Goal: Information Seeking & Learning: Compare options

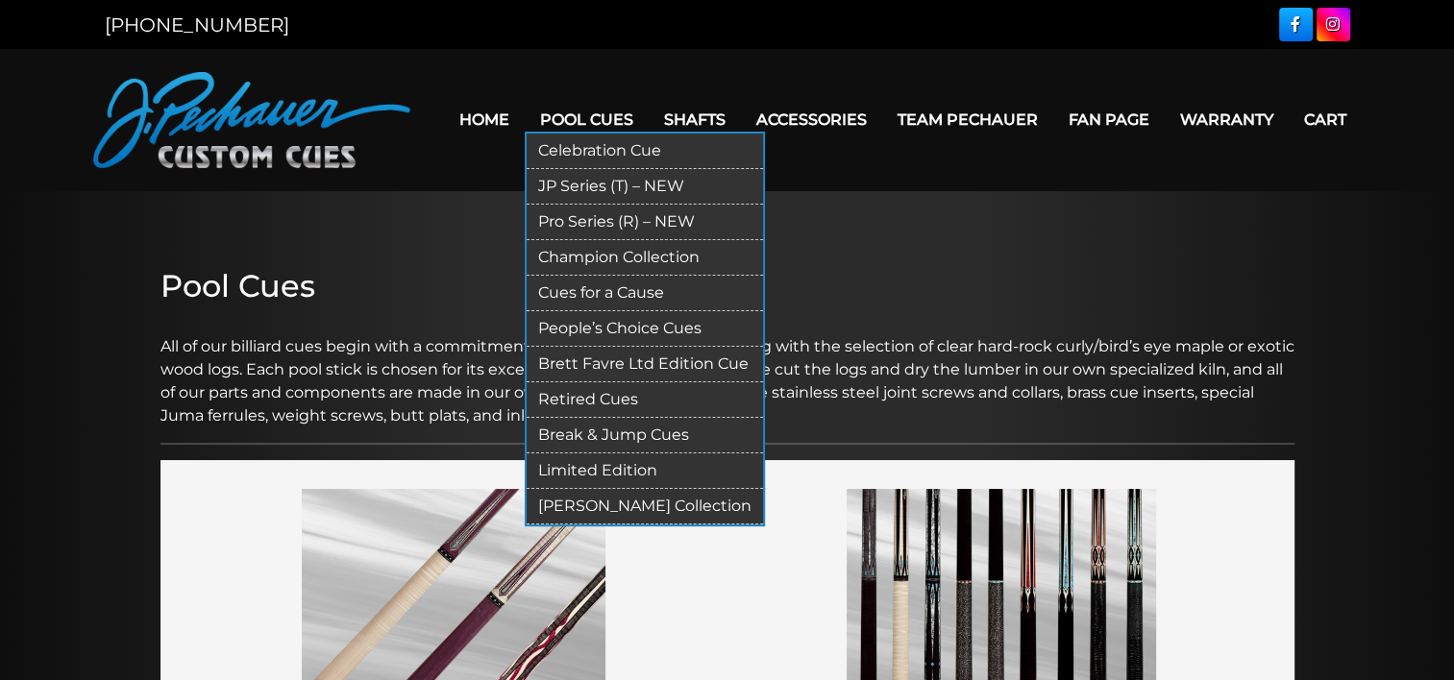
click at [600, 361] on link "Brett Favre Ltd Edition Cue" at bounding box center [644, 365] width 236 height 36
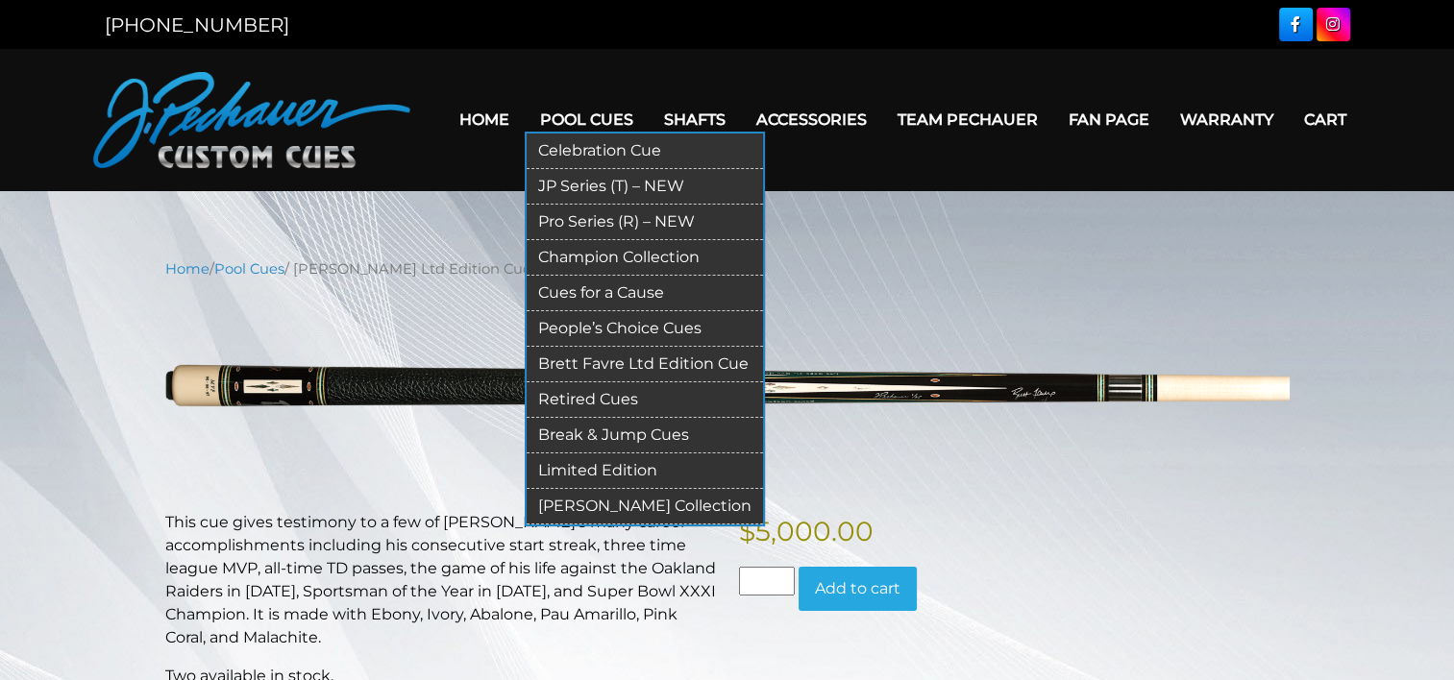
click at [600, 181] on link "JP Series (T) – NEW" at bounding box center [644, 187] width 236 height 36
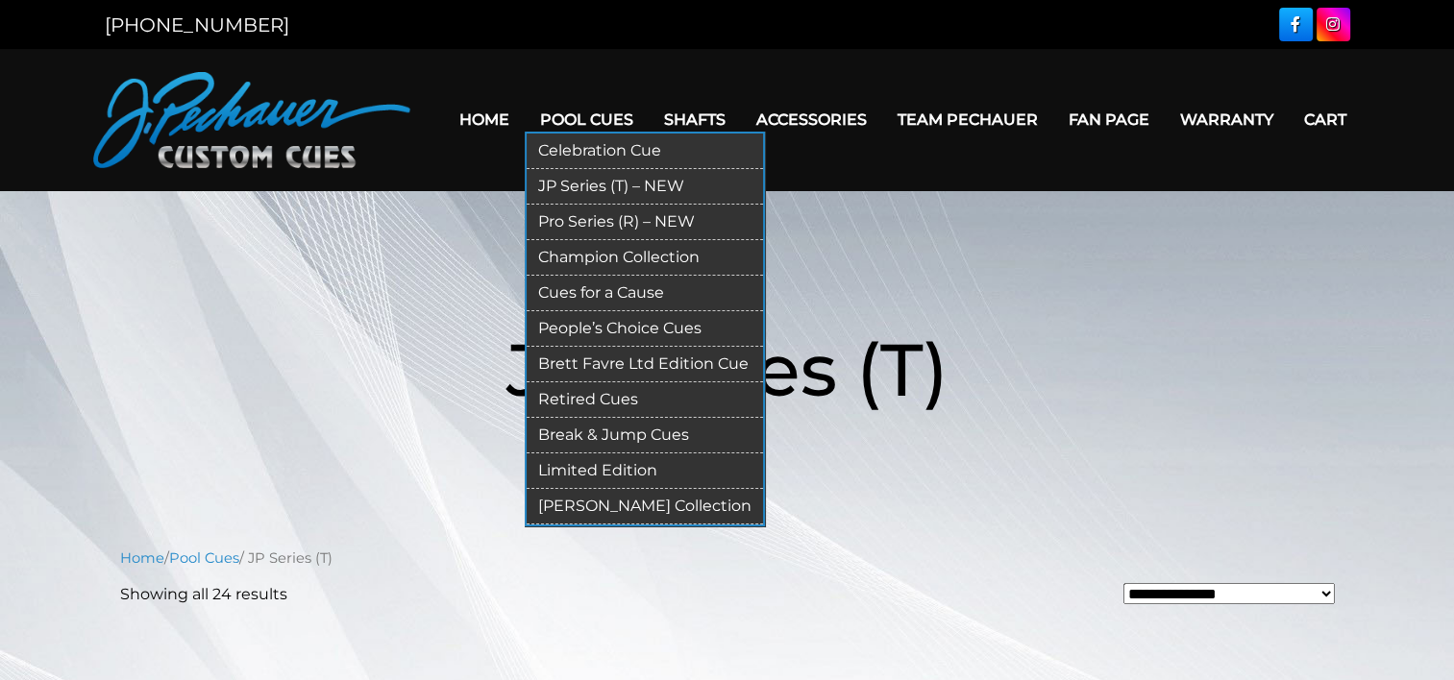
click at [591, 221] on link "Pro Series (R) – NEW" at bounding box center [644, 223] width 236 height 36
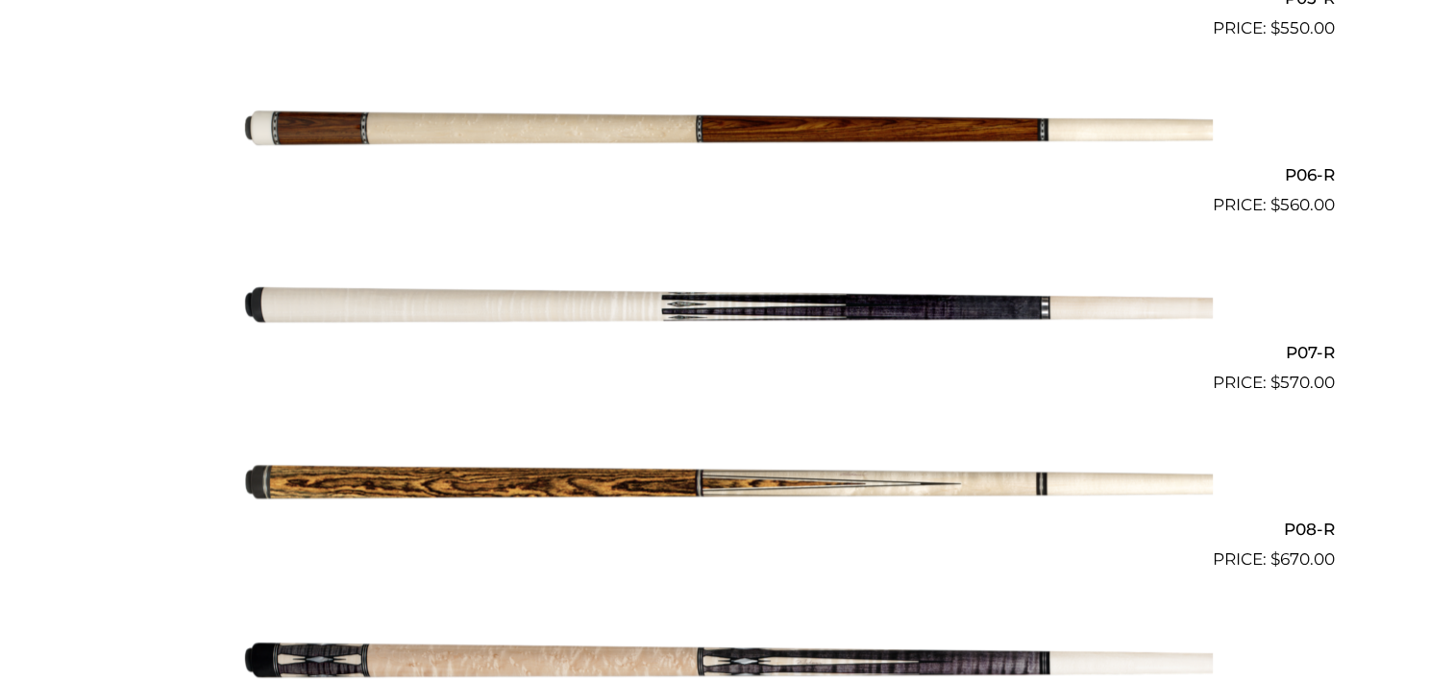
scroll to position [1457, 0]
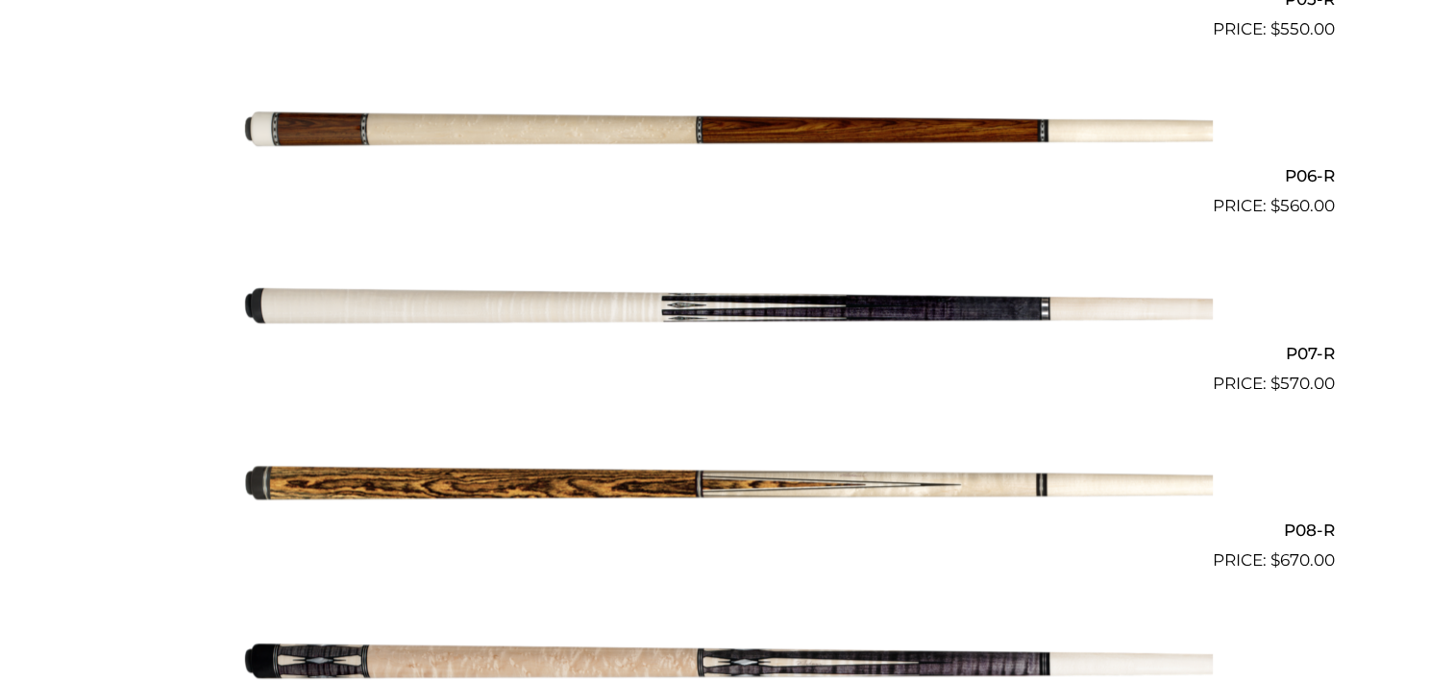
click at [843, 315] on img at bounding box center [727, 307] width 970 height 161
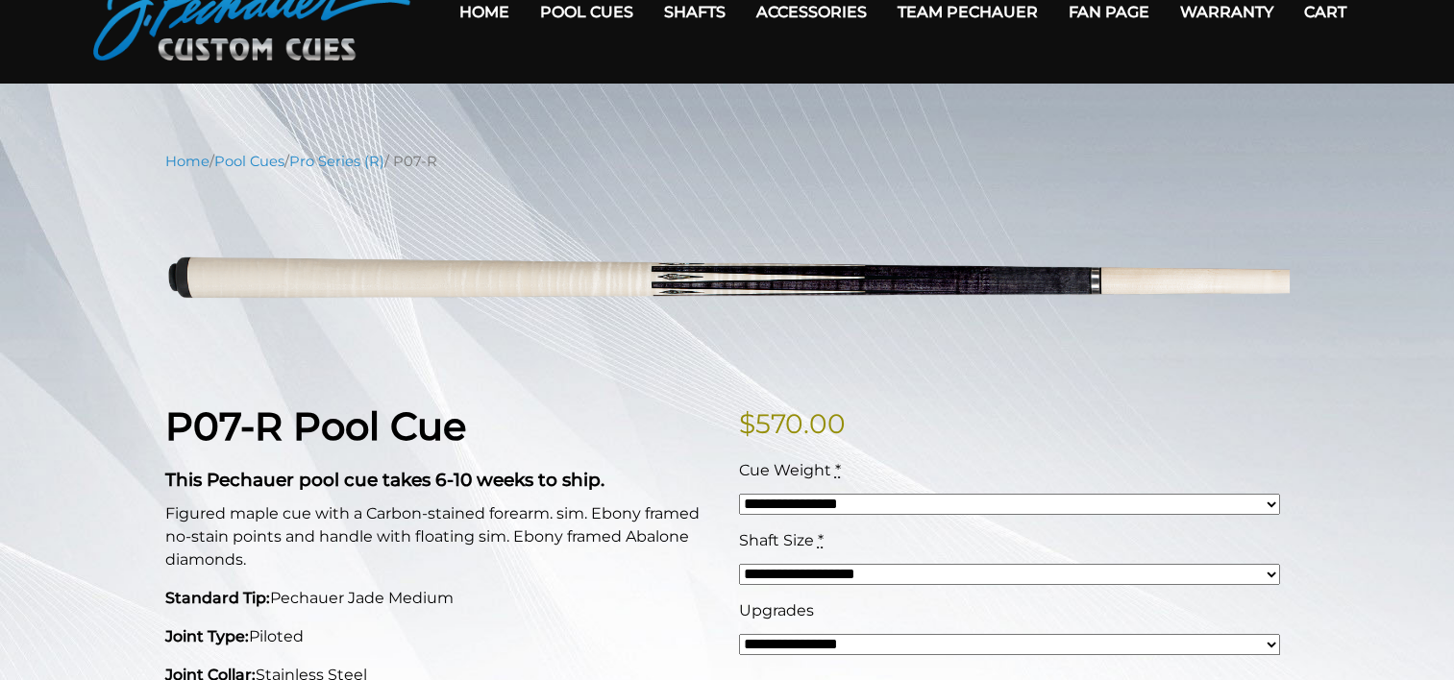
scroll to position [106, 0]
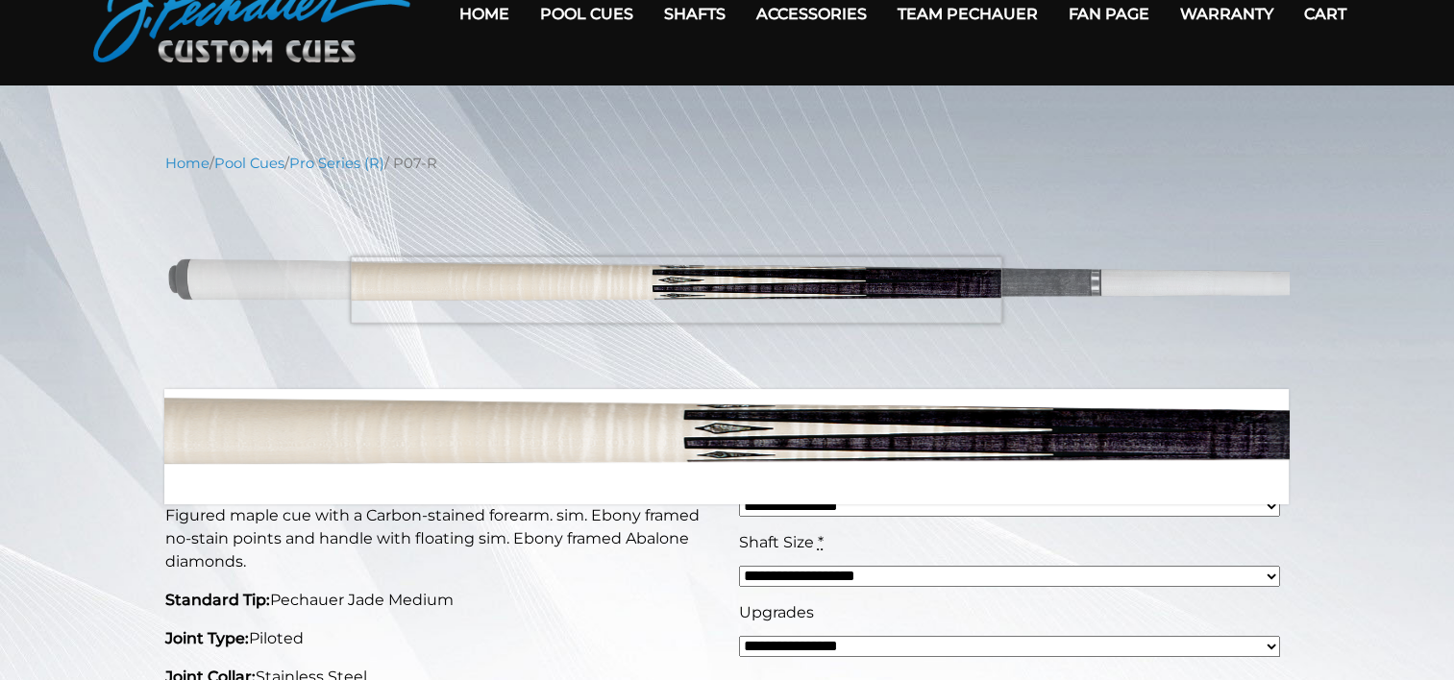
click at [675, 289] on img at bounding box center [727, 281] width 1124 height 187
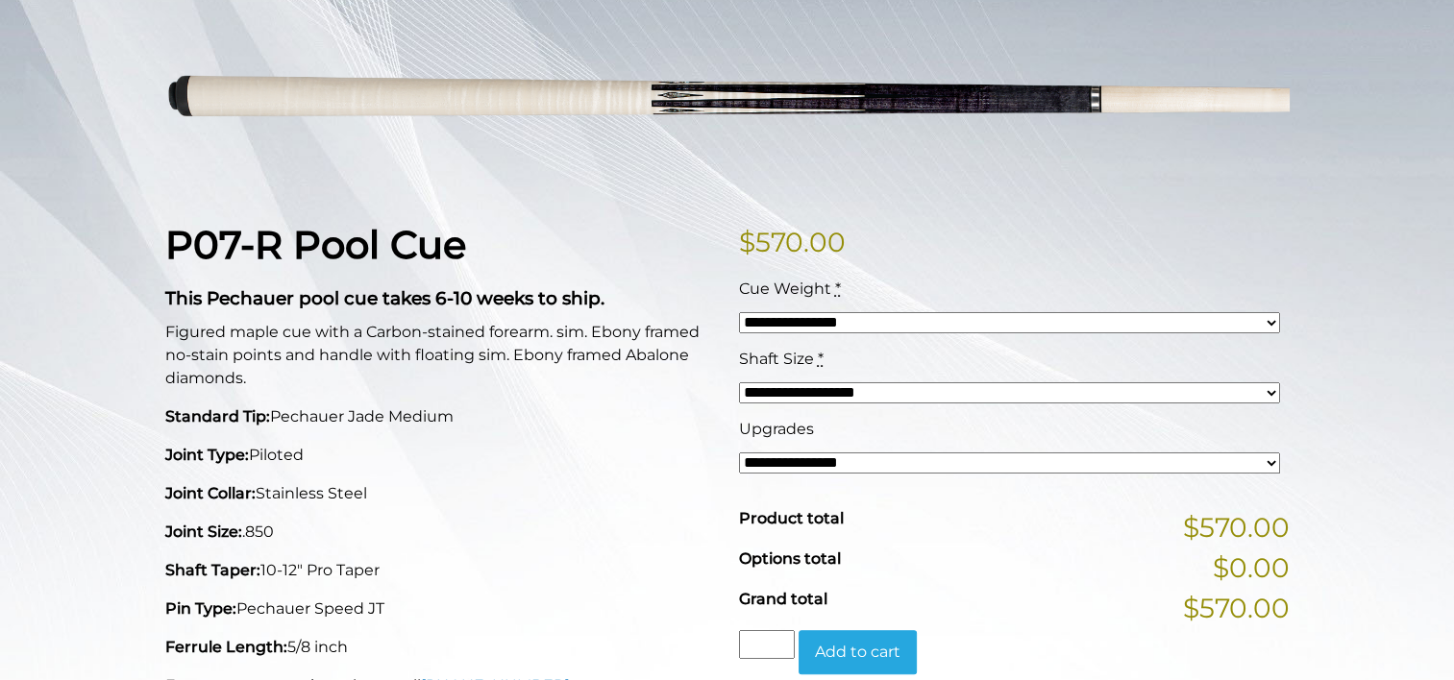
scroll to position [292, 0]
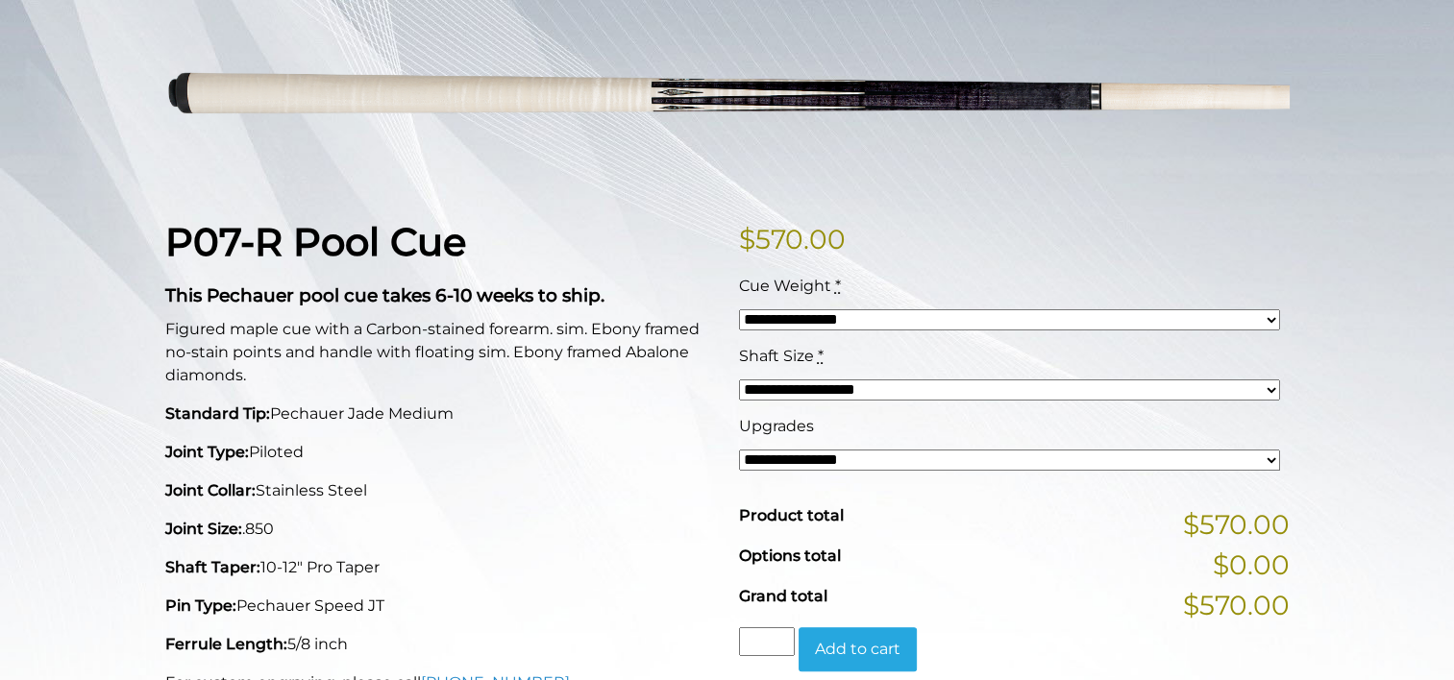
click at [793, 396] on select "**********" at bounding box center [1009, 389] width 541 height 21
click at [779, 455] on select "**********" at bounding box center [1009, 460] width 541 height 21
click at [676, 534] on p "Joint Size: .850" at bounding box center [440, 529] width 551 height 23
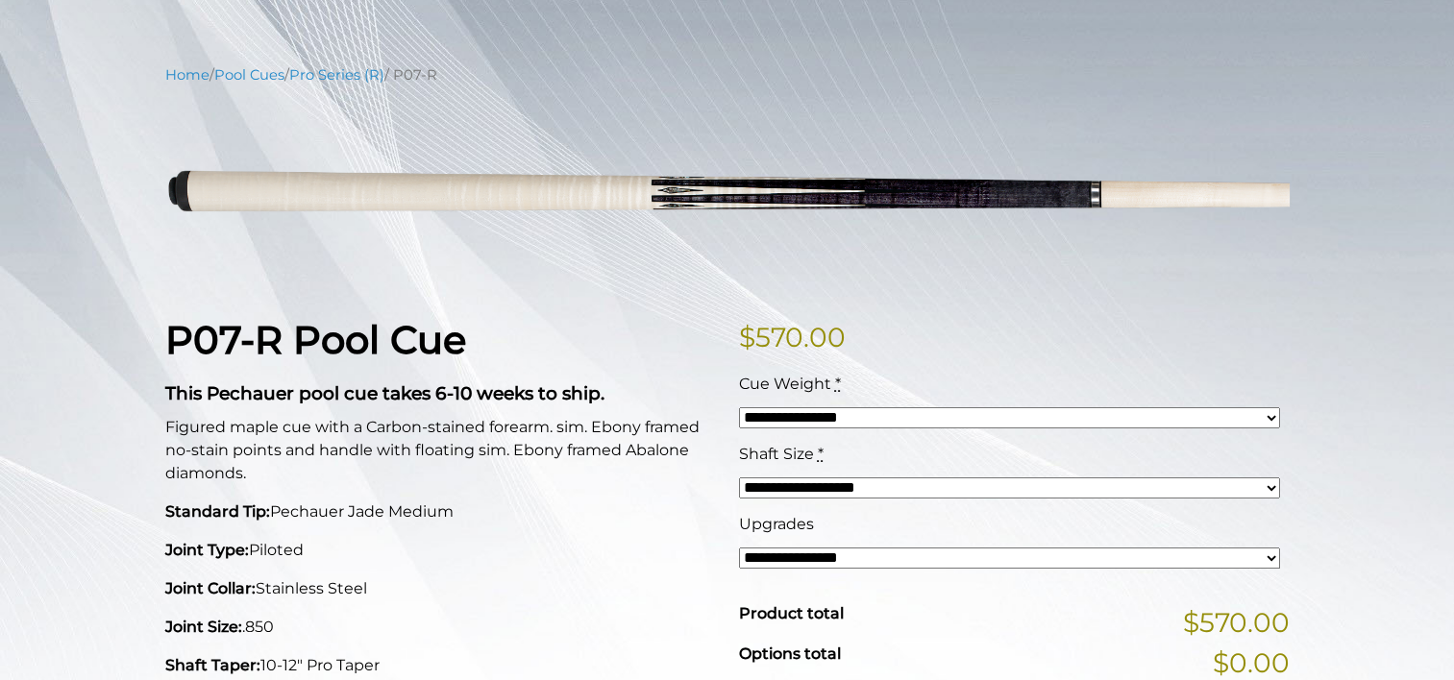
scroll to position [195, 0]
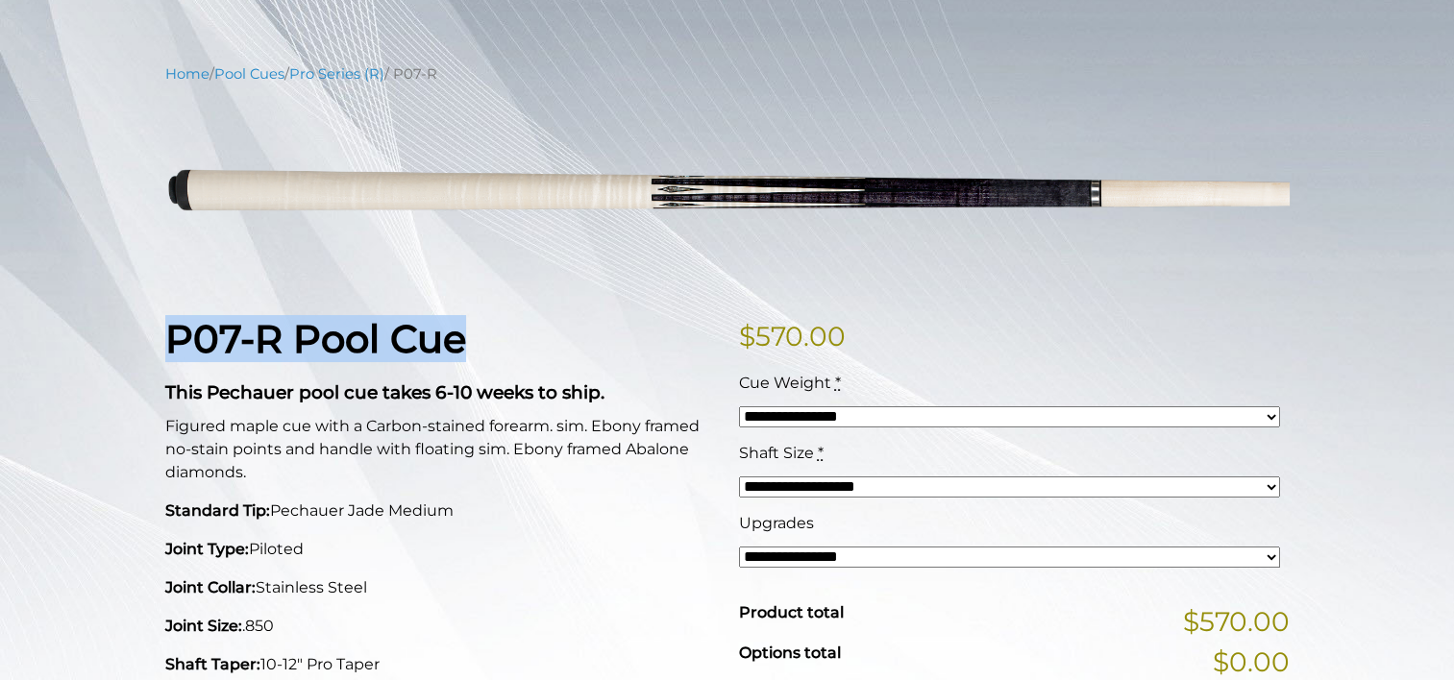
drag, startPoint x: 476, startPoint y: 340, endPoint x: 174, endPoint y: 350, distance: 301.8
click at [174, 350] on h1 "P07-R Pool Cue" at bounding box center [440, 339] width 551 height 46
drag, startPoint x: 174, startPoint y: 350, endPoint x: 206, endPoint y: 341, distance: 32.9
copy strong "P07-R Pool Cue"
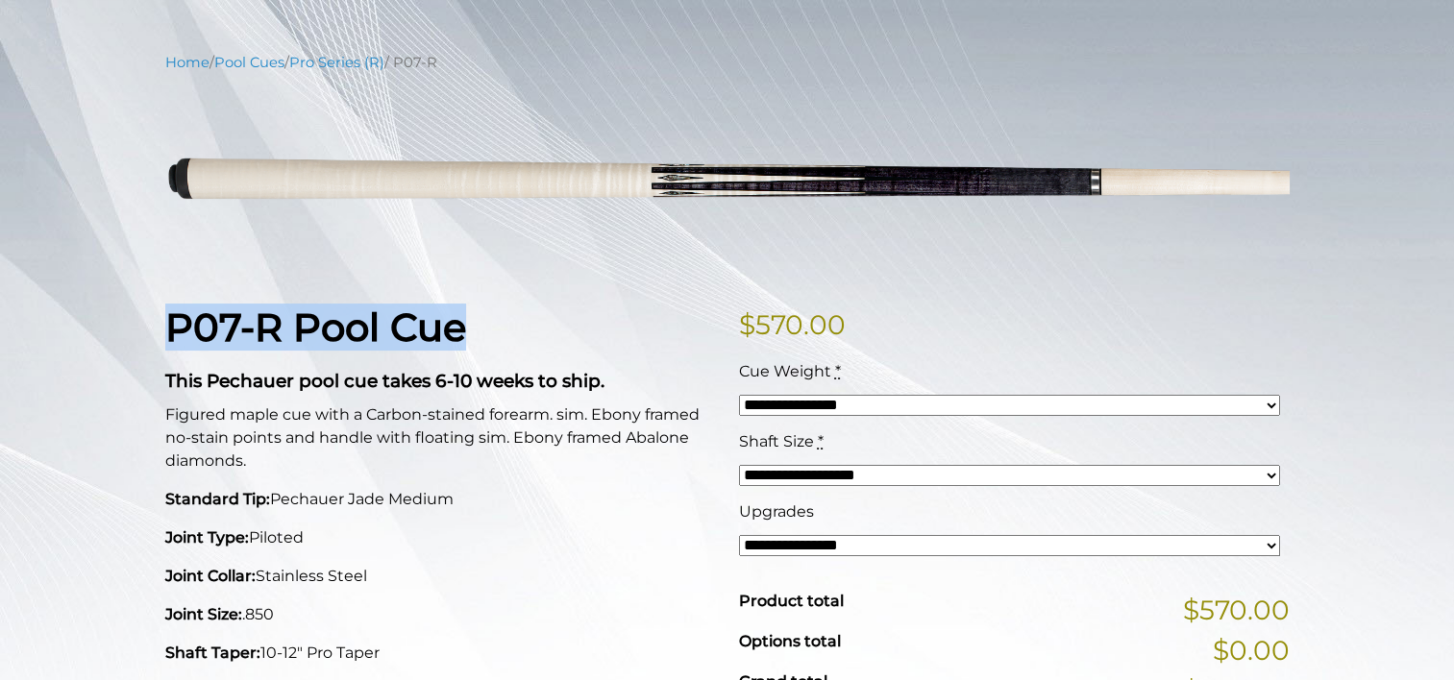
scroll to position [202, 0]
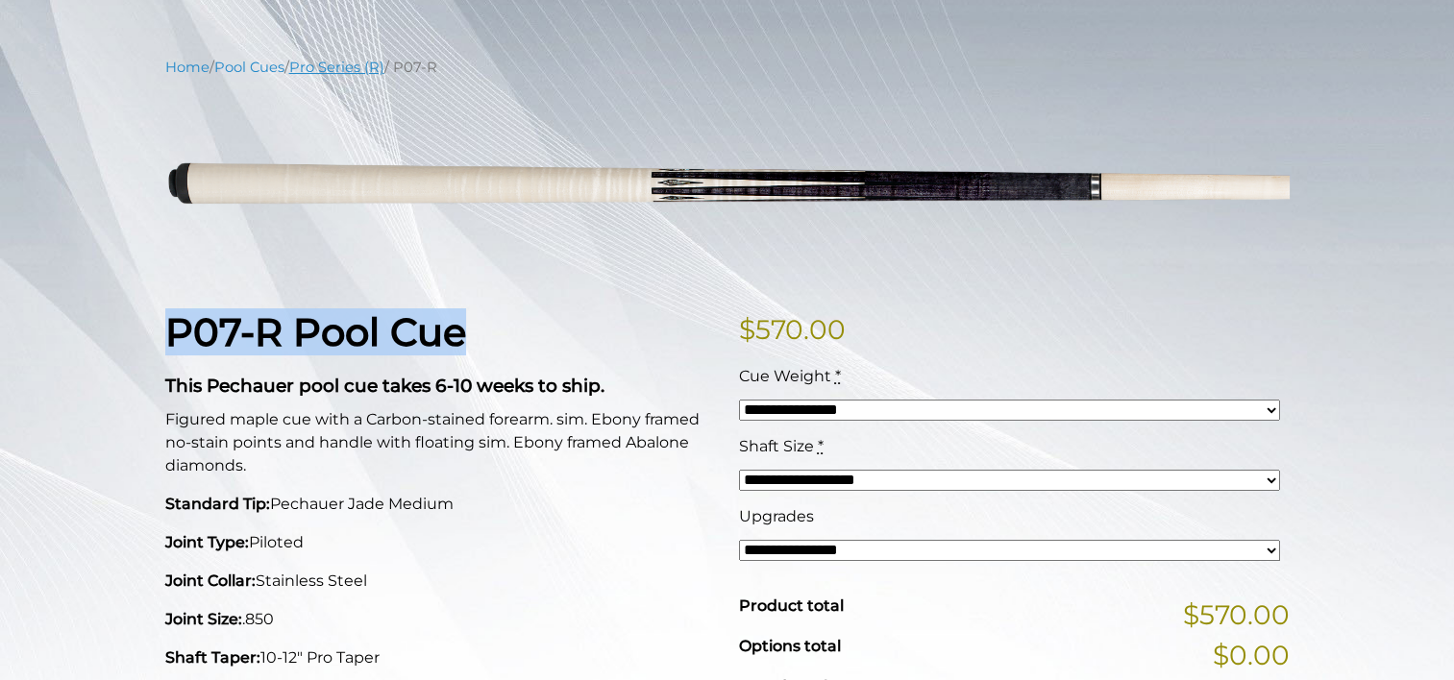
click at [366, 71] on link "Pro Series (R)" at bounding box center [336, 67] width 95 height 17
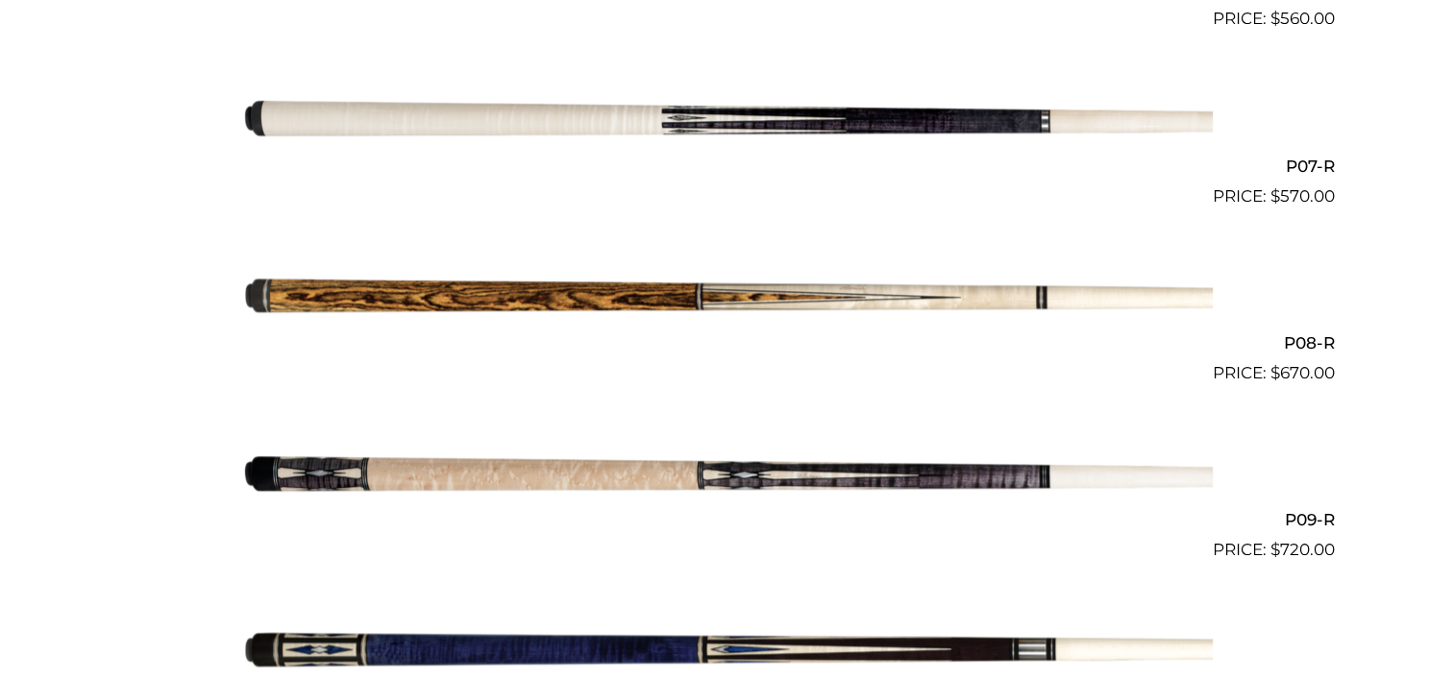
scroll to position [1672, 0]
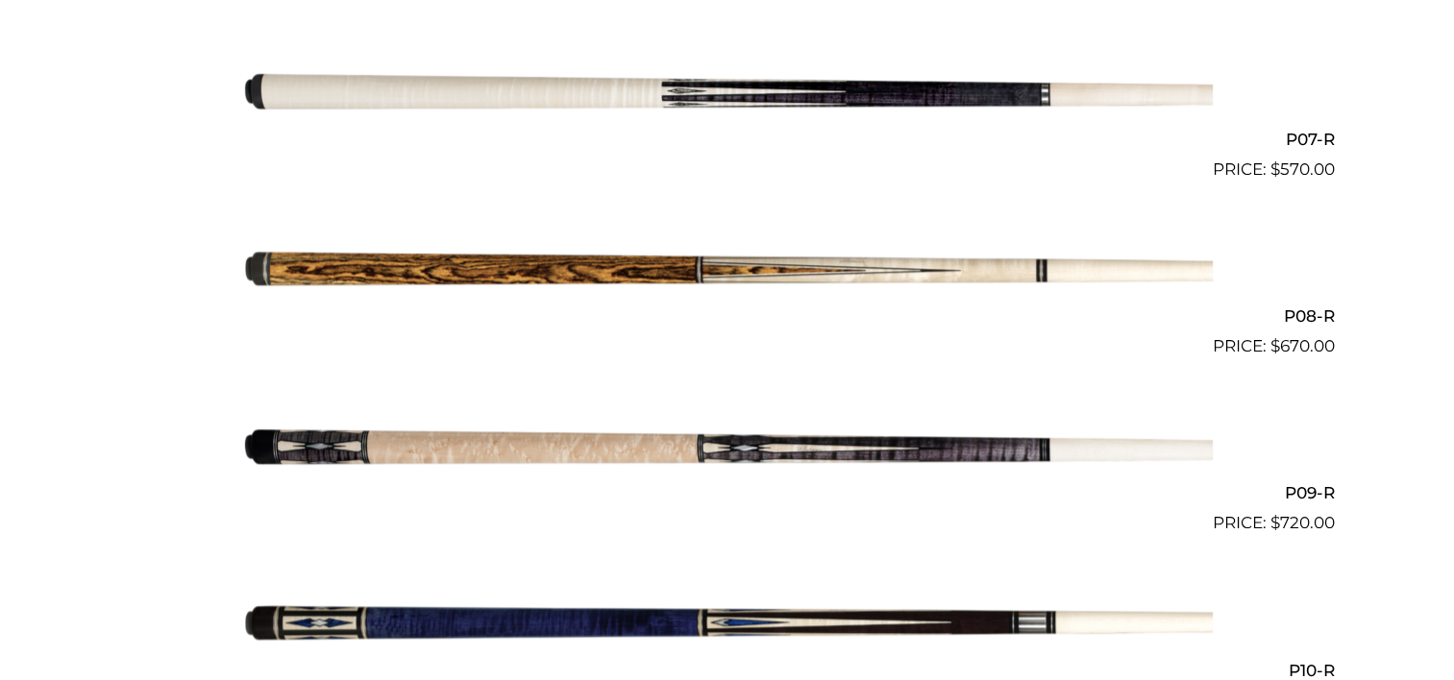
click at [646, 280] on img at bounding box center [727, 270] width 970 height 161
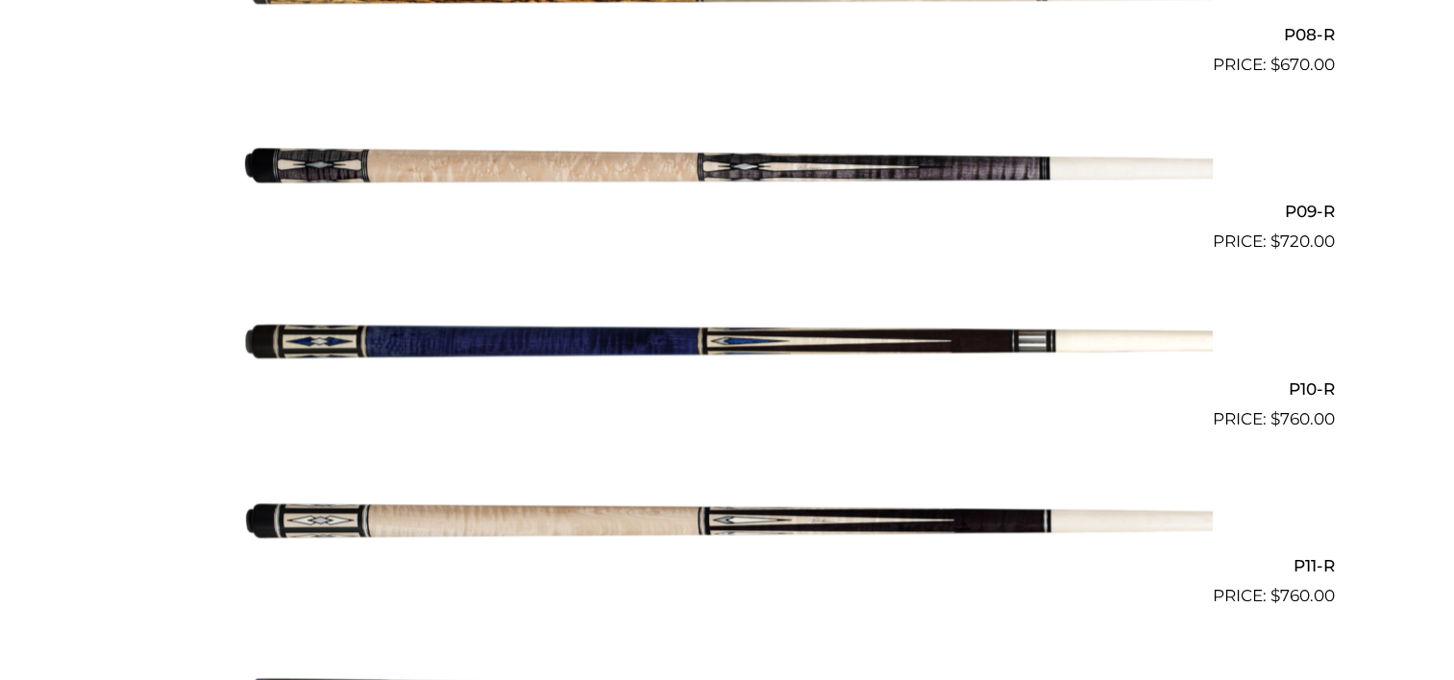
scroll to position [1946, 0]
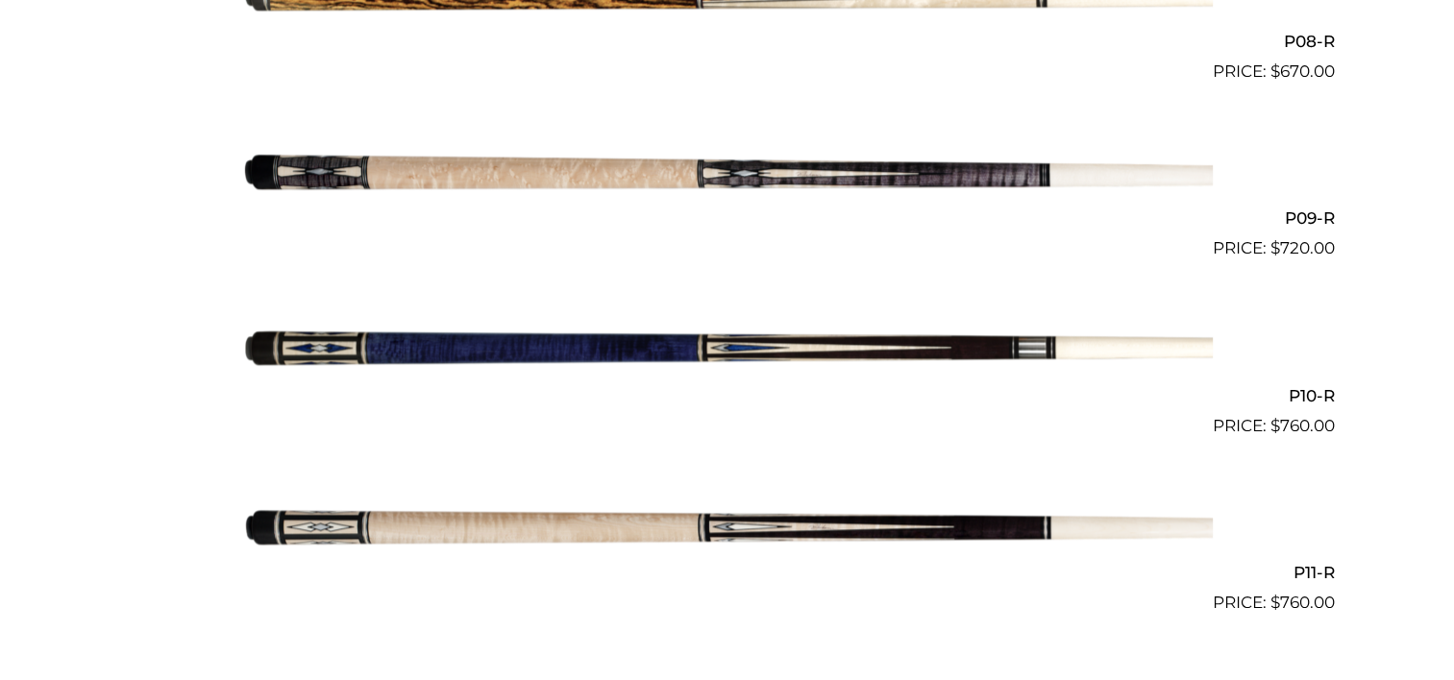
click at [557, 173] on img at bounding box center [727, 172] width 970 height 161
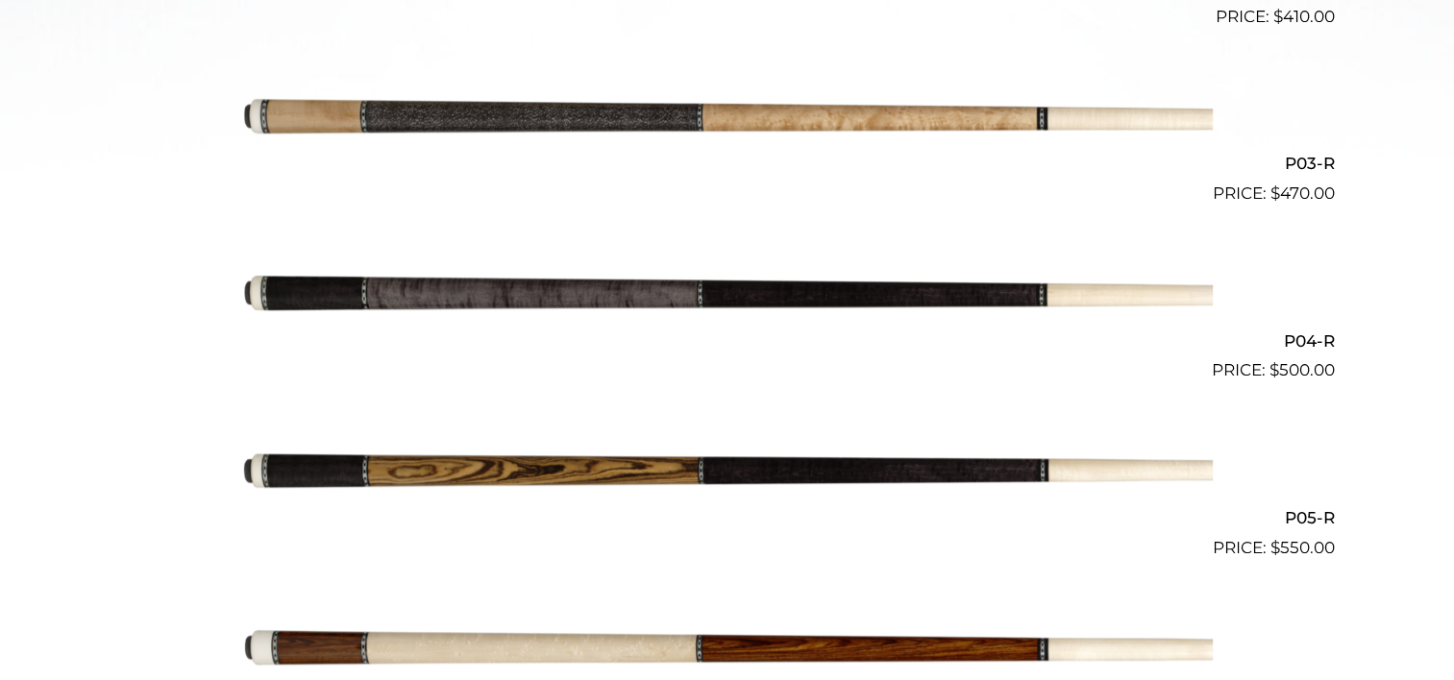
scroll to position [938, 0]
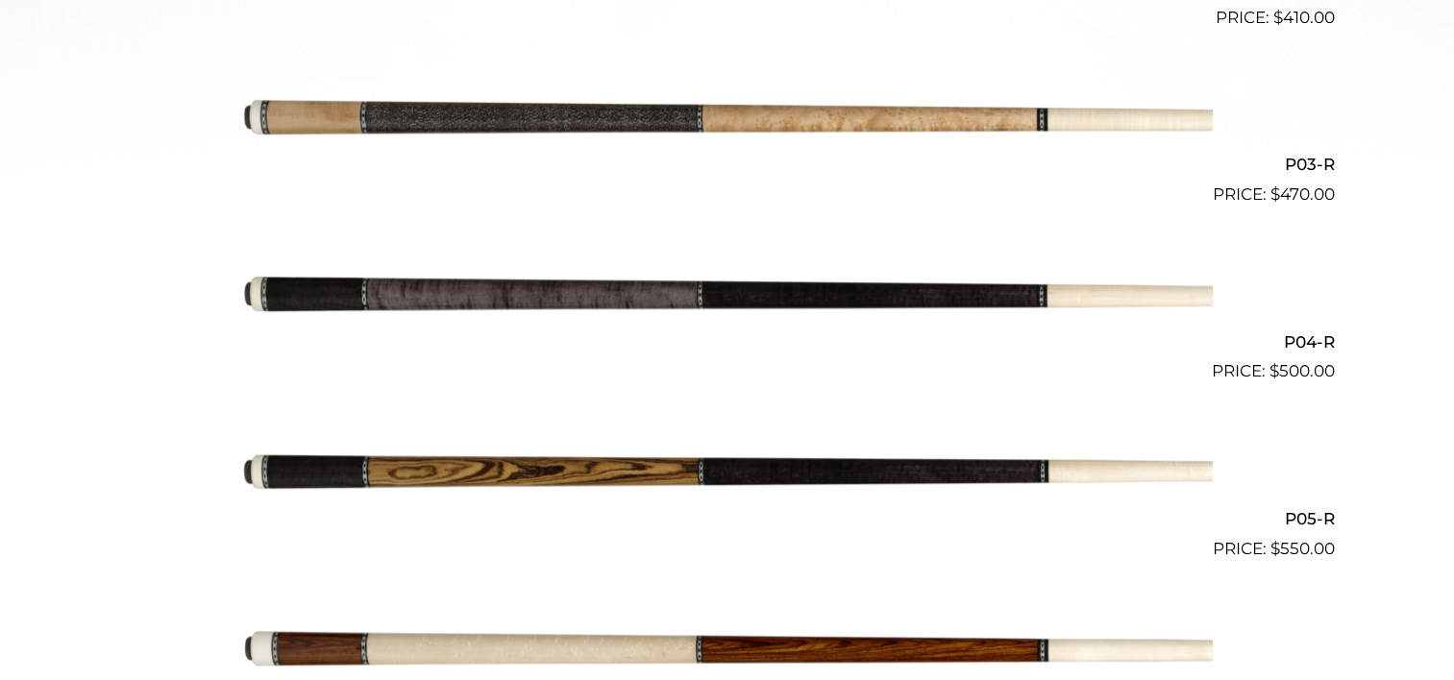
click at [668, 301] on img at bounding box center [727, 295] width 970 height 161
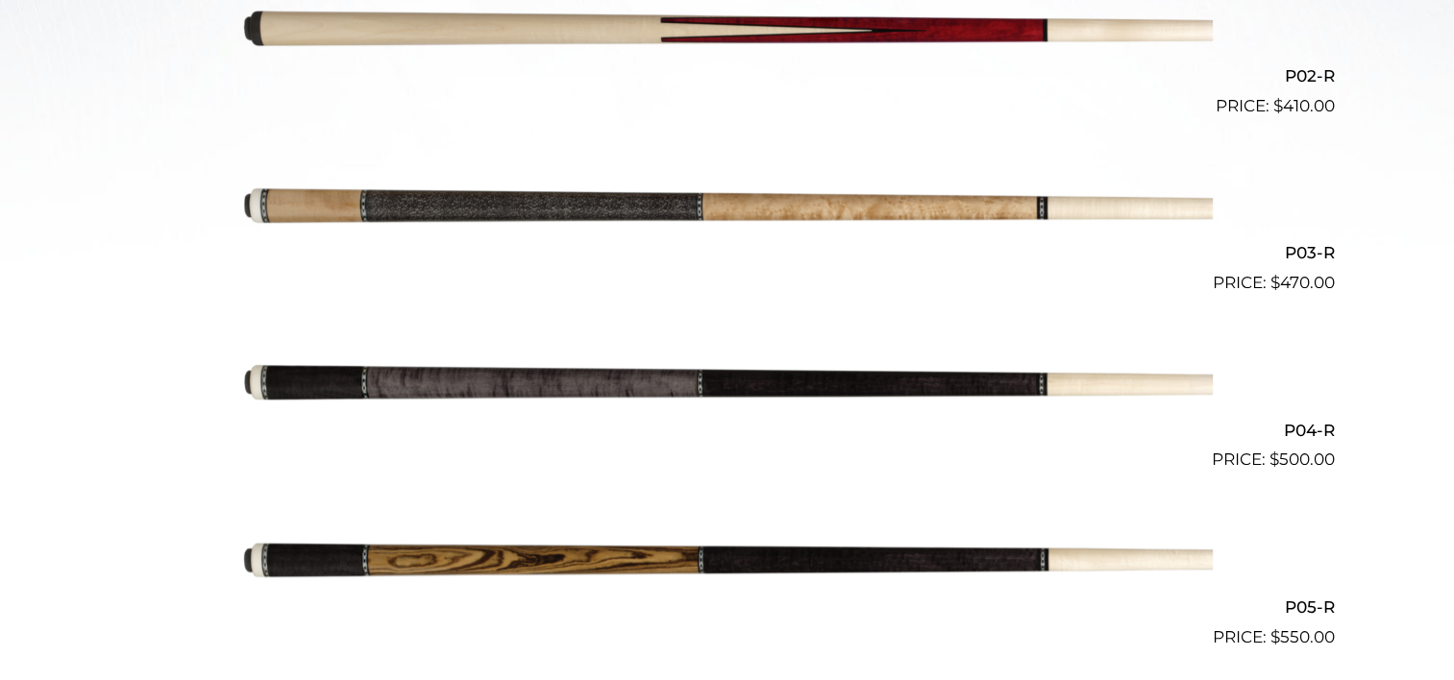
scroll to position [847, 0]
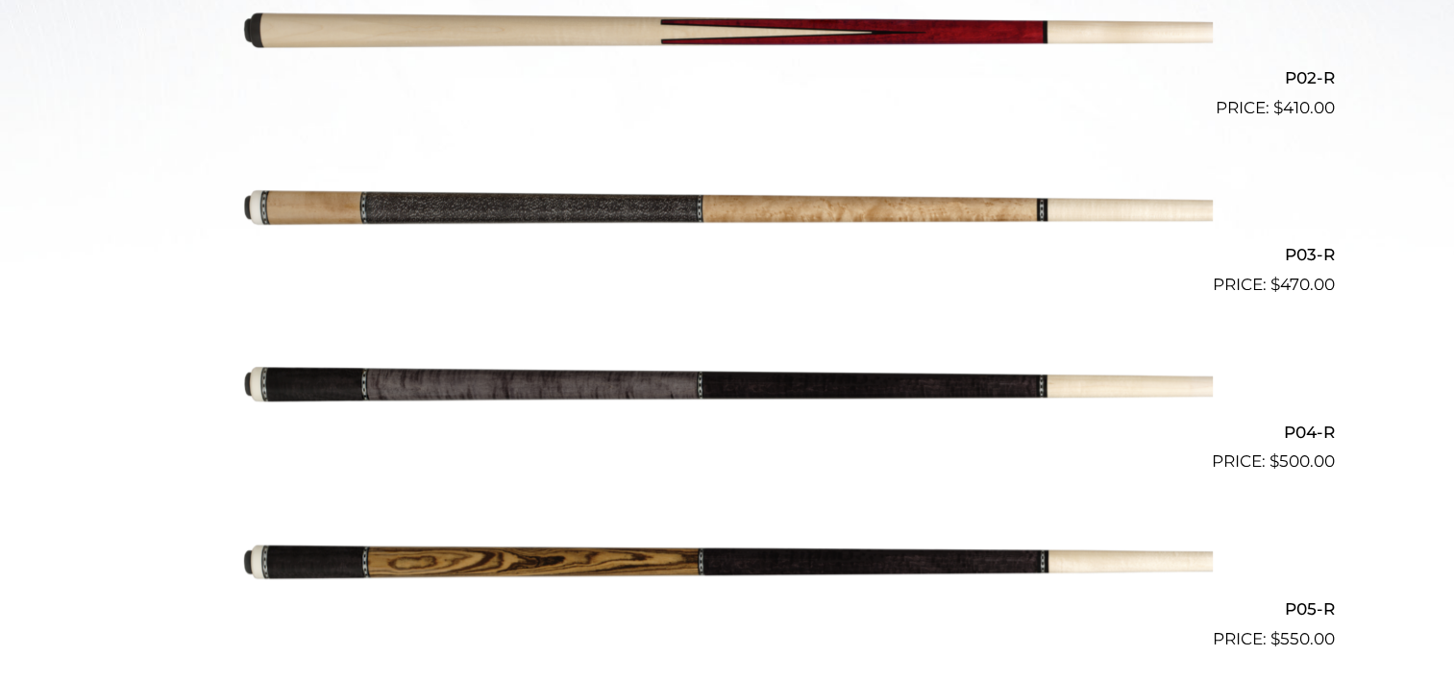
click at [488, 208] on img at bounding box center [727, 209] width 970 height 161
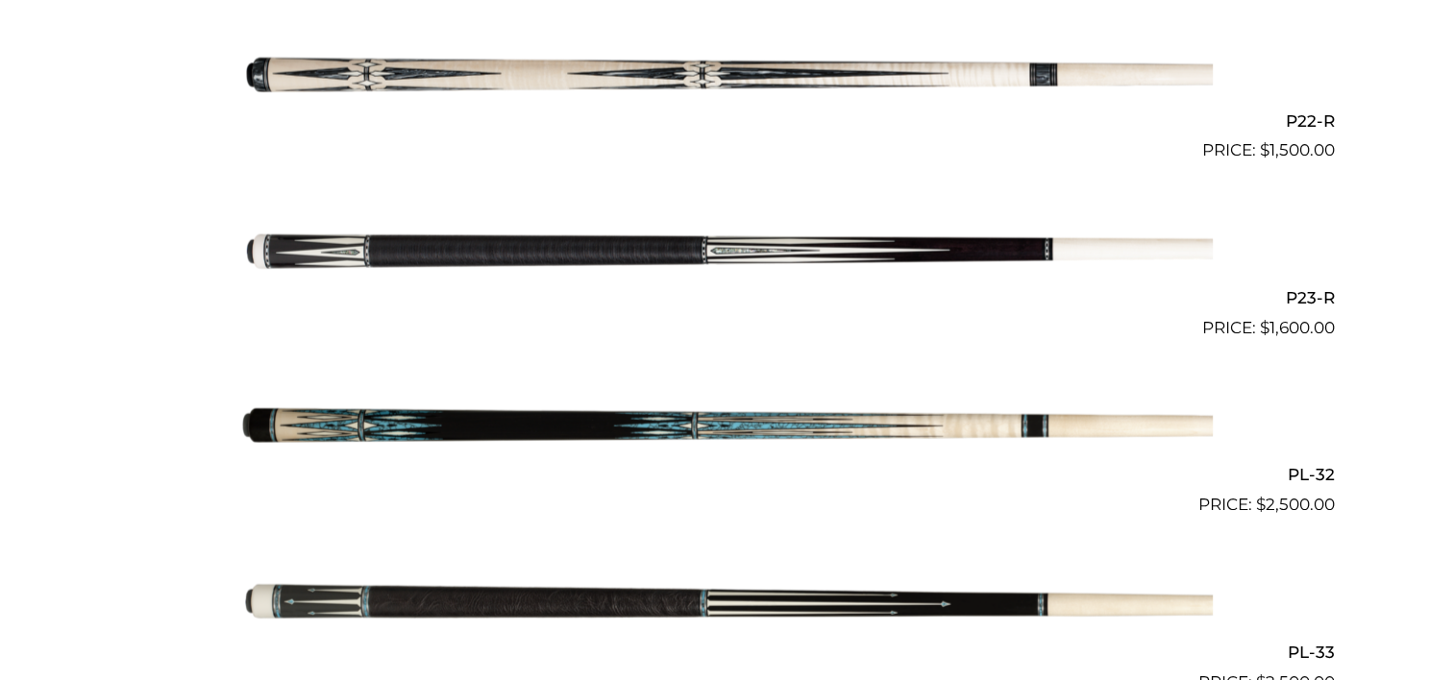
scroll to position [4346, 0]
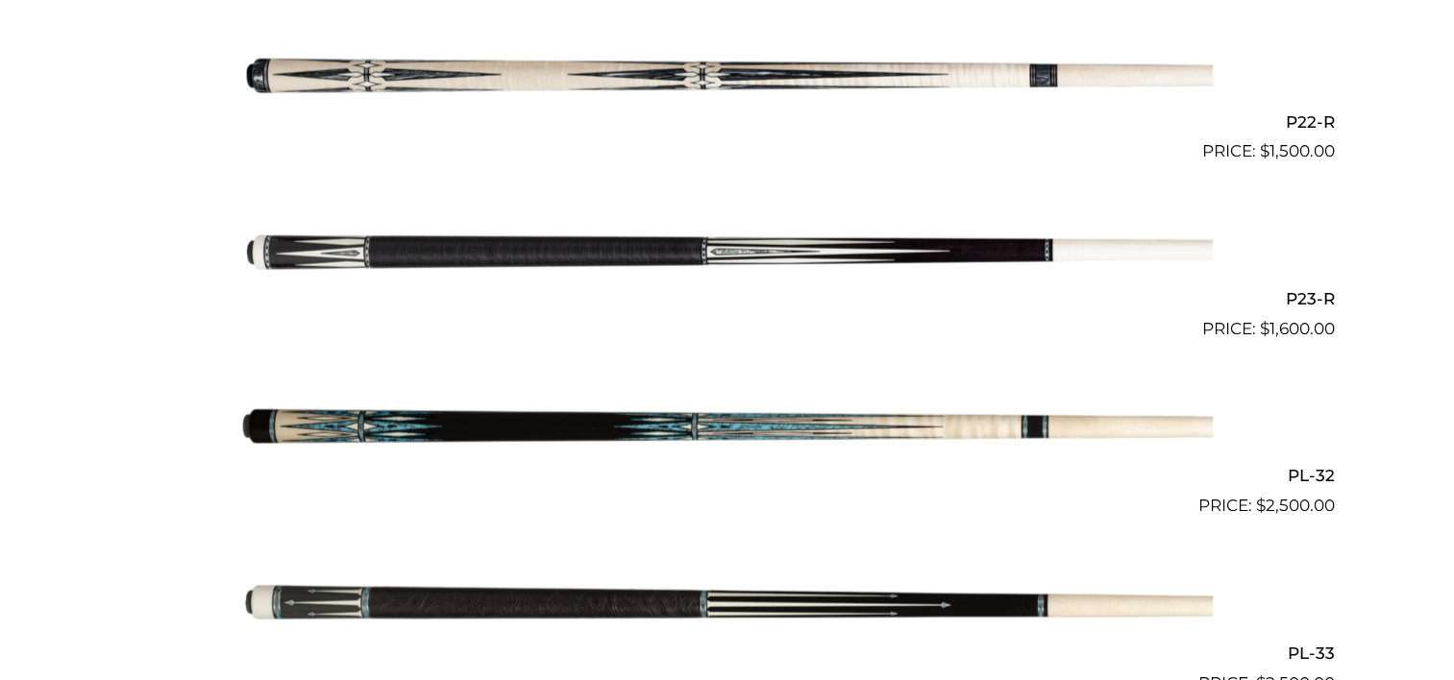
click at [560, 251] on img at bounding box center [727, 252] width 970 height 161
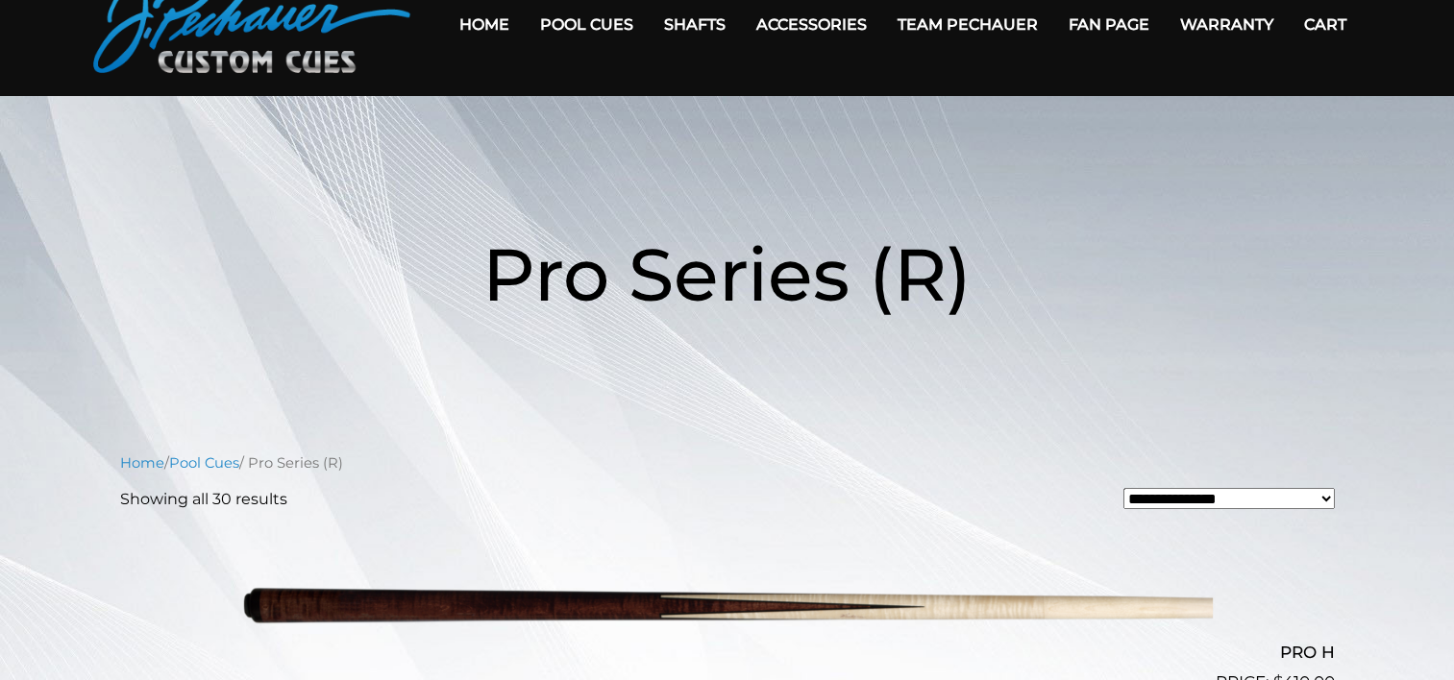
scroll to position [96, 0]
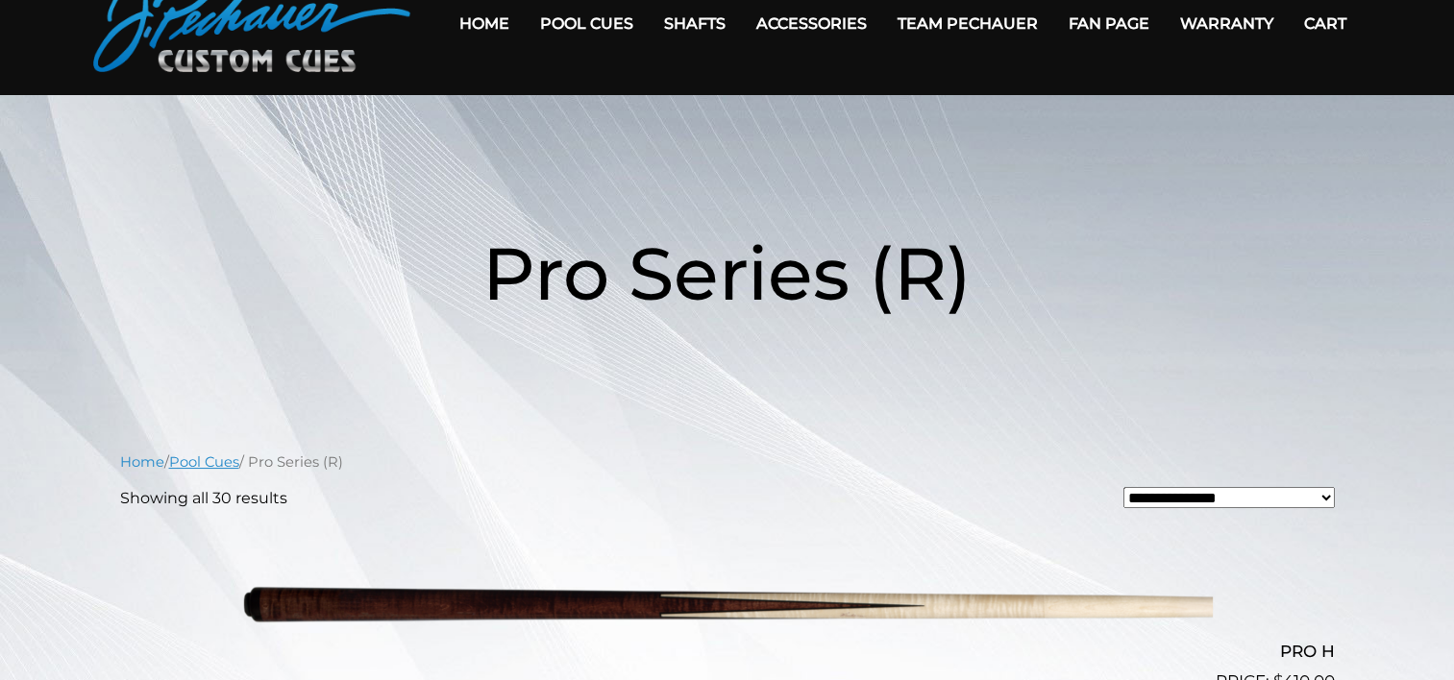
click at [223, 456] on link "Pool Cues" at bounding box center [204, 461] width 70 height 17
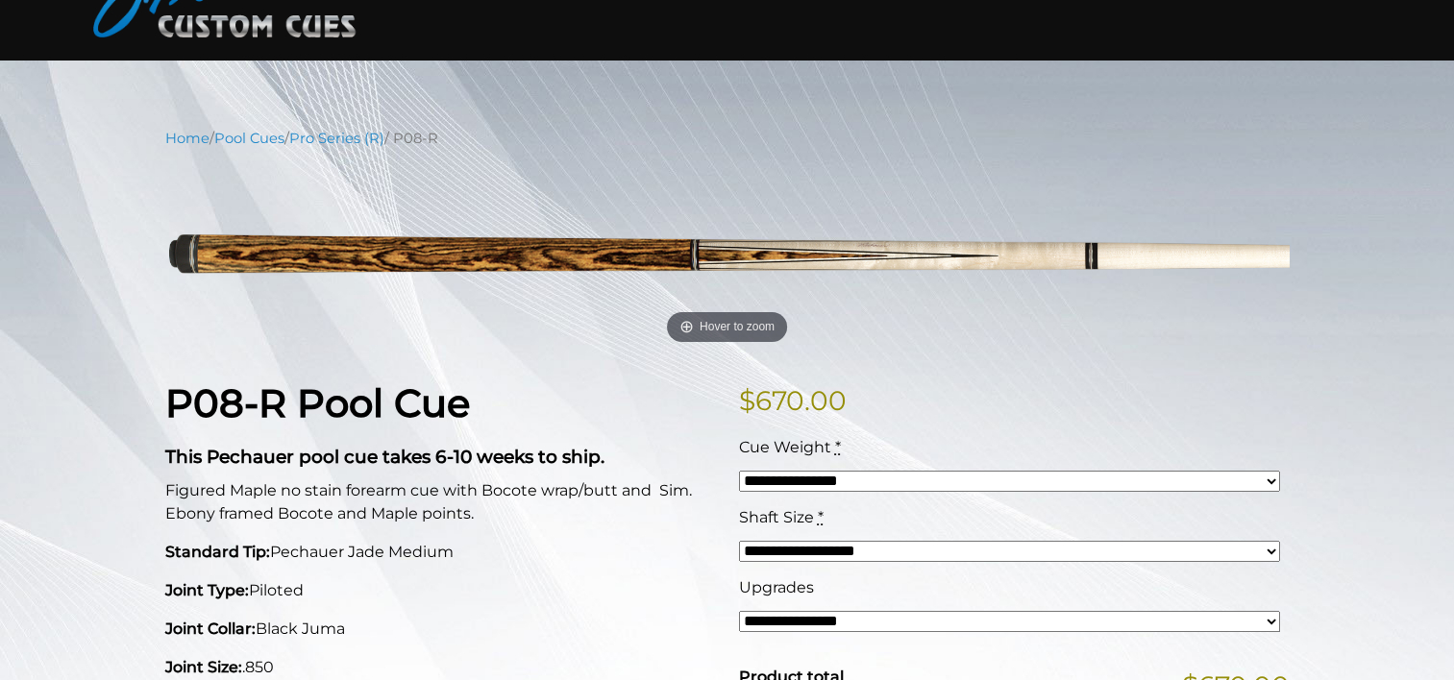
scroll to position [129, 0]
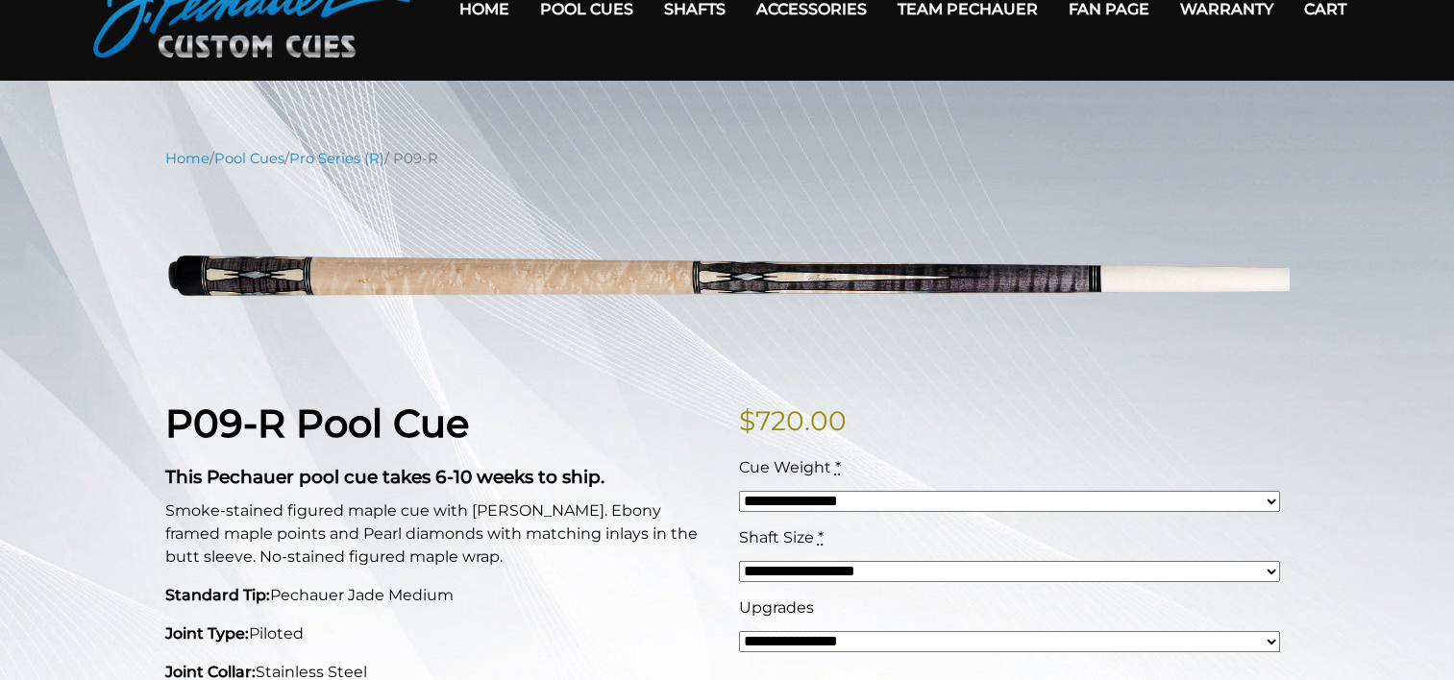
scroll to position [109, 0]
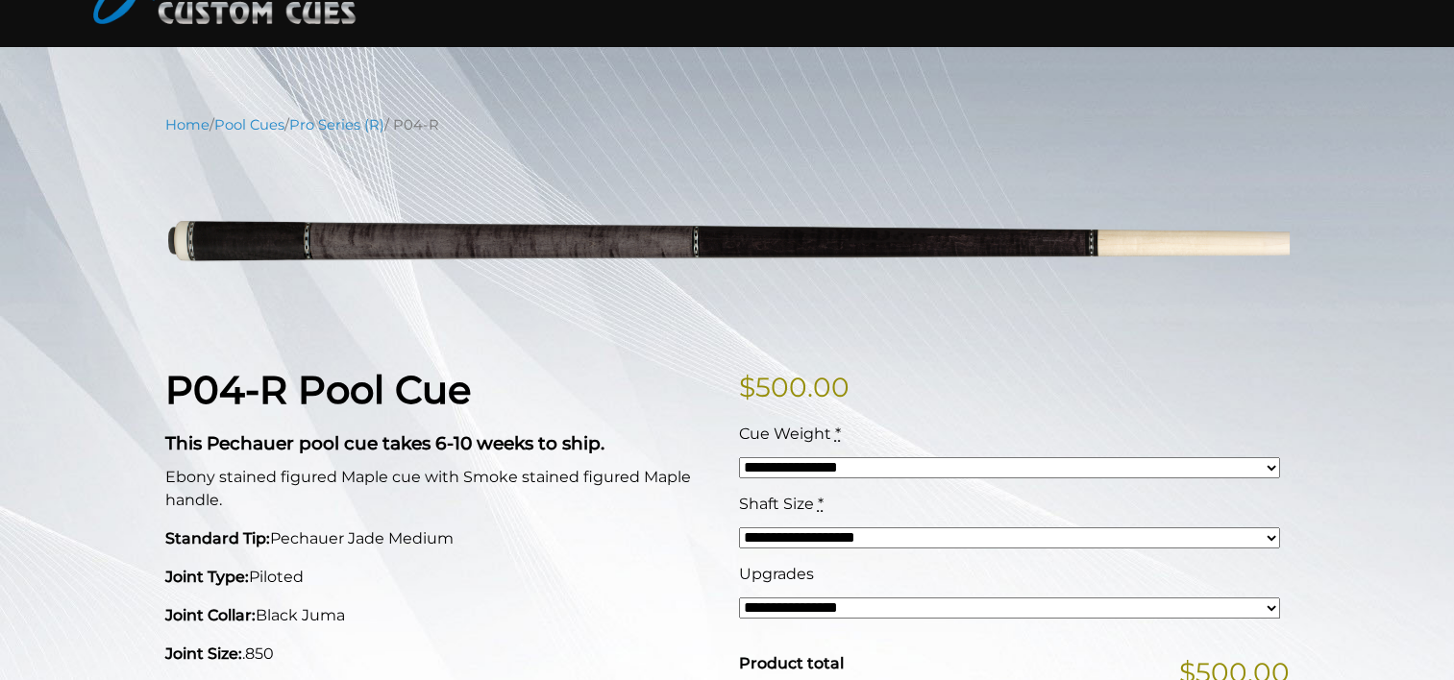
scroll to position [138, 0]
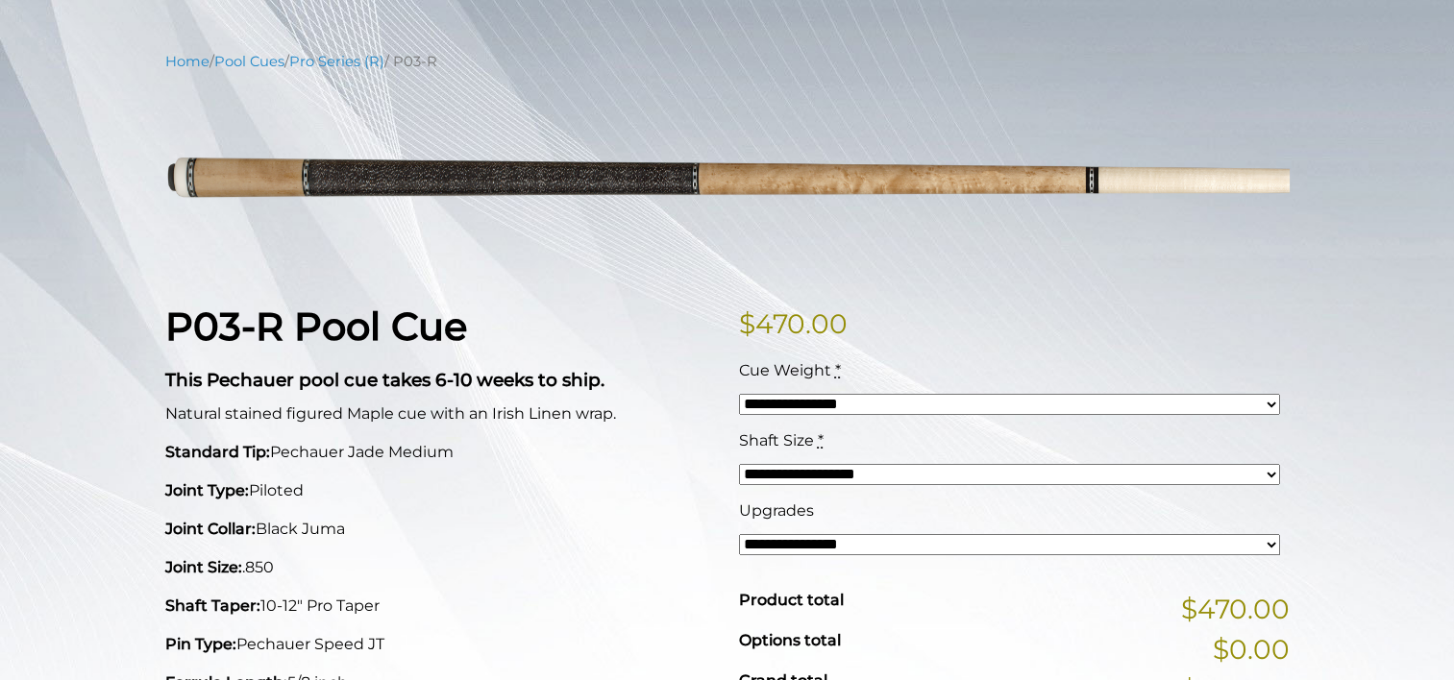
scroll to position [207, 0]
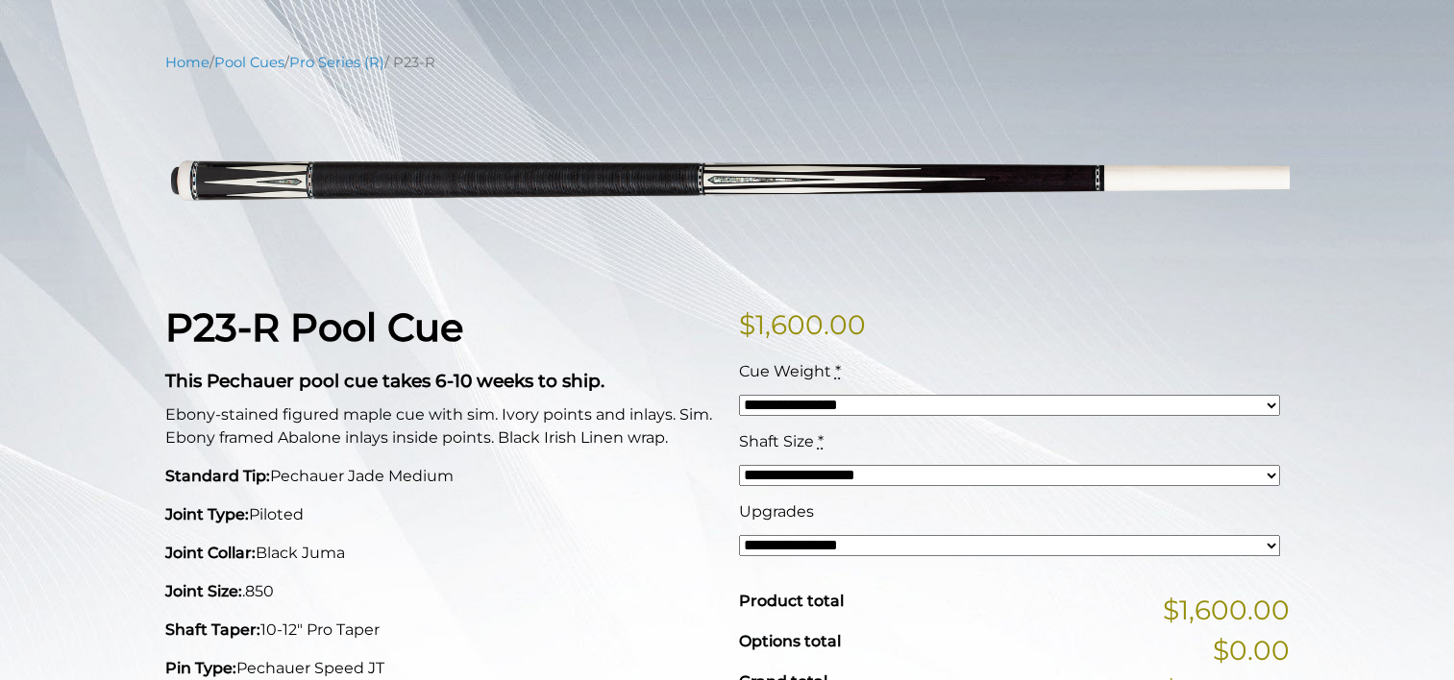
scroll to position [202, 0]
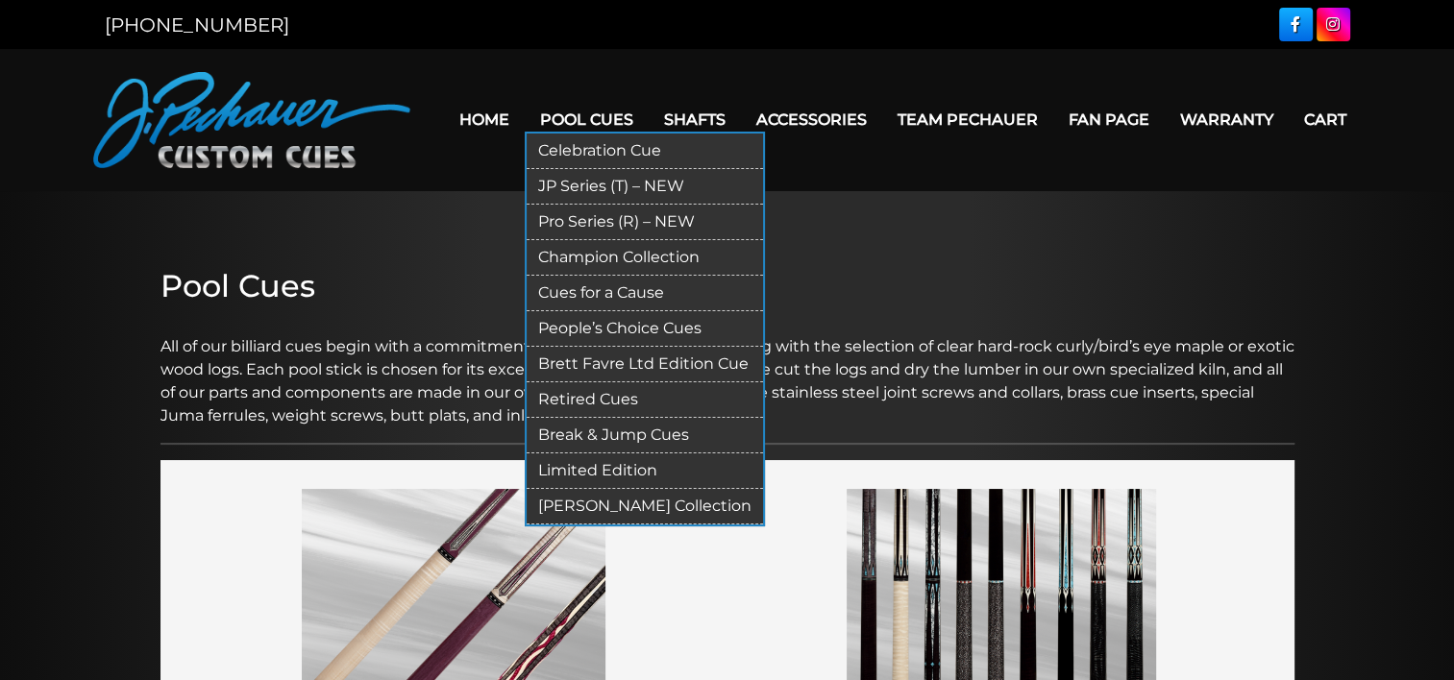
click at [591, 328] on link "People’s Choice Cues" at bounding box center [644, 329] width 236 height 36
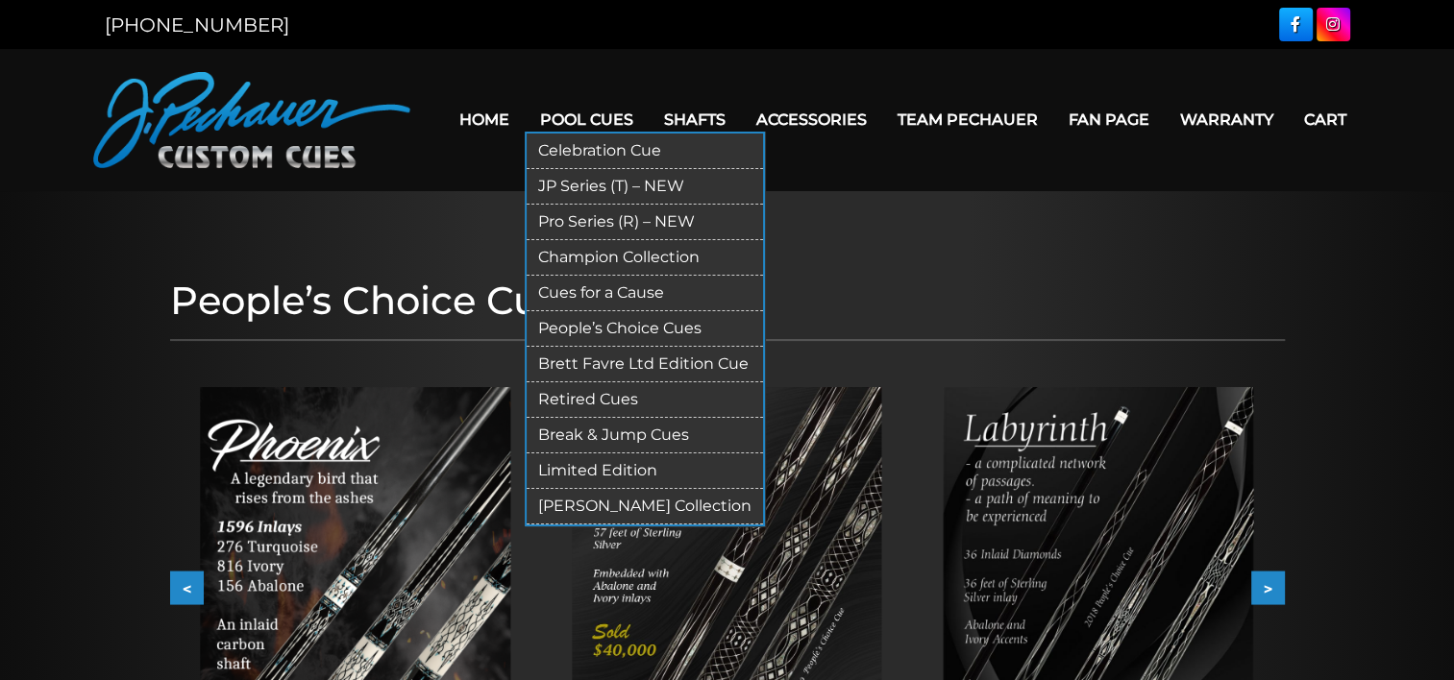
click at [599, 400] on link "Retired Cues" at bounding box center [644, 400] width 236 height 36
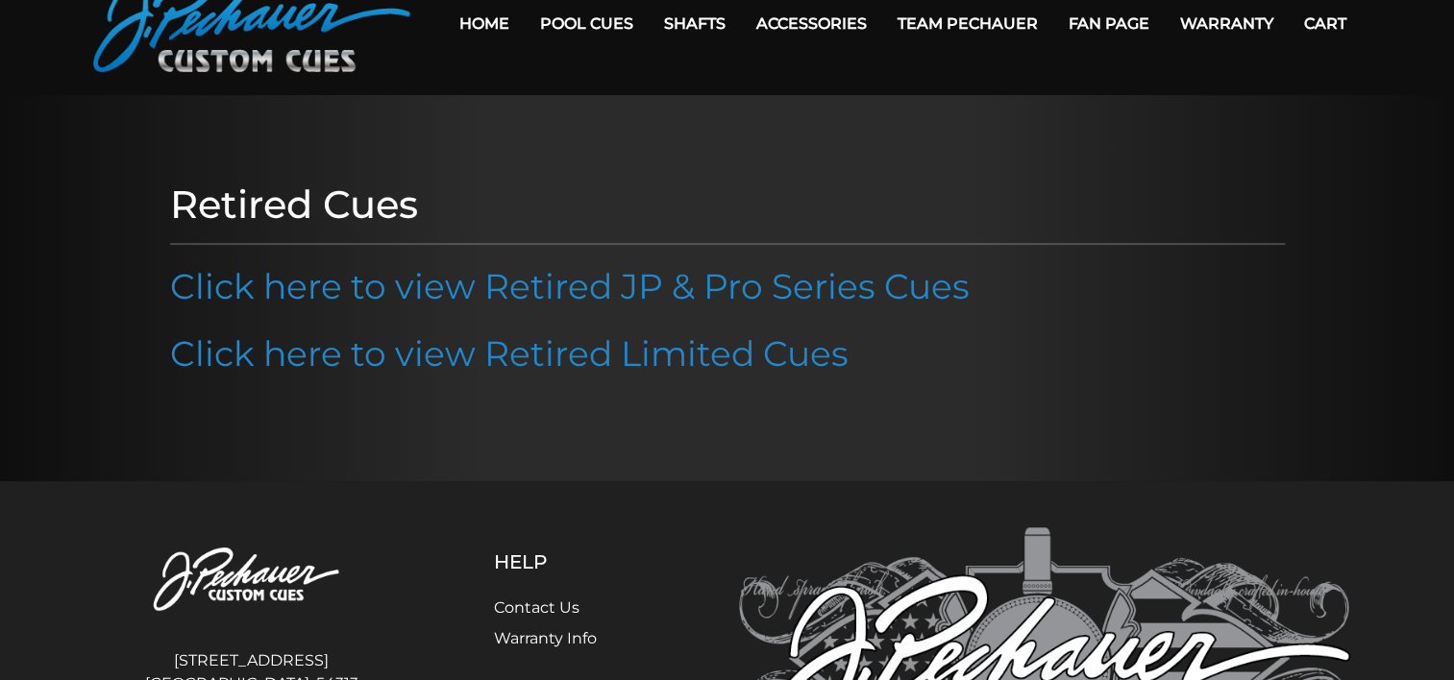
scroll to position [97, 0]
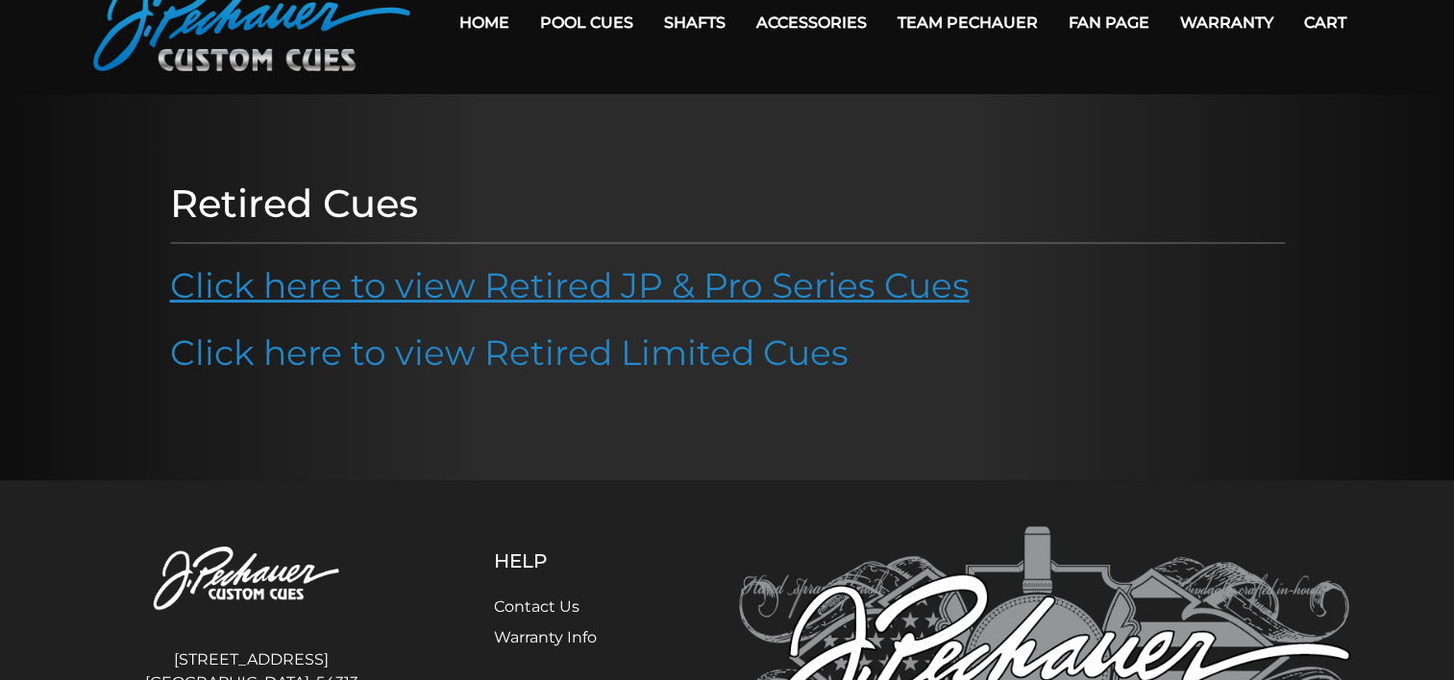
click at [514, 283] on link "Click here to view Retired JP & Pro Series Cues" at bounding box center [569, 285] width 799 height 42
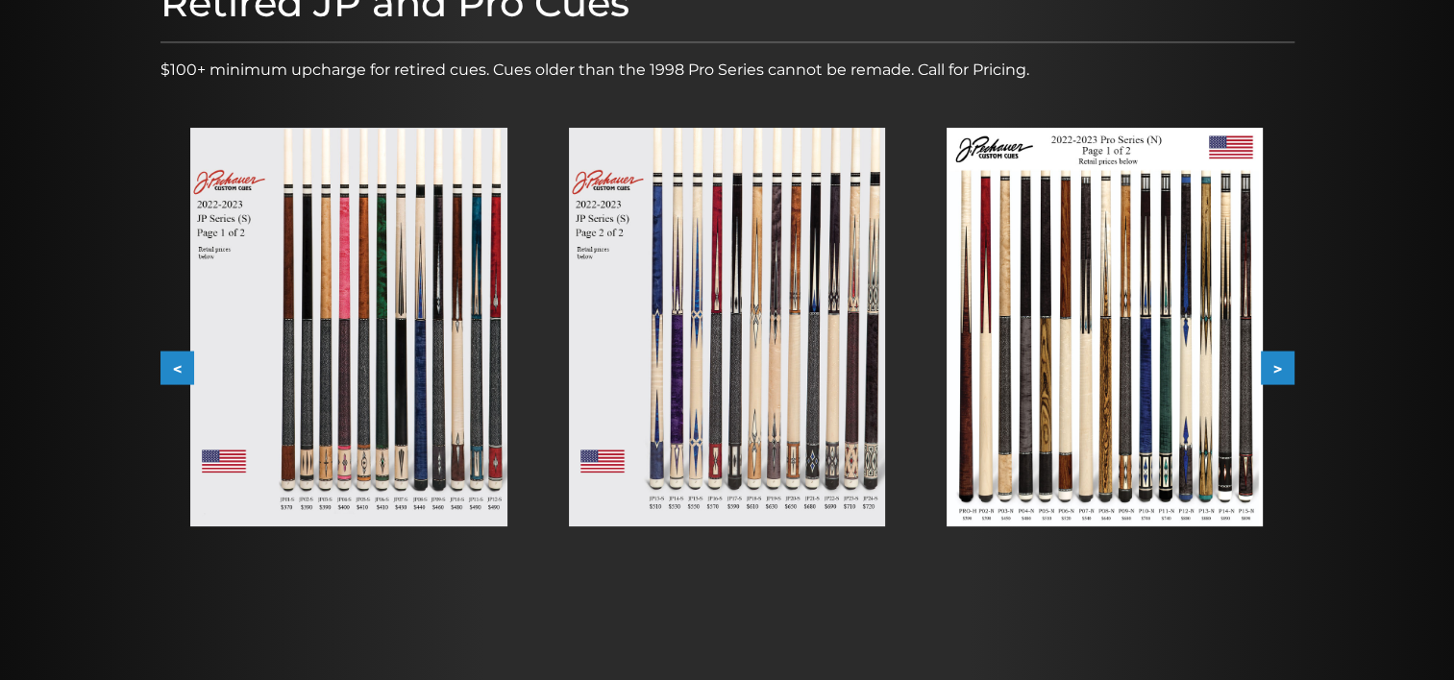
scroll to position [289, 0]
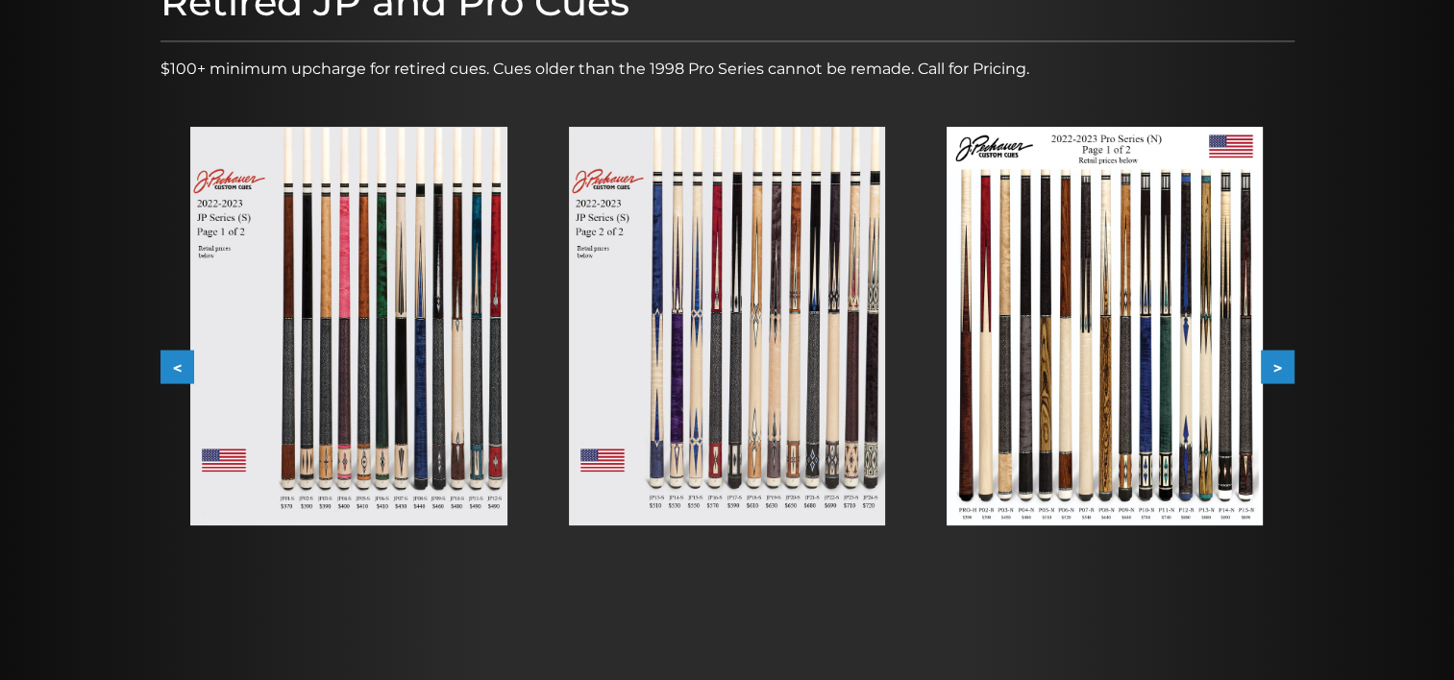
click at [1058, 400] on img at bounding box center [1104, 326] width 316 height 399
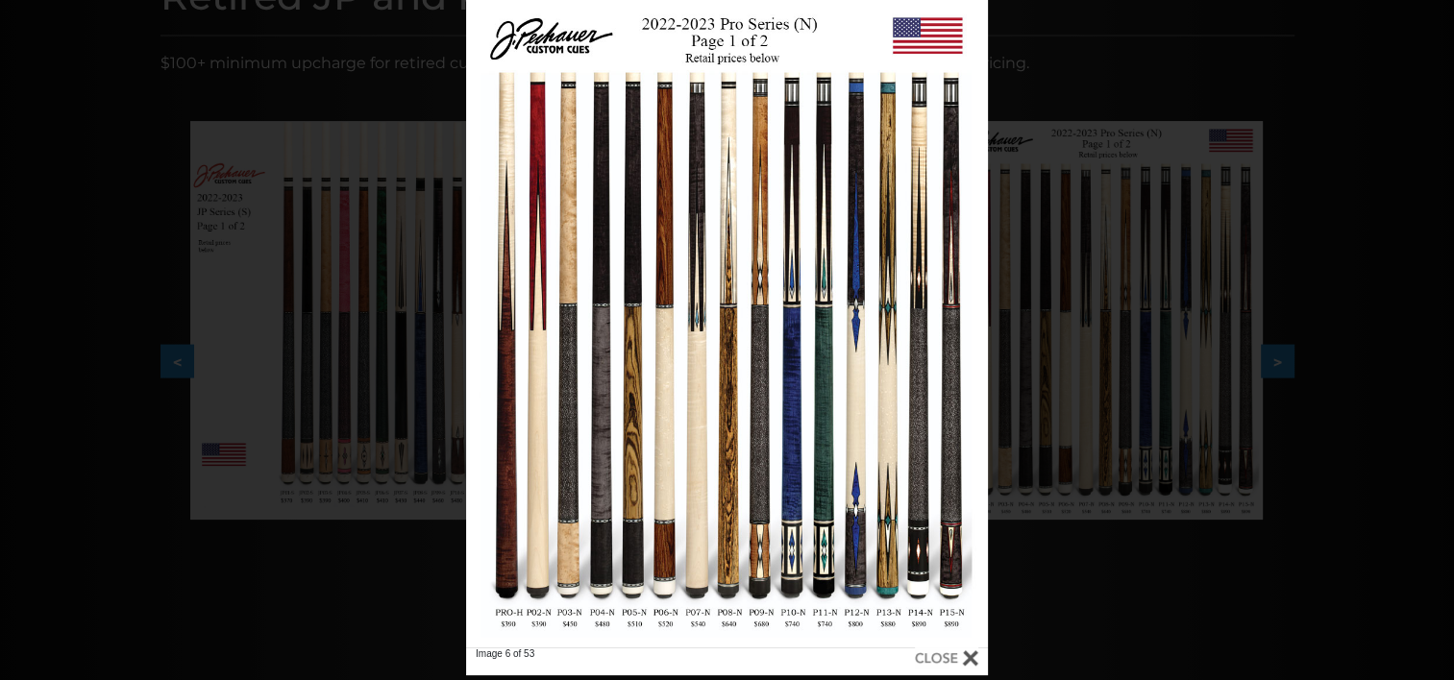
scroll to position [296, 0]
drag, startPoint x: 638, startPoint y: 438, endPoint x: 483, endPoint y: 315, distance: 197.6
click at [483, 315] on link at bounding box center [583, 320] width 234 height 652
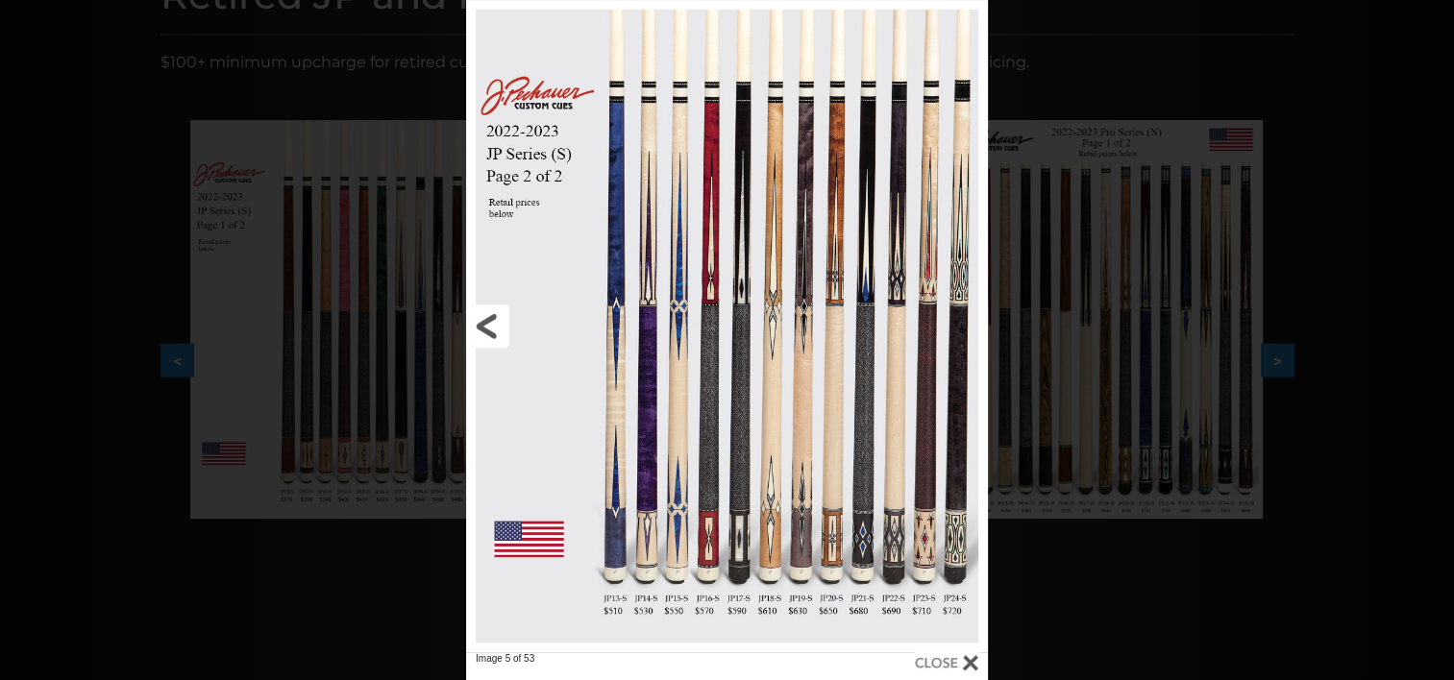
click at [483, 315] on link at bounding box center [583, 326] width 234 height 652
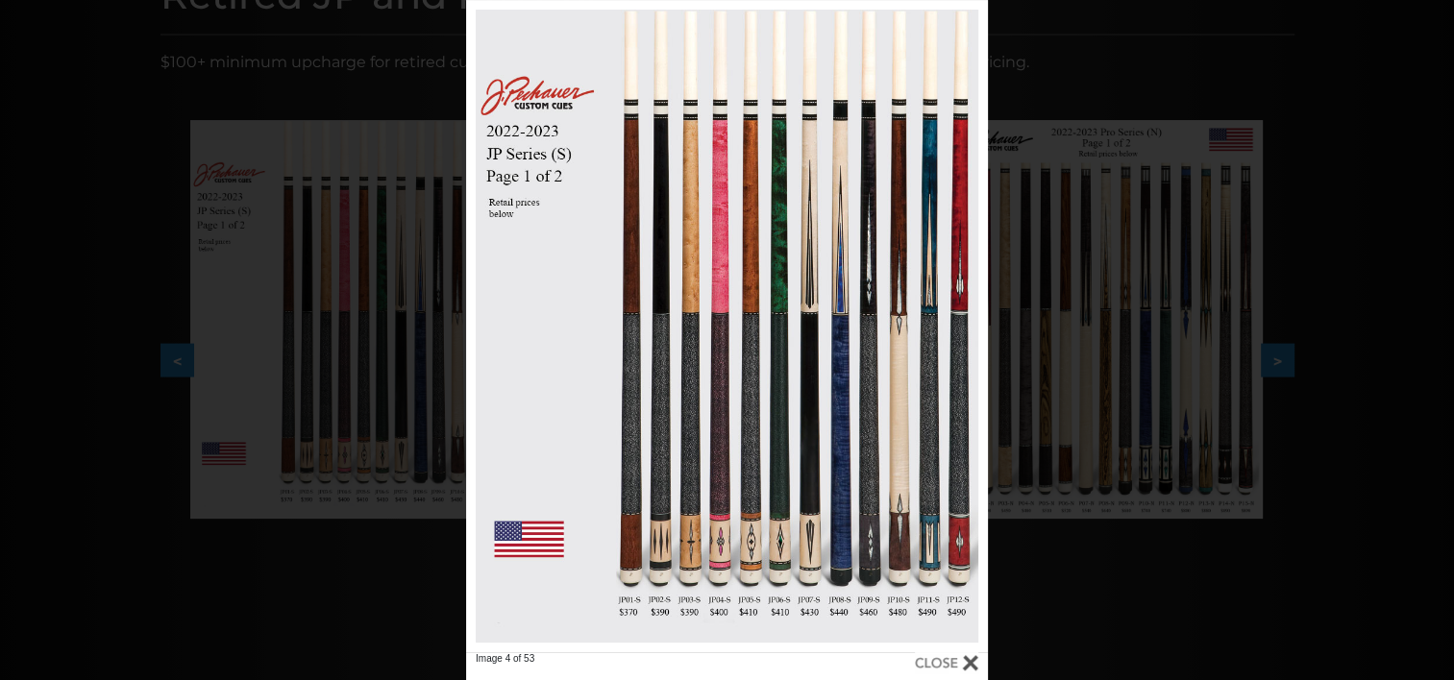
click at [338, 278] on div "Image 4 of 53" at bounding box center [727, 340] width 1454 height 680
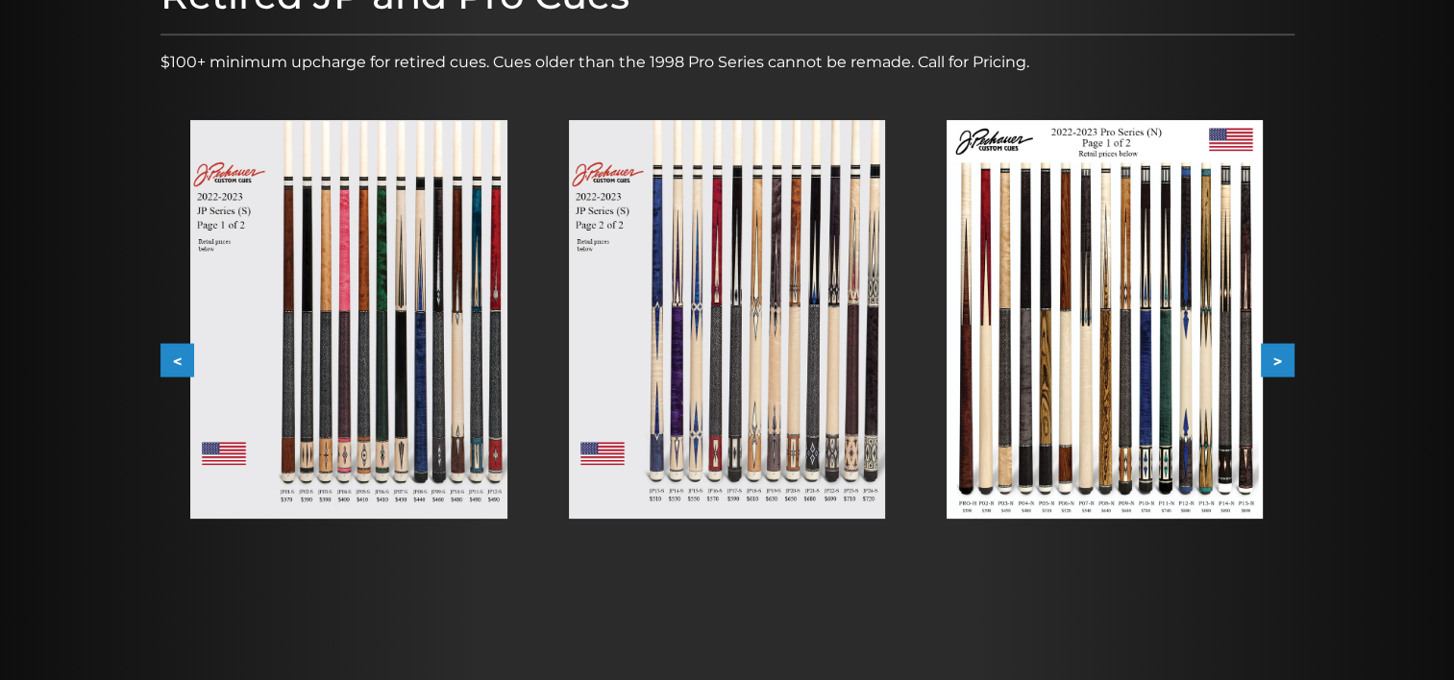
click at [338, 278] on img at bounding box center [348, 319] width 316 height 399
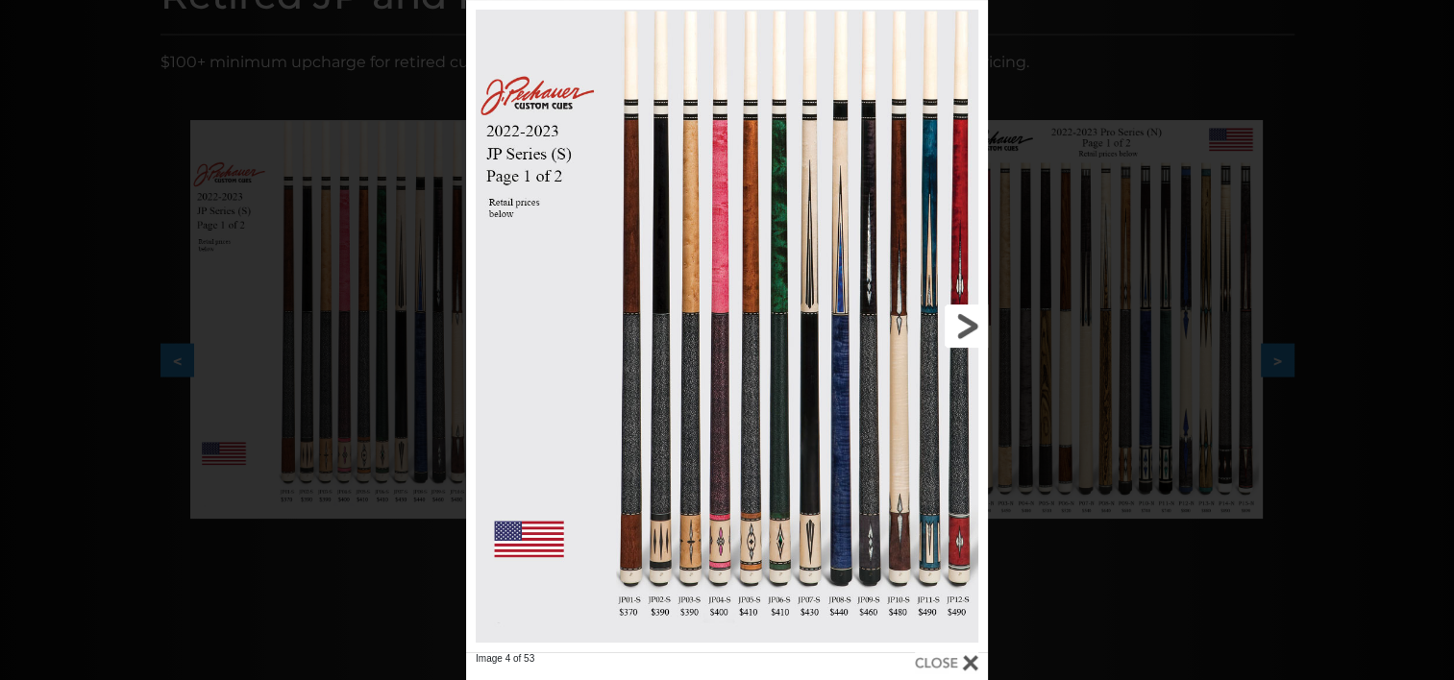
click at [971, 325] on link at bounding box center [870, 326] width 234 height 652
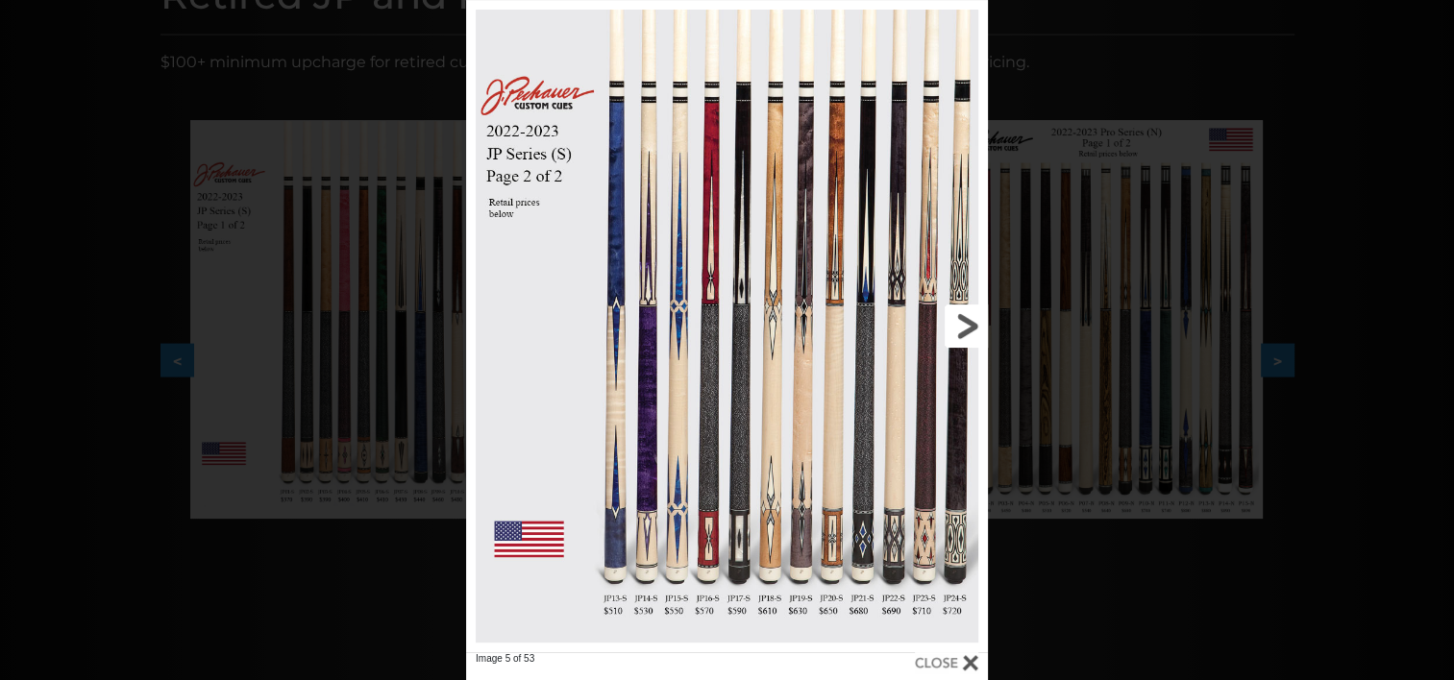
click at [971, 325] on link at bounding box center [870, 326] width 234 height 652
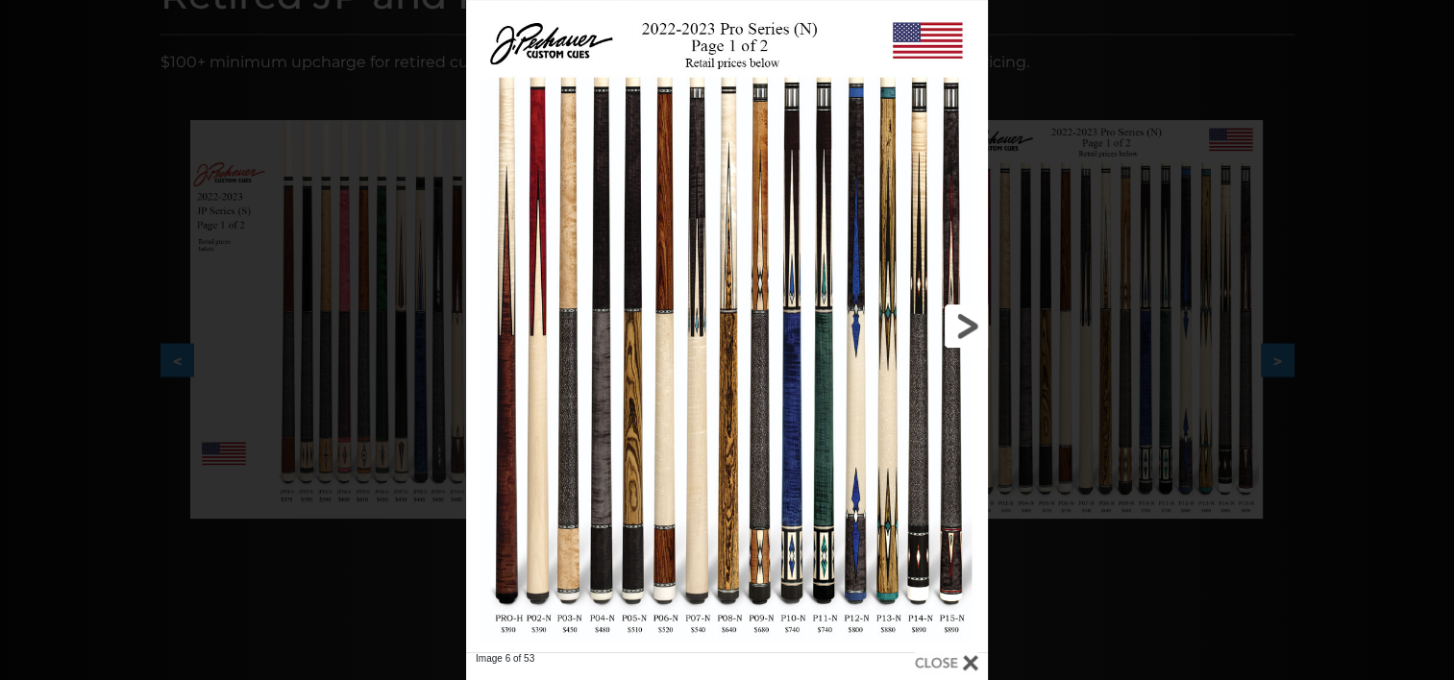
click at [968, 326] on link at bounding box center [870, 326] width 234 height 652
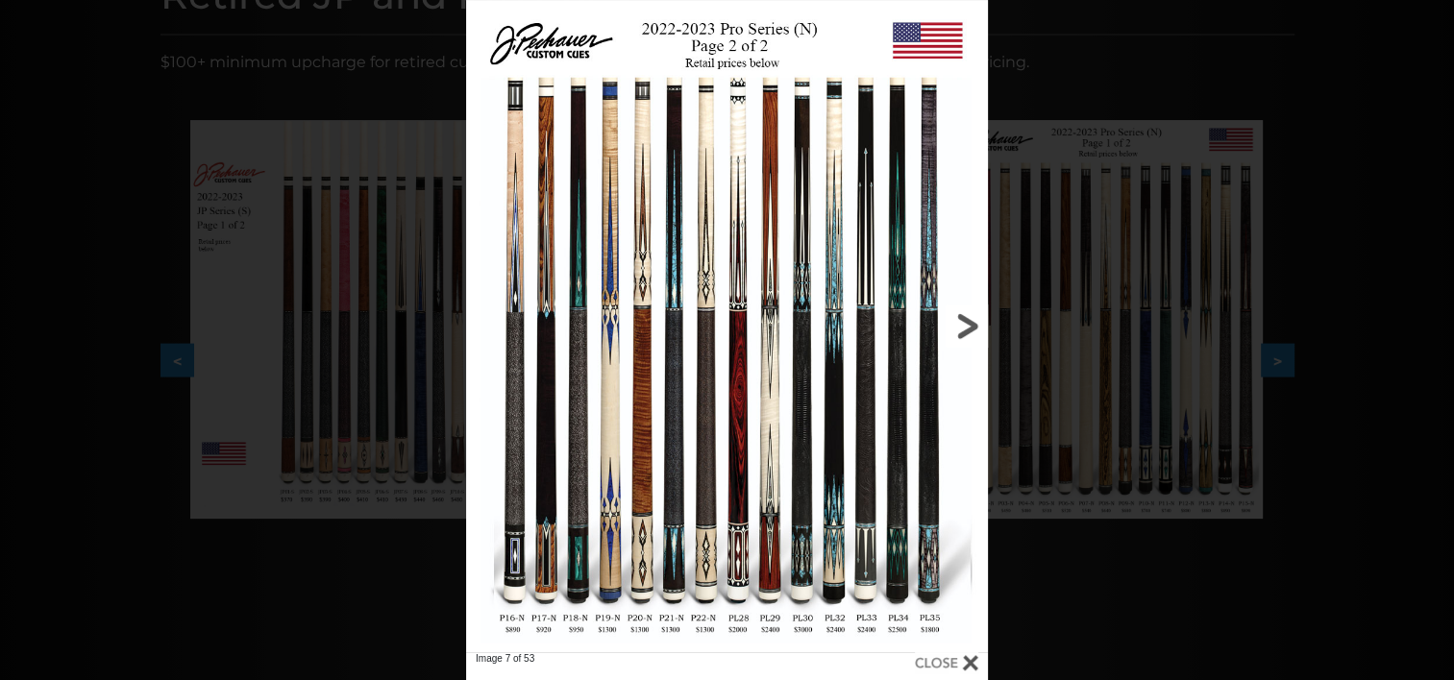
click at [965, 325] on link at bounding box center [870, 326] width 234 height 652
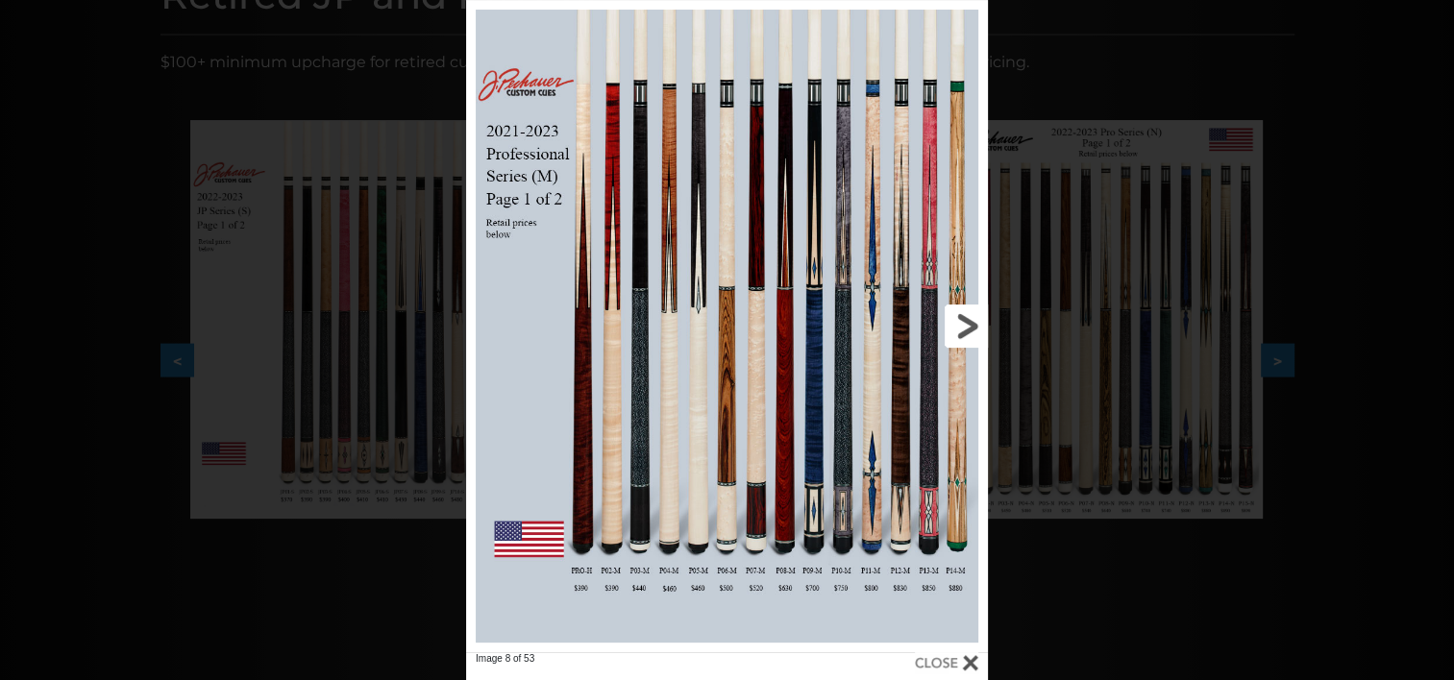
click at [965, 325] on link at bounding box center [870, 326] width 234 height 652
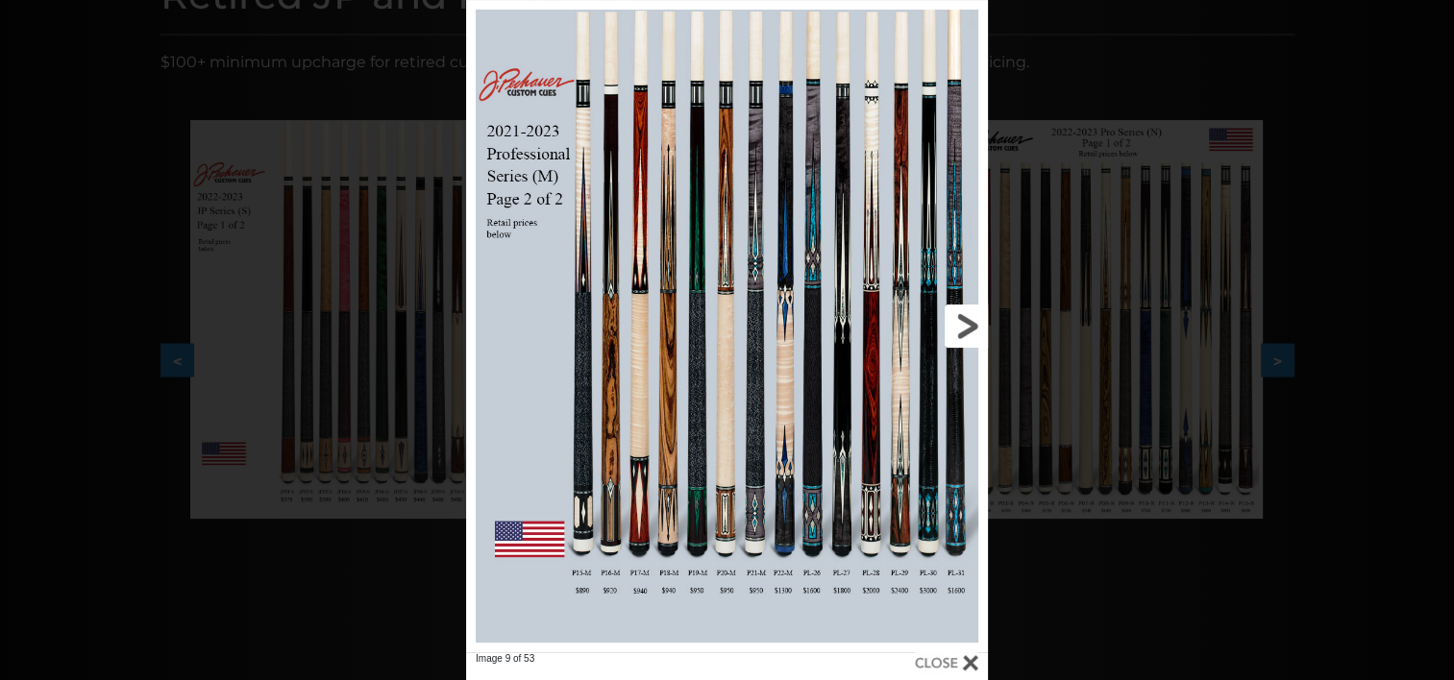
click at [965, 325] on link at bounding box center [870, 326] width 234 height 652
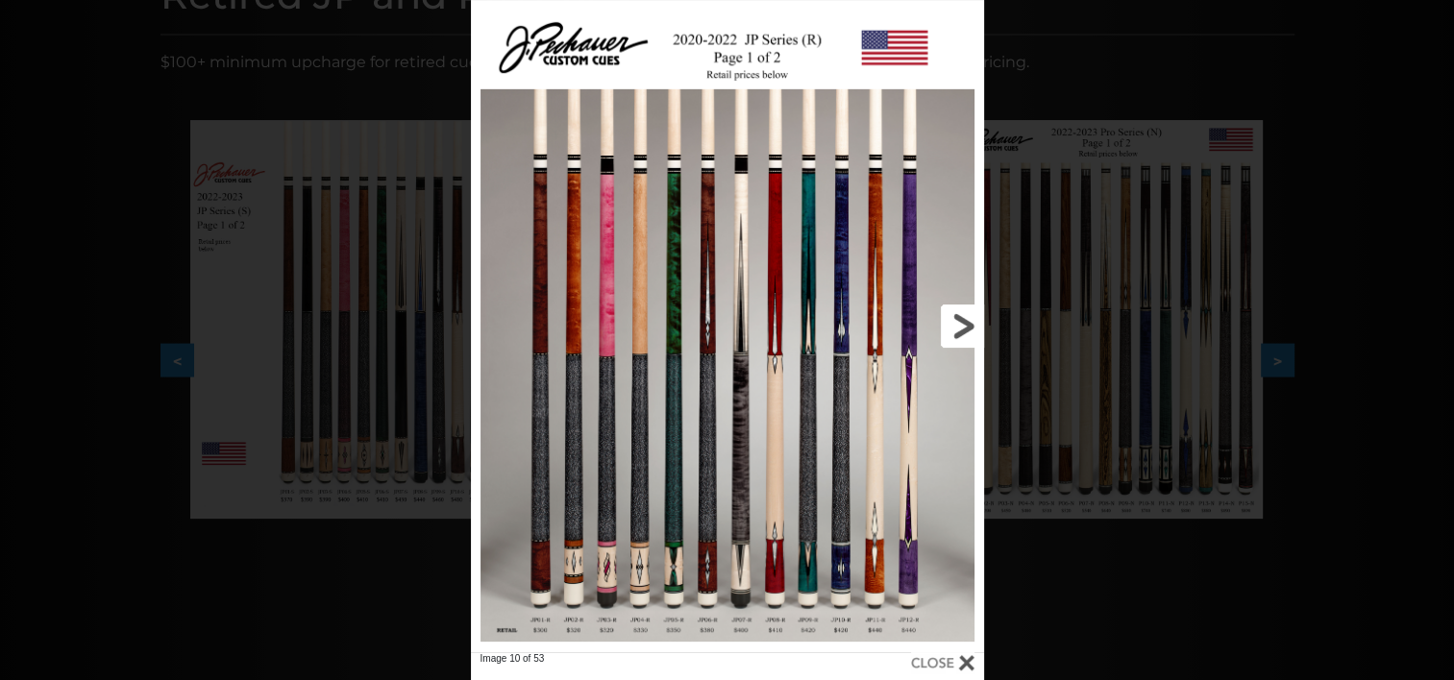
click at [962, 321] on link at bounding box center [867, 326] width 231 height 652
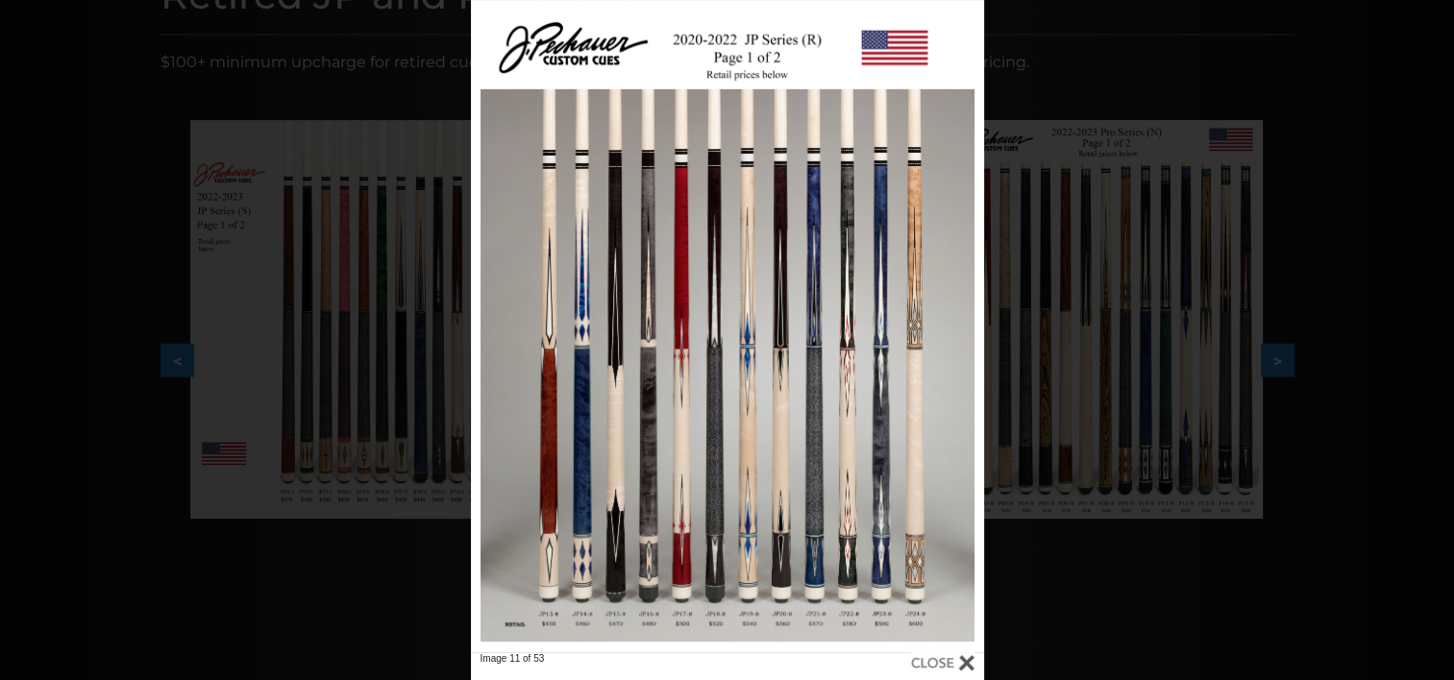
drag, startPoint x: 687, startPoint y: 346, endPoint x: 967, endPoint y: 662, distance: 422.0
click at [967, 662] on div at bounding box center [942, 662] width 63 height 21
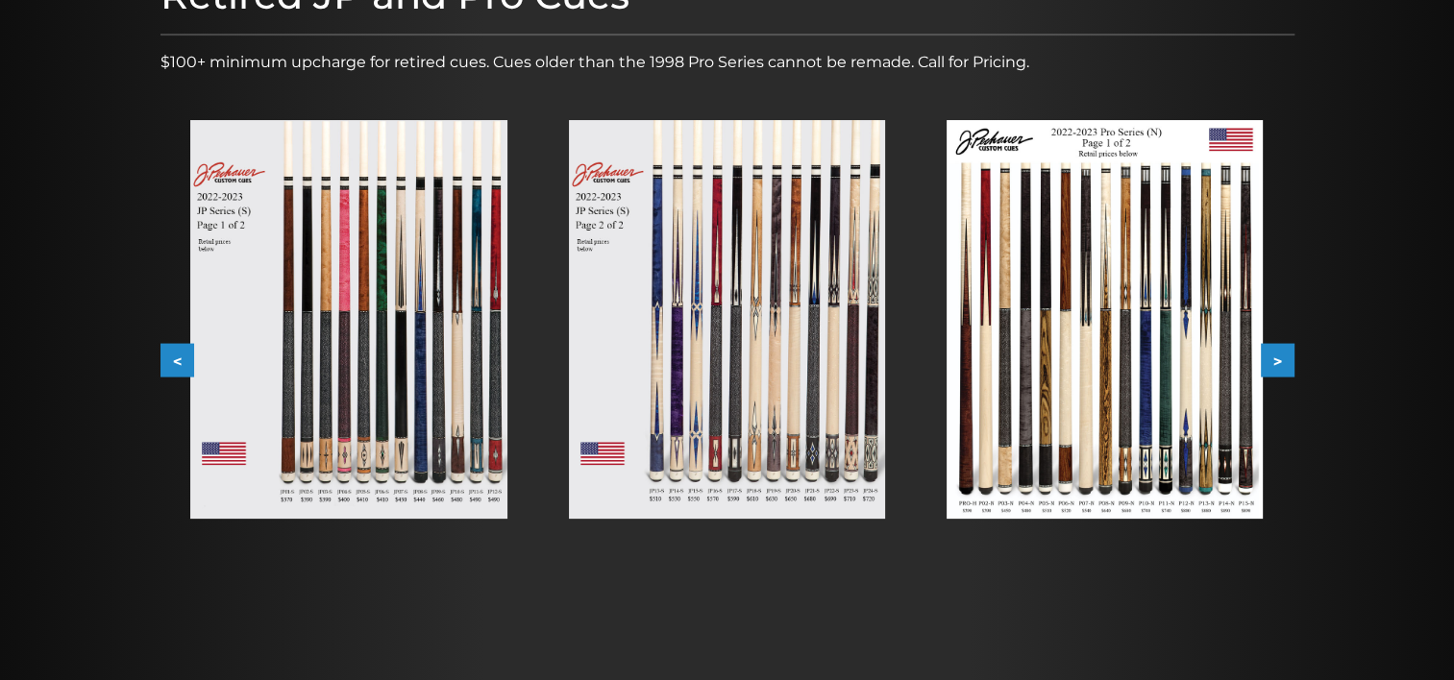
click at [1283, 354] on button ">" at bounding box center [1277, 361] width 34 height 34
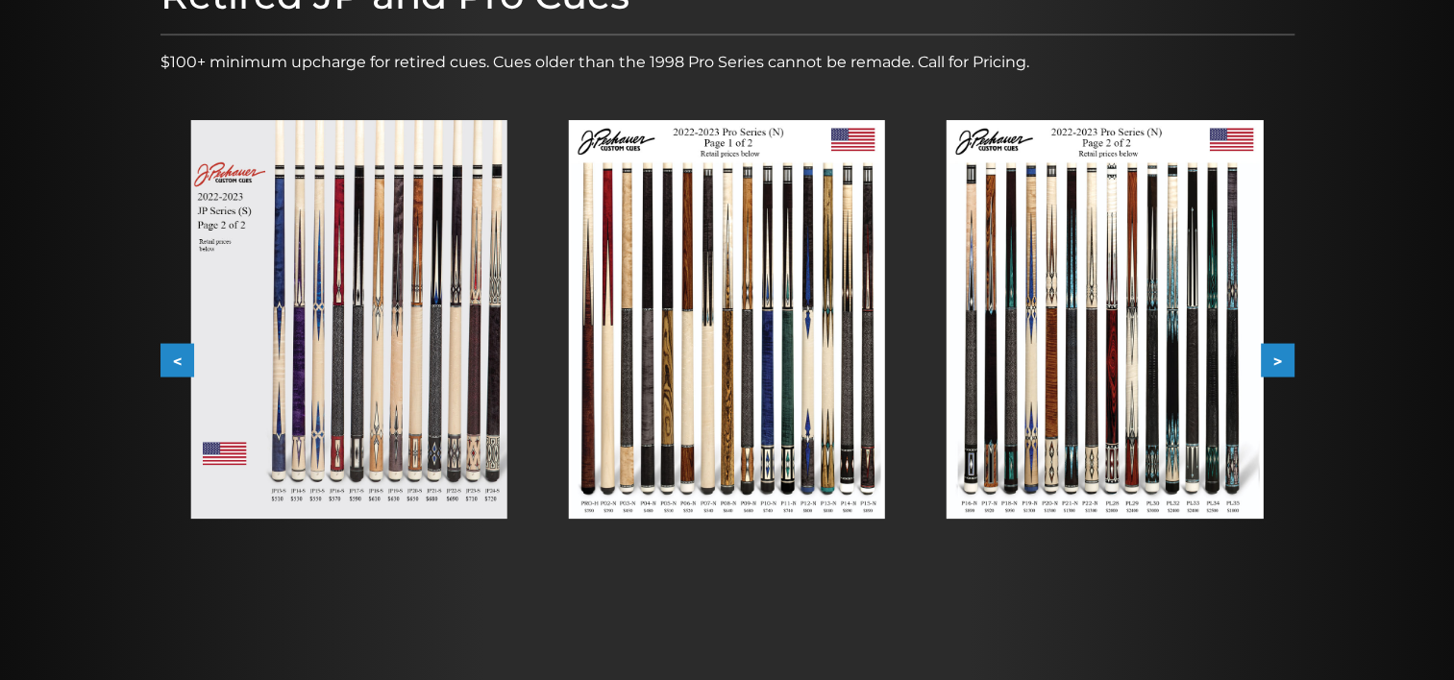
click at [1283, 354] on button ">" at bounding box center [1277, 361] width 34 height 34
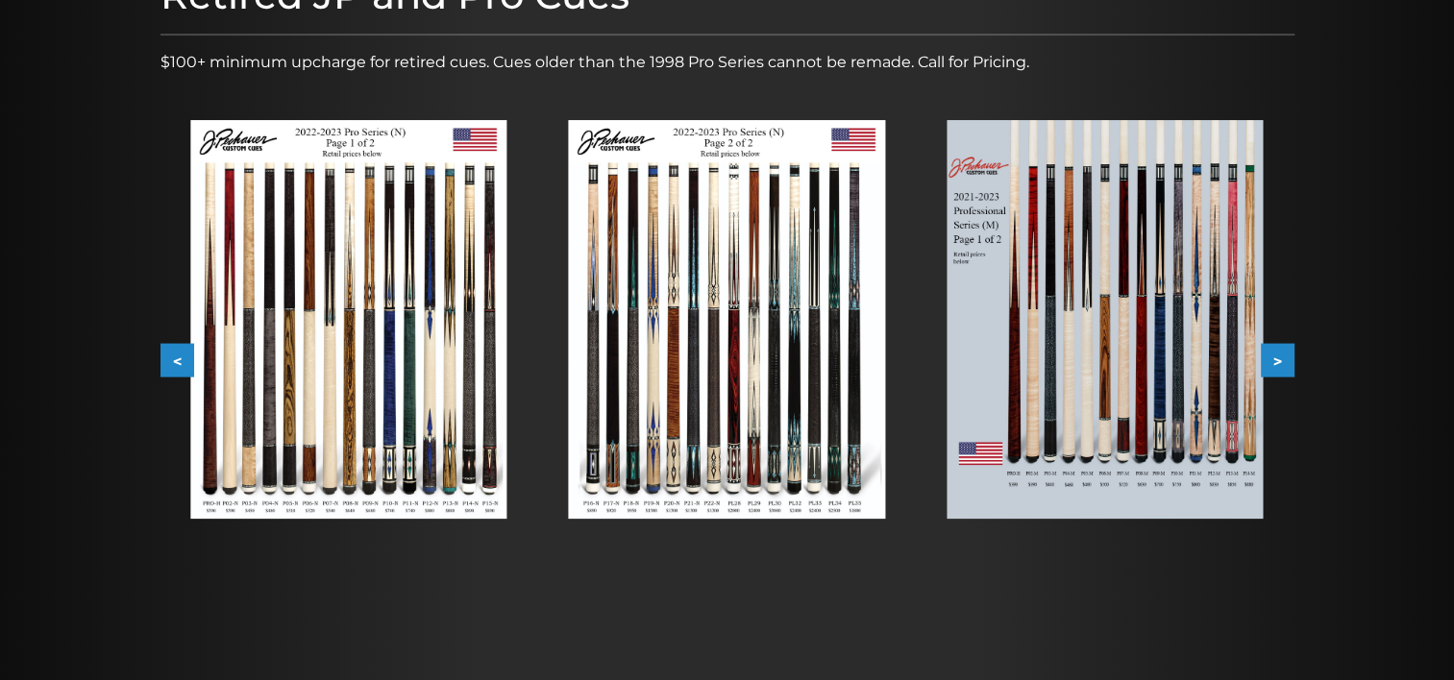
click at [1283, 354] on button ">" at bounding box center [1277, 361] width 34 height 34
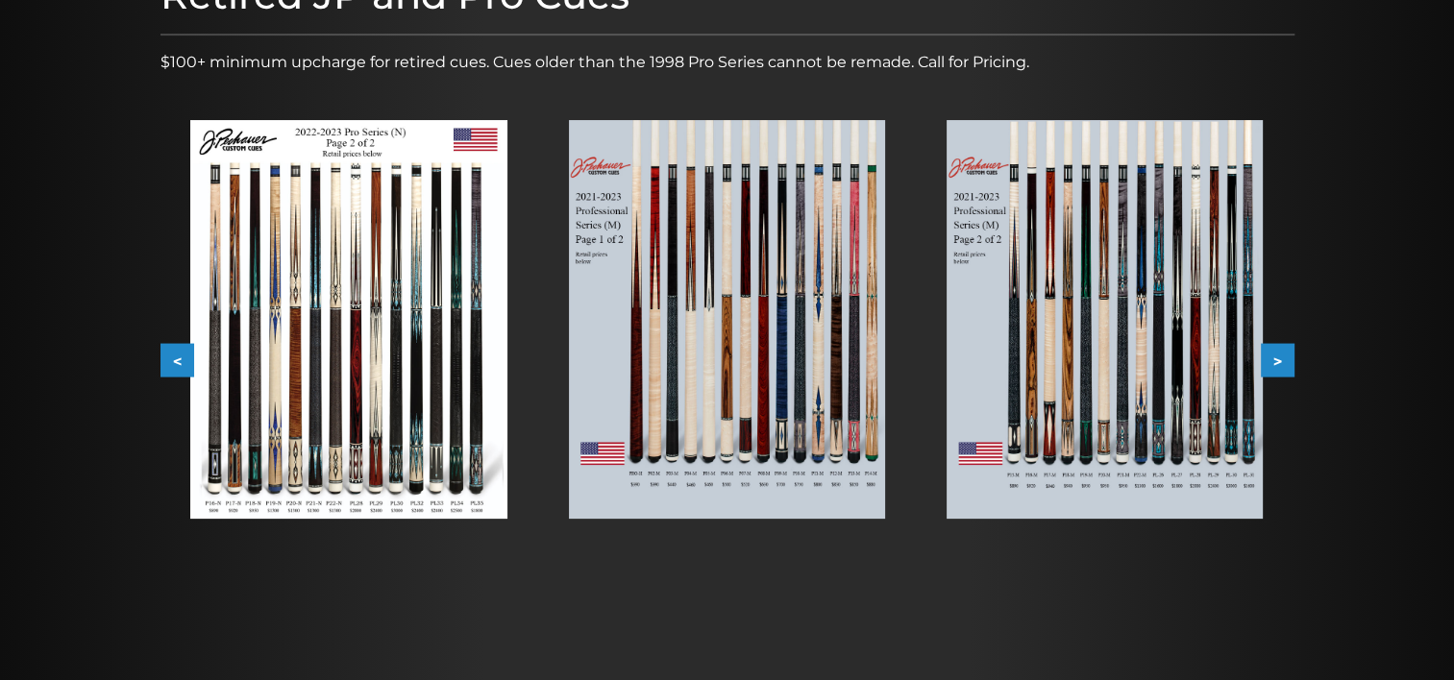
click at [1283, 354] on button ">" at bounding box center [1277, 361] width 34 height 34
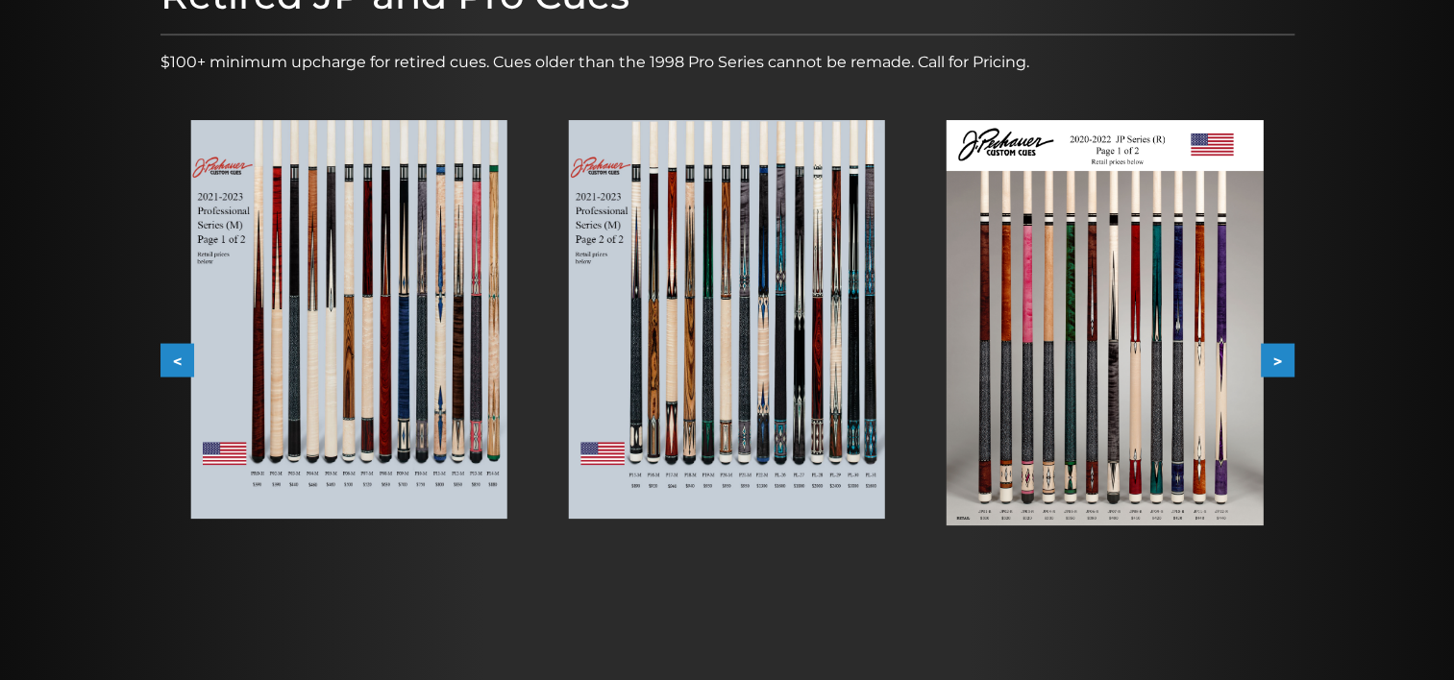
click at [1283, 354] on button ">" at bounding box center [1277, 361] width 34 height 34
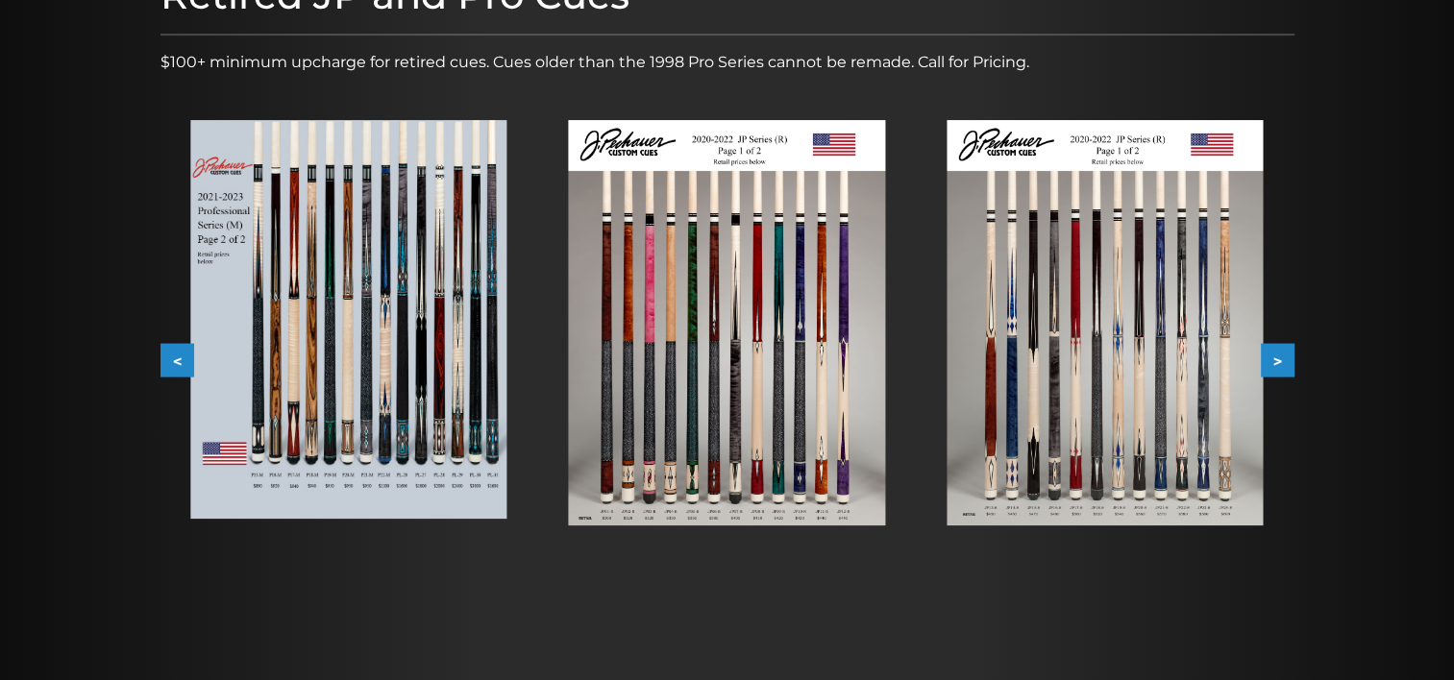
click at [1283, 354] on button ">" at bounding box center [1277, 361] width 34 height 34
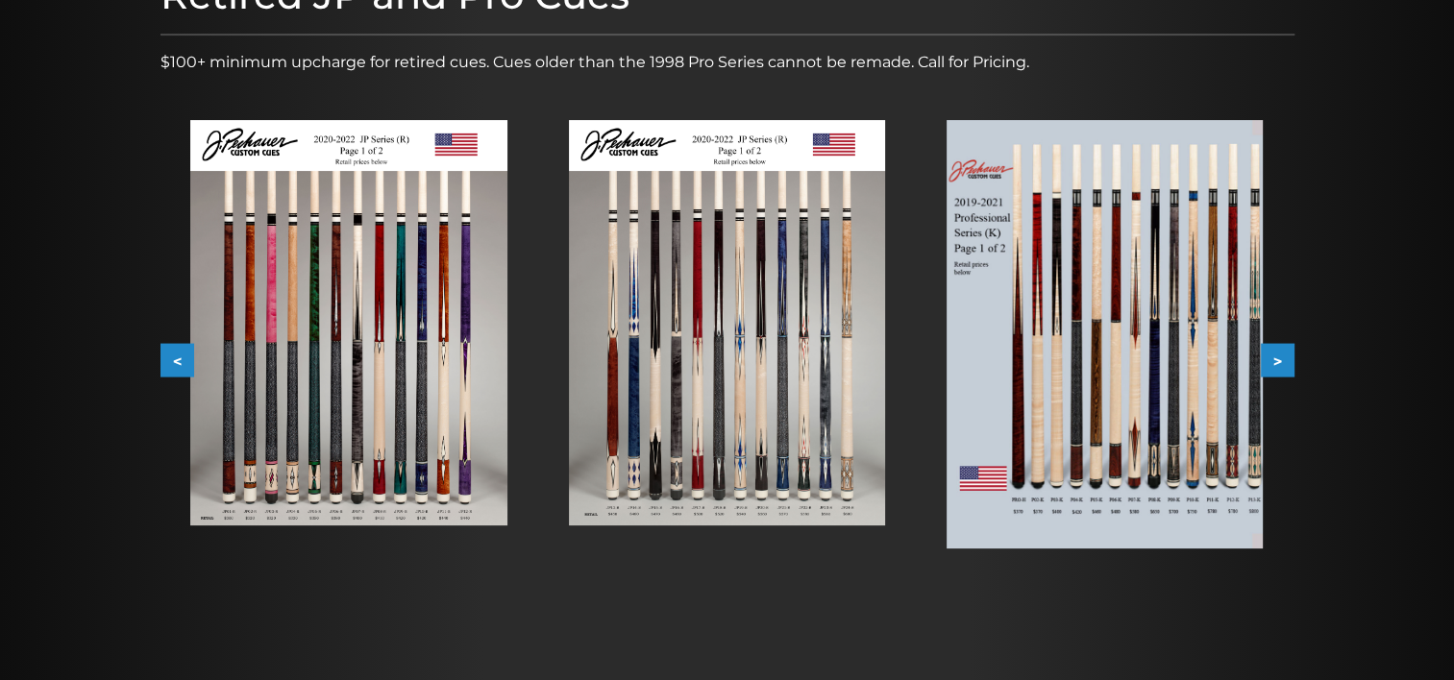
click at [1283, 354] on button ">" at bounding box center [1277, 361] width 34 height 34
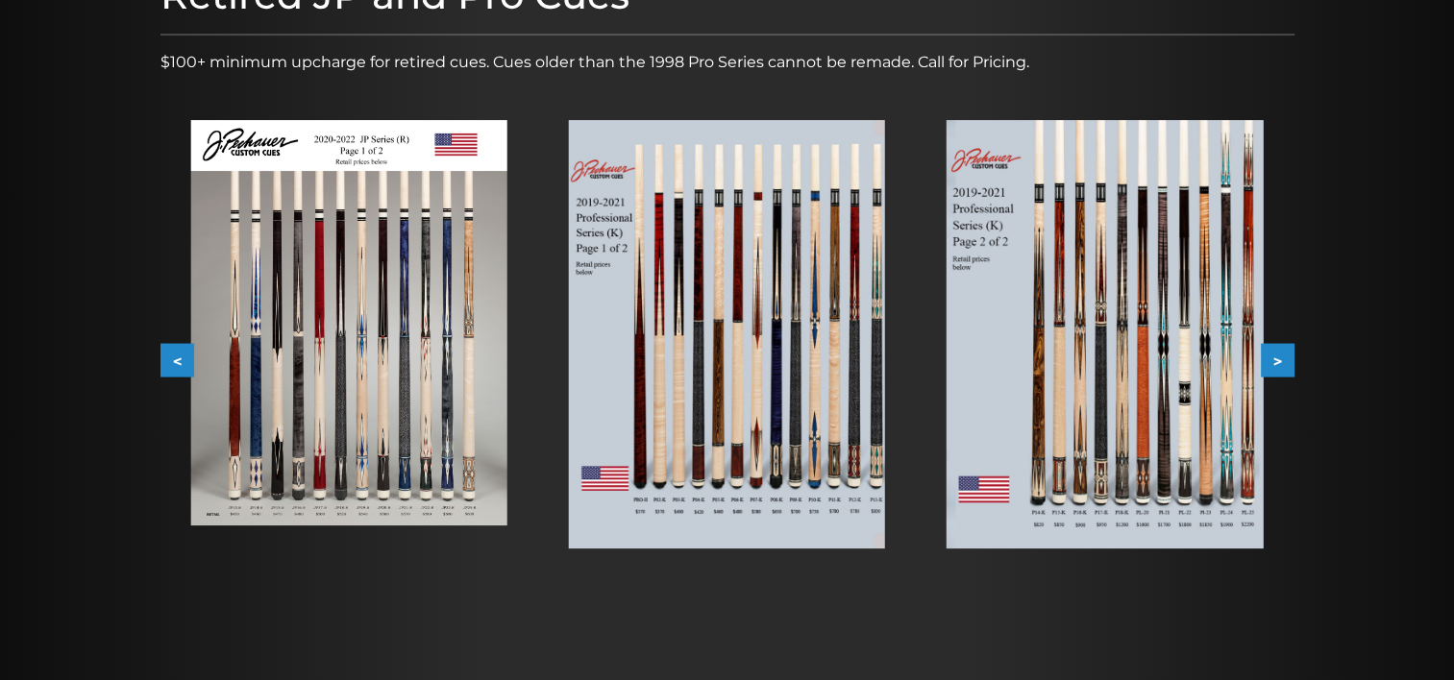
click at [1283, 354] on button ">" at bounding box center [1277, 361] width 34 height 34
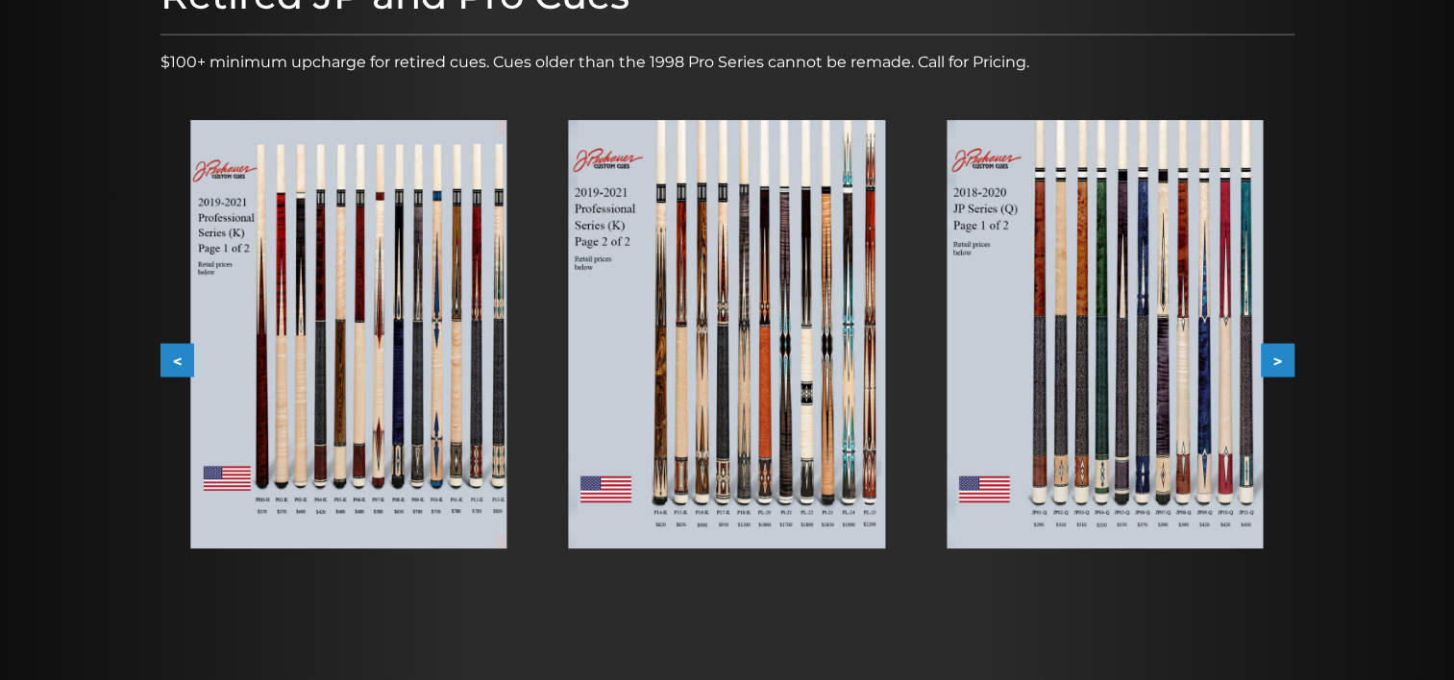
click at [1283, 354] on button ">" at bounding box center [1277, 361] width 34 height 34
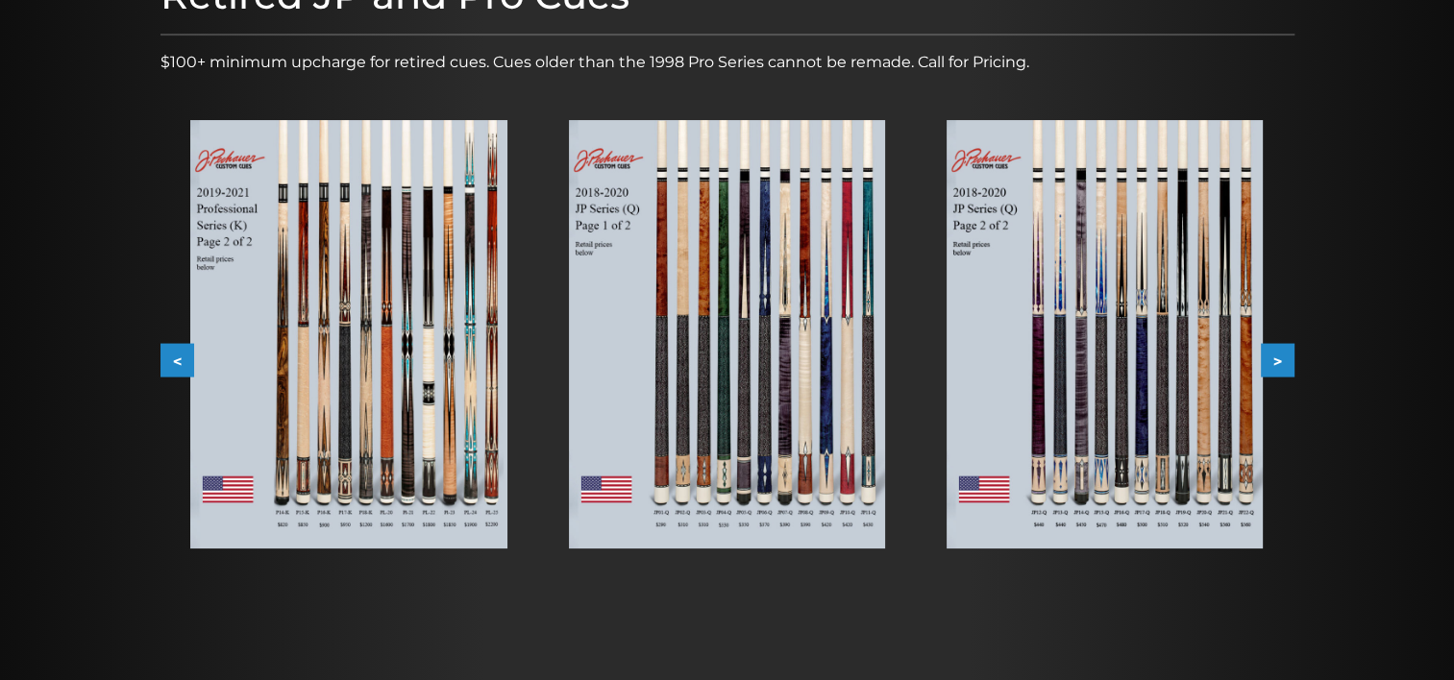
click at [1283, 354] on button ">" at bounding box center [1277, 361] width 34 height 34
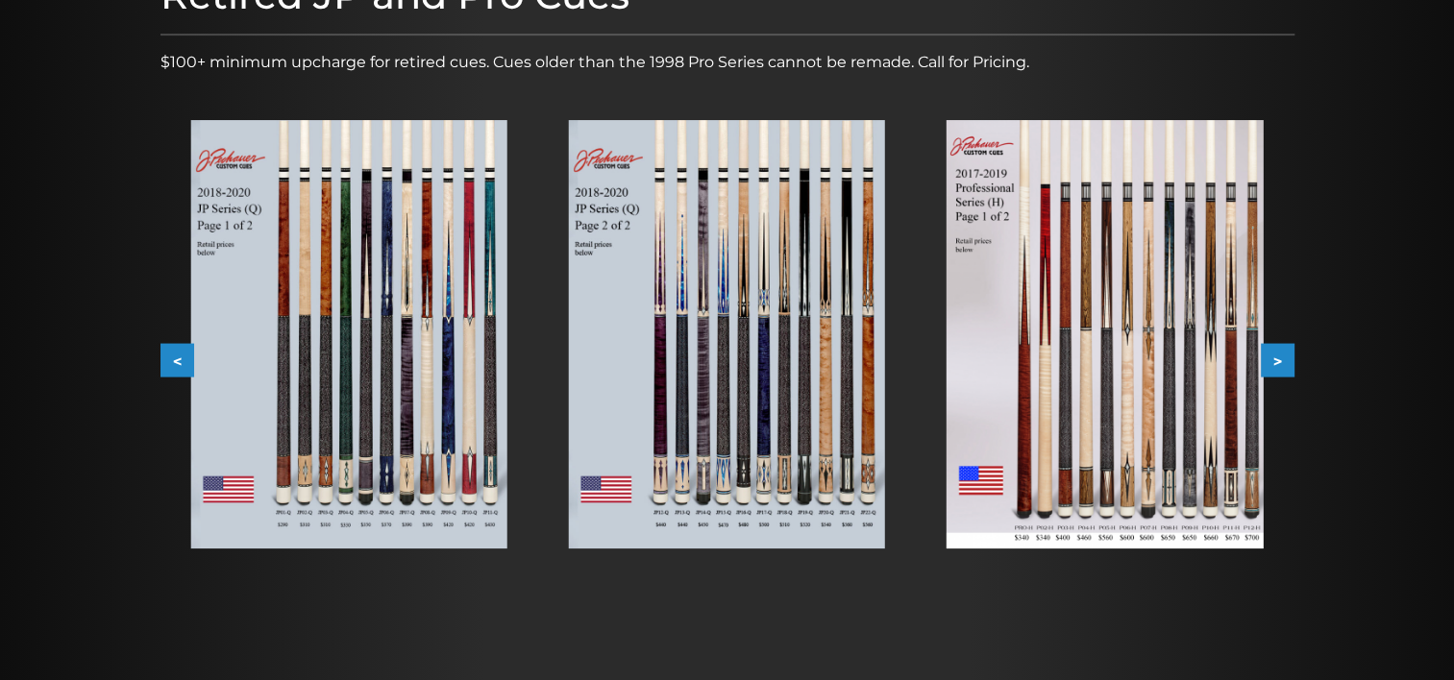
click at [1283, 354] on button ">" at bounding box center [1277, 361] width 34 height 34
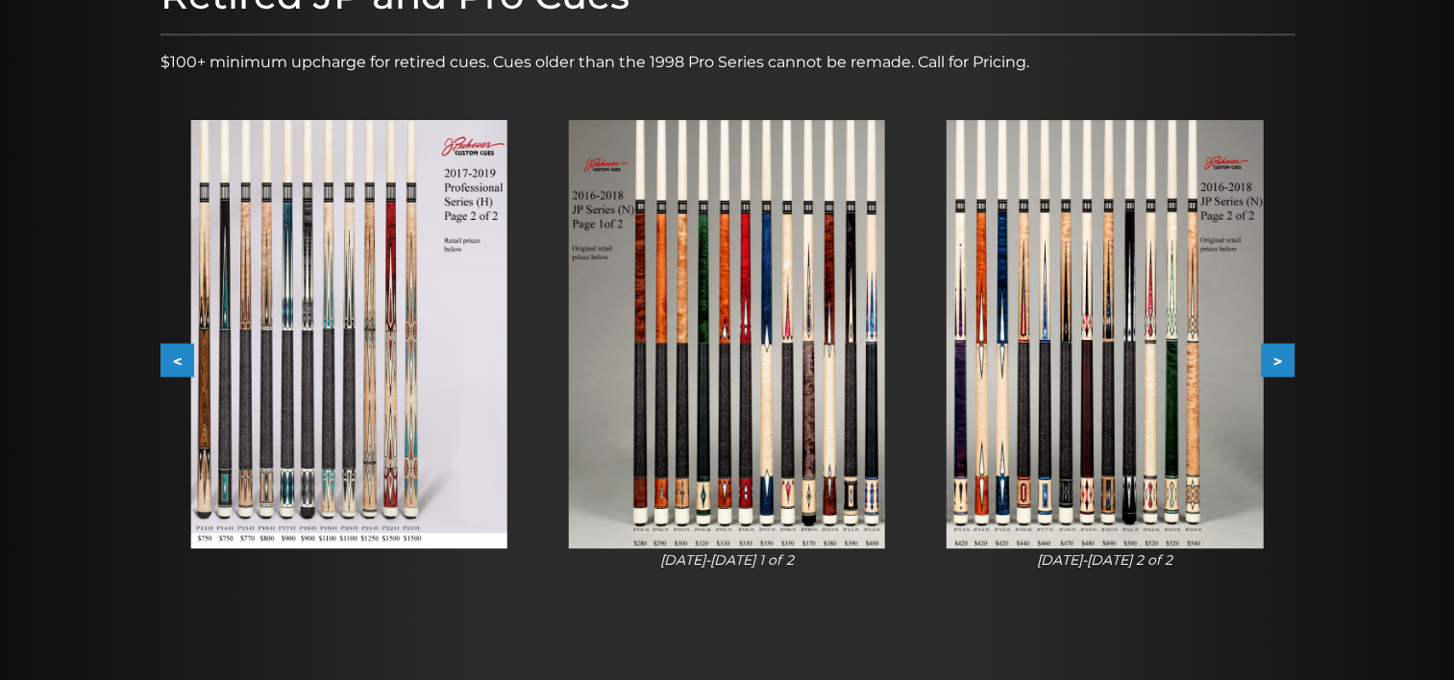
click at [1283, 354] on button ">" at bounding box center [1277, 361] width 34 height 34
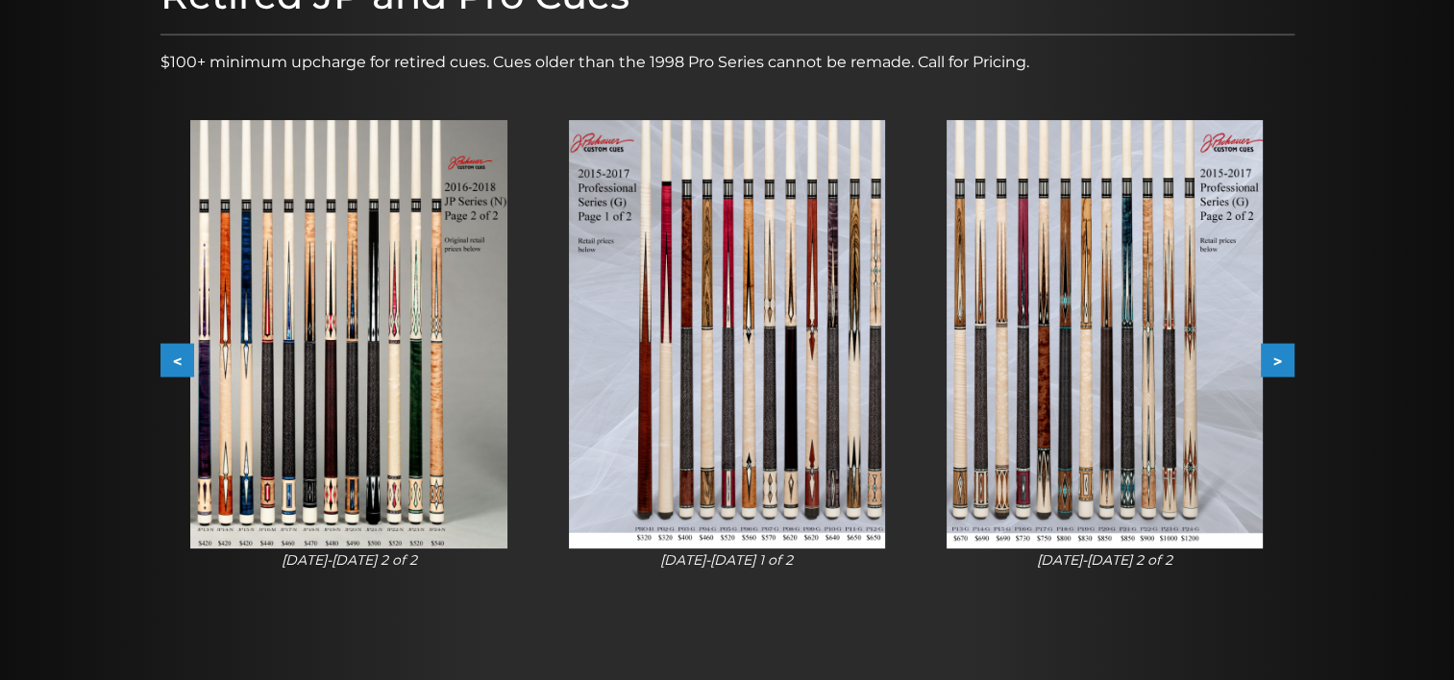
click at [1283, 354] on button ">" at bounding box center [1277, 361] width 34 height 34
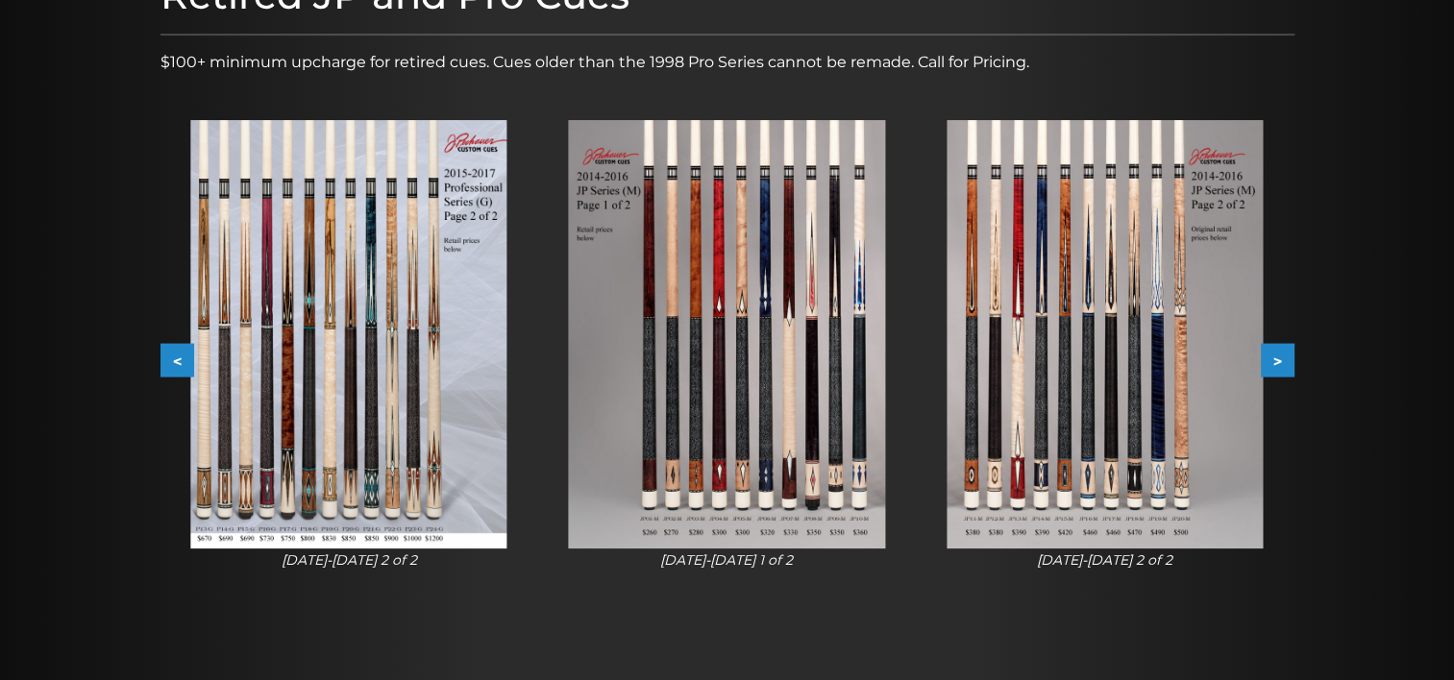
click at [177, 353] on button "<" at bounding box center [177, 361] width 34 height 34
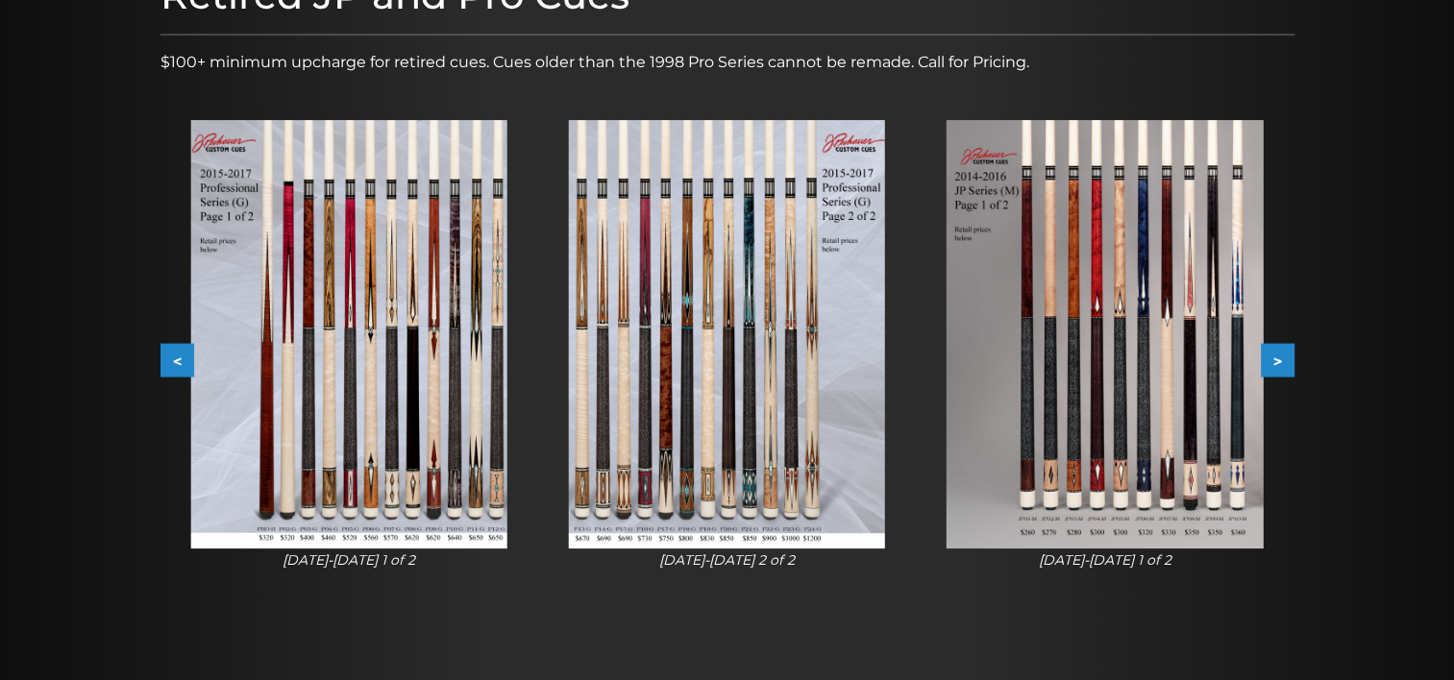
click at [177, 353] on button "<" at bounding box center [177, 361] width 34 height 34
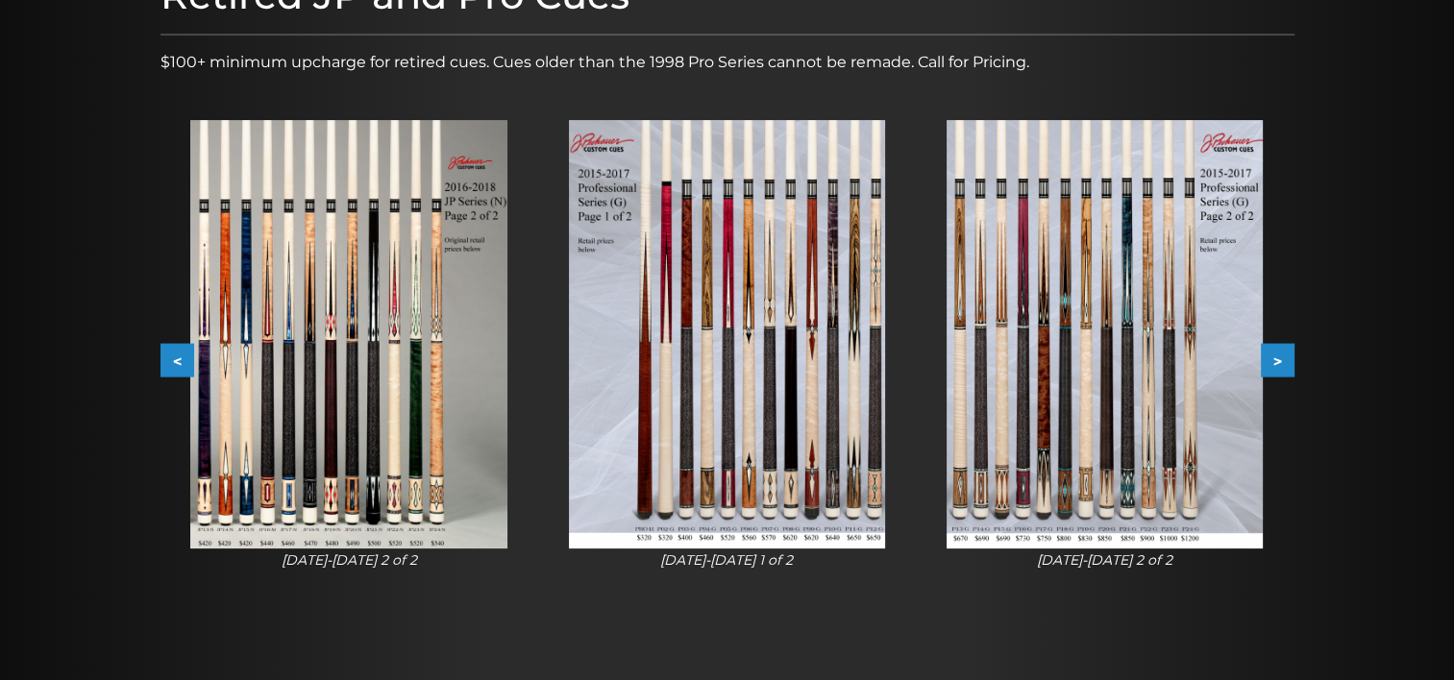
click at [177, 353] on button "<" at bounding box center [177, 361] width 34 height 34
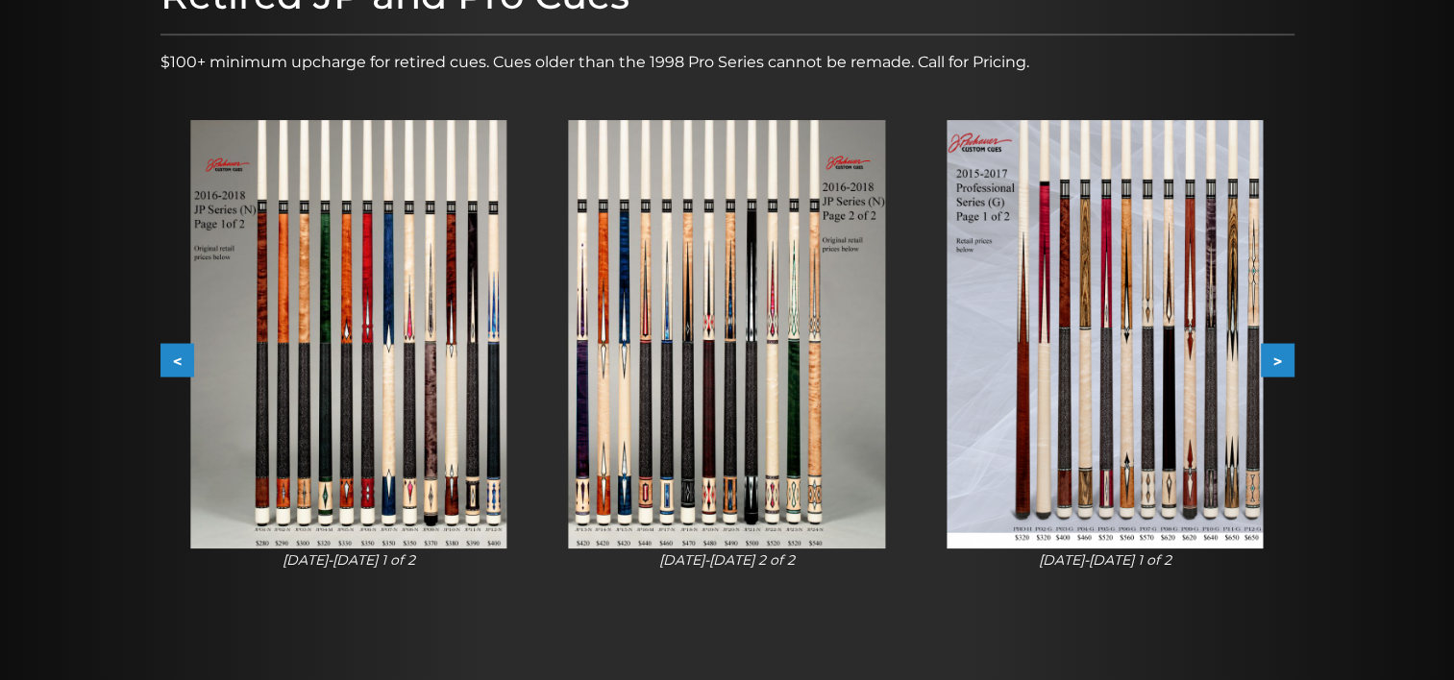
click at [177, 353] on button "<" at bounding box center [177, 361] width 34 height 34
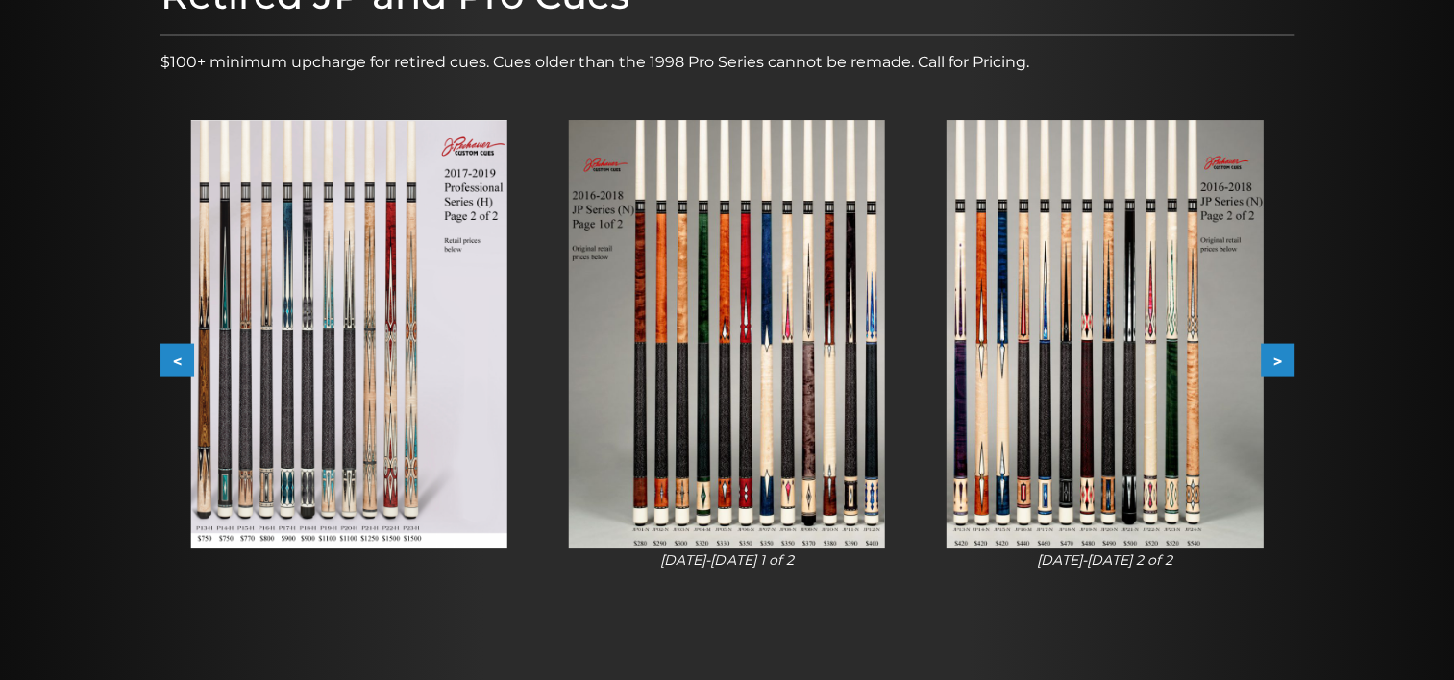
click at [177, 353] on button "<" at bounding box center [177, 361] width 34 height 34
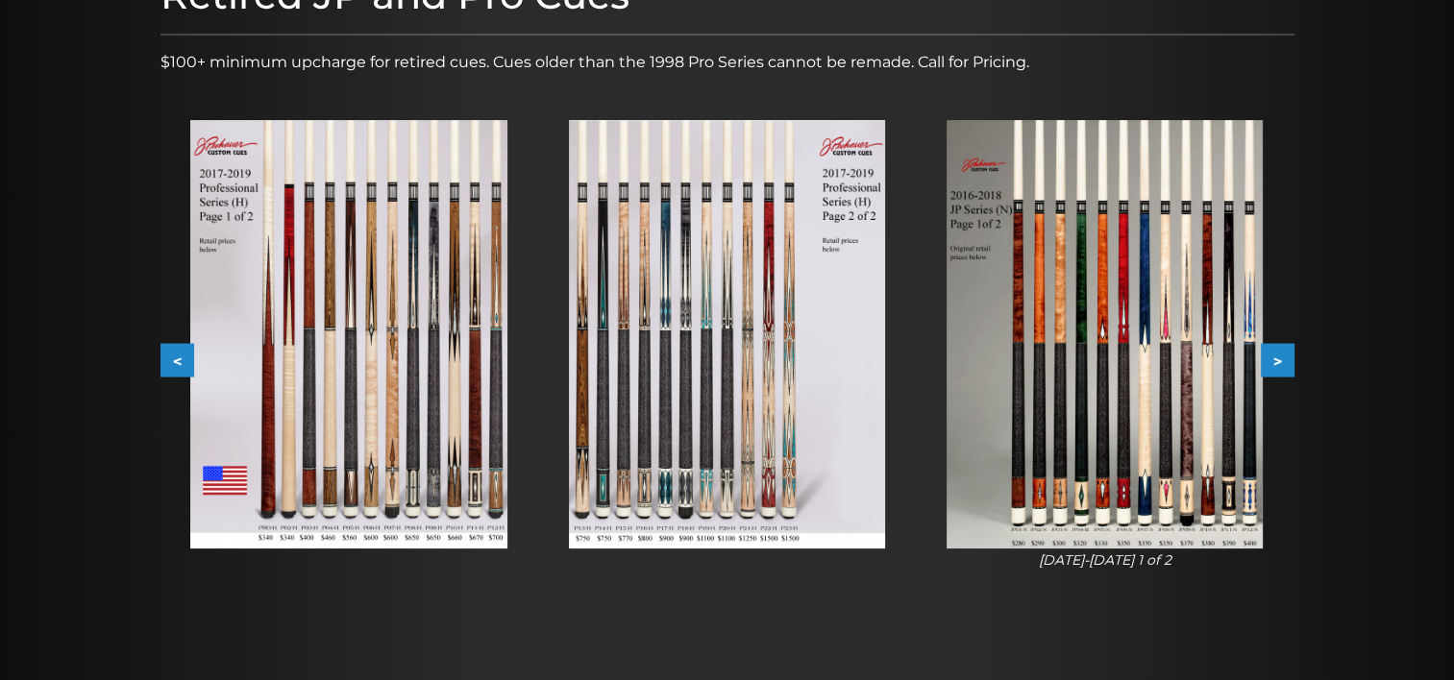
click at [177, 353] on button "<" at bounding box center [177, 361] width 34 height 34
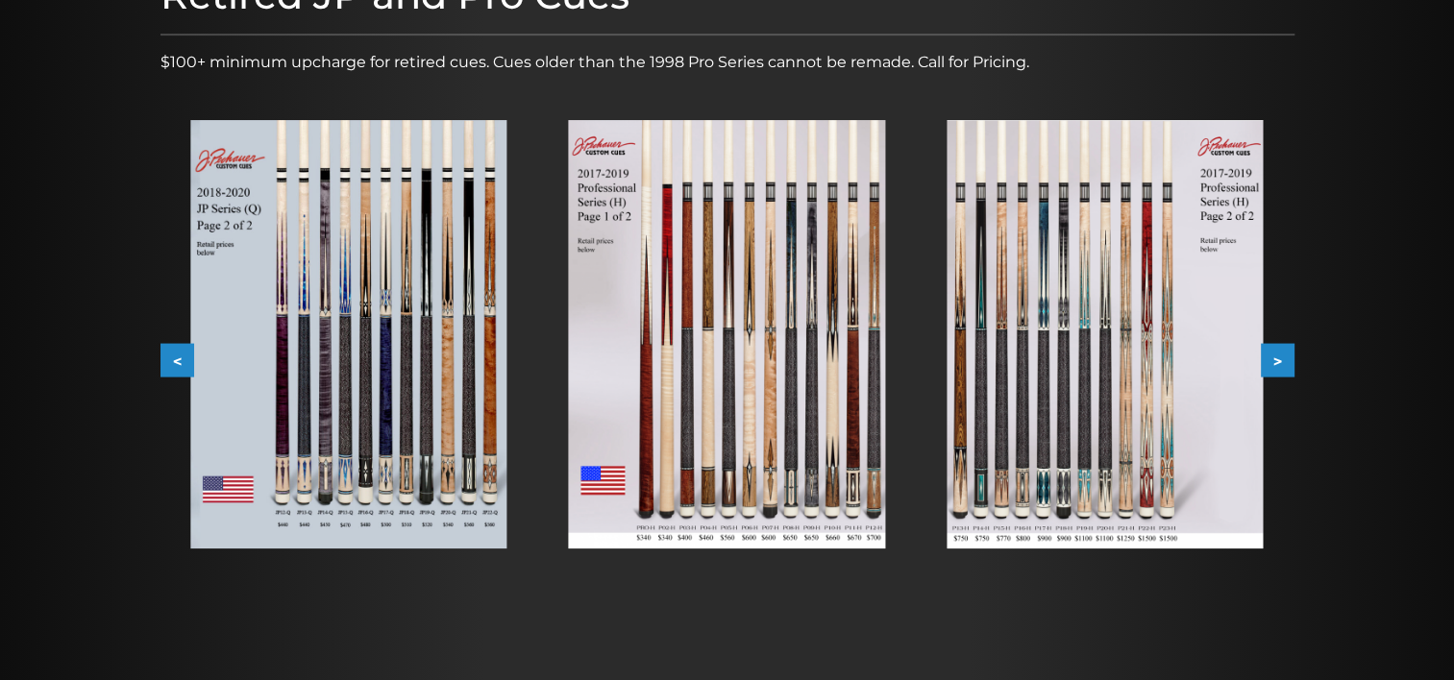
click at [177, 353] on button "<" at bounding box center [177, 361] width 34 height 34
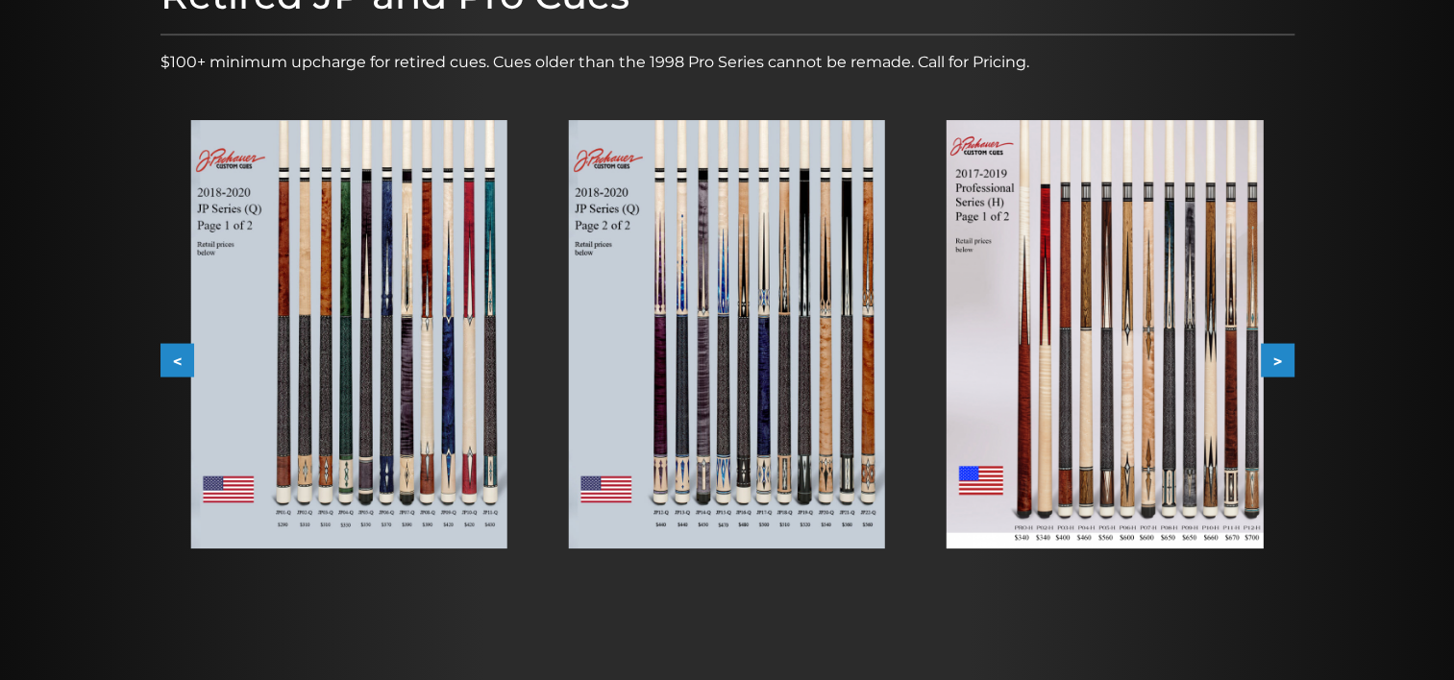
click at [177, 353] on button "<" at bounding box center [177, 361] width 34 height 34
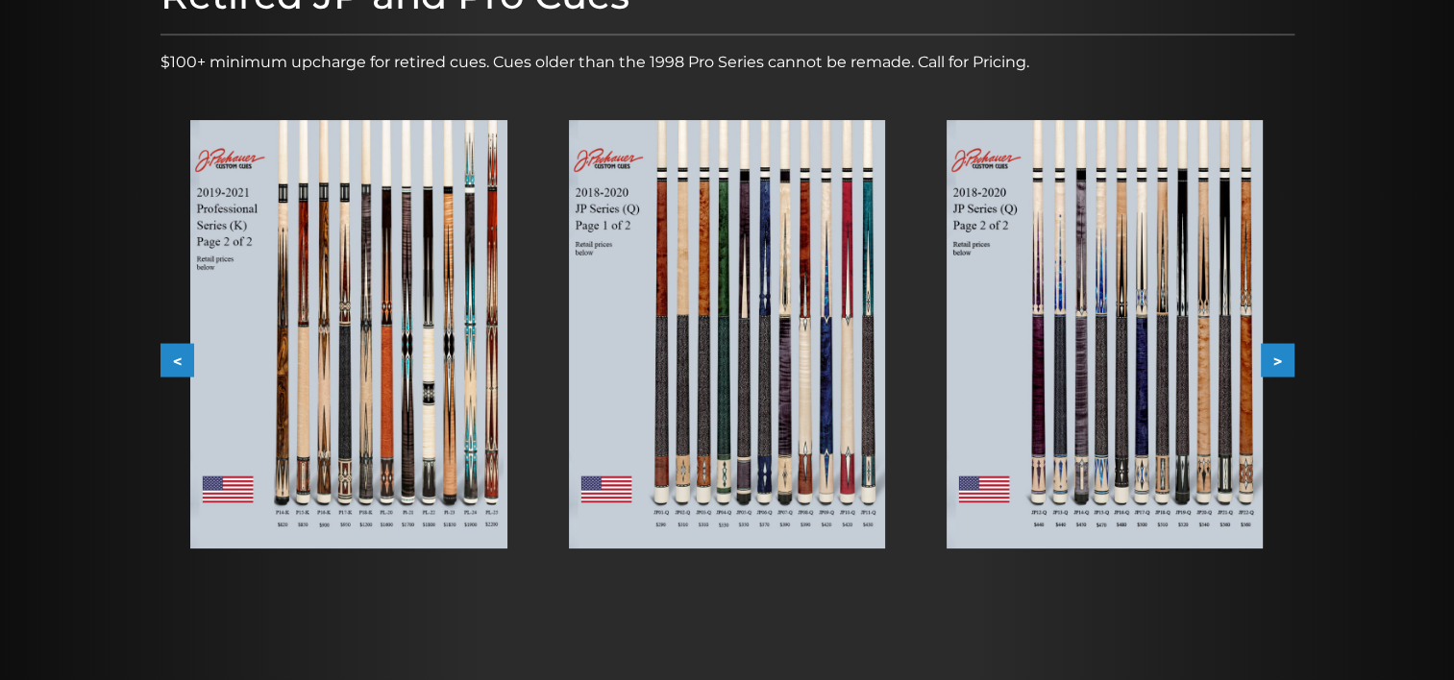
click at [177, 353] on button "<" at bounding box center [177, 361] width 34 height 34
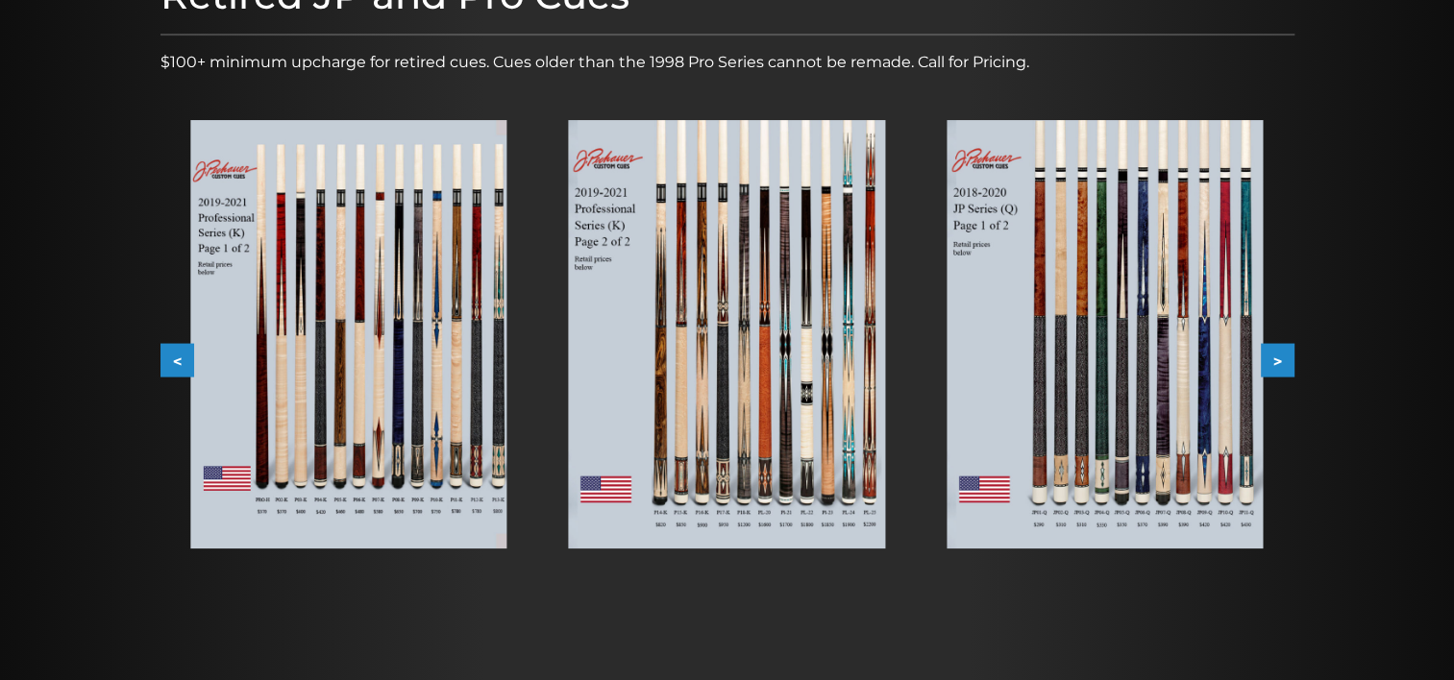
click at [173, 355] on button "<" at bounding box center [177, 361] width 34 height 34
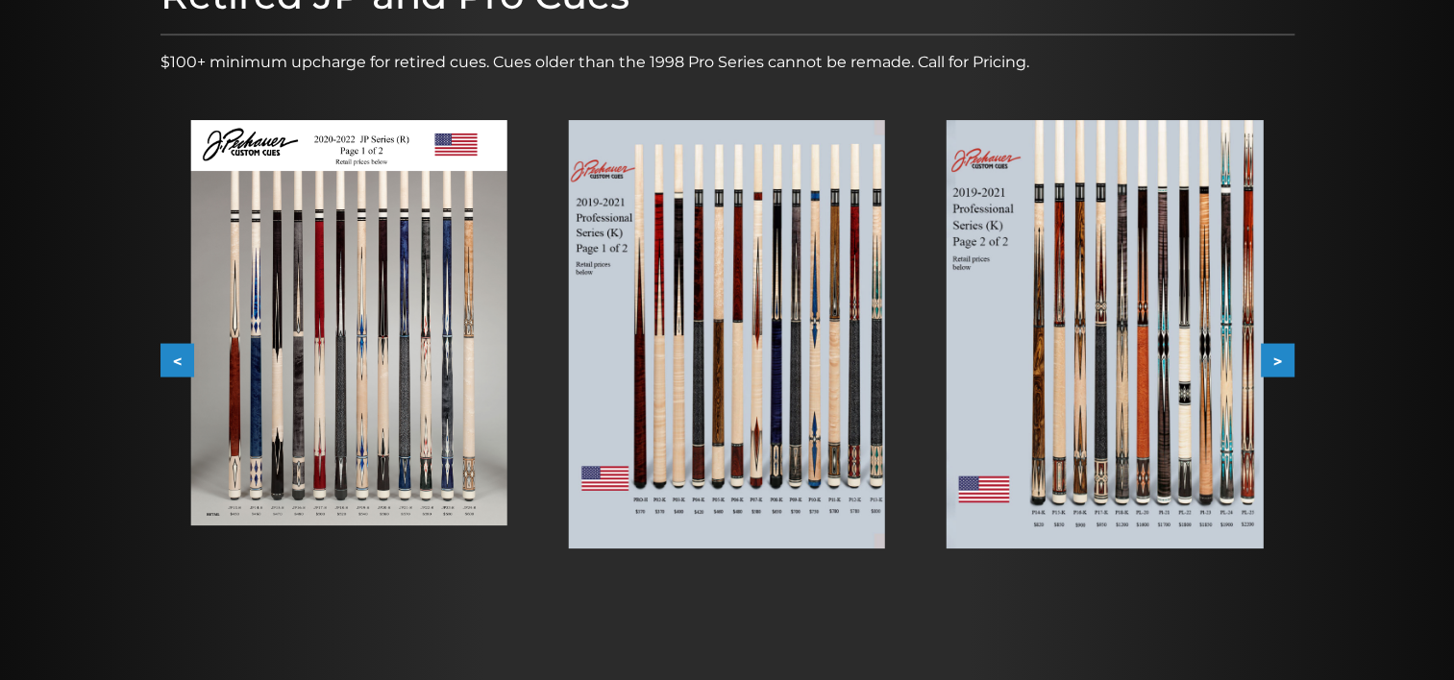
click at [173, 355] on button "<" at bounding box center [177, 361] width 34 height 34
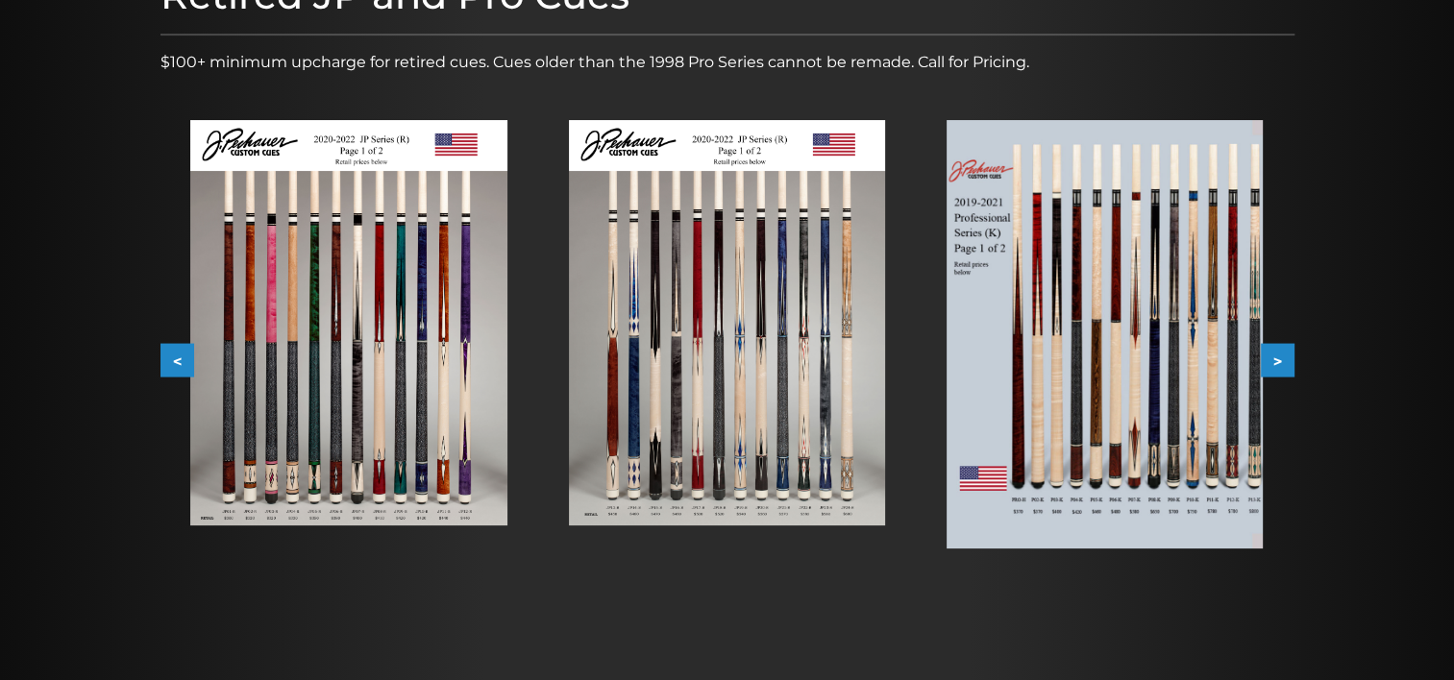
click at [173, 355] on button "<" at bounding box center [177, 361] width 34 height 34
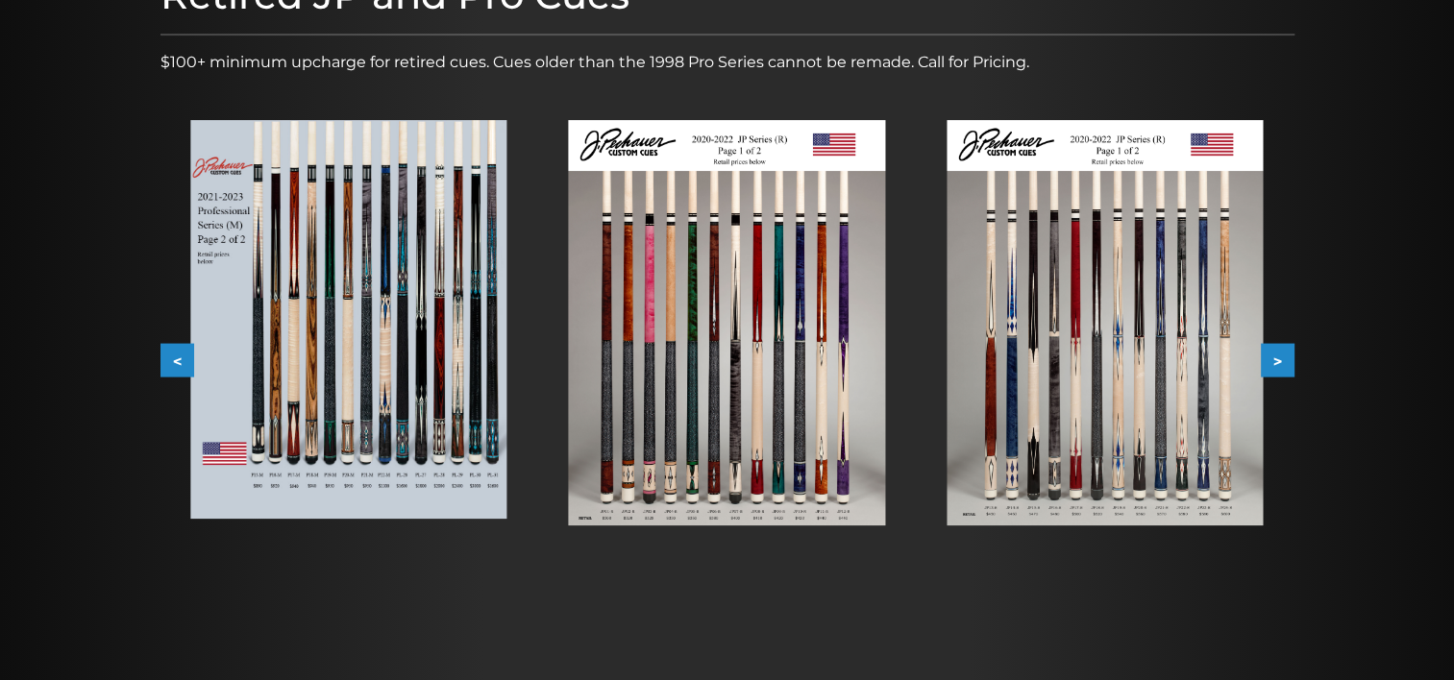
click at [173, 355] on button "<" at bounding box center [177, 361] width 34 height 34
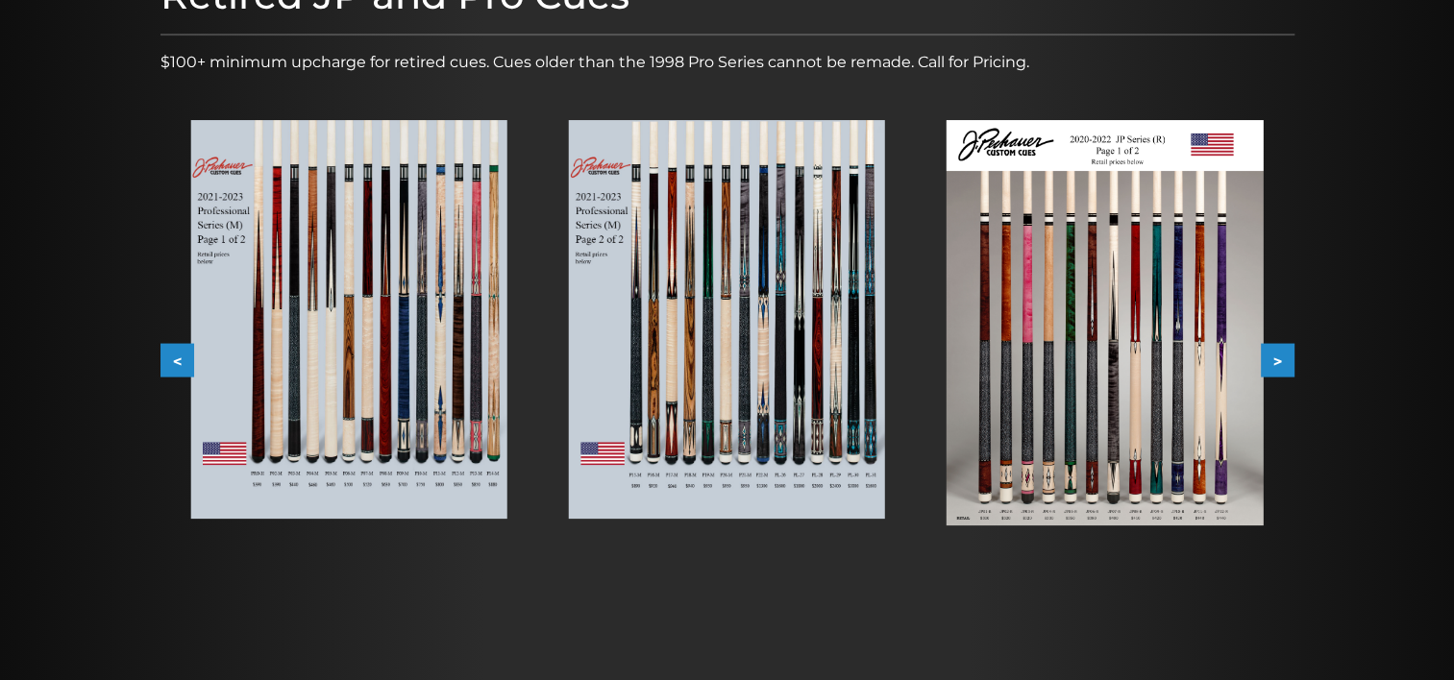
click at [173, 355] on button "<" at bounding box center [177, 361] width 34 height 34
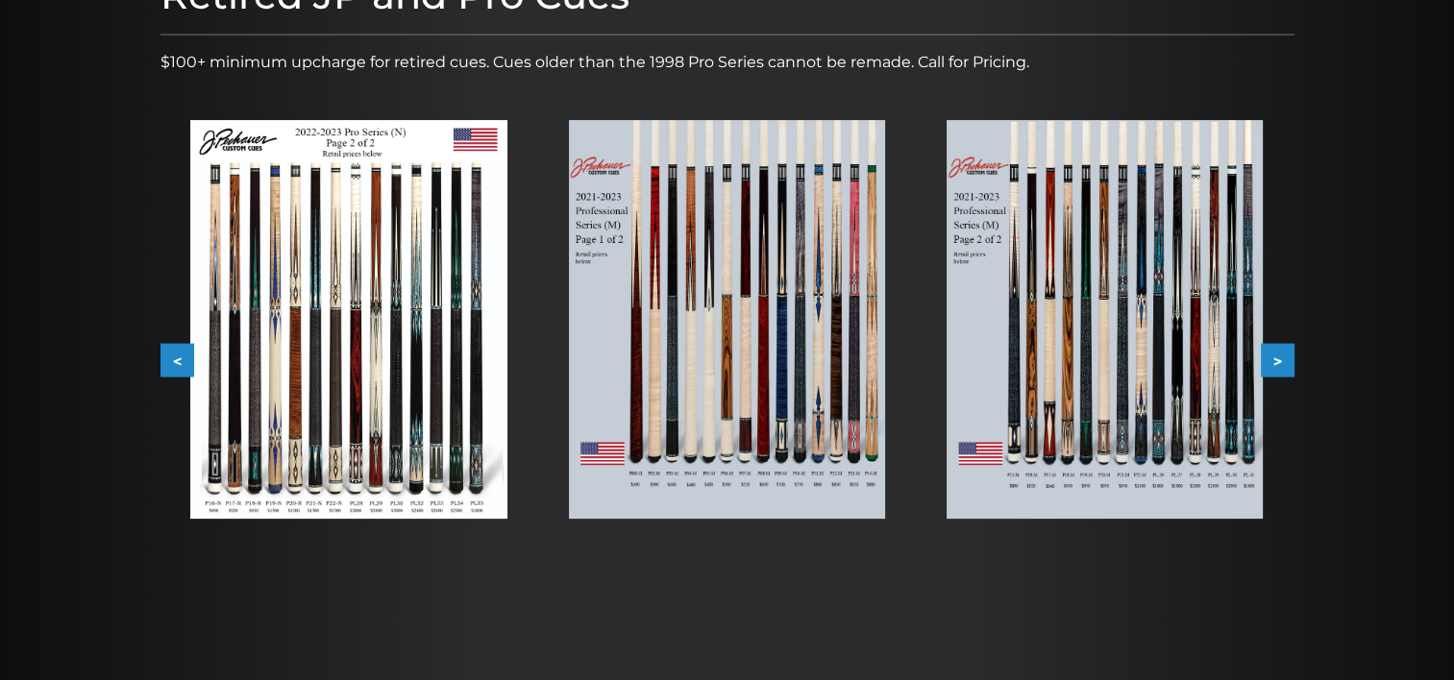
click at [173, 355] on button "<" at bounding box center [177, 361] width 34 height 34
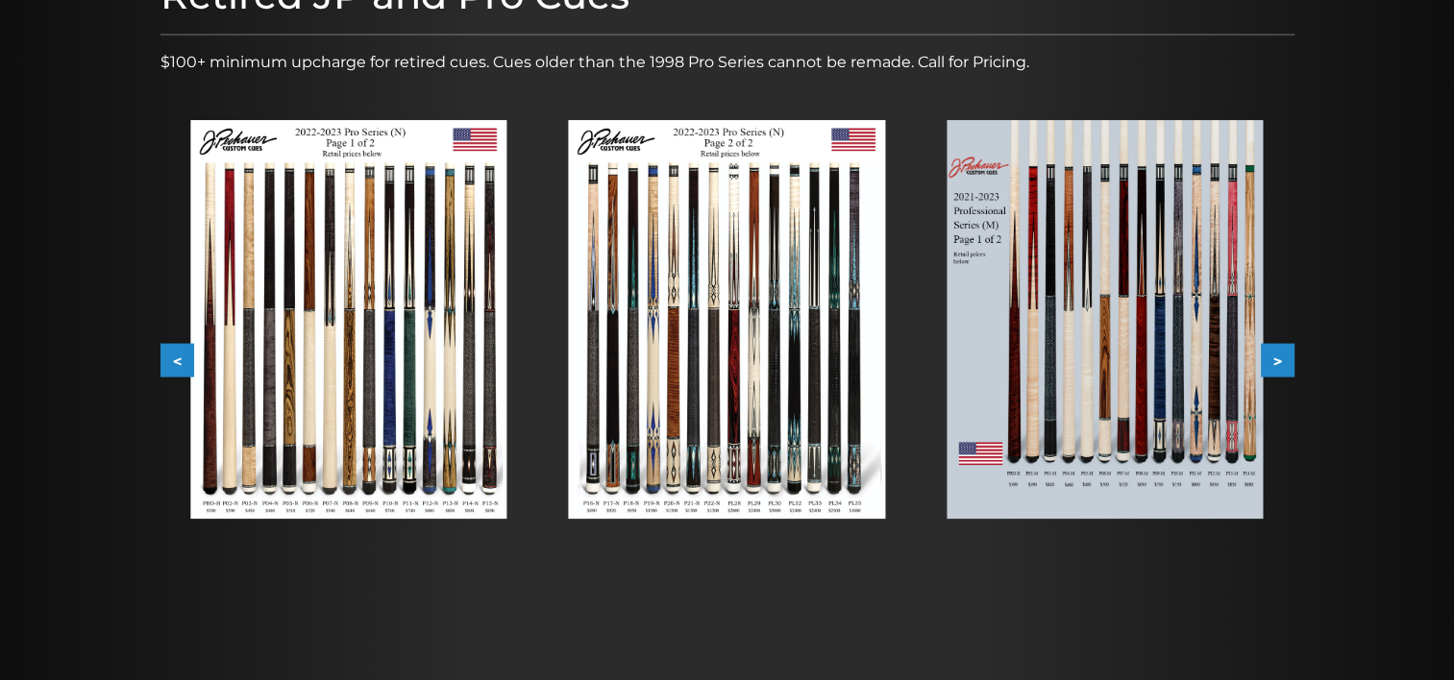
click at [173, 355] on button "<" at bounding box center [177, 361] width 34 height 34
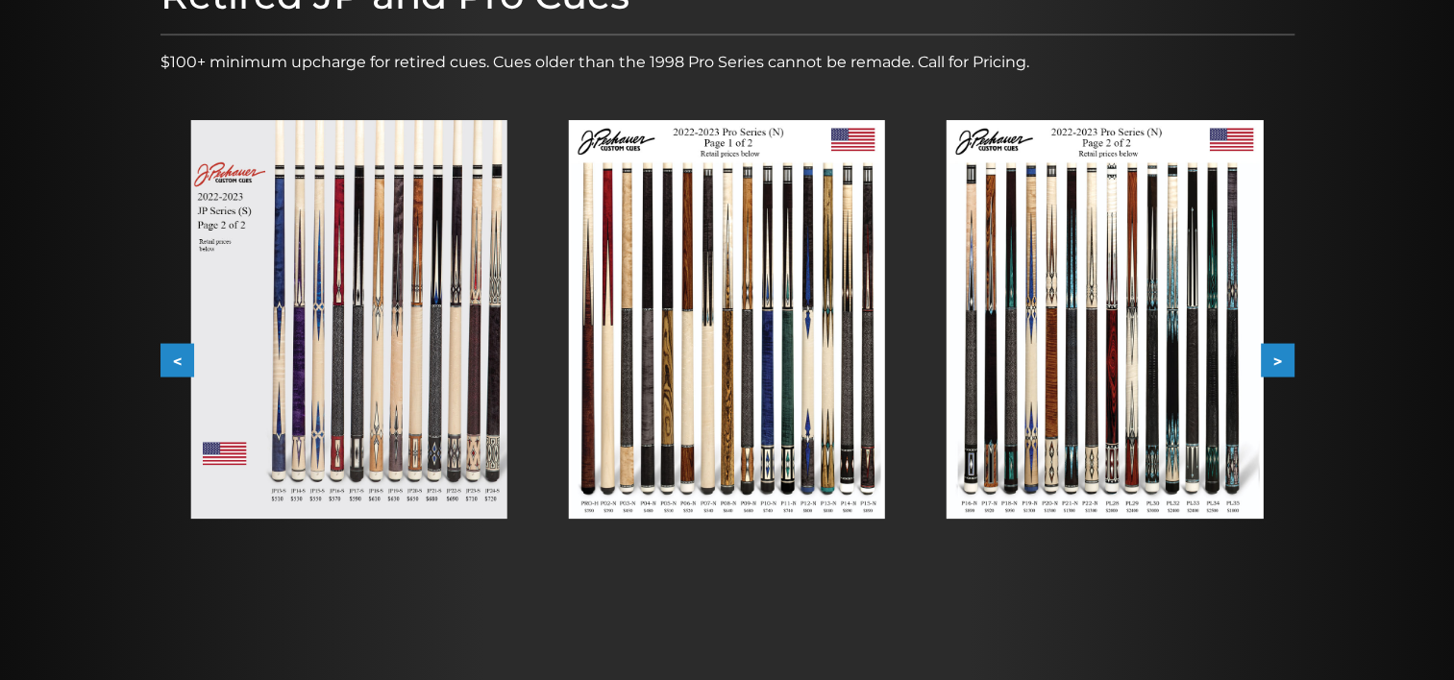
click at [173, 355] on button "<" at bounding box center [177, 361] width 34 height 34
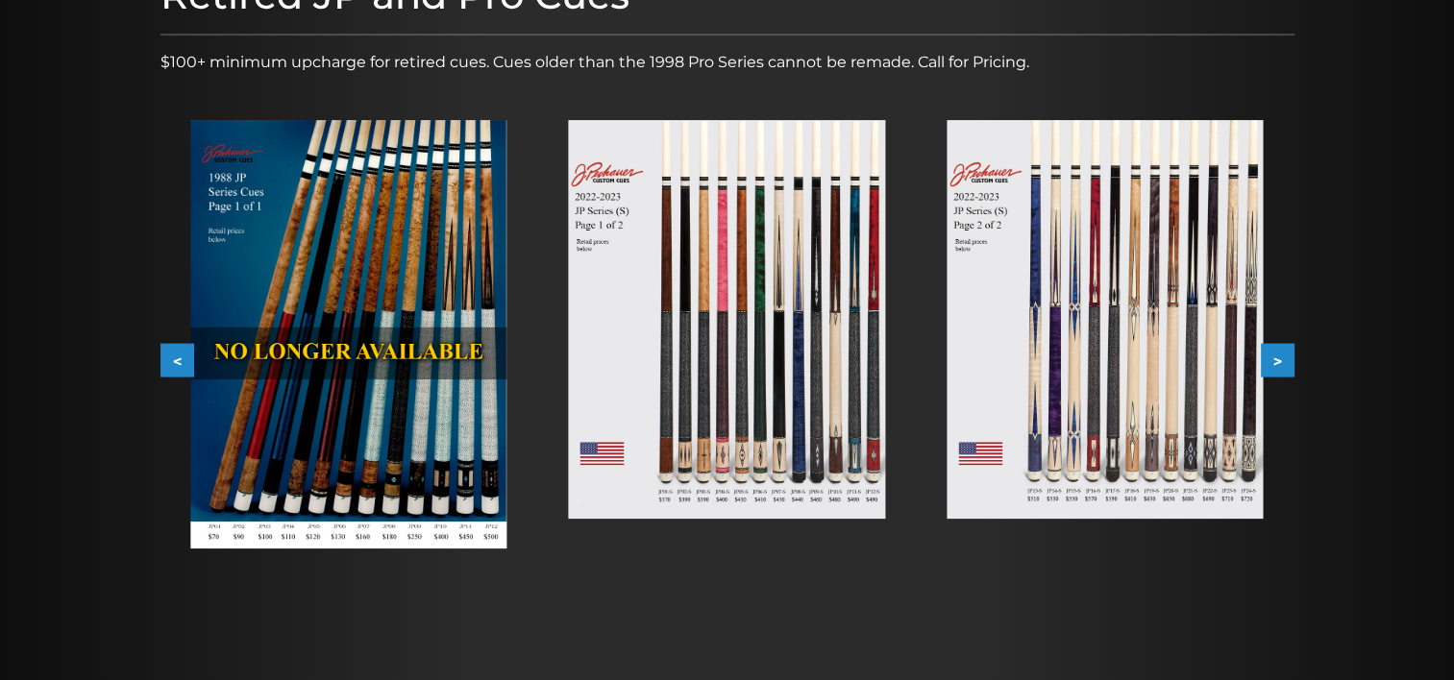
click at [173, 355] on button "<" at bounding box center [177, 361] width 34 height 34
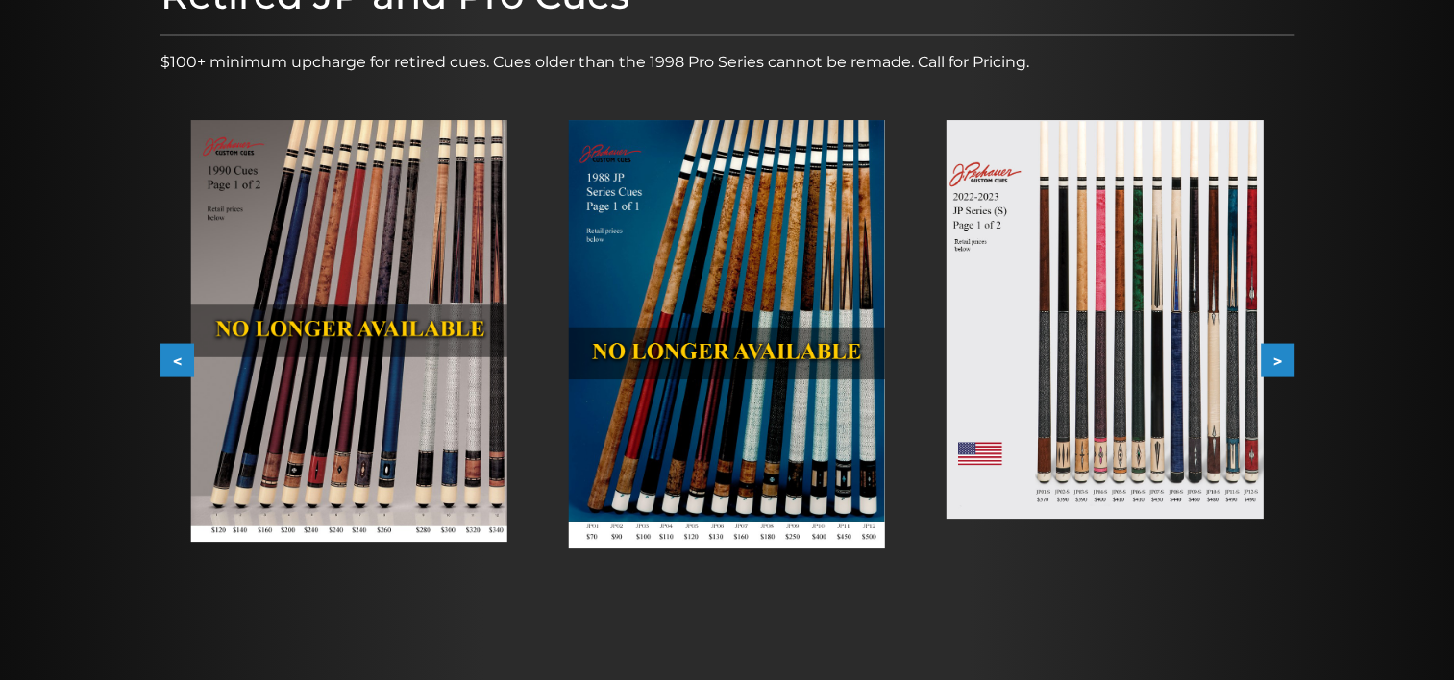
click at [1091, 365] on img at bounding box center [1104, 319] width 316 height 399
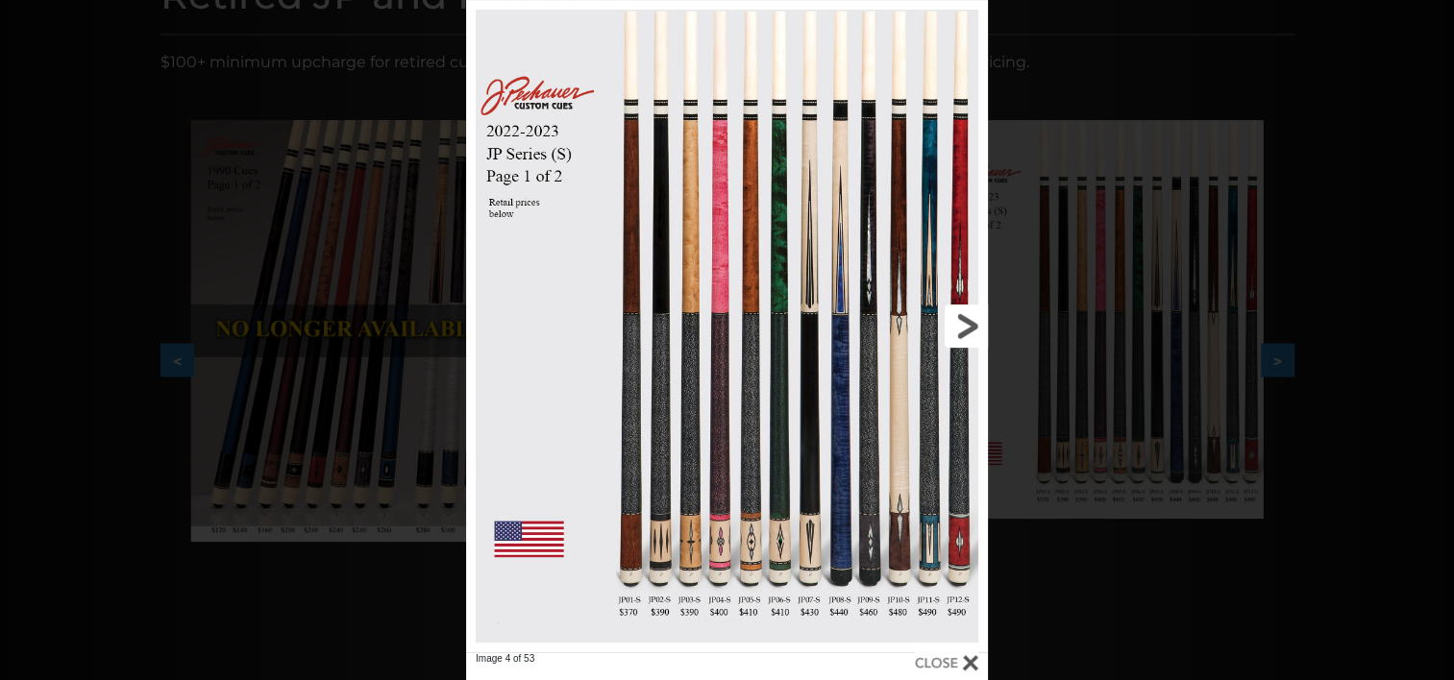
click at [961, 324] on link at bounding box center [870, 326] width 234 height 652
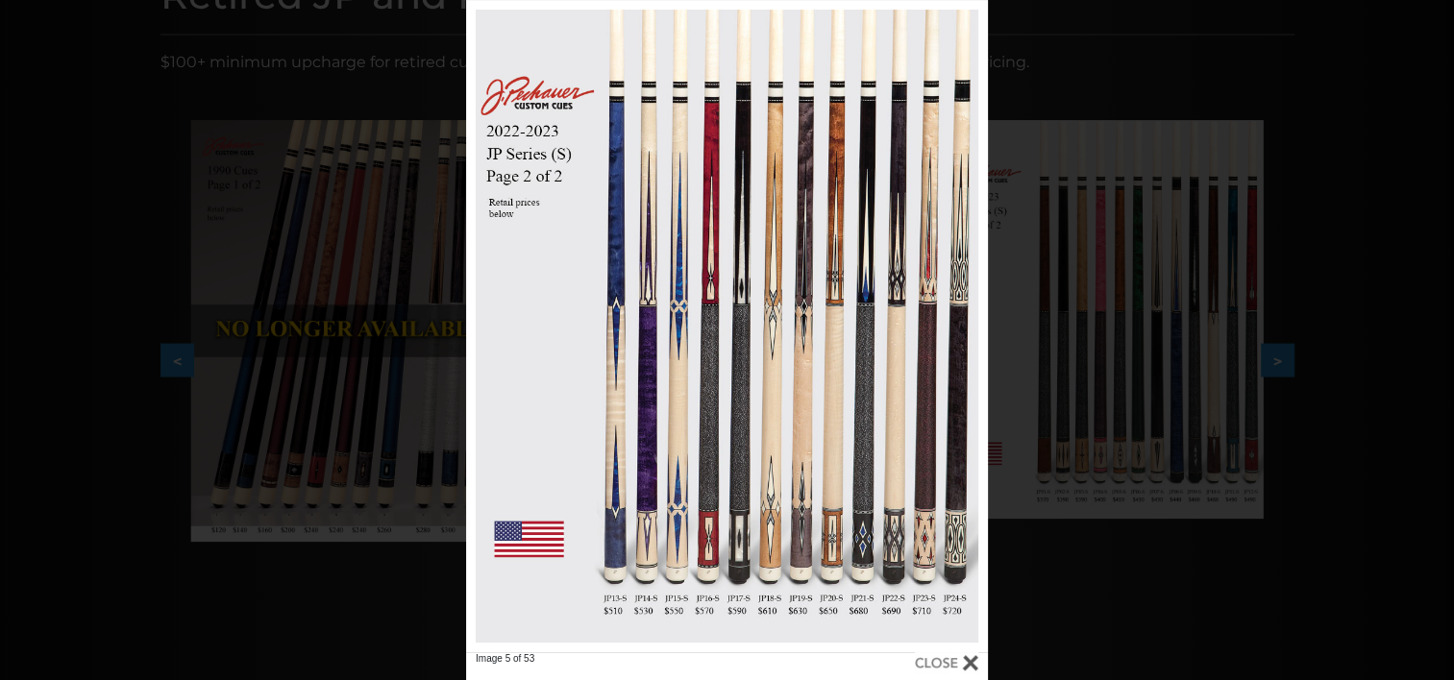
click at [948, 660] on div at bounding box center [946, 662] width 63 height 21
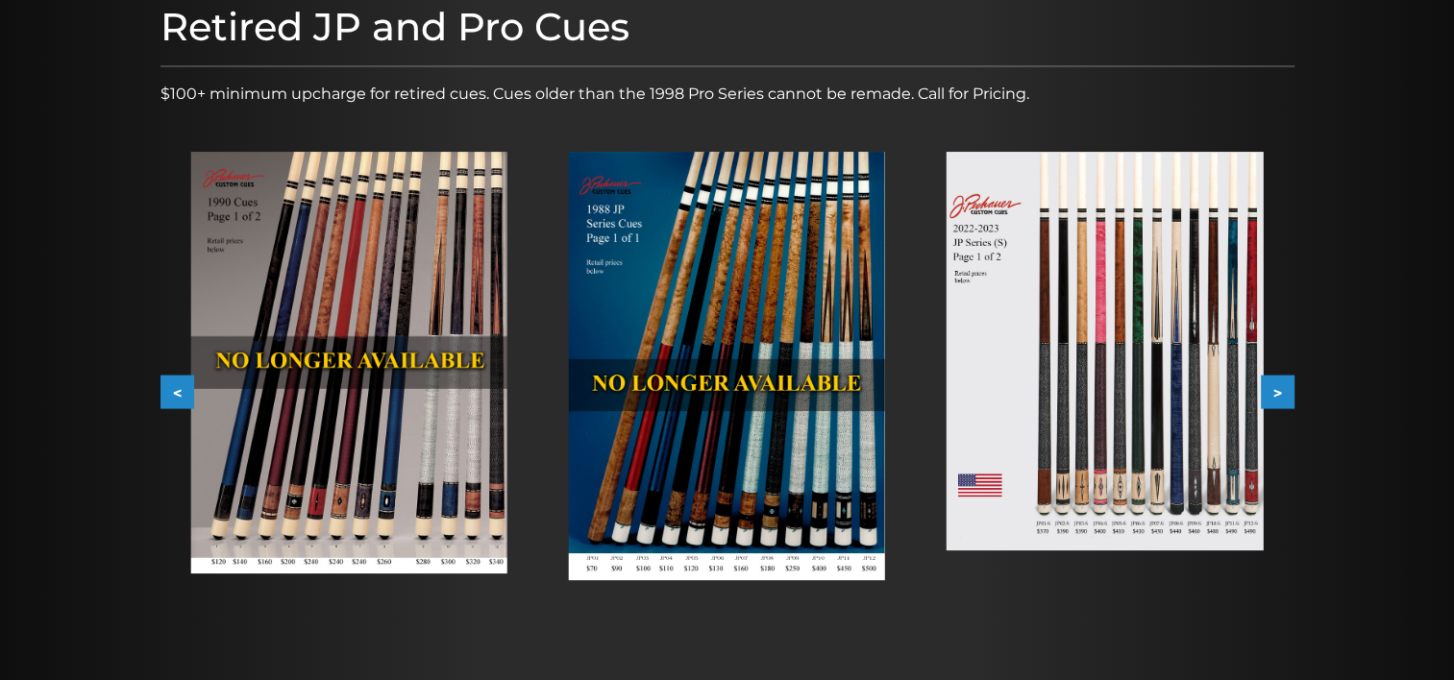
scroll to position [261, 0]
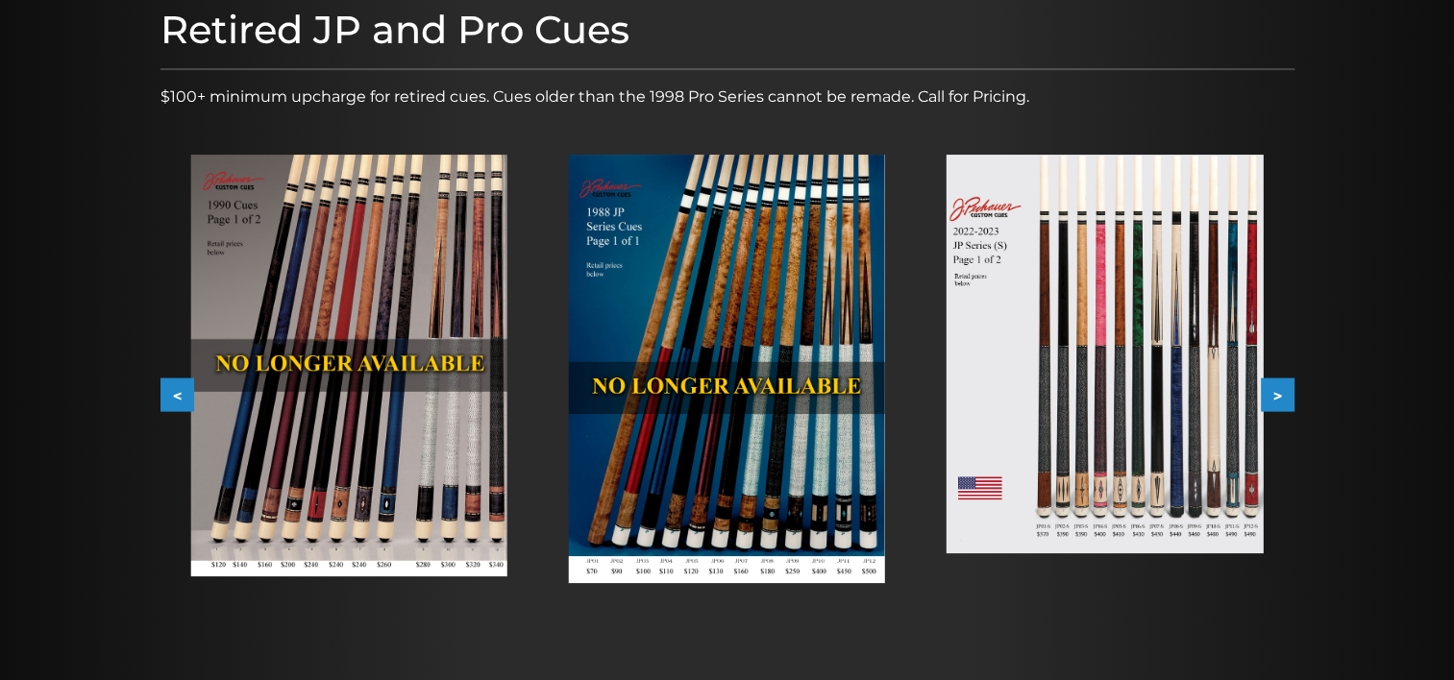
click at [166, 395] on button "<" at bounding box center [177, 396] width 34 height 34
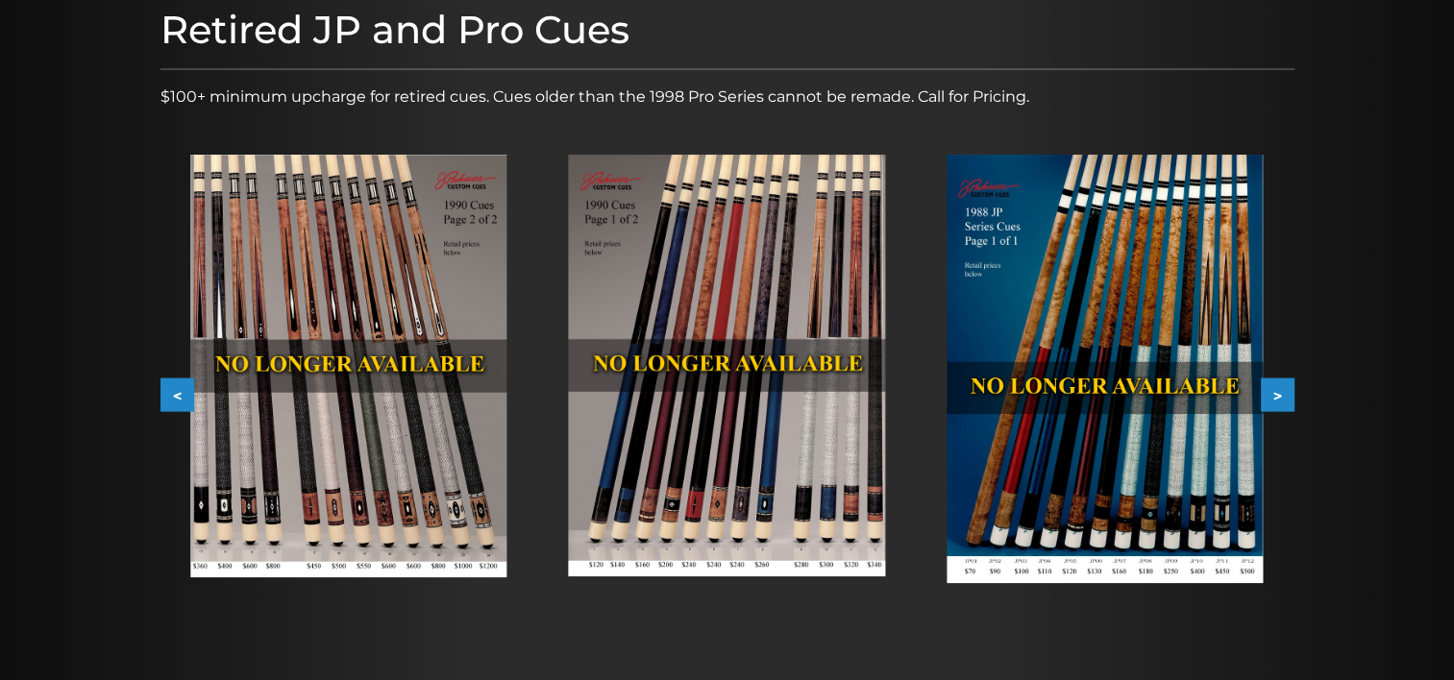
click at [166, 395] on button "<" at bounding box center [177, 396] width 34 height 34
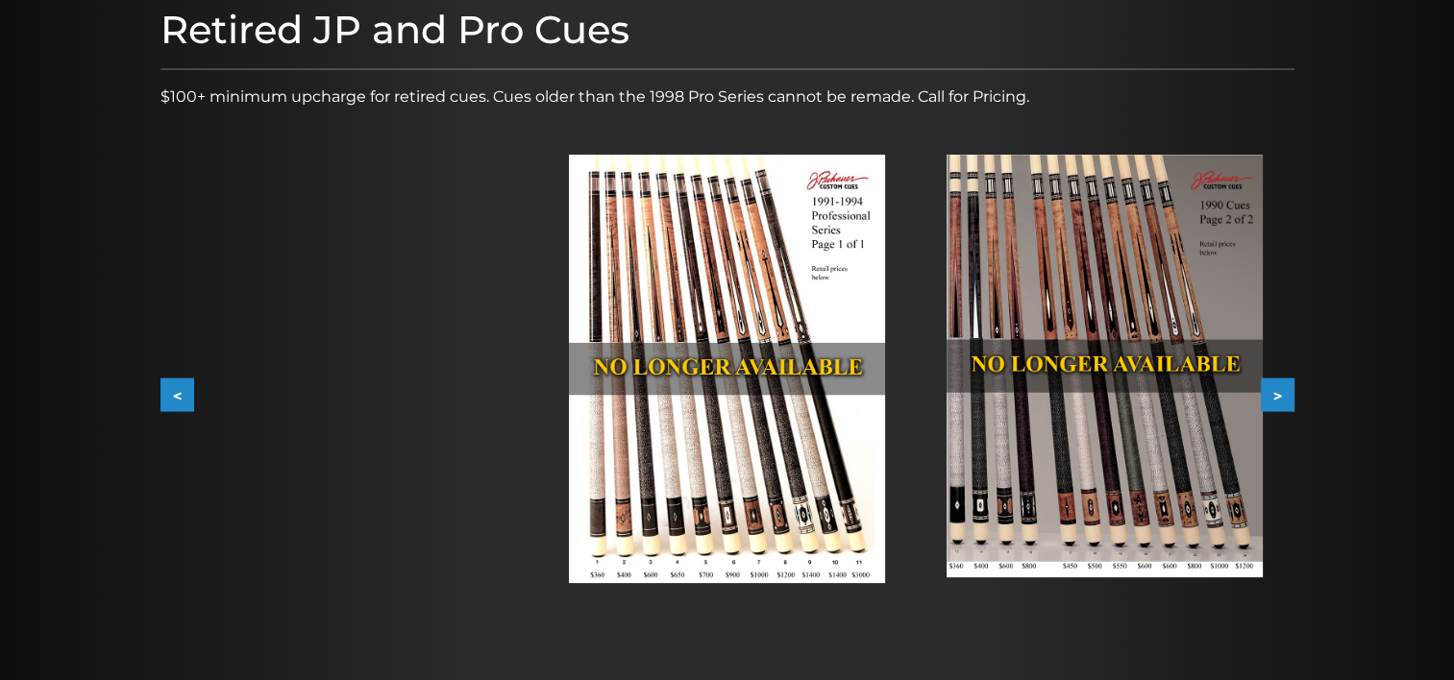
click at [166, 394] on button "<" at bounding box center [177, 396] width 34 height 34
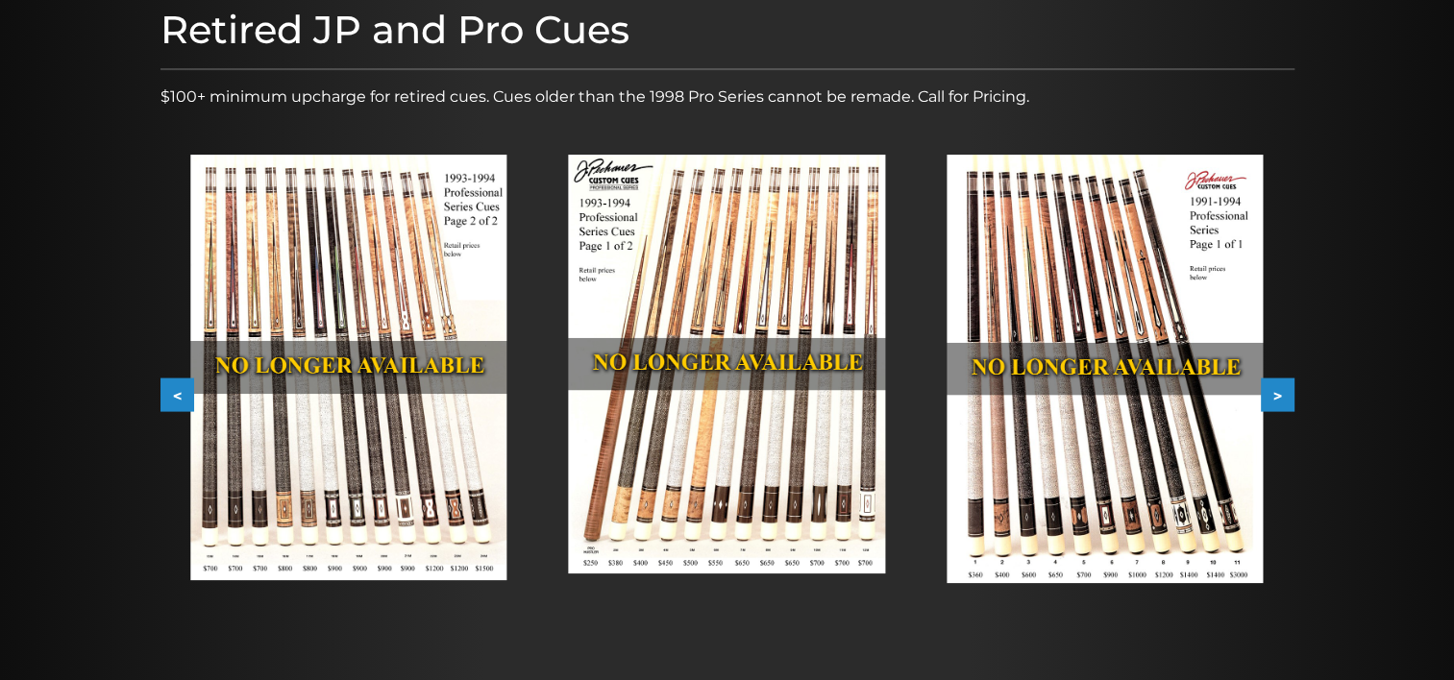
click at [166, 394] on button "<" at bounding box center [177, 396] width 34 height 34
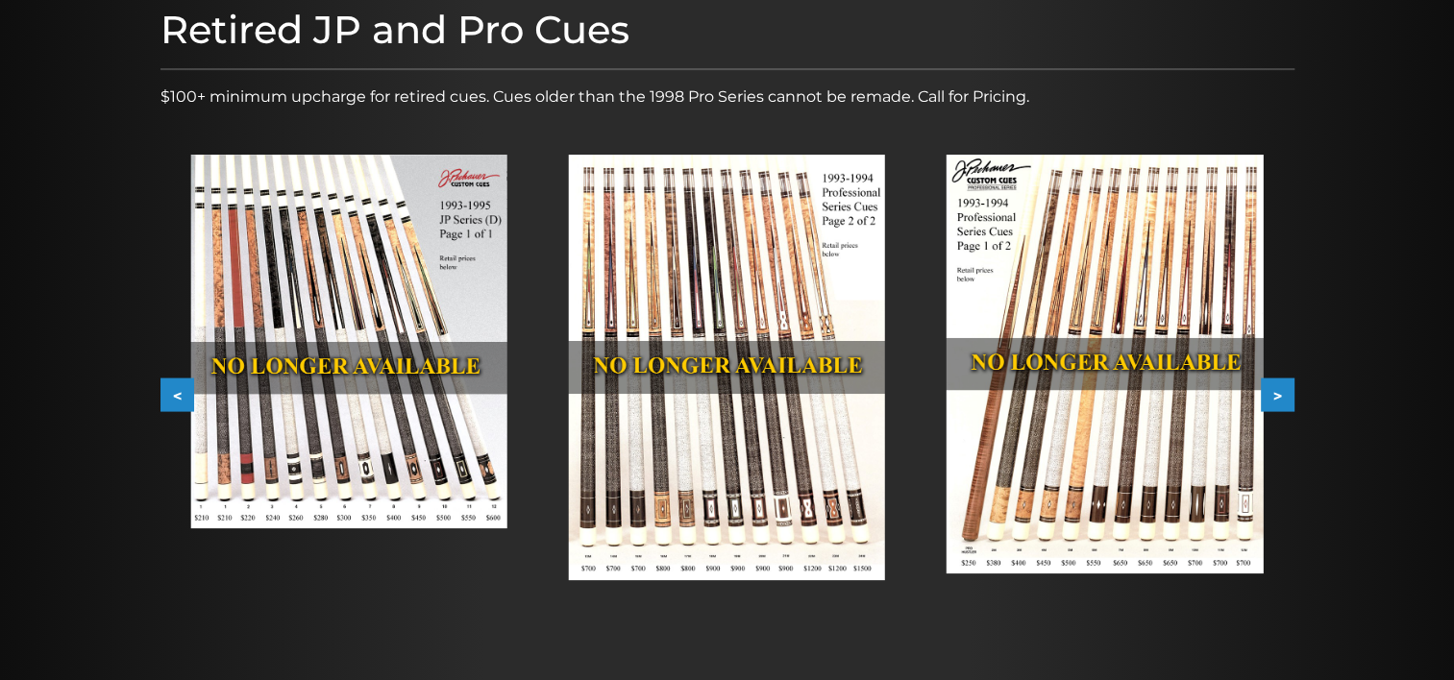
click at [166, 394] on button "<" at bounding box center [177, 396] width 34 height 34
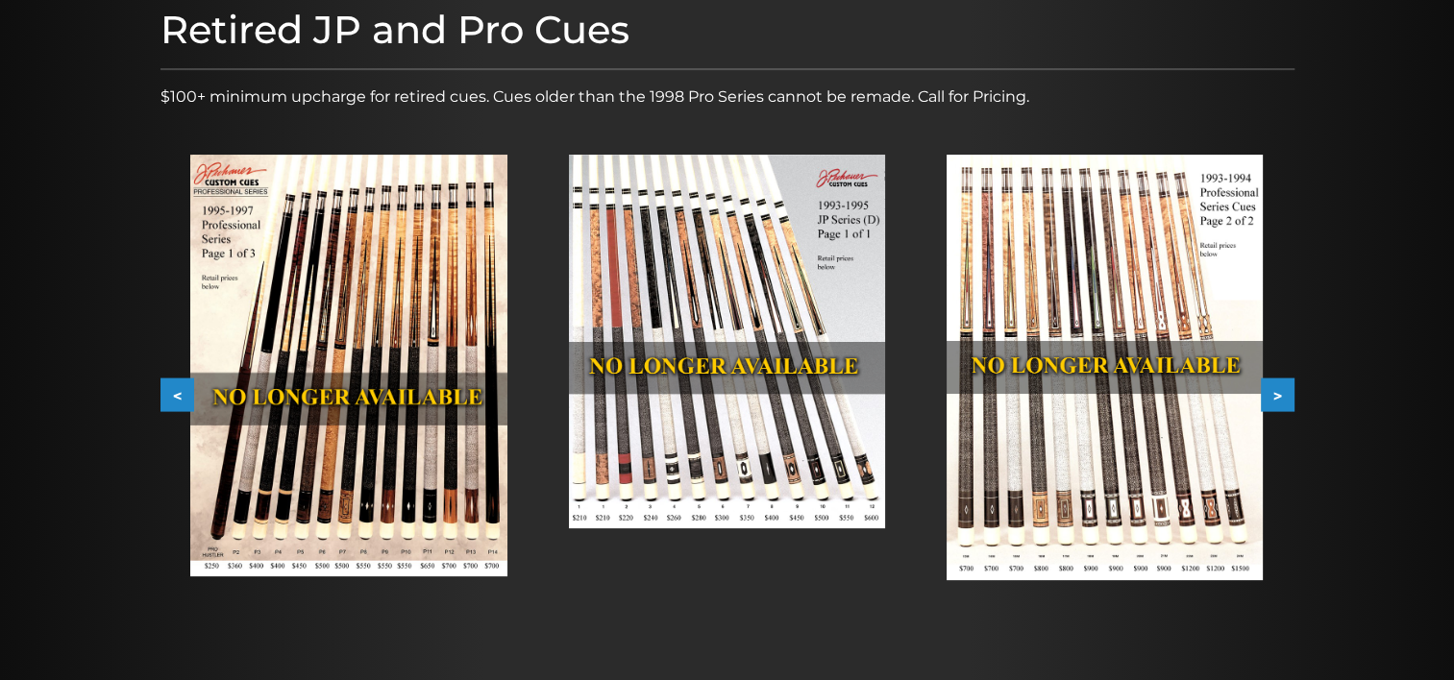
click at [166, 394] on button "<" at bounding box center [177, 396] width 34 height 34
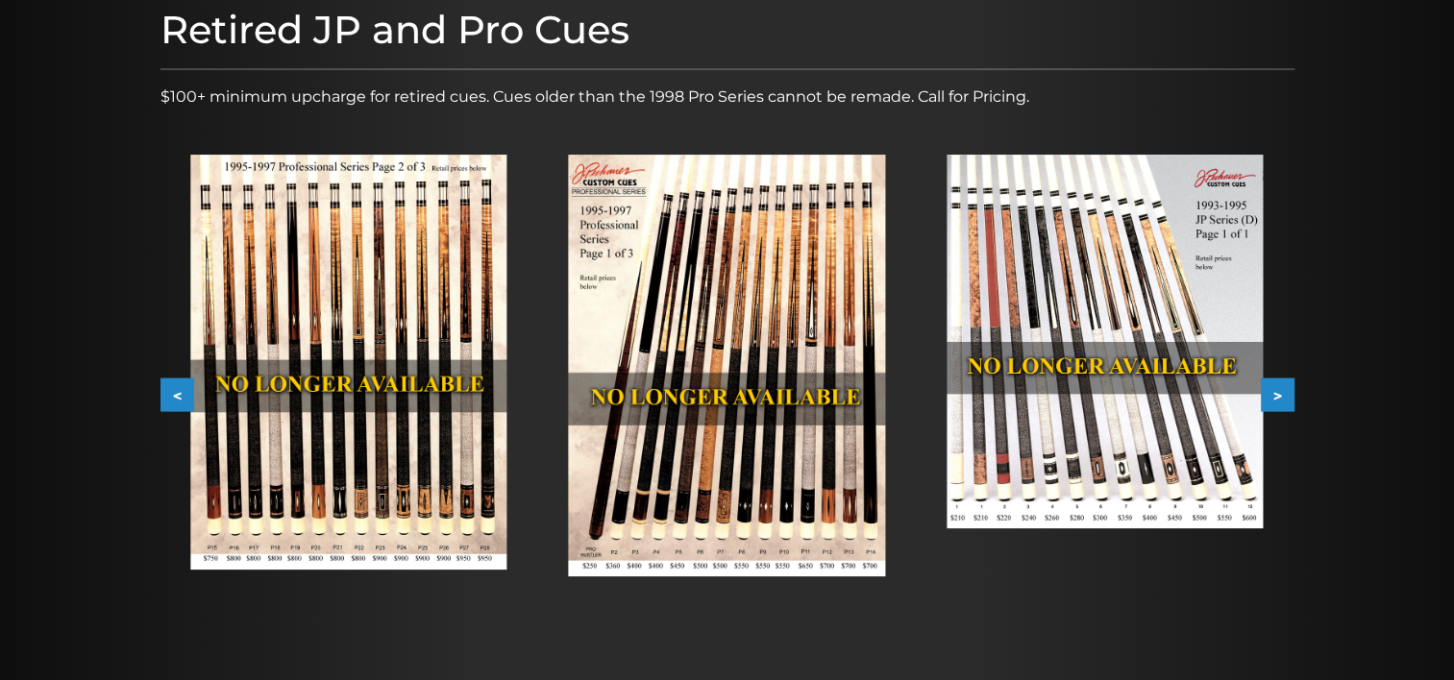
click at [166, 394] on button "<" at bounding box center [177, 396] width 34 height 34
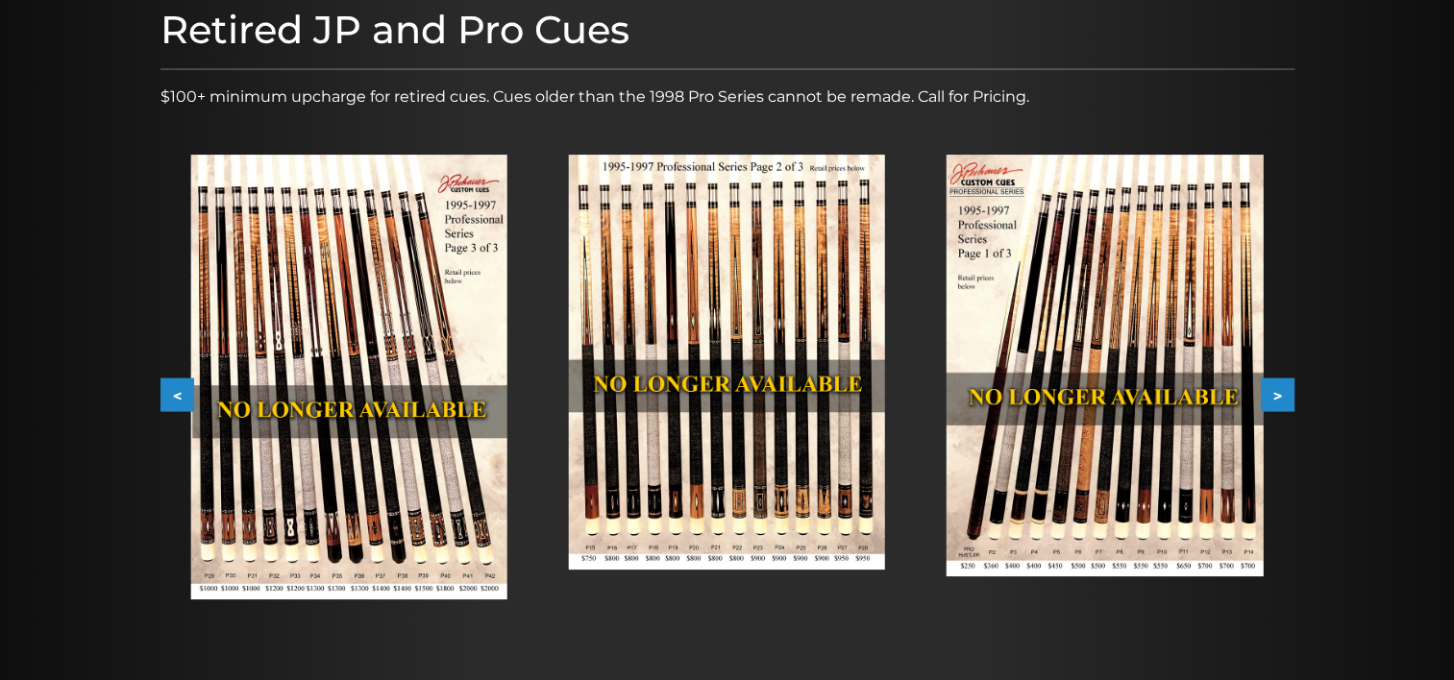
click at [166, 394] on button "<" at bounding box center [177, 396] width 34 height 34
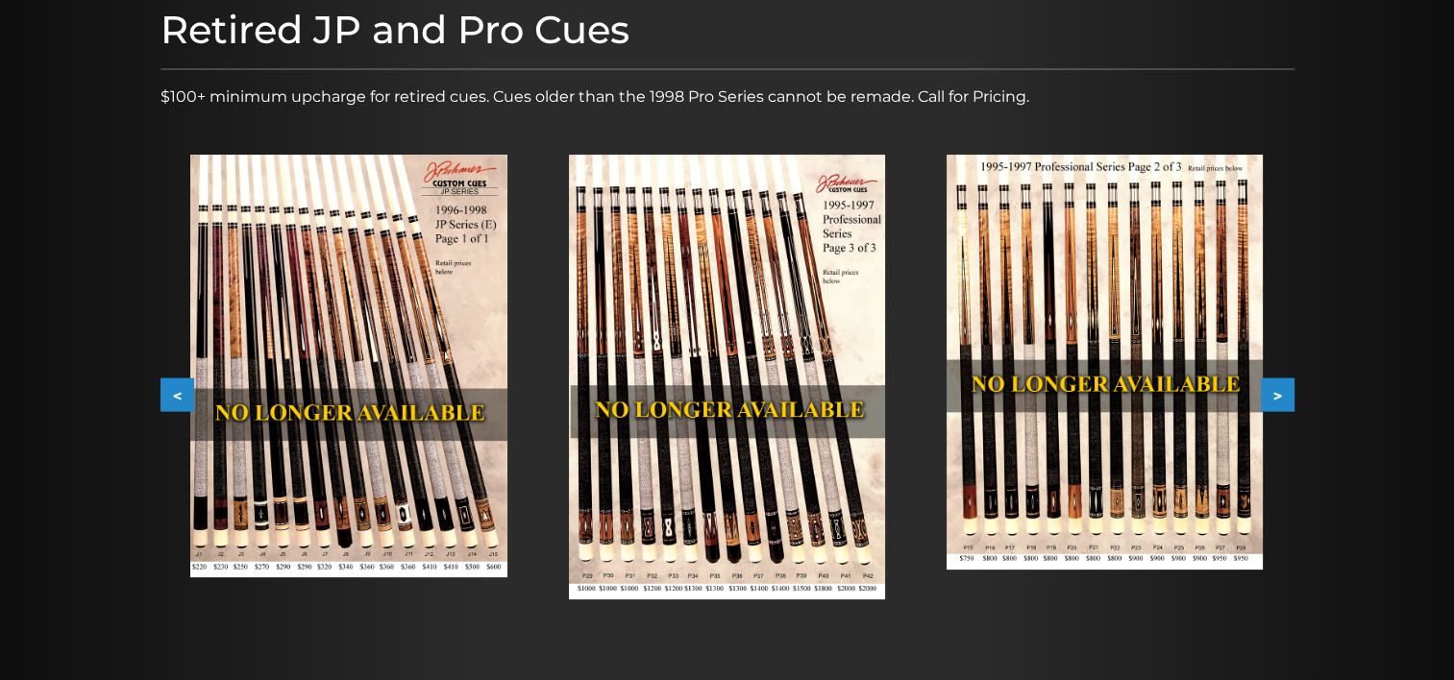
click at [166, 394] on button "<" at bounding box center [177, 396] width 34 height 34
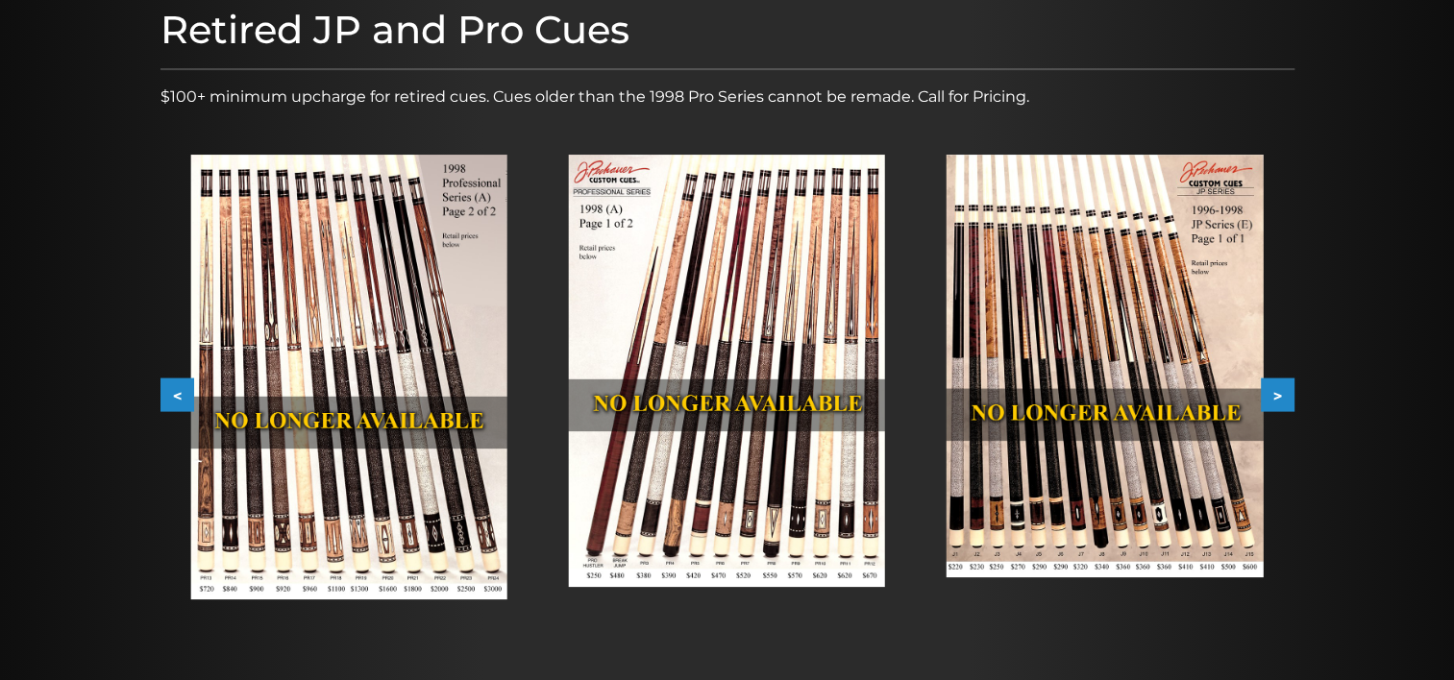
click at [166, 394] on button "<" at bounding box center [177, 396] width 34 height 34
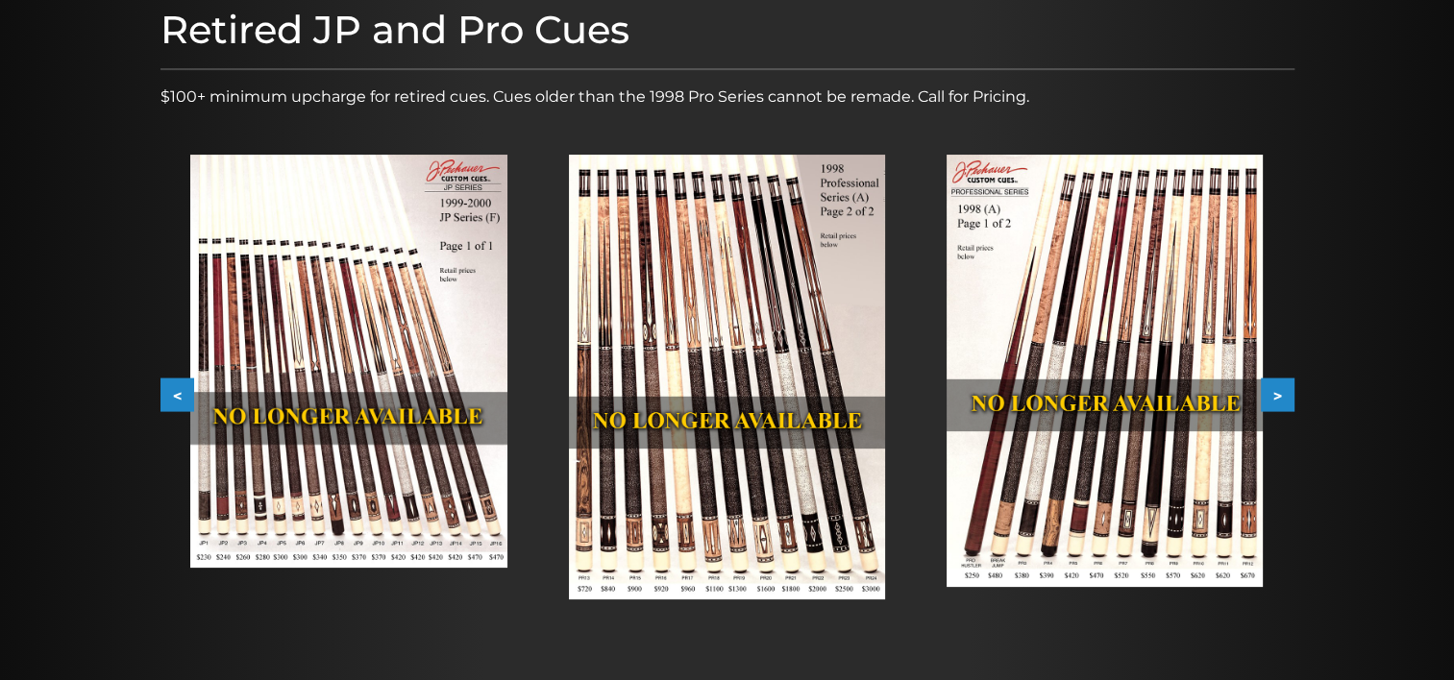
click at [166, 394] on button "<" at bounding box center [177, 396] width 34 height 34
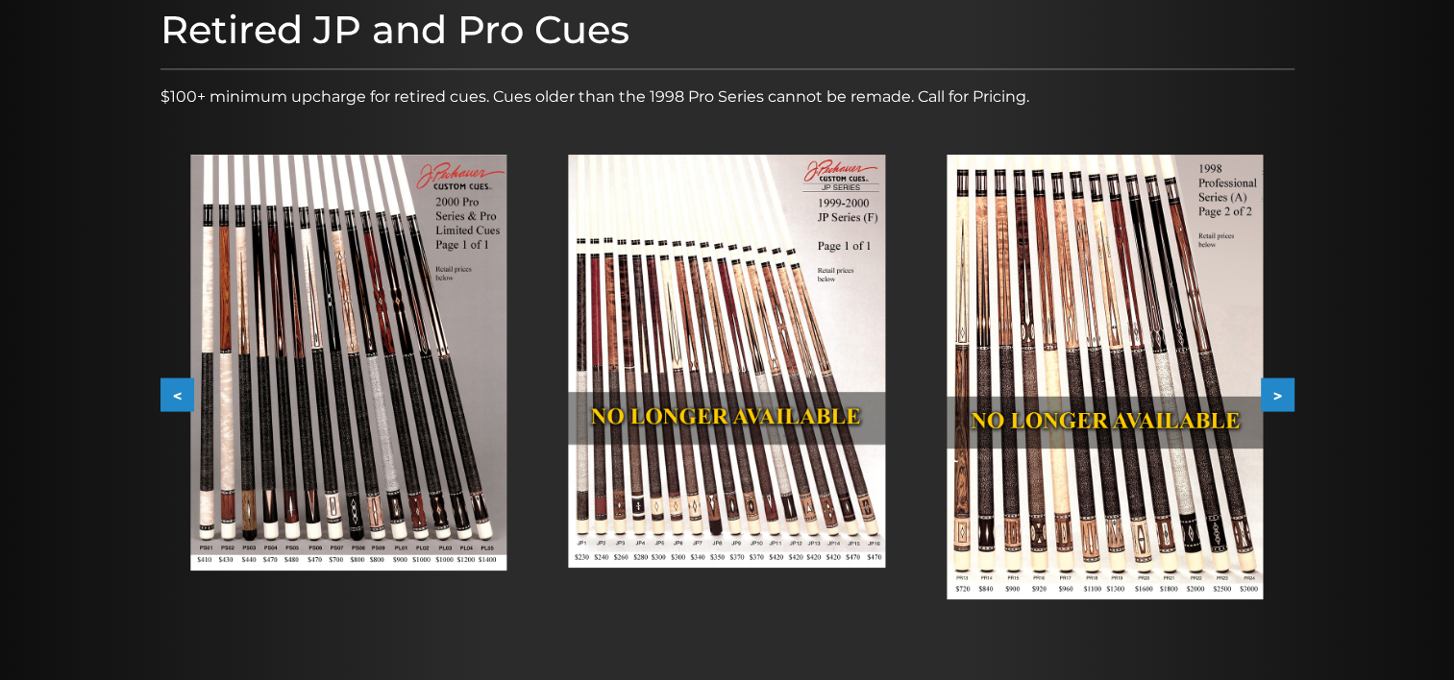
click at [166, 394] on button "<" at bounding box center [177, 396] width 34 height 34
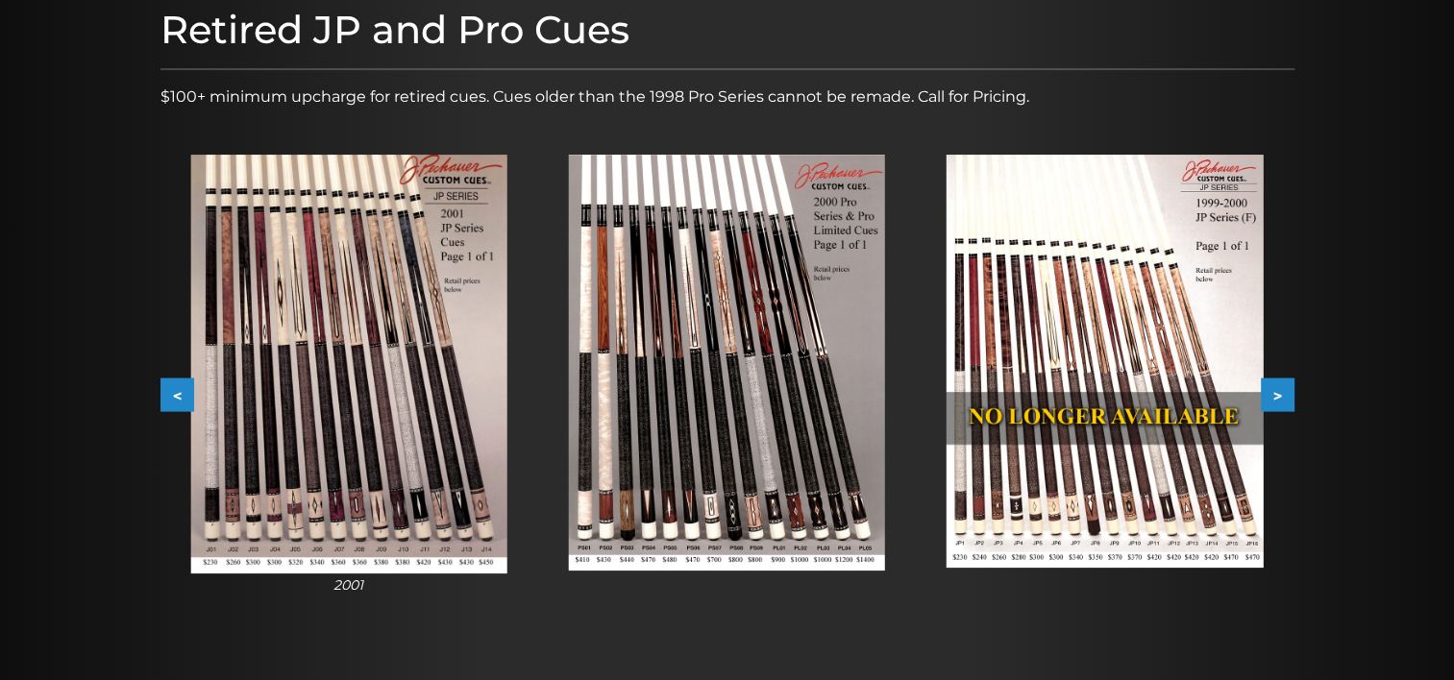
click at [166, 394] on button "<" at bounding box center [177, 396] width 34 height 34
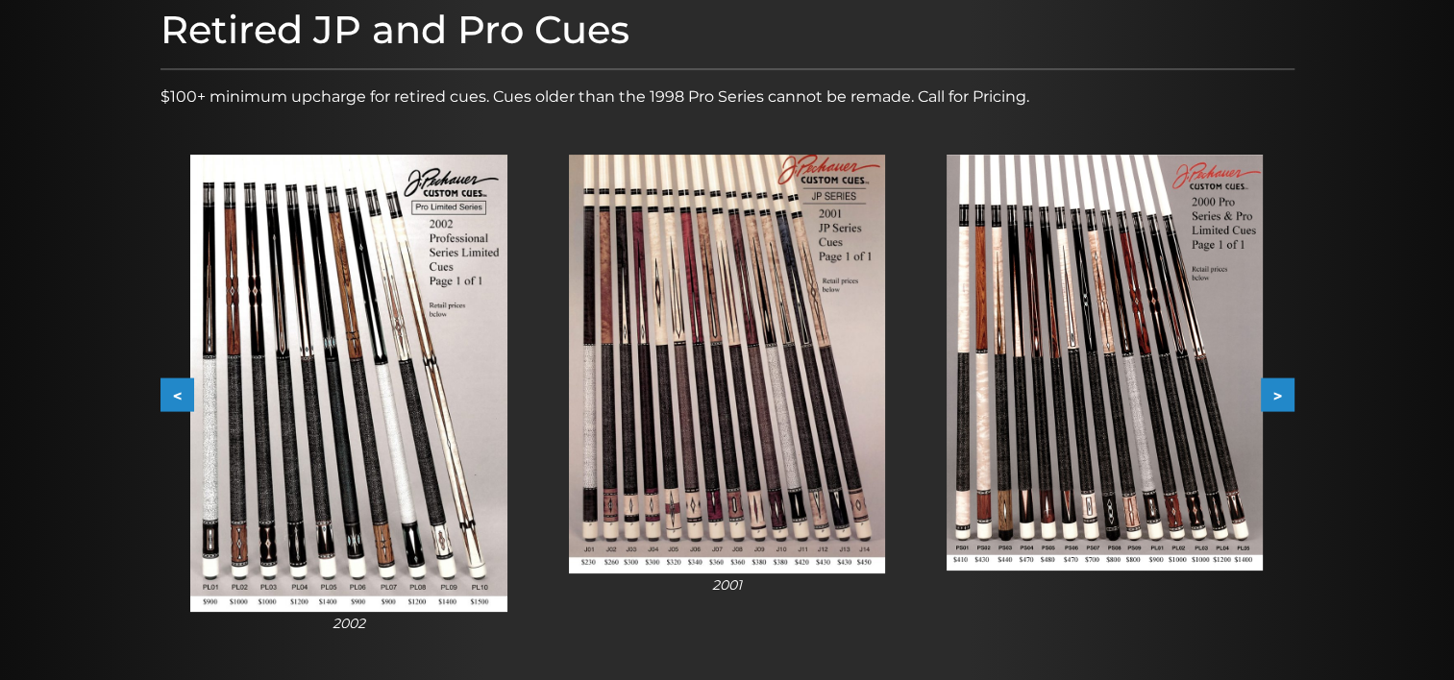
click at [166, 394] on button "<" at bounding box center [177, 396] width 34 height 34
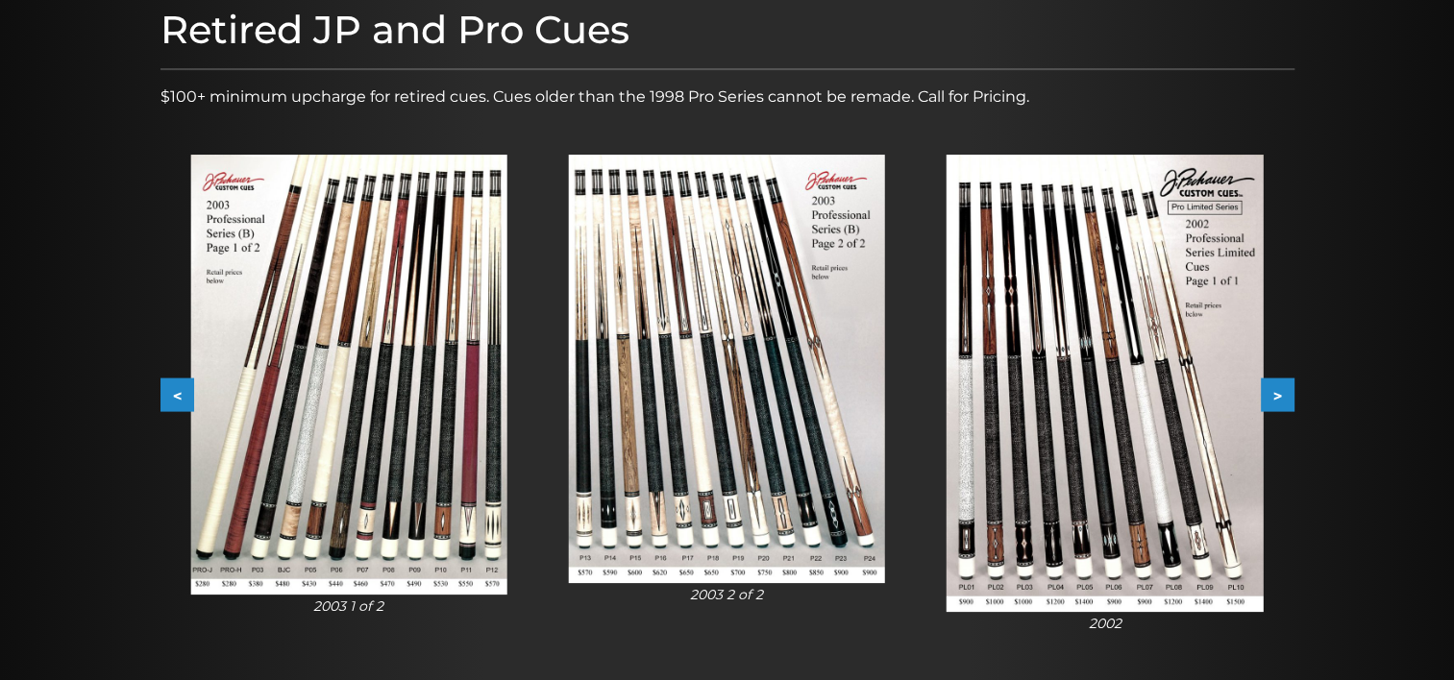
click at [166, 394] on button "<" at bounding box center [177, 396] width 34 height 34
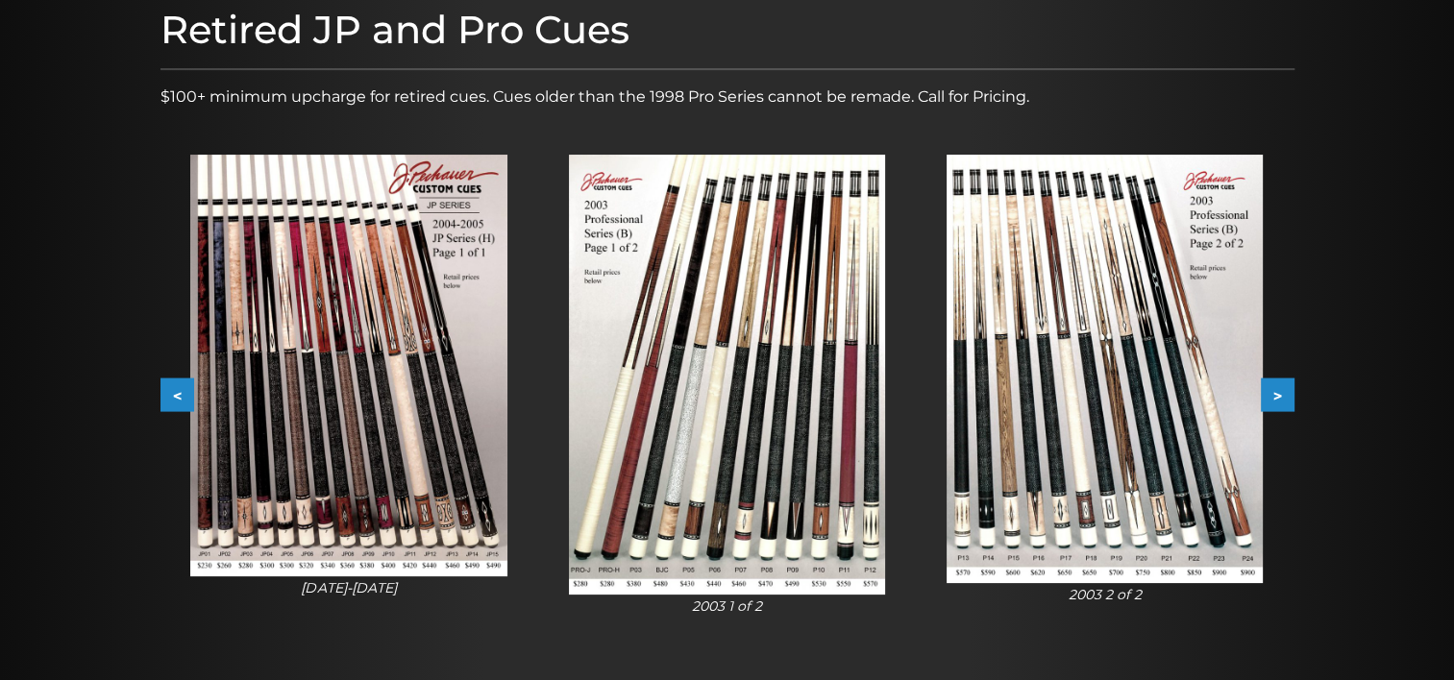
click at [166, 394] on button "<" at bounding box center [177, 396] width 34 height 34
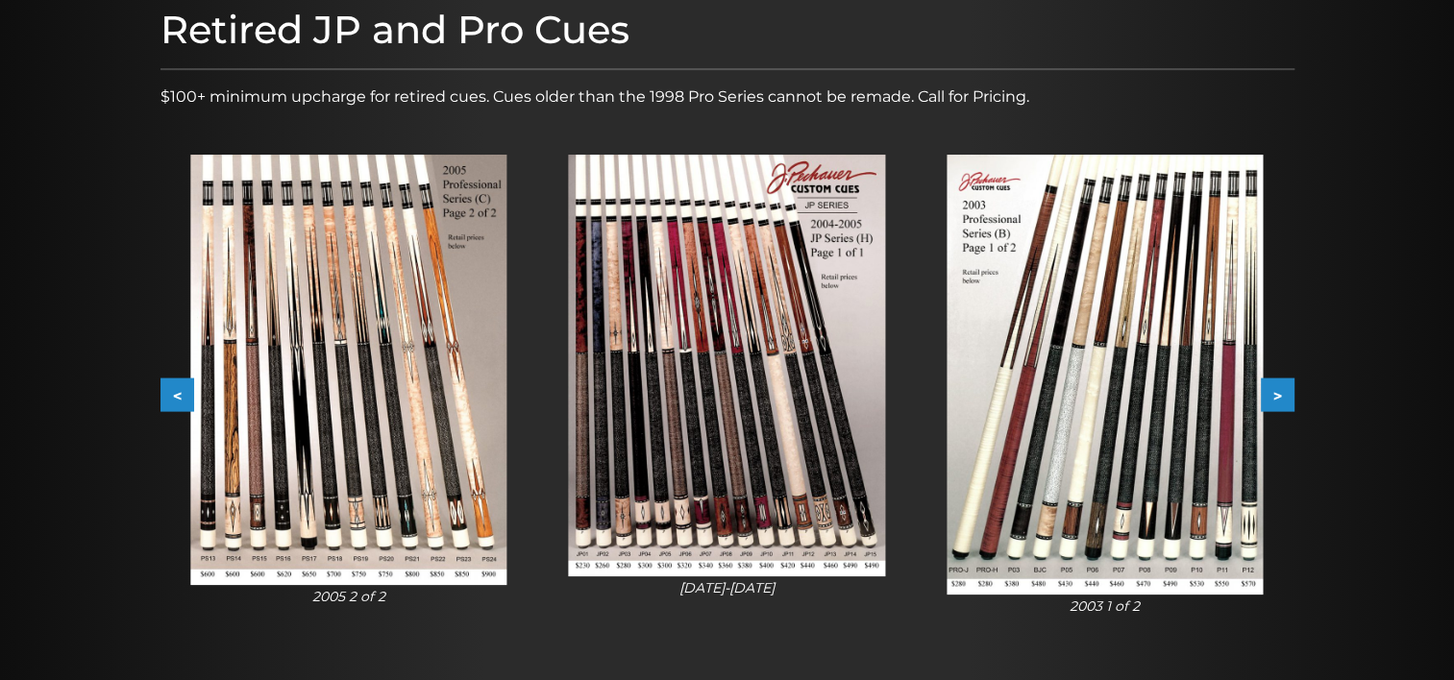
click at [166, 394] on button "<" at bounding box center [177, 396] width 34 height 34
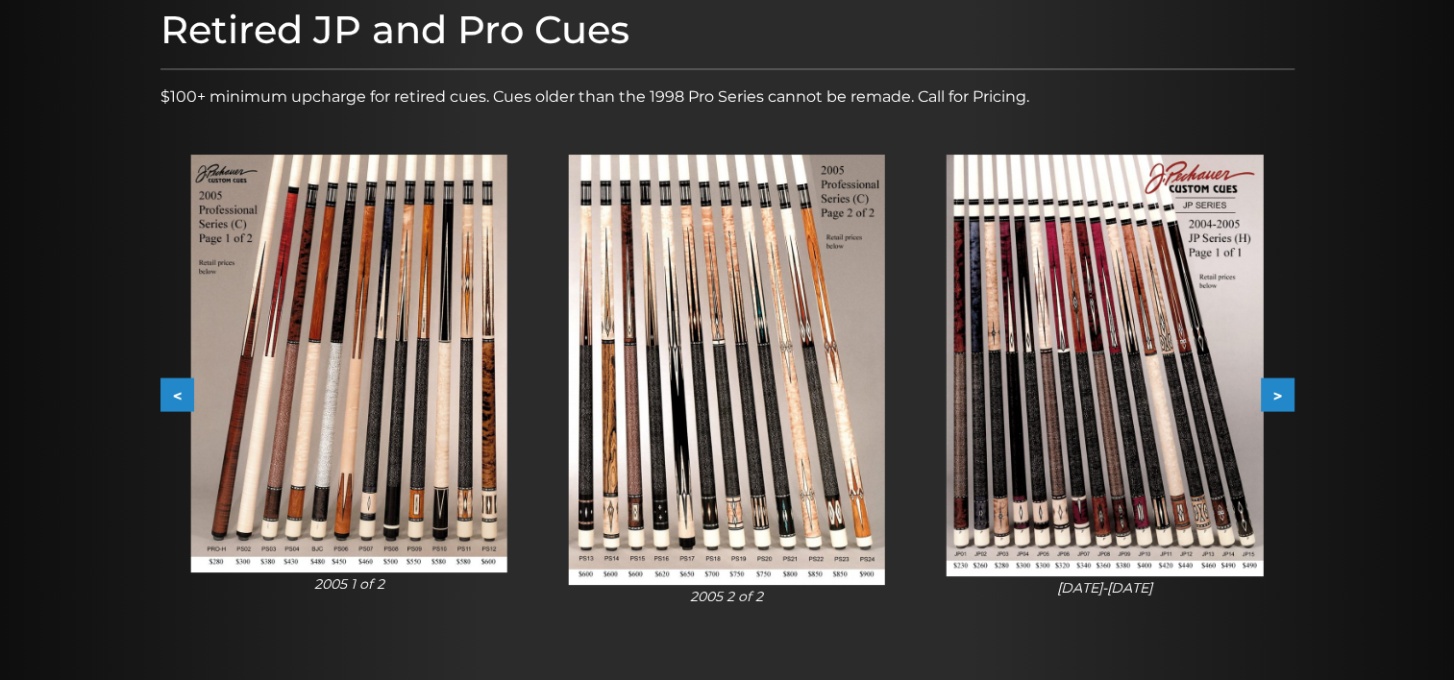
click at [166, 394] on button "<" at bounding box center [177, 396] width 34 height 34
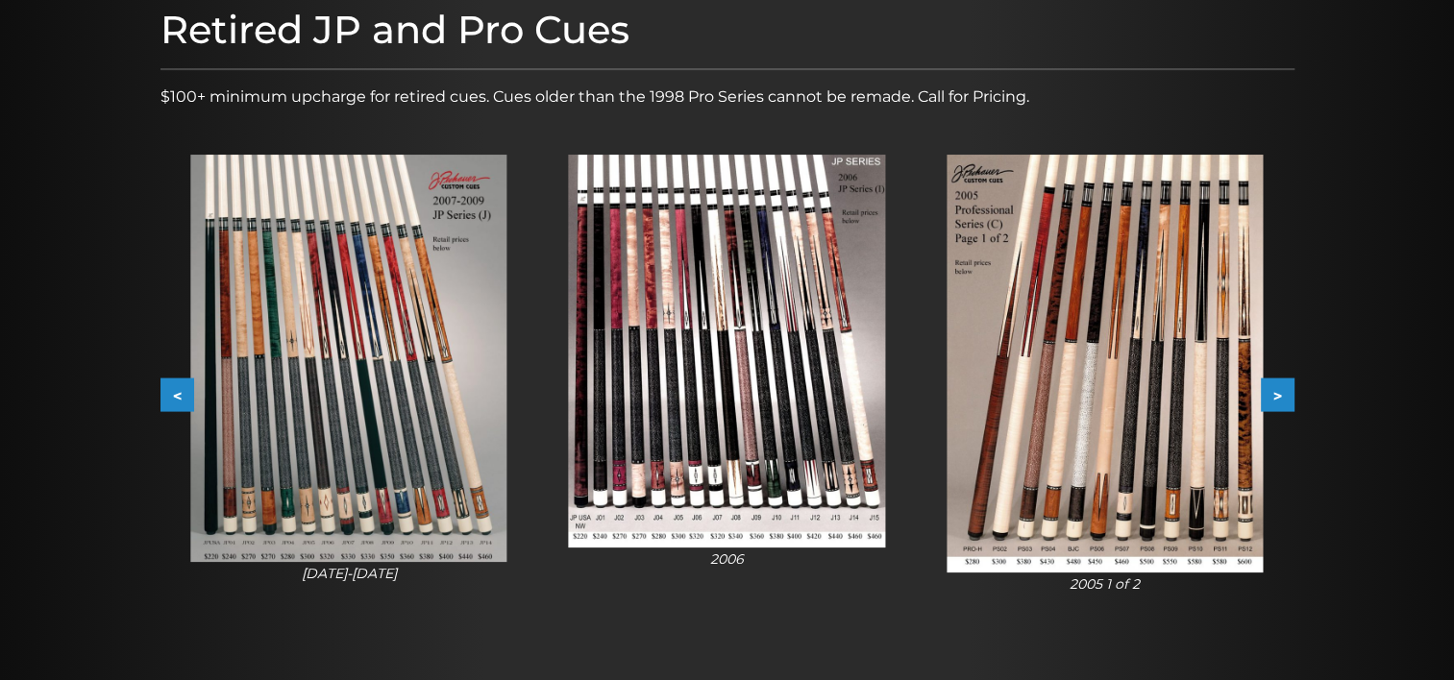
click at [166, 394] on button "<" at bounding box center [177, 396] width 34 height 34
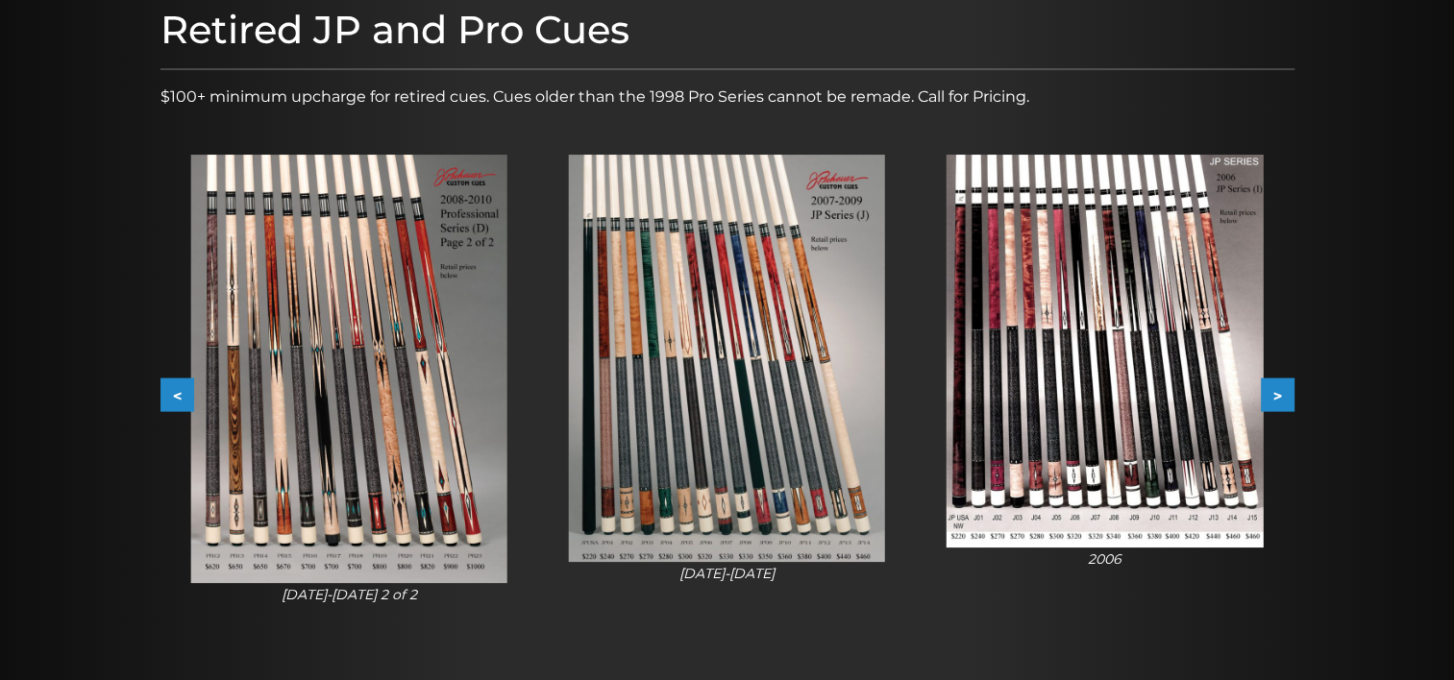
click at [166, 394] on button "<" at bounding box center [177, 396] width 34 height 34
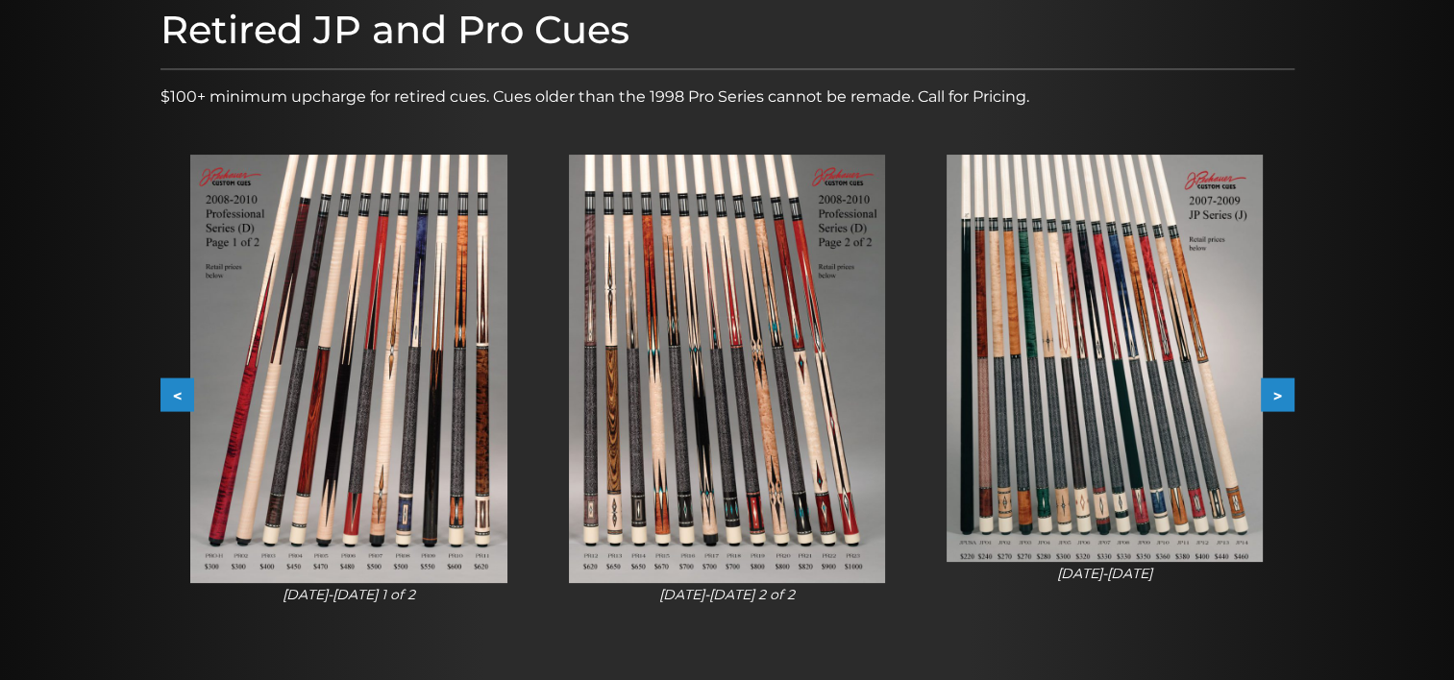
click at [166, 394] on button "<" at bounding box center [177, 396] width 34 height 34
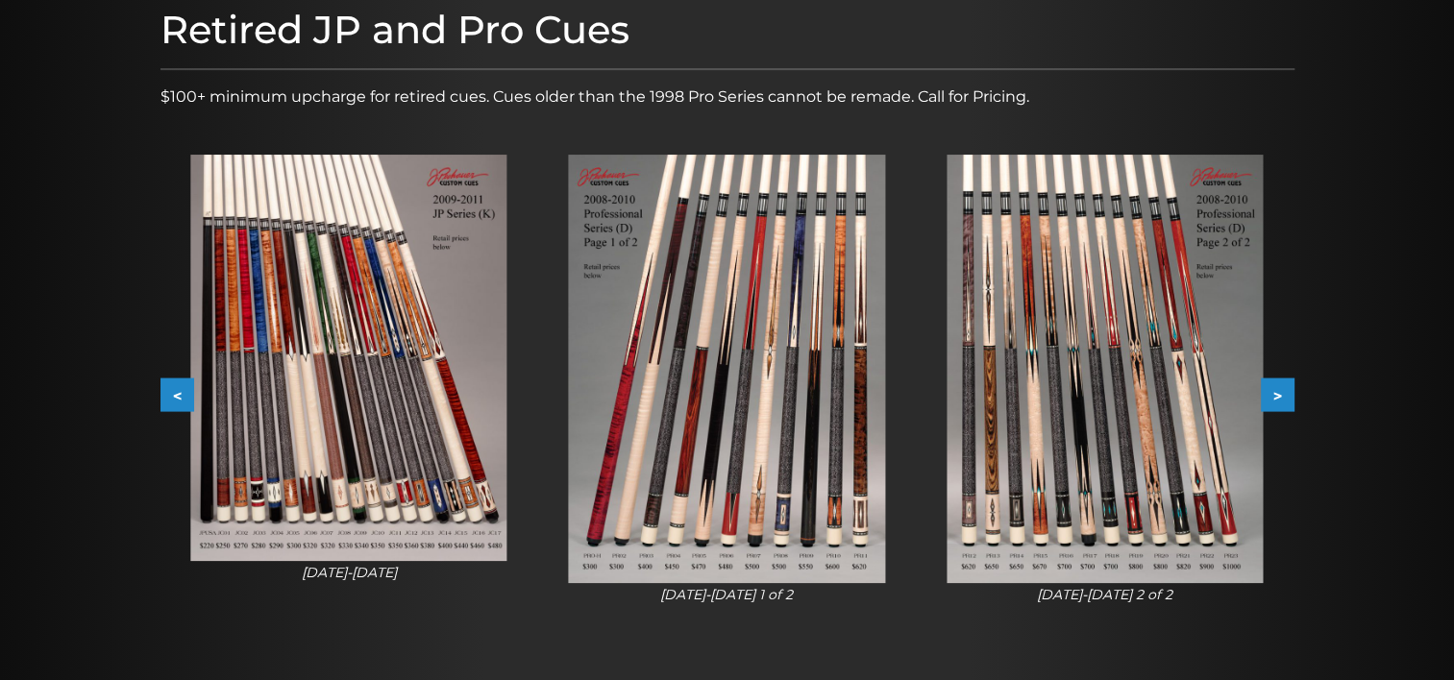
click at [166, 394] on button "<" at bounding box center [177, 396] width 34 height 34
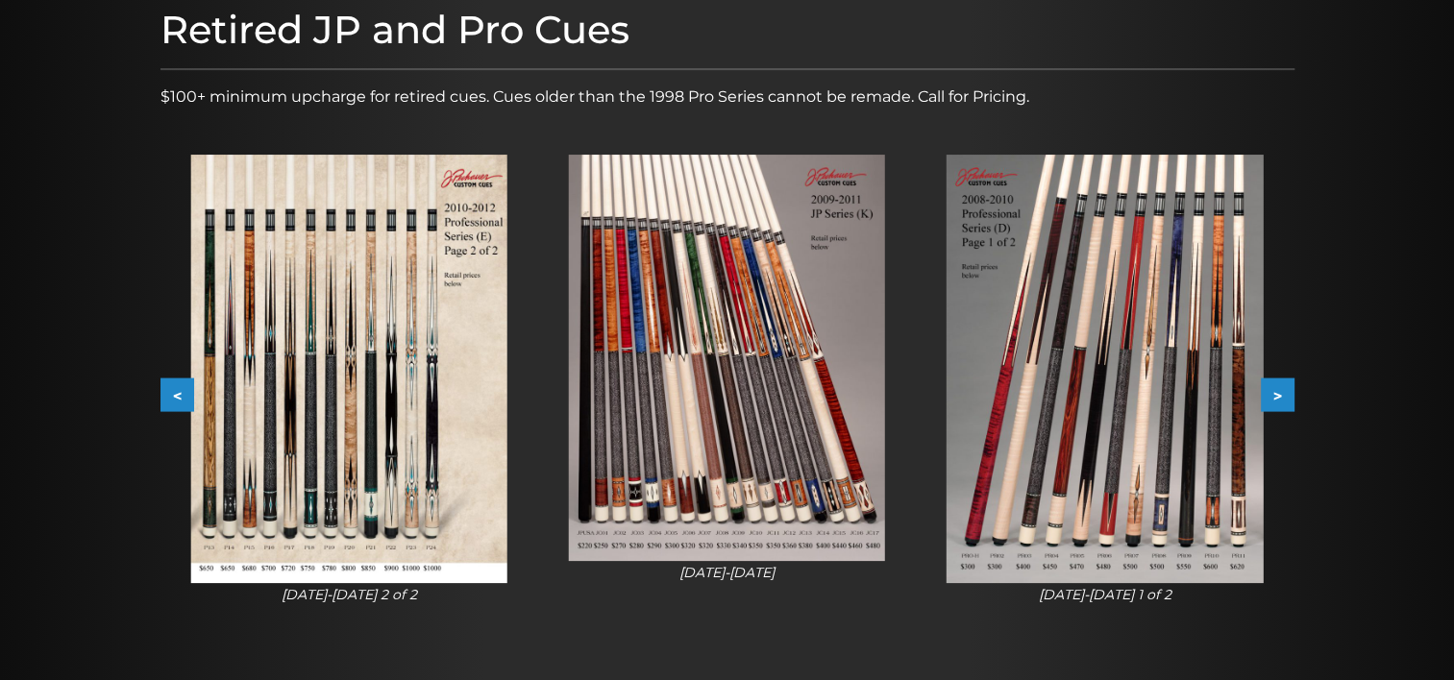
click at [166, 394] on button "<" at bounding box center [177, 396] width 34 height 34
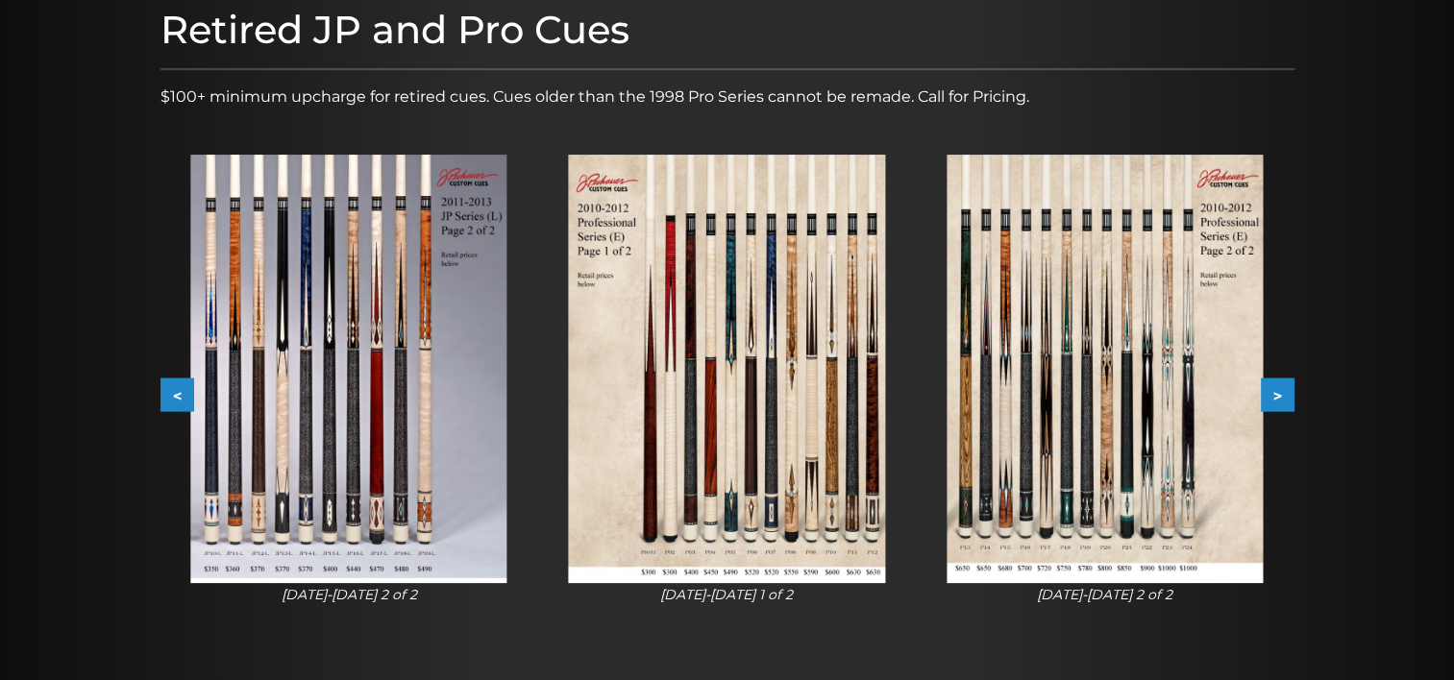
click at [166, 394] on button "<" at bounding box center [177, 396] width 34 height 34
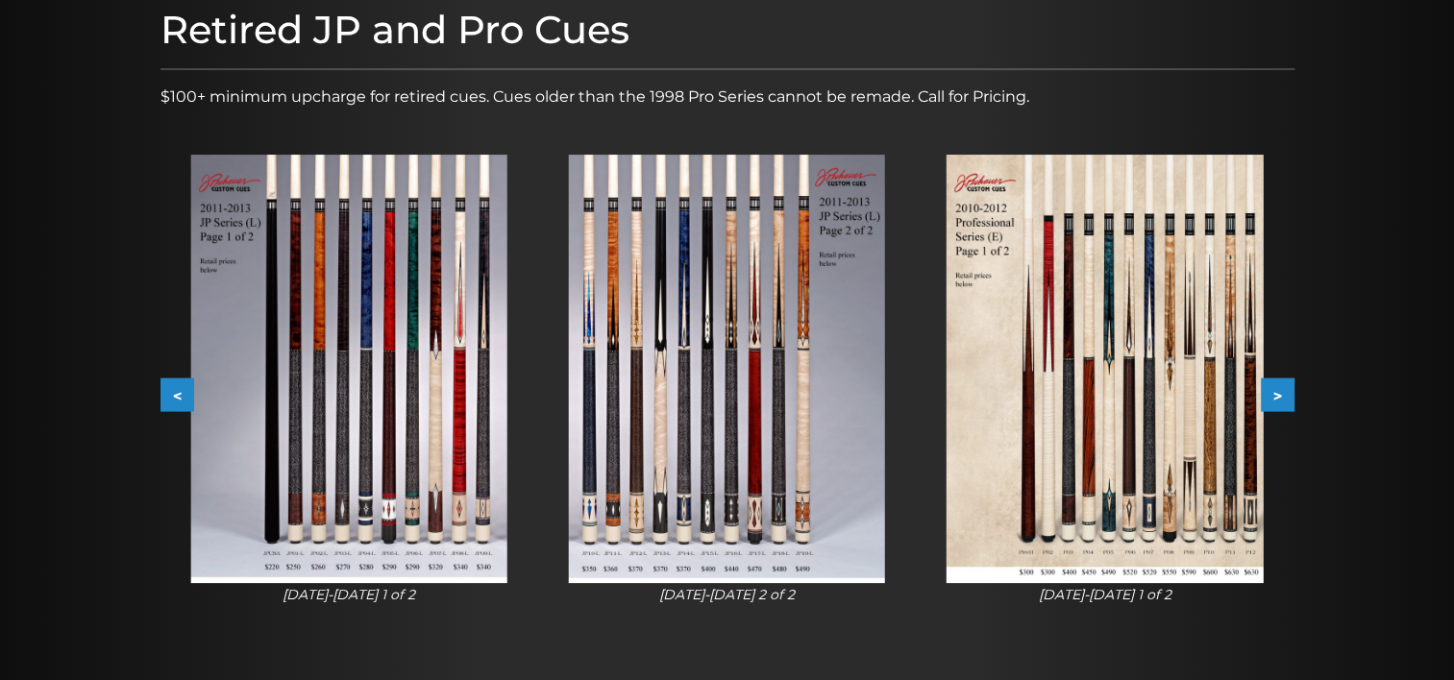
click at [166, 394] on button "<" at bounding box center [177, 396] width 34 height 34
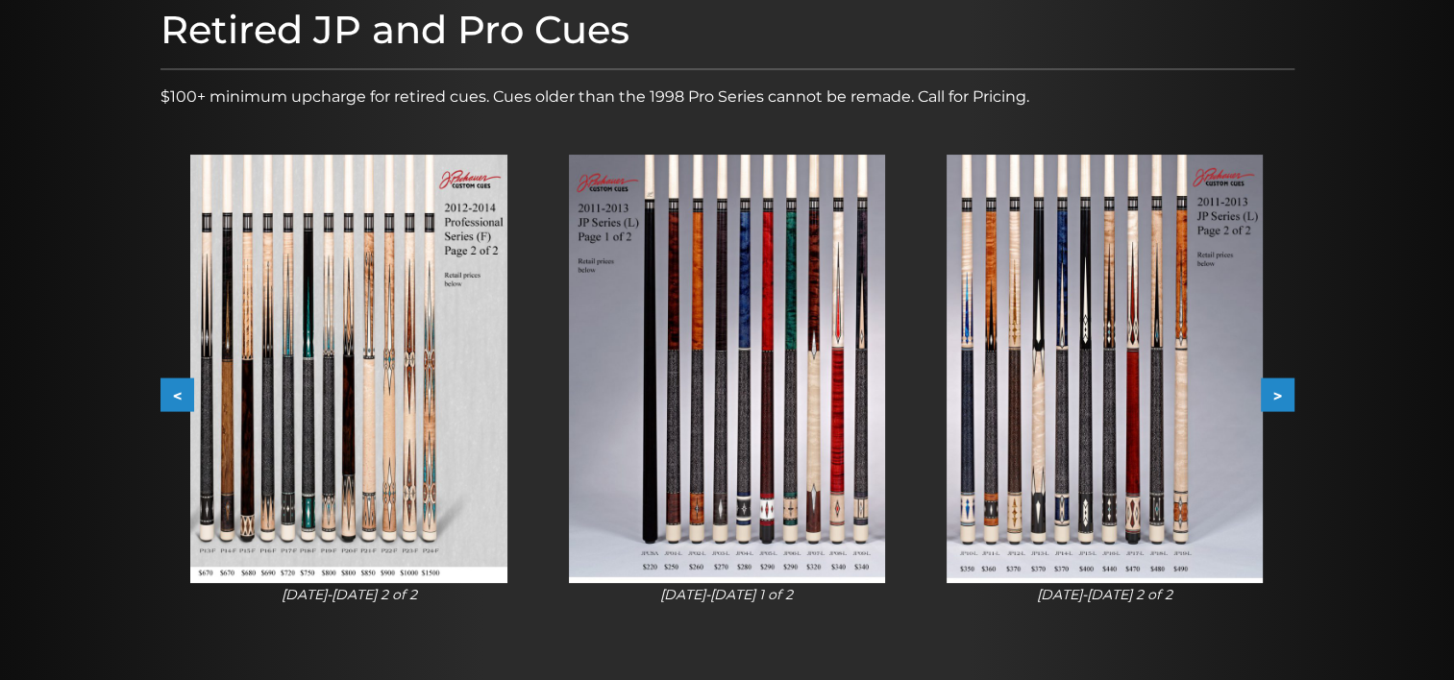
click at [166, 394] on button "<" at bounding box center [177, 396] width 34 height 34
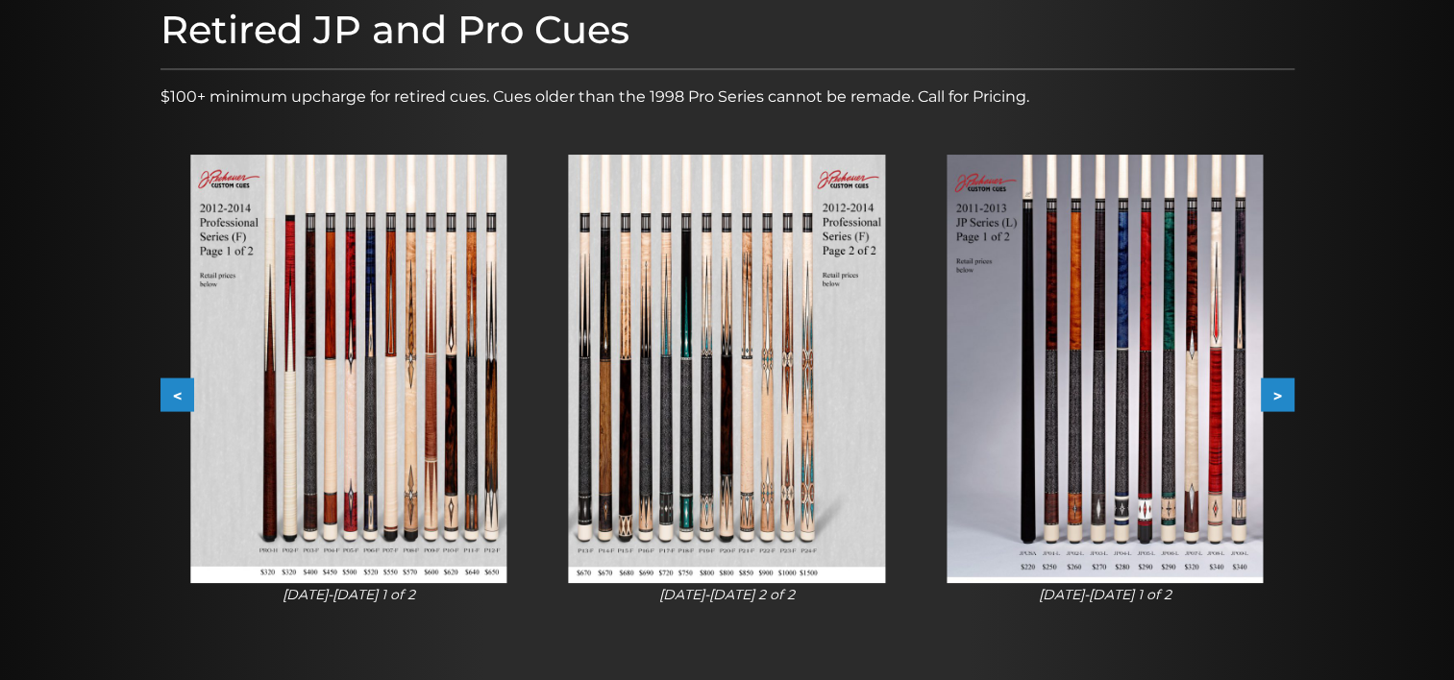
click at [166, 394] on button "<" at bounding box center [177, 396] width 34 height 34
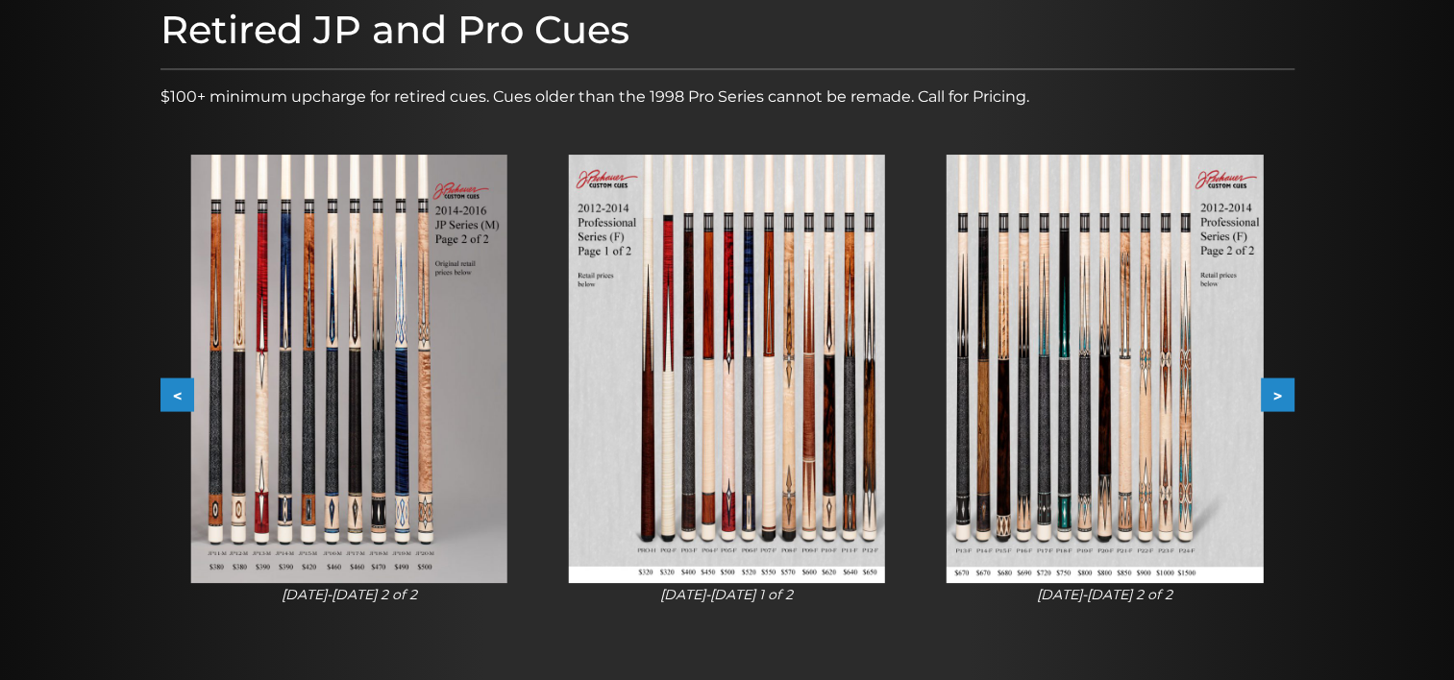
click at [166, 394] on button "<" at bounding box center [177, 396] width 34 height 34
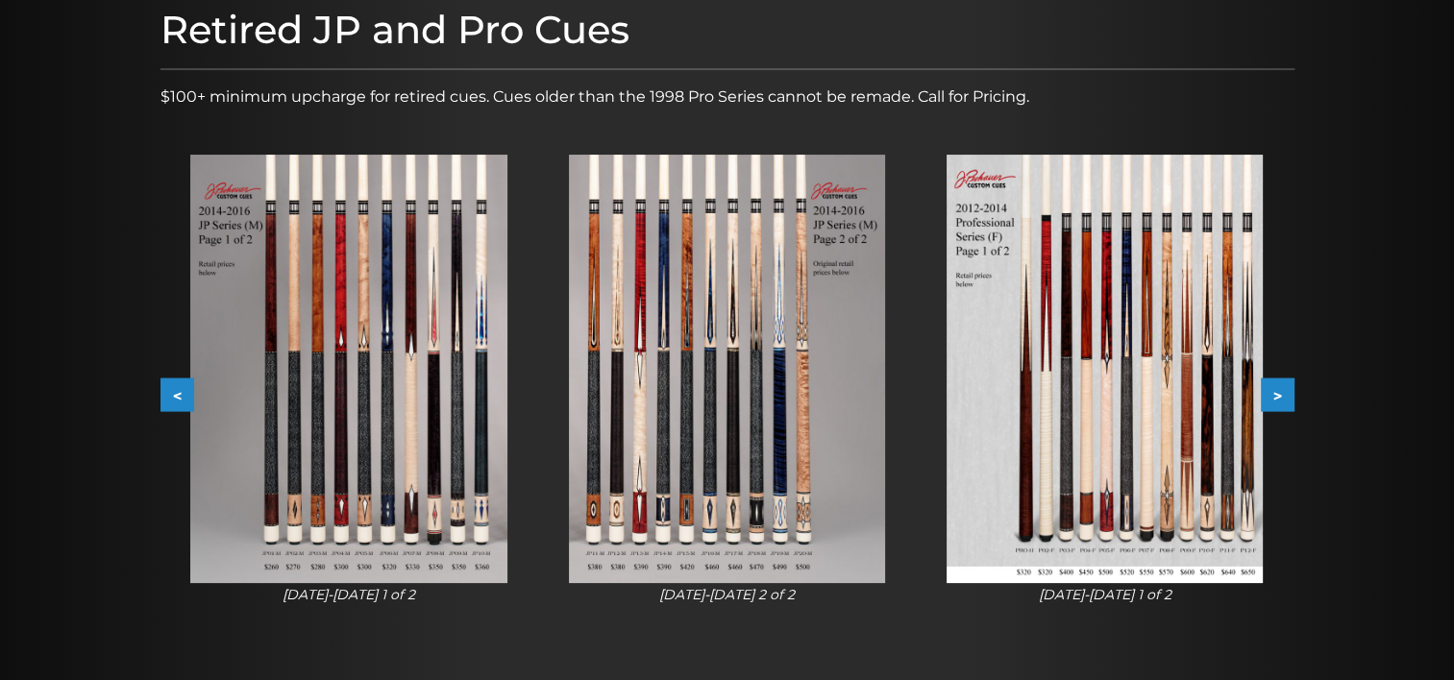
click at [166, 394] on button "<" at bounding box center [177, 396] width 34 height 34
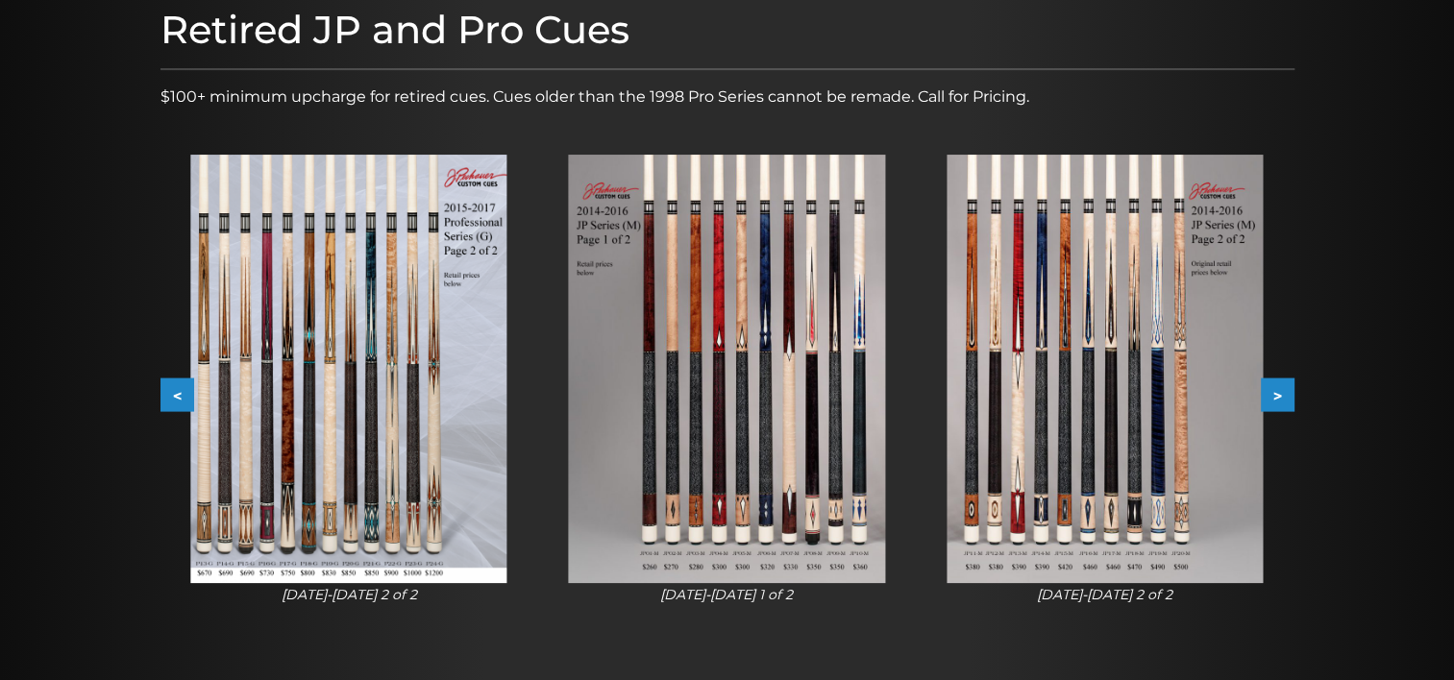
click at [166, 394] on button "<" at bounding box center [177, 396] width 34 height 34
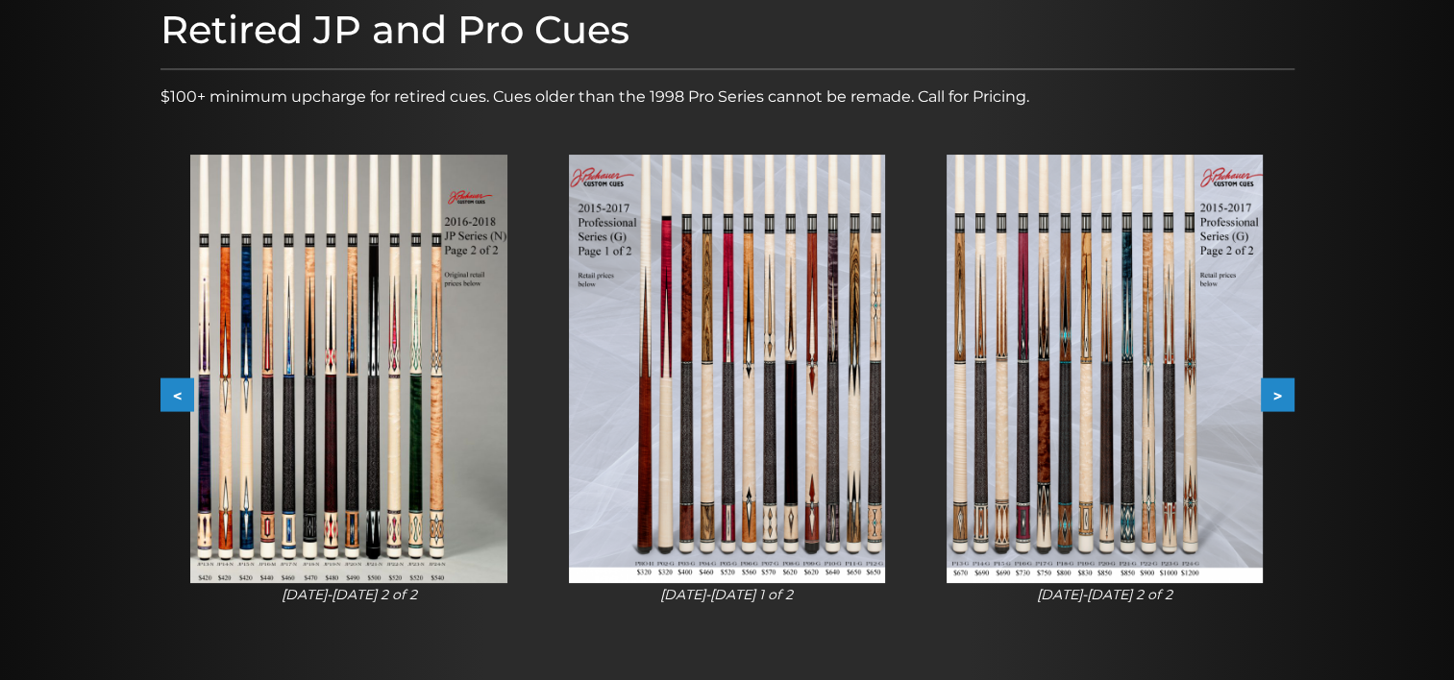
click at [166, 394] on button "<" at bounding box center [177, 396] width 34 height 34
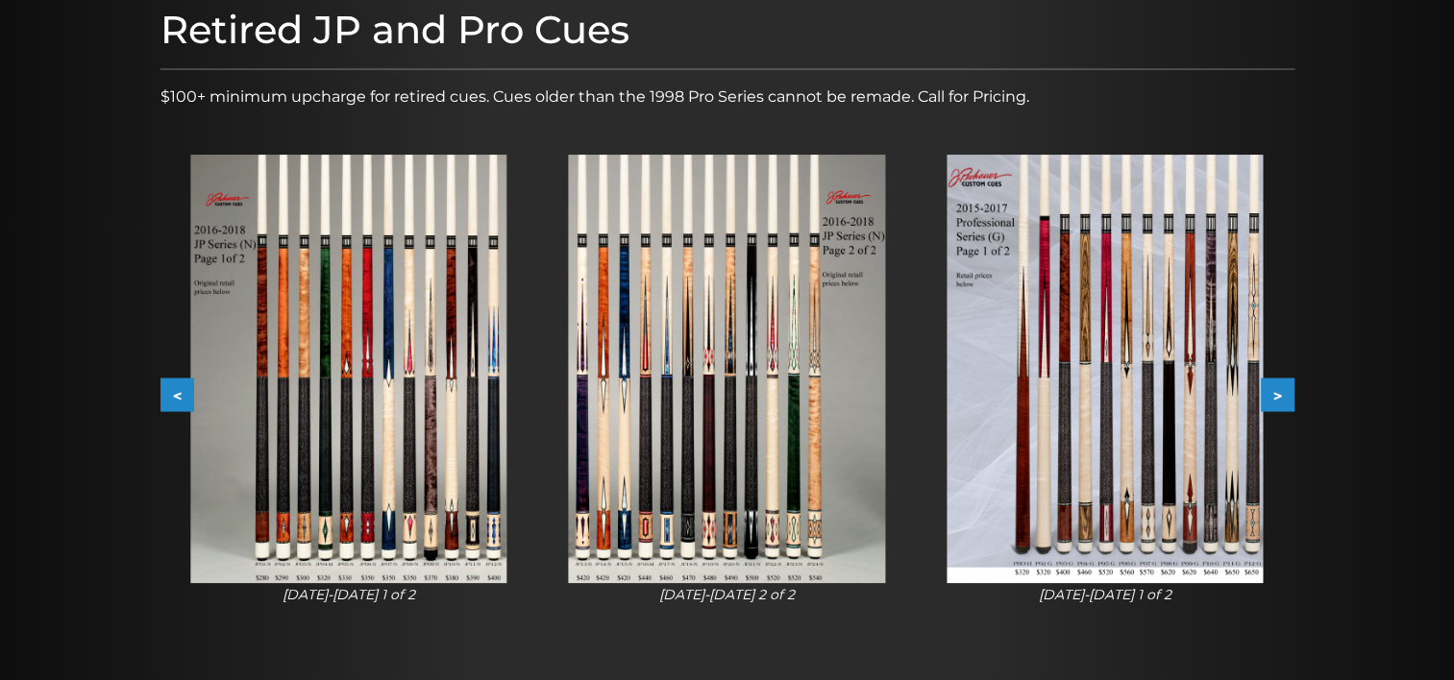
click at [166, 394] on button "<" at bounding box center [177, 396] width 34 height 34
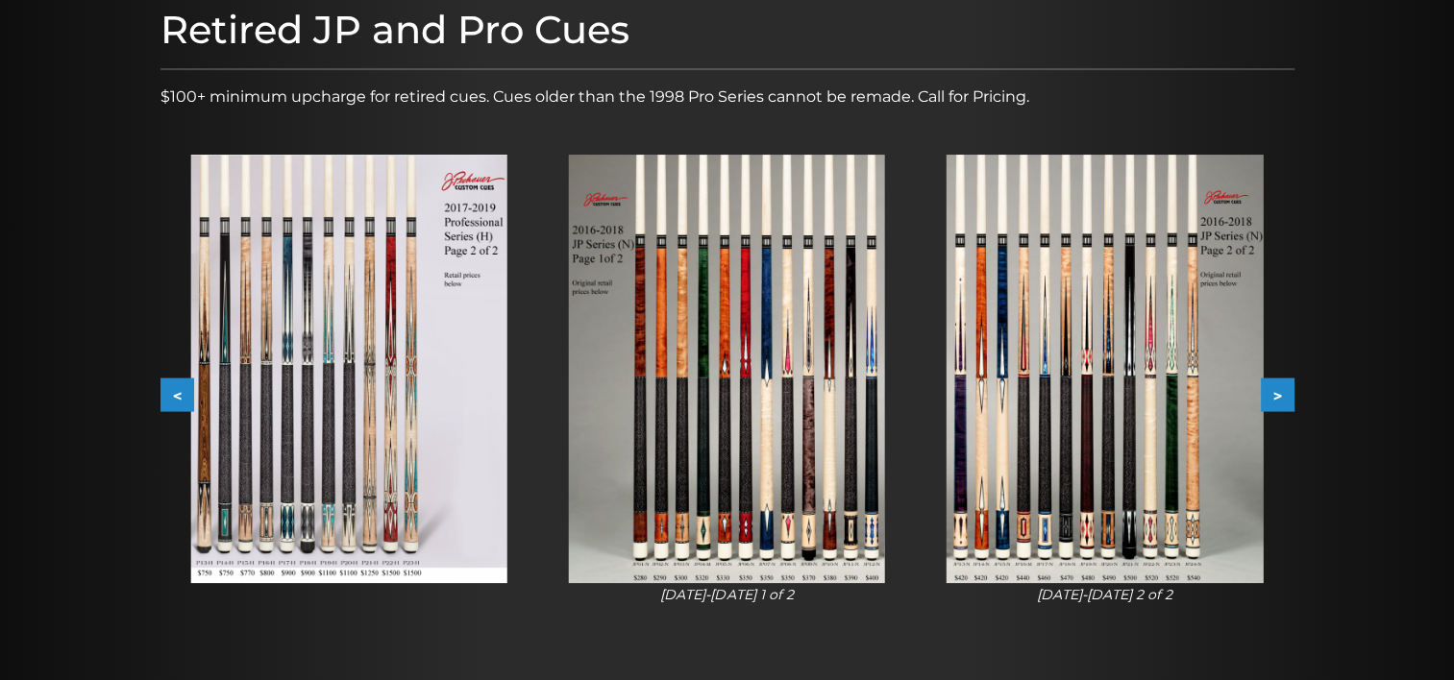
click at [166, 394] on button "<" at bounding box center [177, 396] width 34 height 34
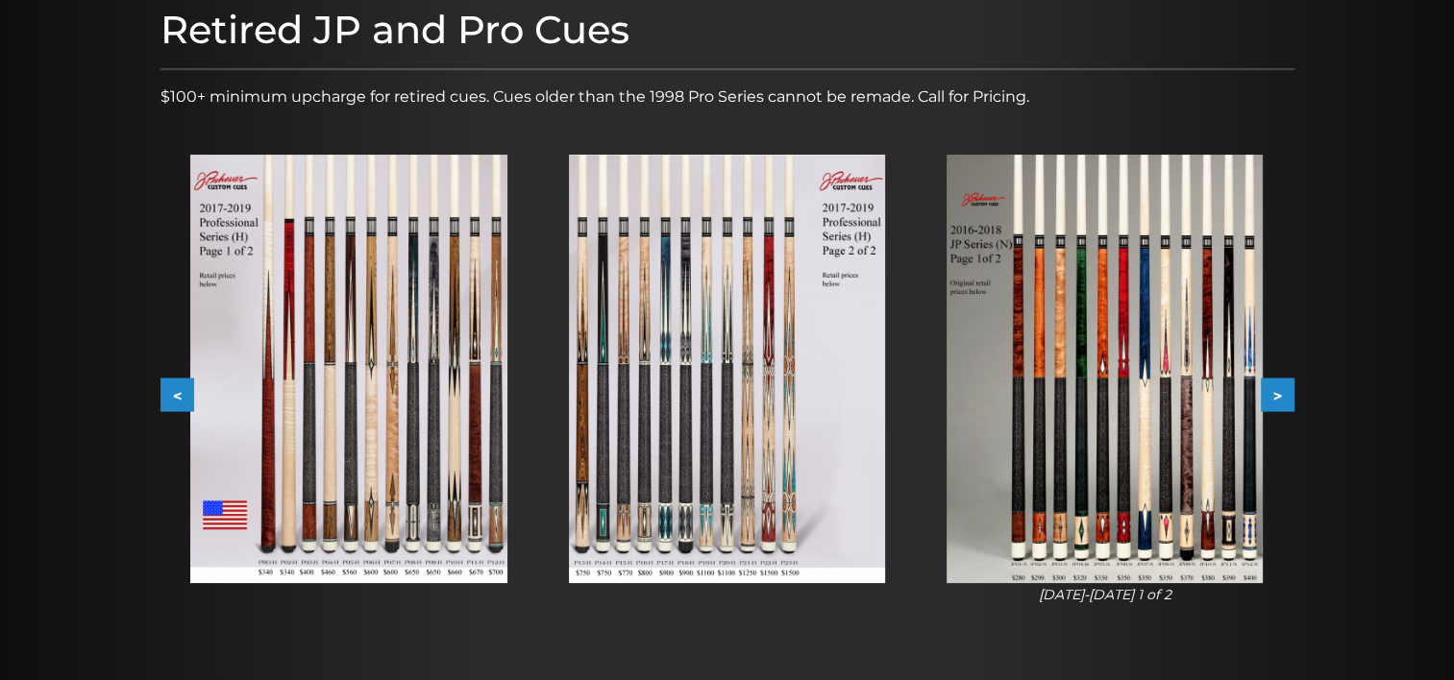
click at [166, 394] on button "<" at bounding box center [177, 396] width 34 height 34
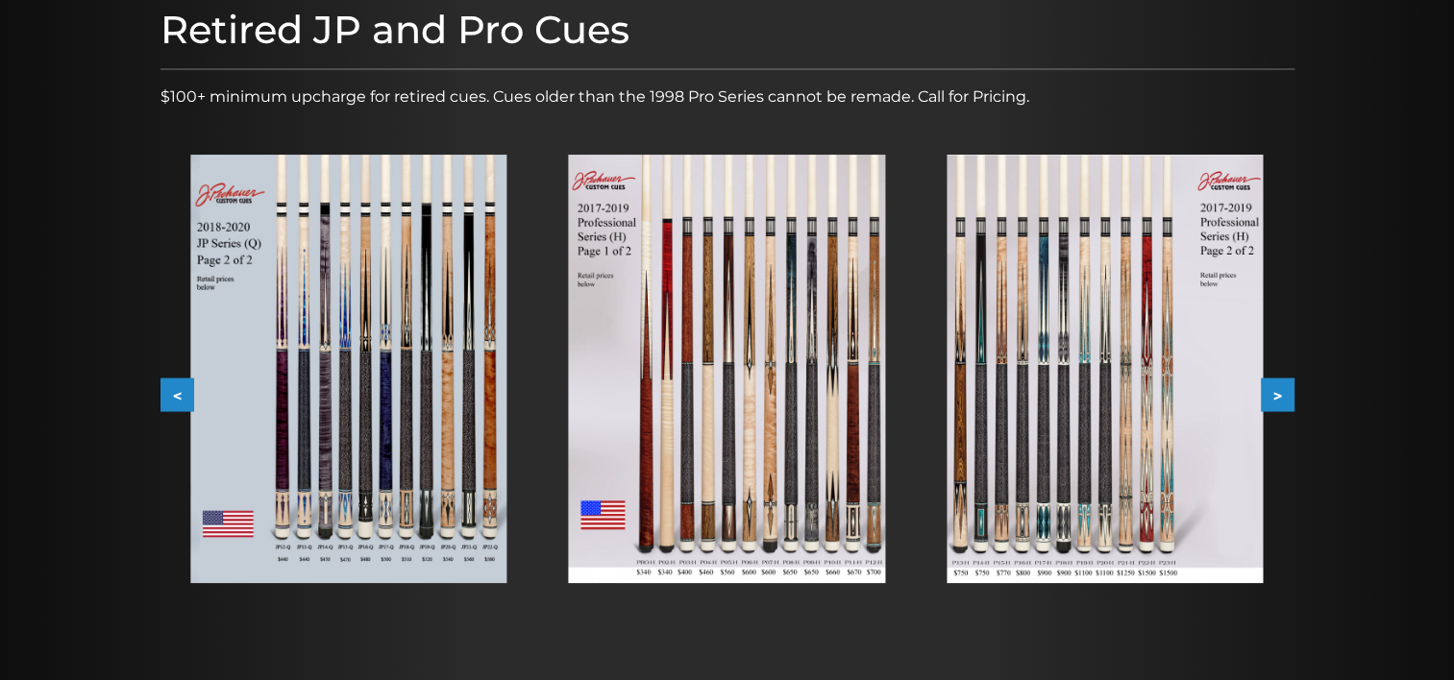
click at [166, 394] on button "<" at bounding box center [177, 396] width 34 height 34
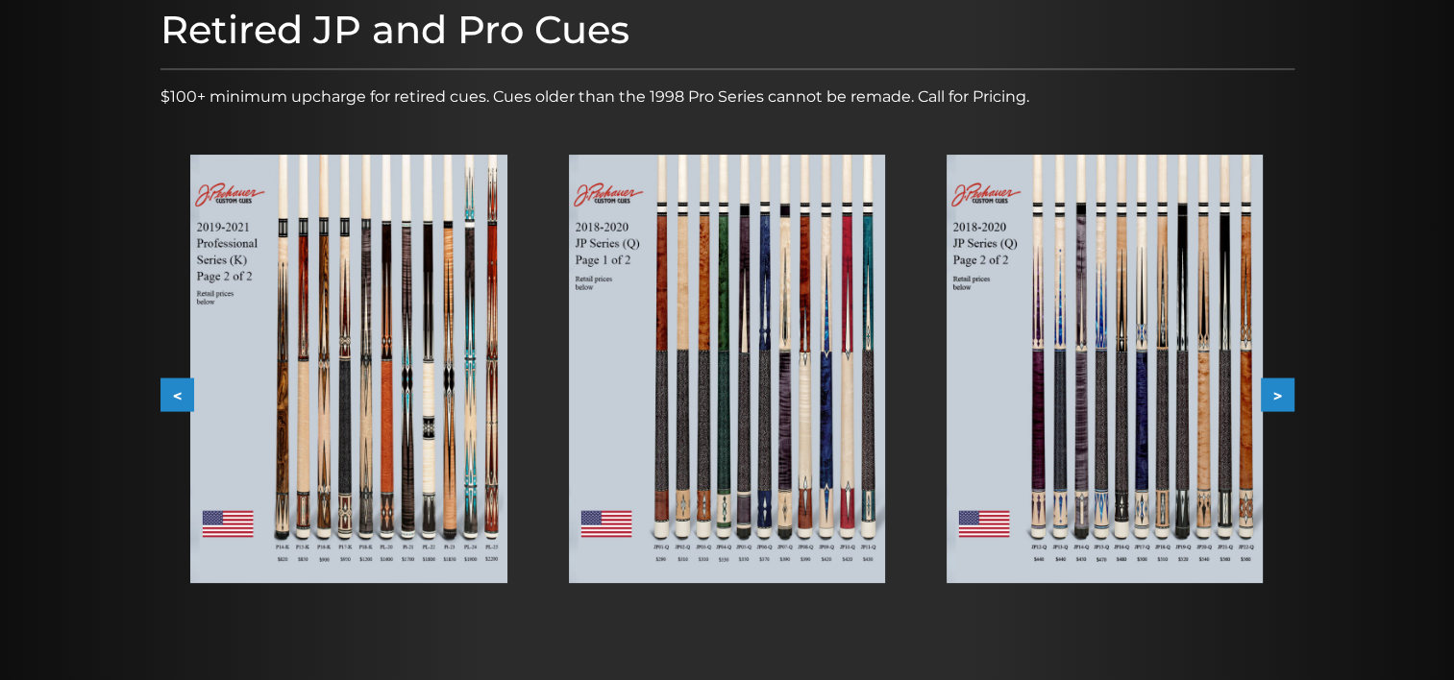
click at [173, 399] on button "<" at bounding box center [177, 396] width 34 height 34
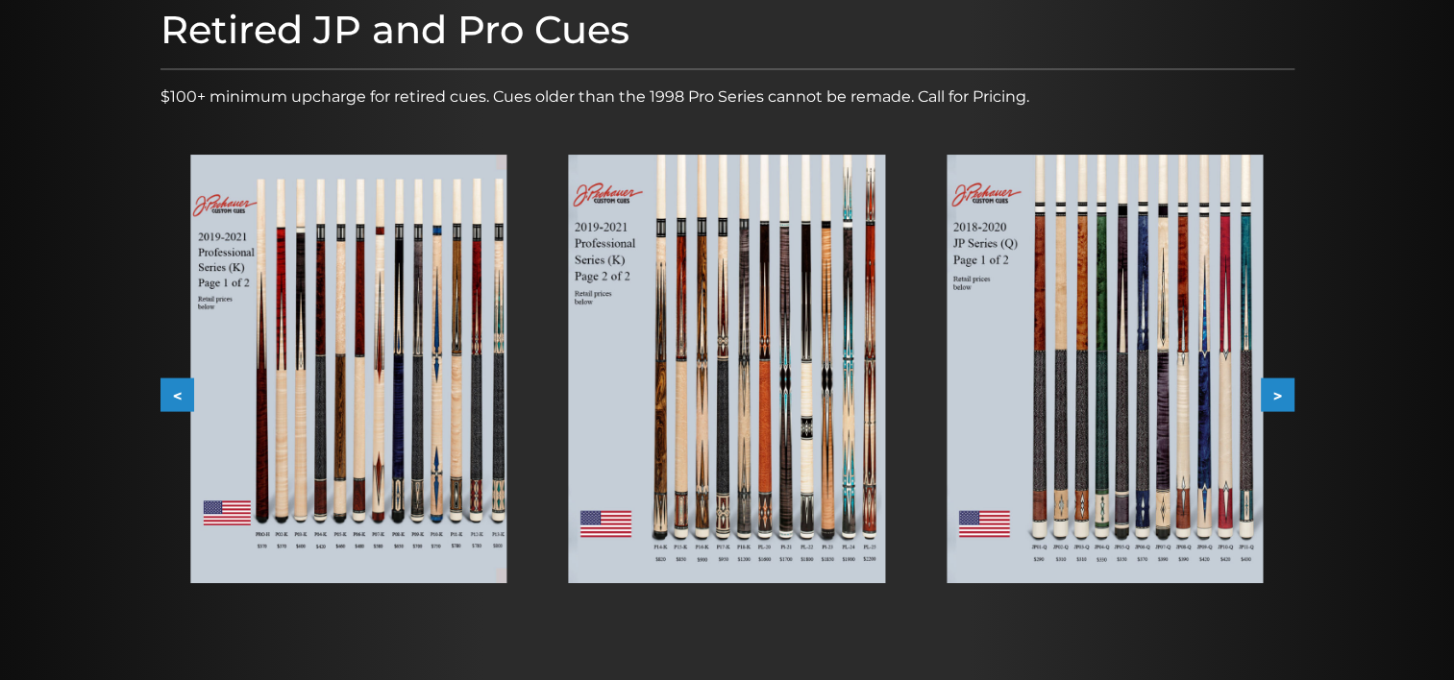
click at [173, 400] on button "<" at bounding box center [177, 396] width 34 height 34
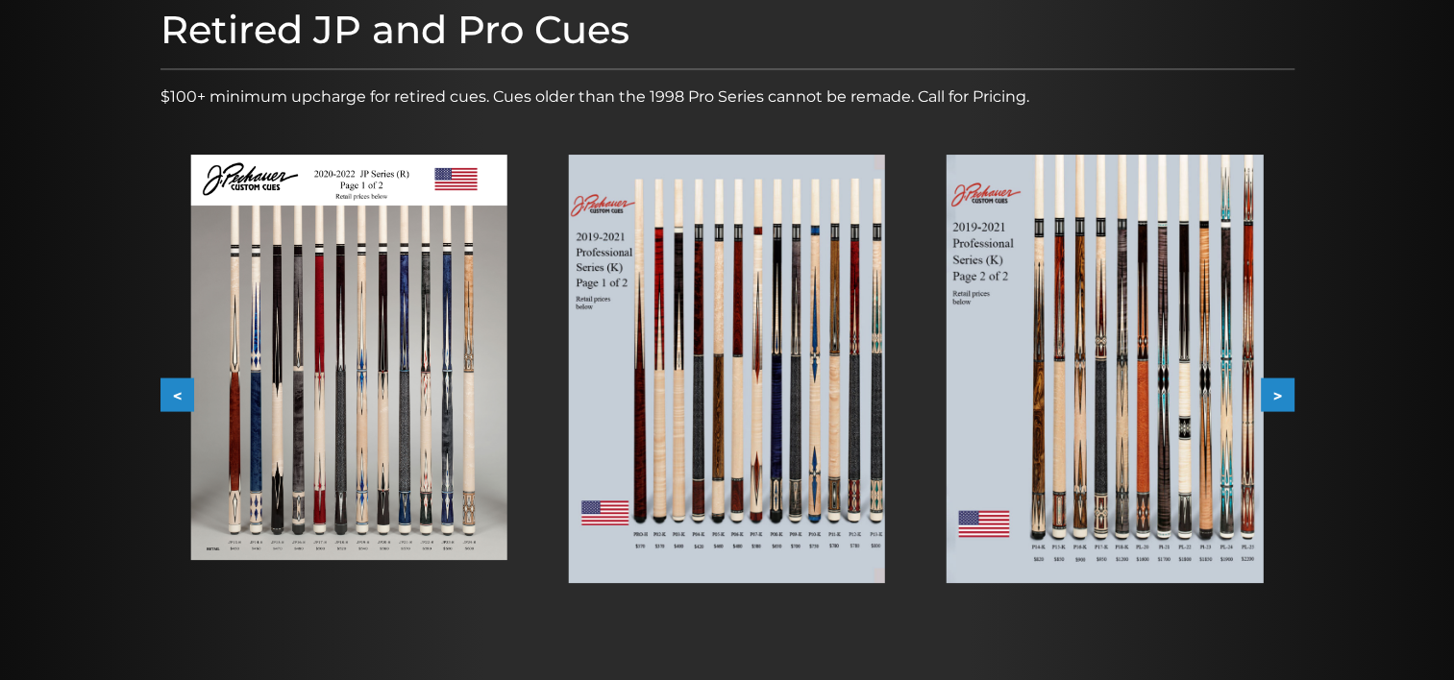
click at [173, 400] on button "<" at bounding box center [177, 396] width 34 height 34
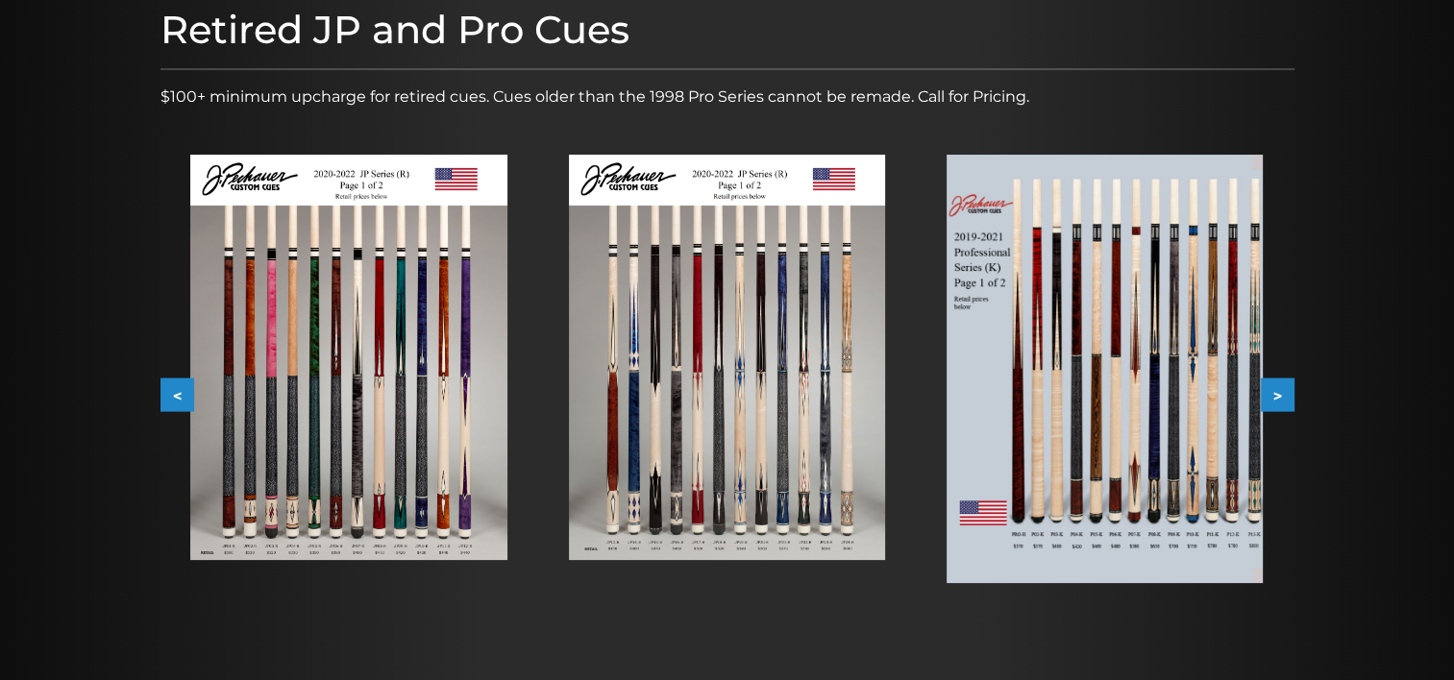
click at [173, 400] on button "<" at bounding box center [177, 396] width 34 height 34
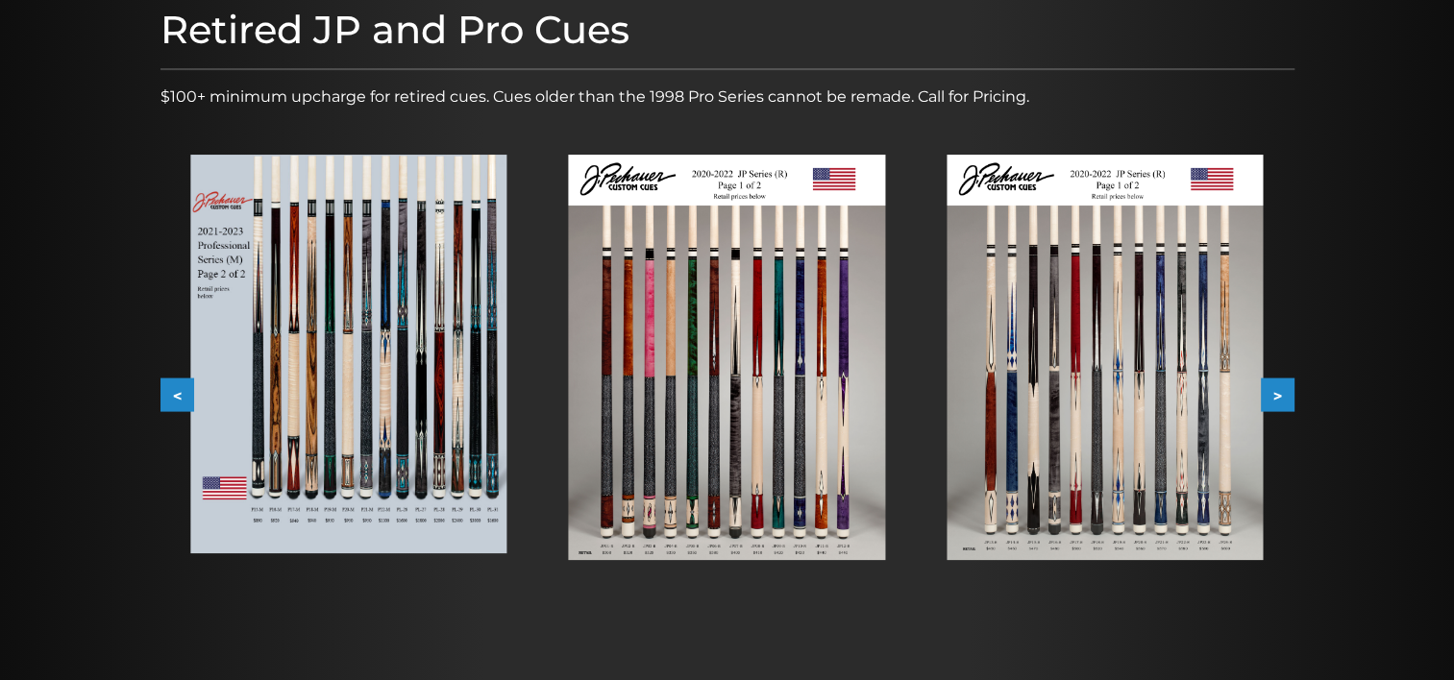
click at [173, 400] on button "<" at bounding box center [177, 396] width 34 height 34
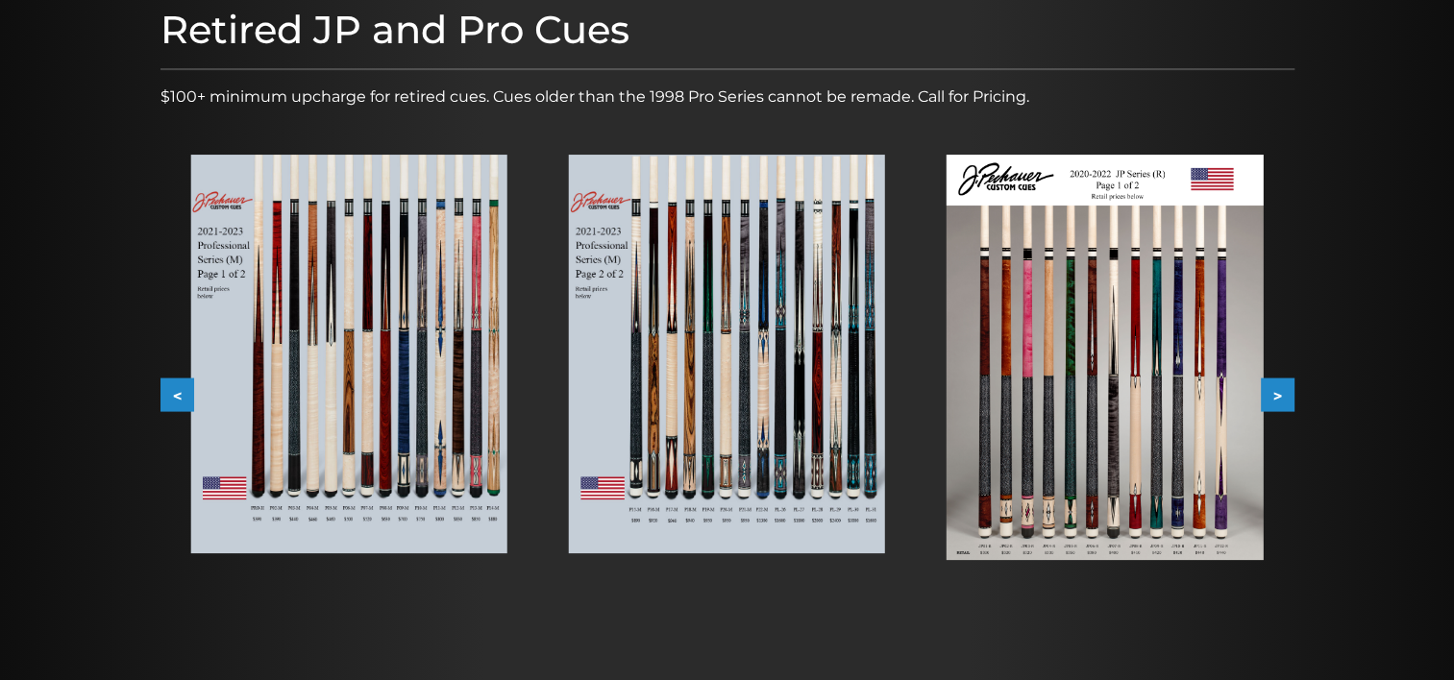
click at [173, 400] on button "<" at bounding box center [177, 396] width 34 height 34
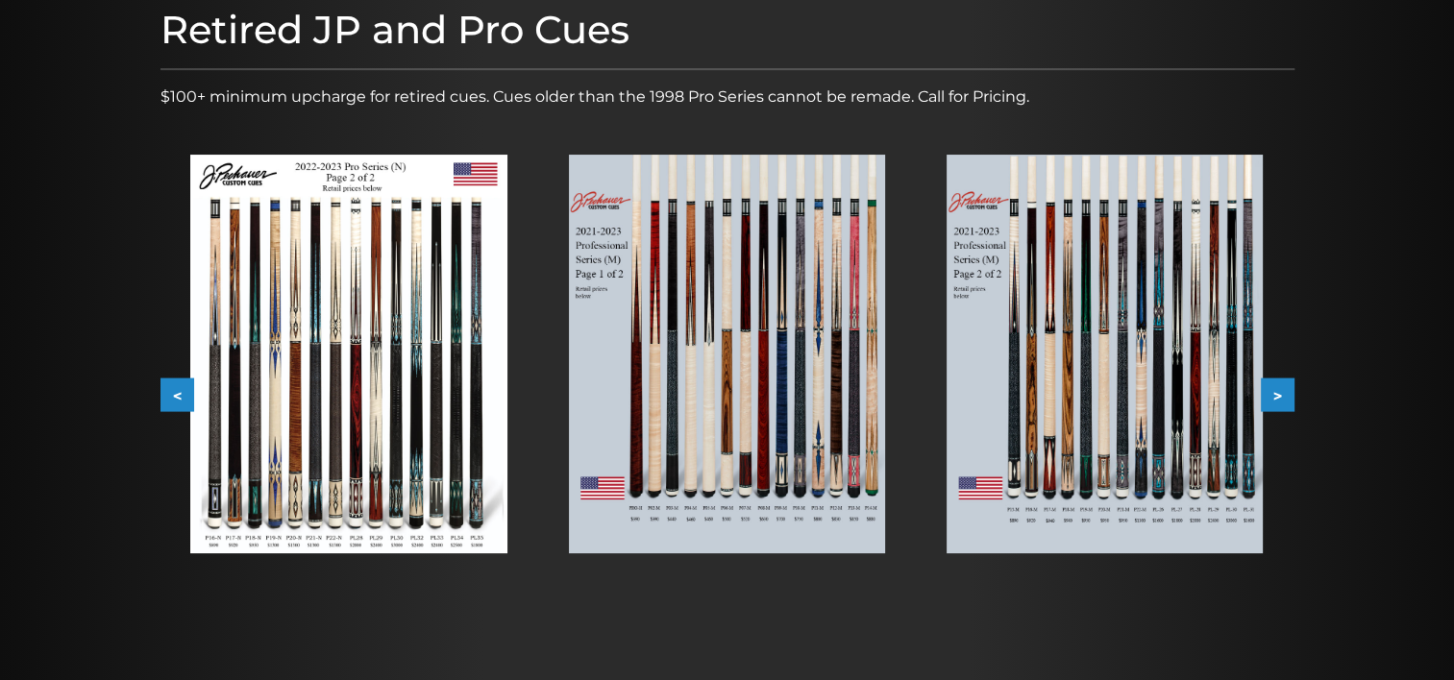
click at [173, 400] on button "<" at bounding box center [177, 396] width 34 height 34
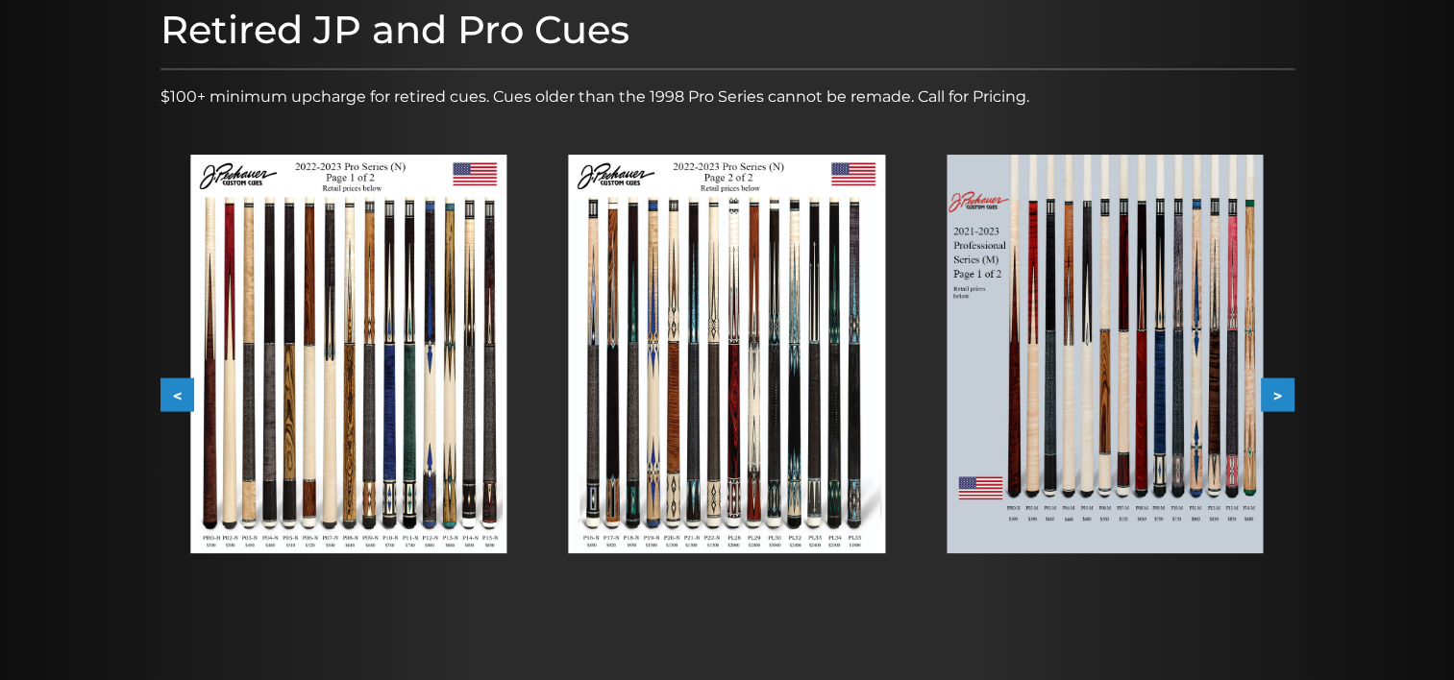
click at [173, 400] on button "<" at bounding box center [177, 396] width 34 height 34
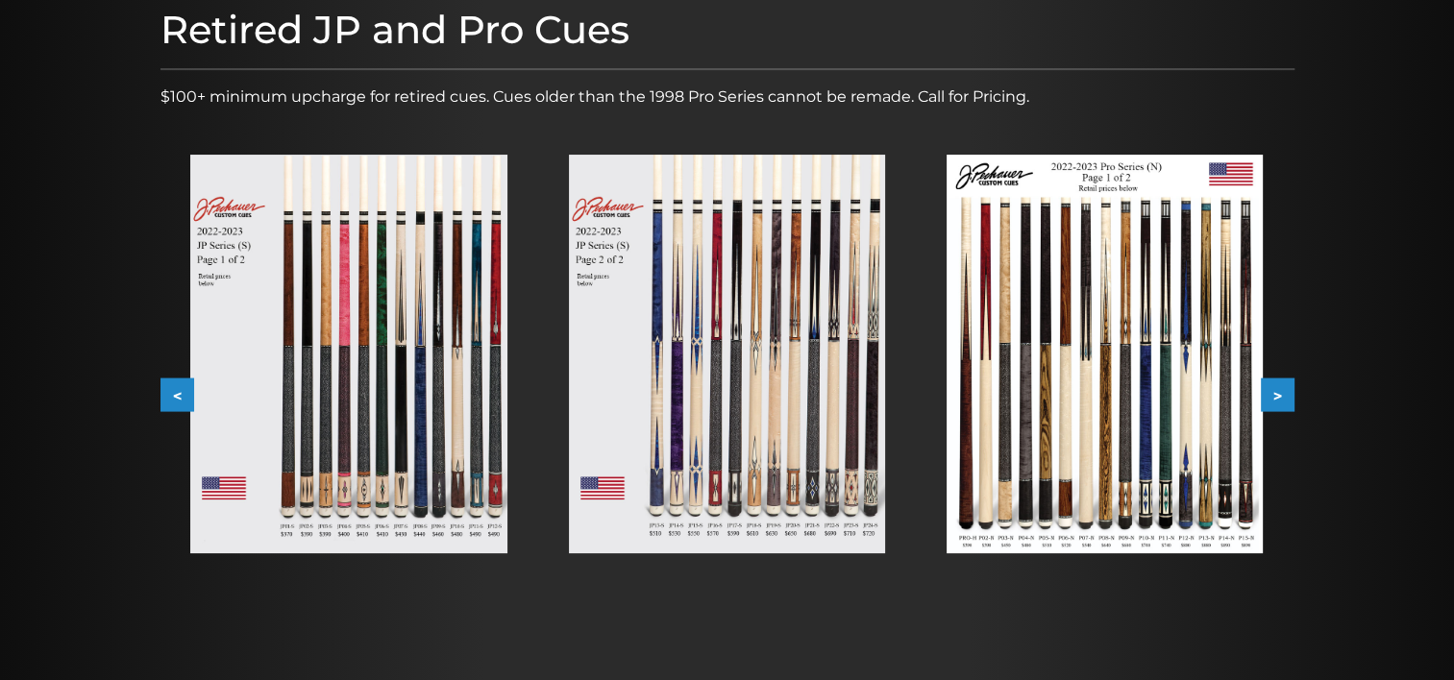
click at [173, 400] on button "<" at bounding box center [177, 396] width 34 height 34
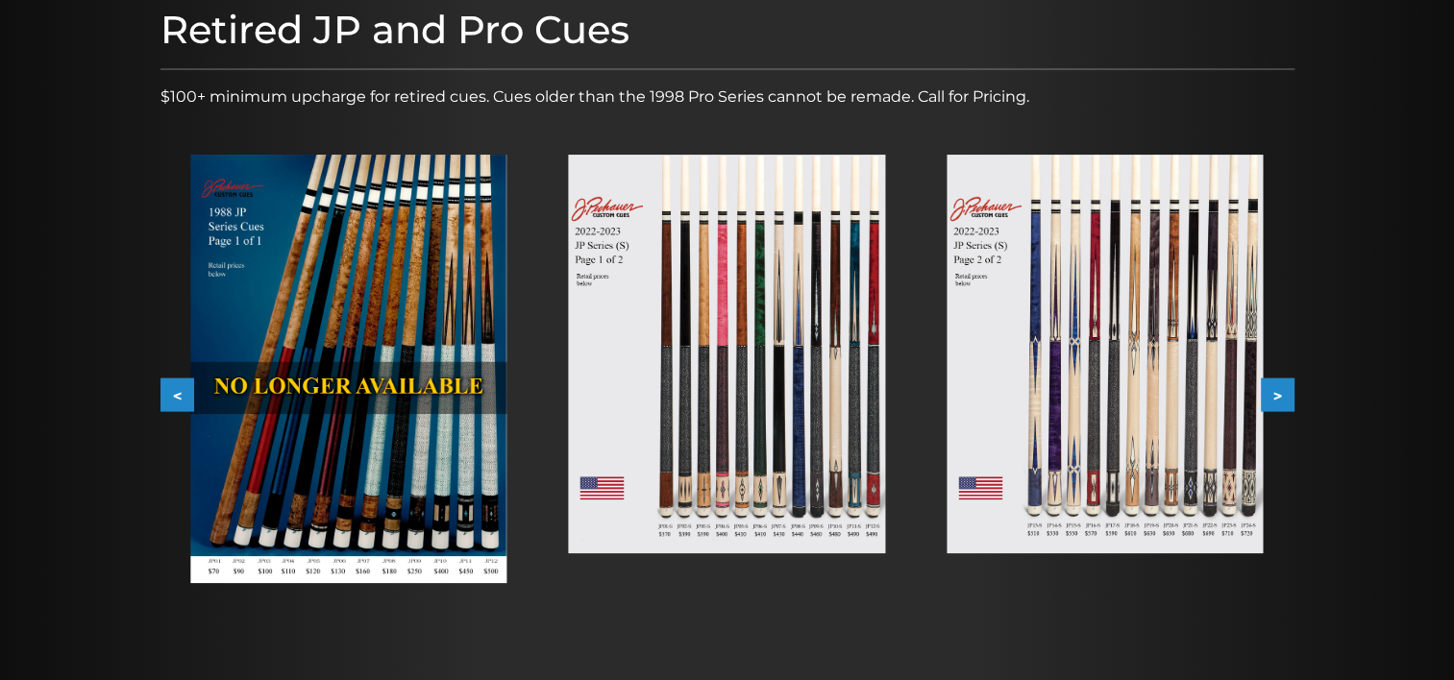
click at [693, 490] on img at bounding box center [727, 354] width 316 height 399
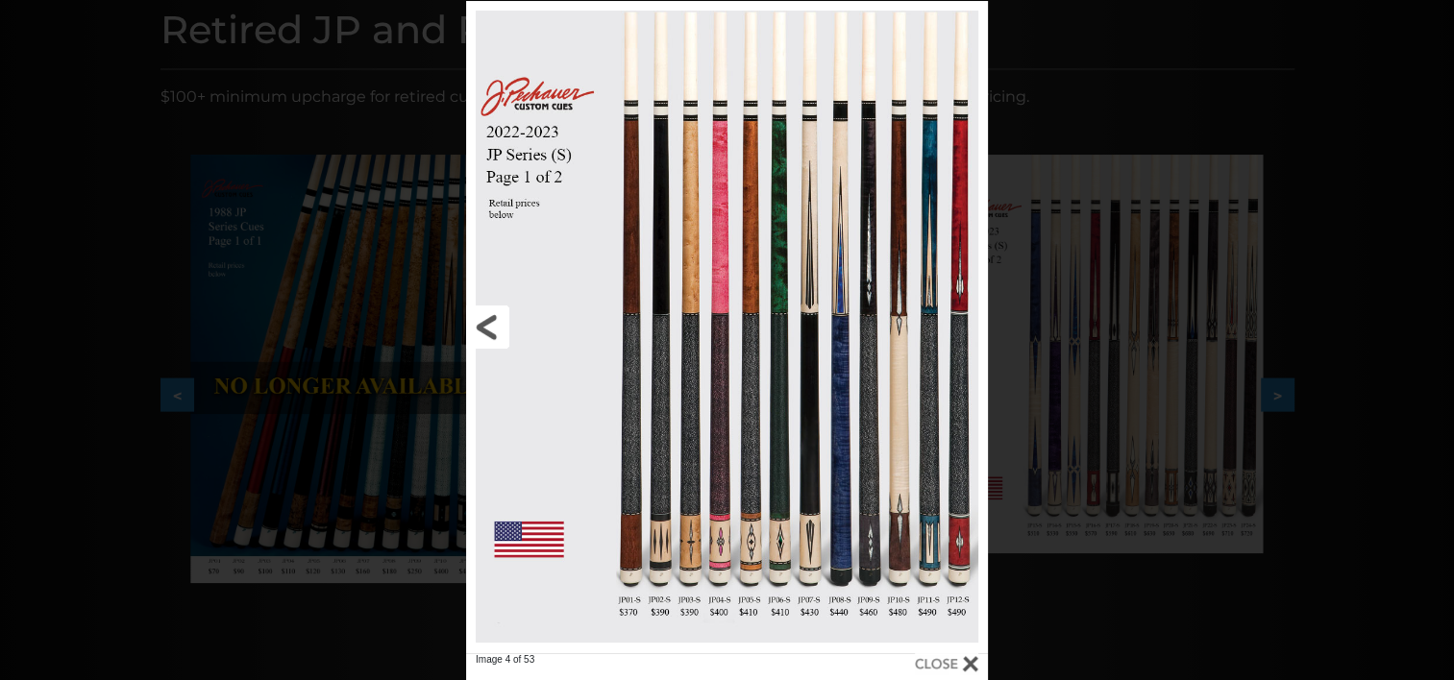
click at [486, 338] on link at bounding box center [583, 327] width 234 height 652
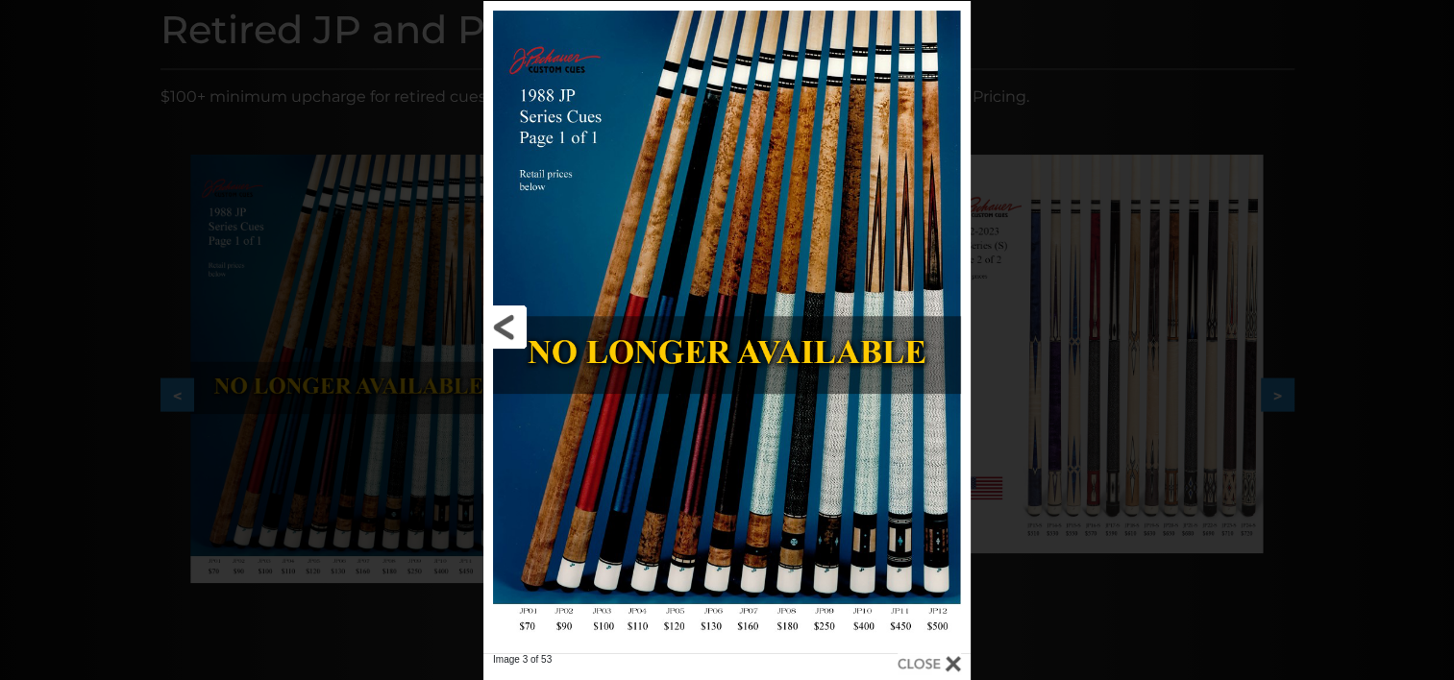
click at [492, 335] on link at bounding box center [592, 327] width 219 height 652
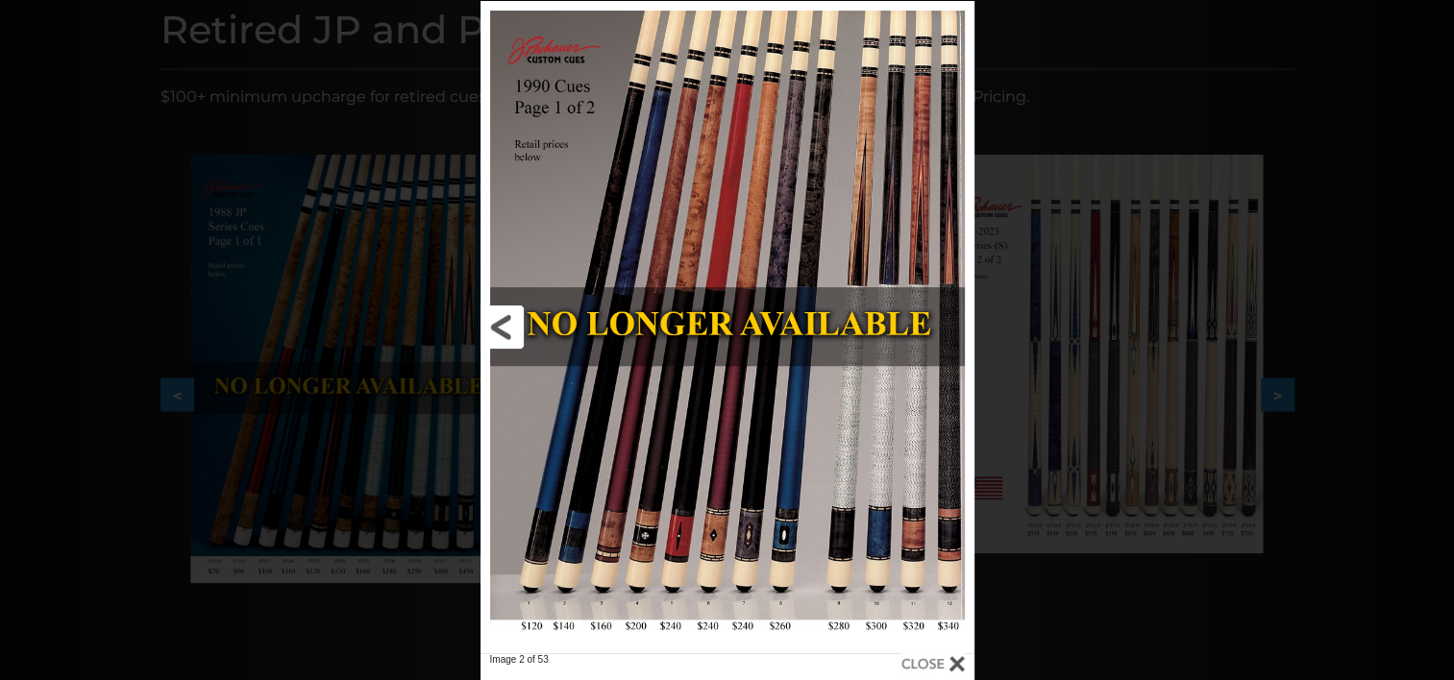
click at [492, 335] on link at bounding box center [591, 327] width 222 height 652
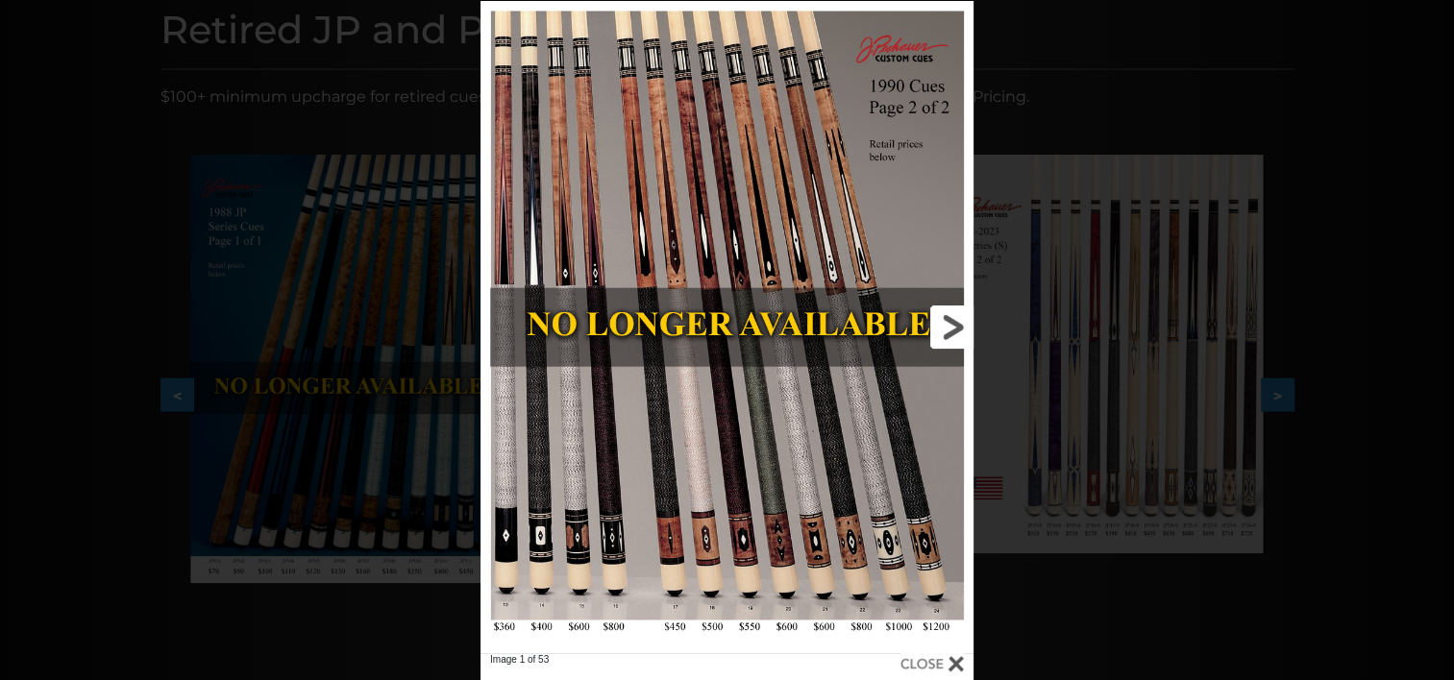
click at [950, 327] on link at bounding box center [862, 327] width 222 height 652
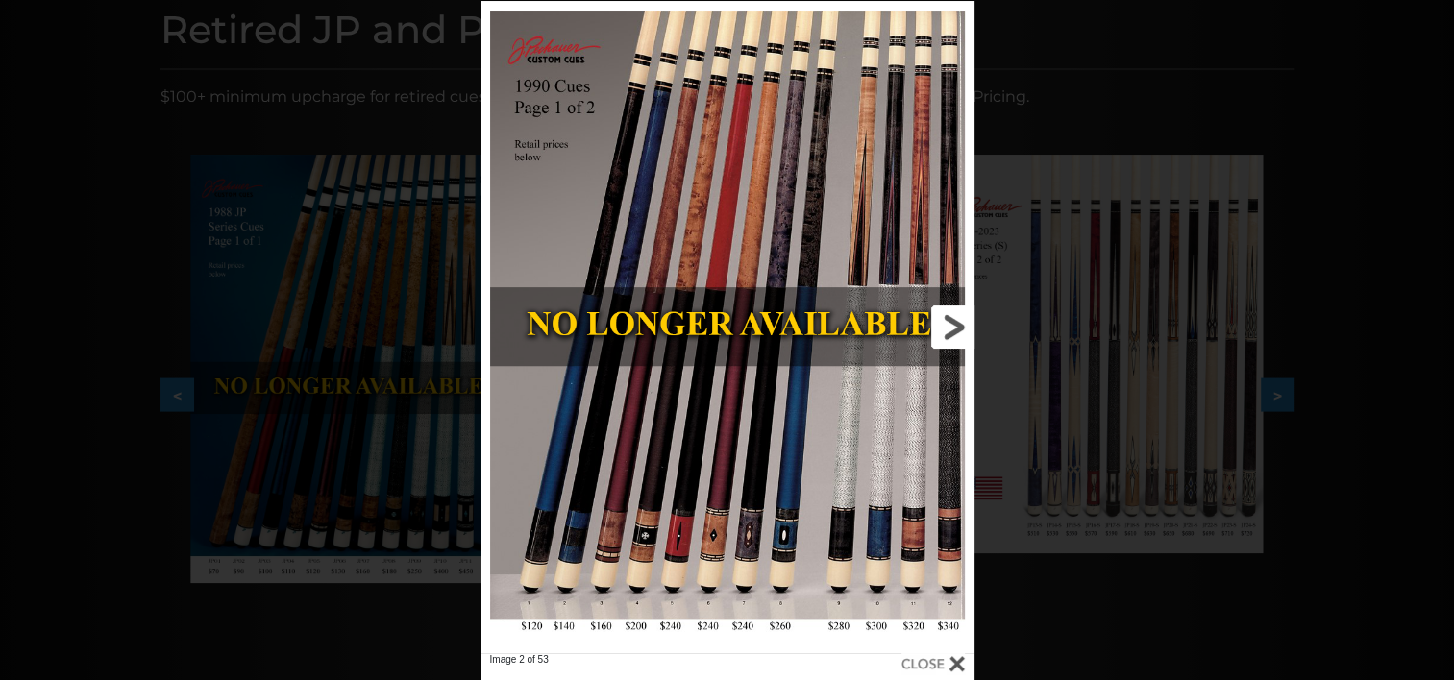
click at [950, 327] on link at bounding box center [862, 327] width 222 height 652
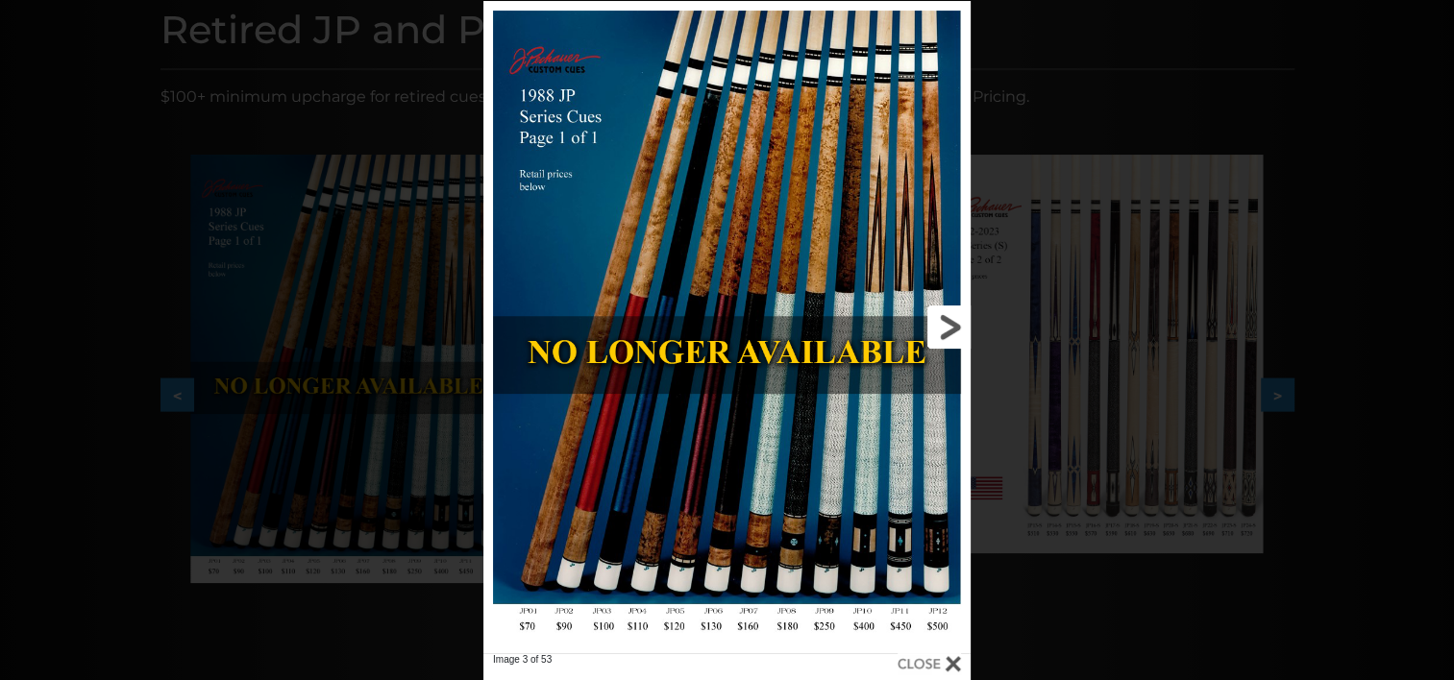
click at [950, 327] on link at bounding box center [860, 327] width 219 height 652
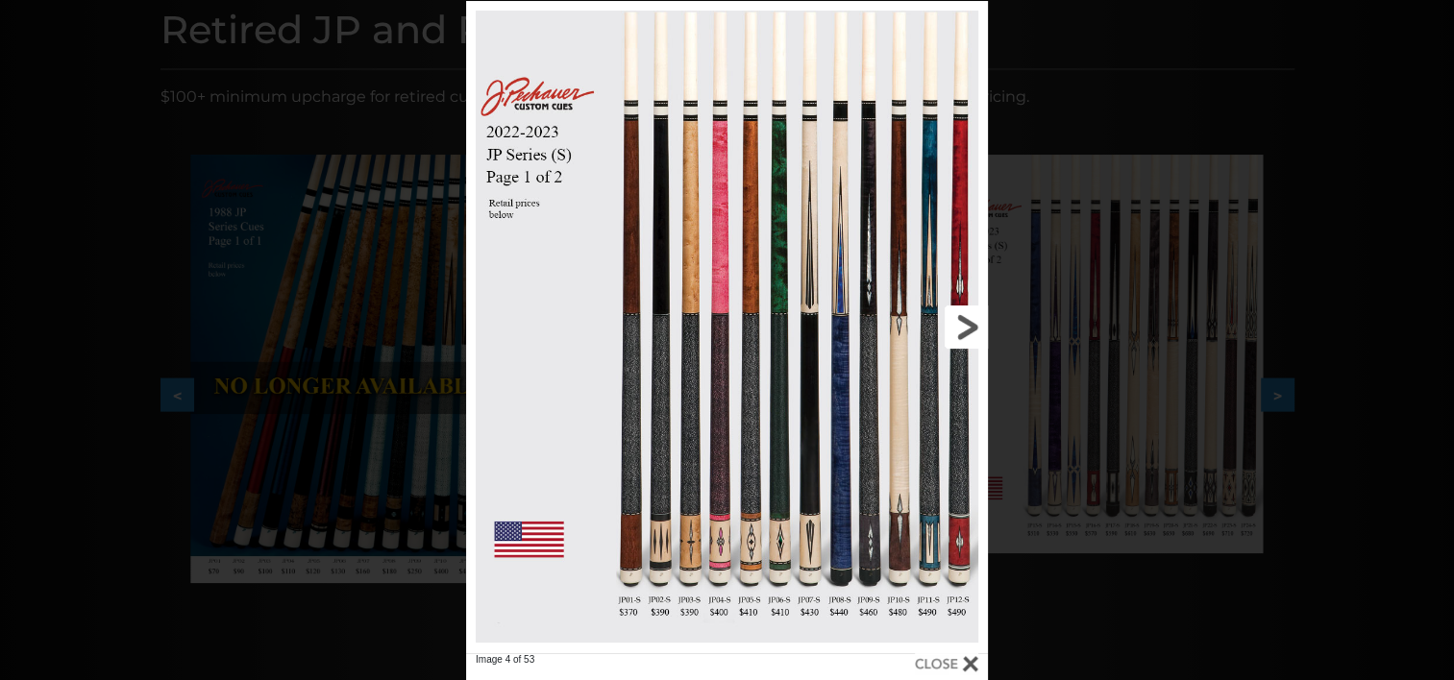
click at [956, 327] on link at bounding box center [870, 327] width 234 height 652
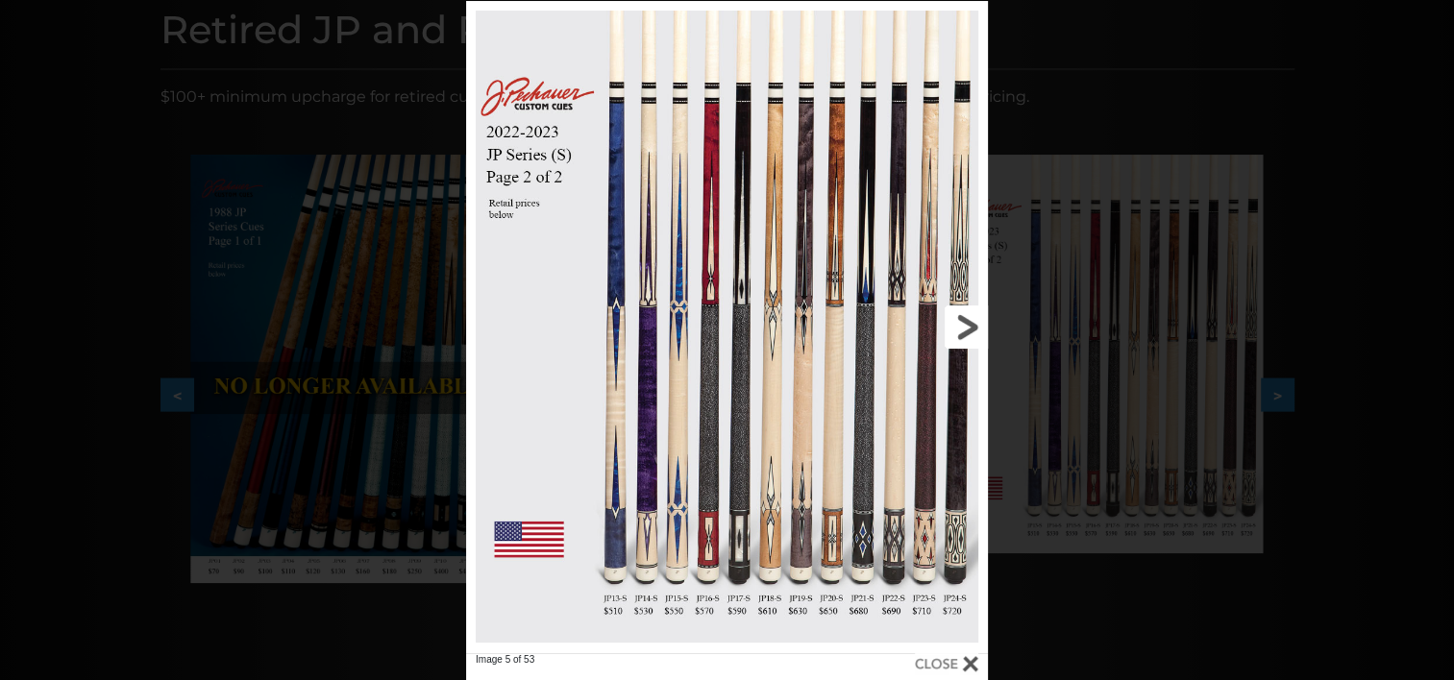
click at [954, 327] on link at bounding box center [870, 327] width 234 height 652
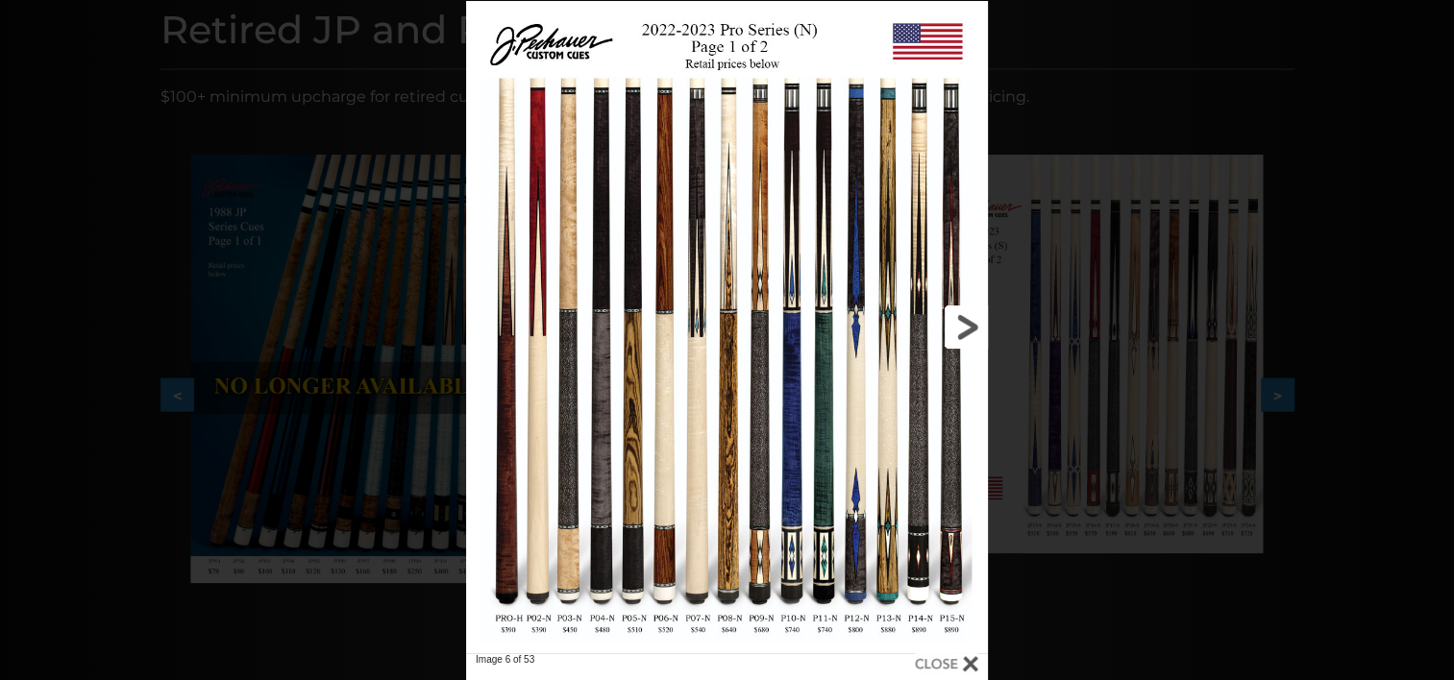
click at [953, 309] on link at bounding box center [870, 327] width 234 height 652
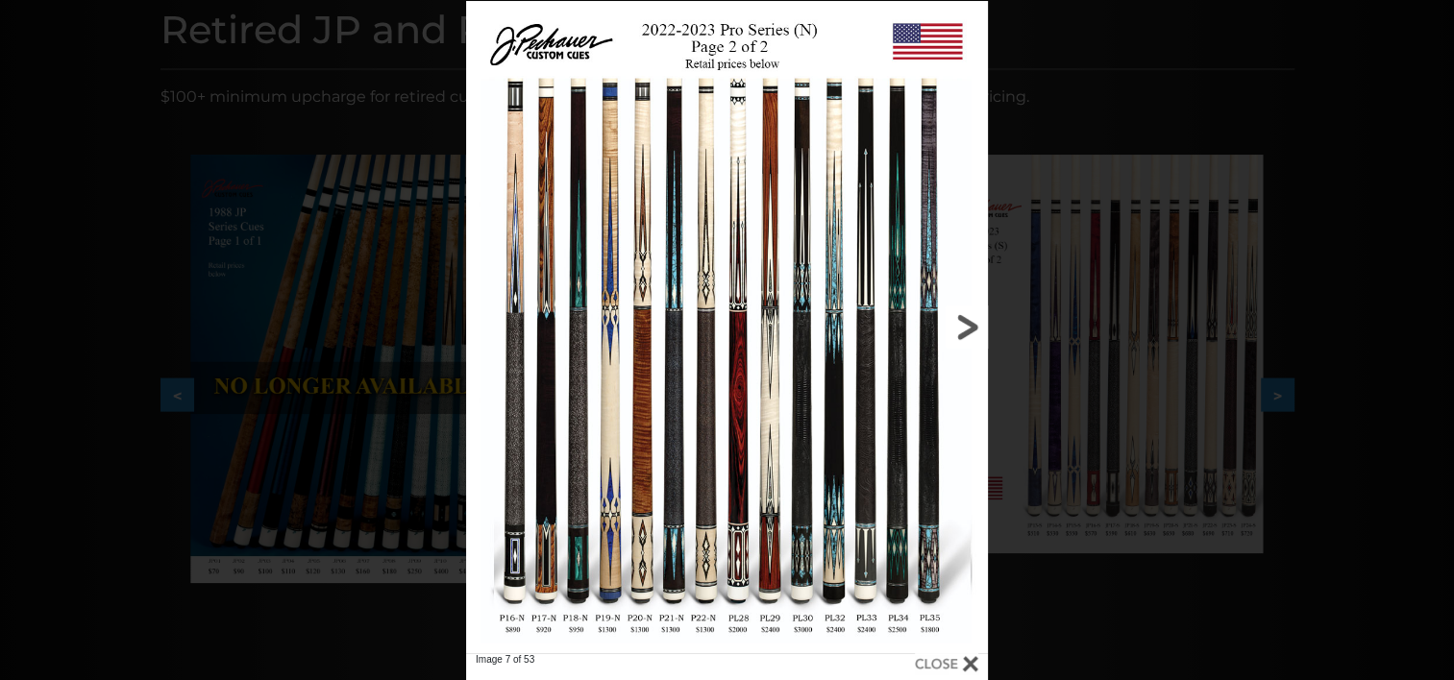
click at [968, 330] on link at bounding box center [870, 327] width 234 height 652
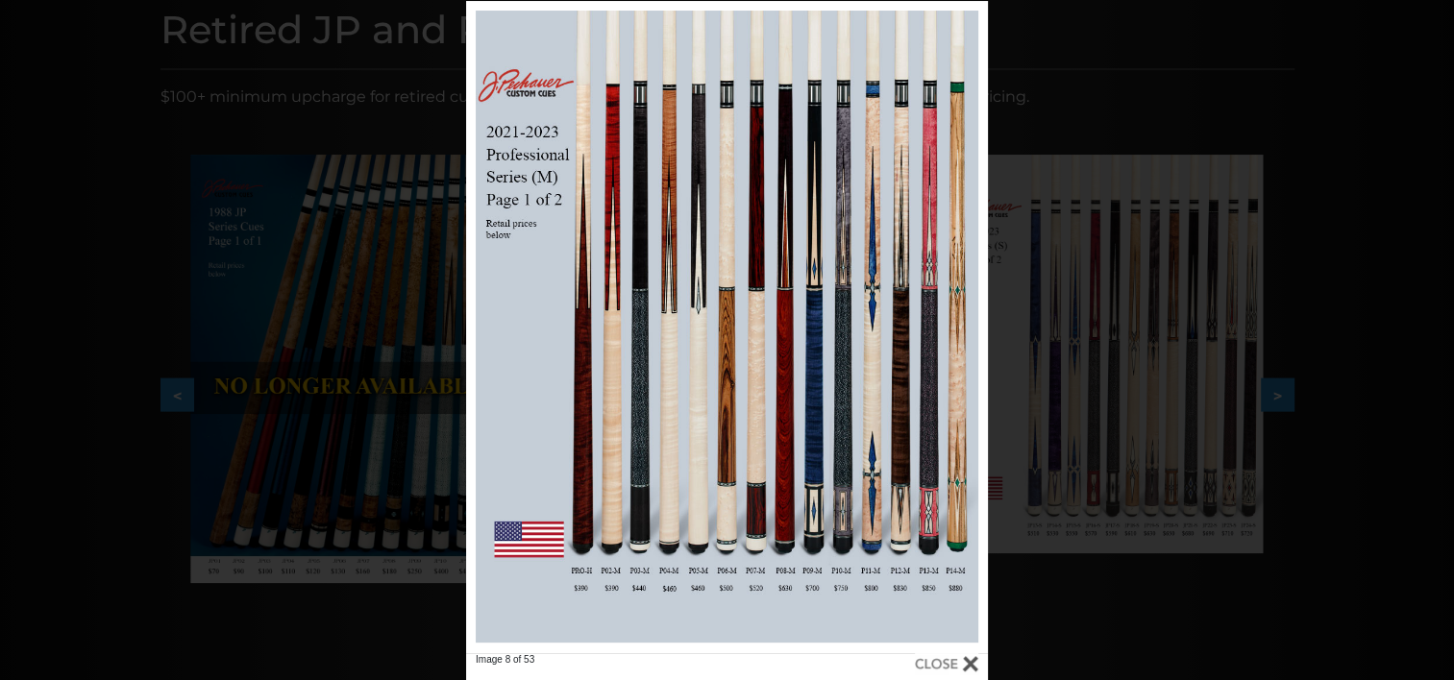
scroll to position [269, 0]
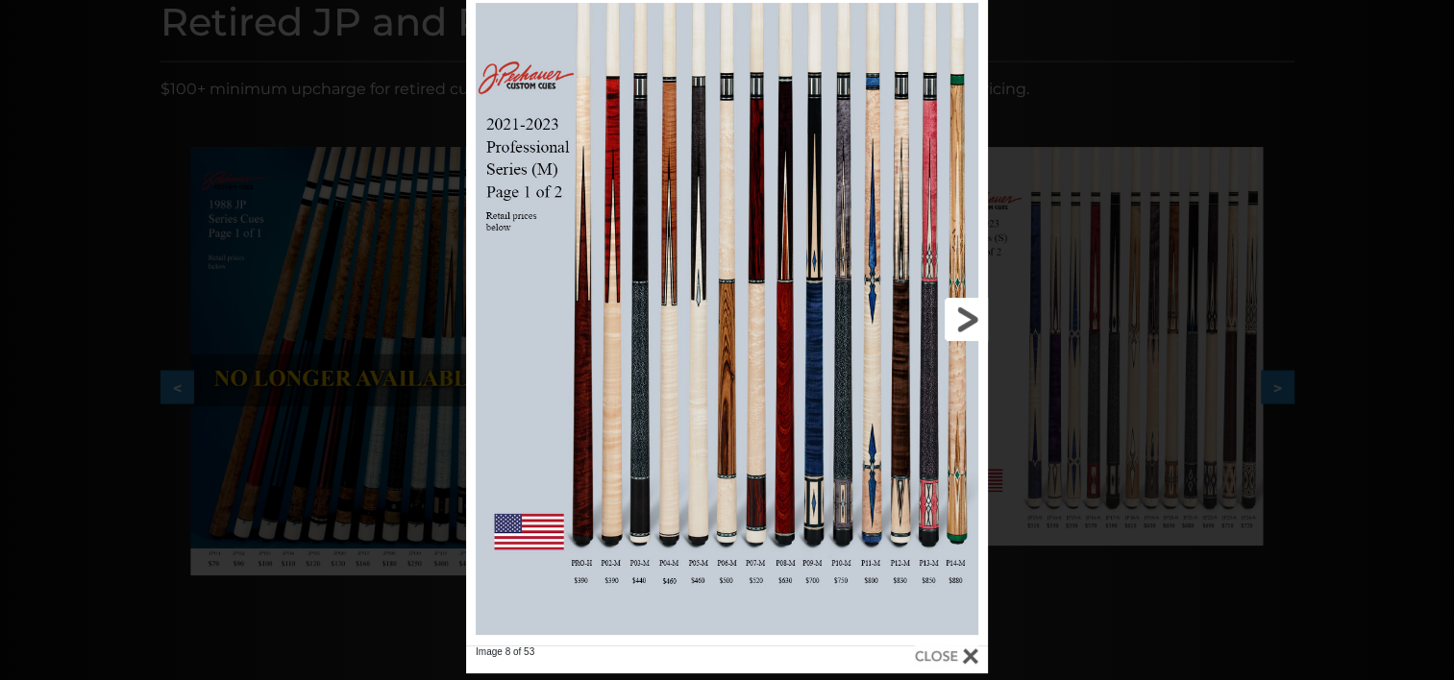
click at [957, 317] on link at bounding box center [870, 319] width 234 height 652
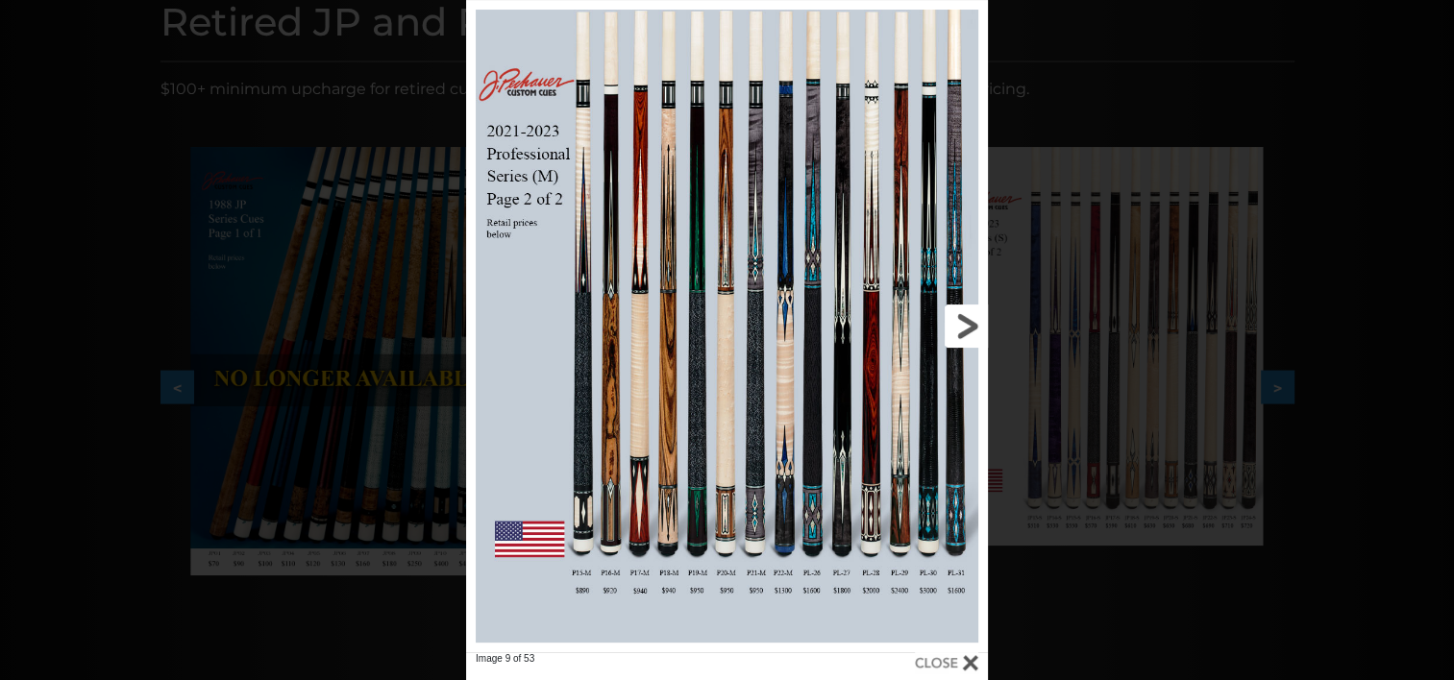
click at [968, 323] on link at bounding box center [870, 326] width 234 height 652
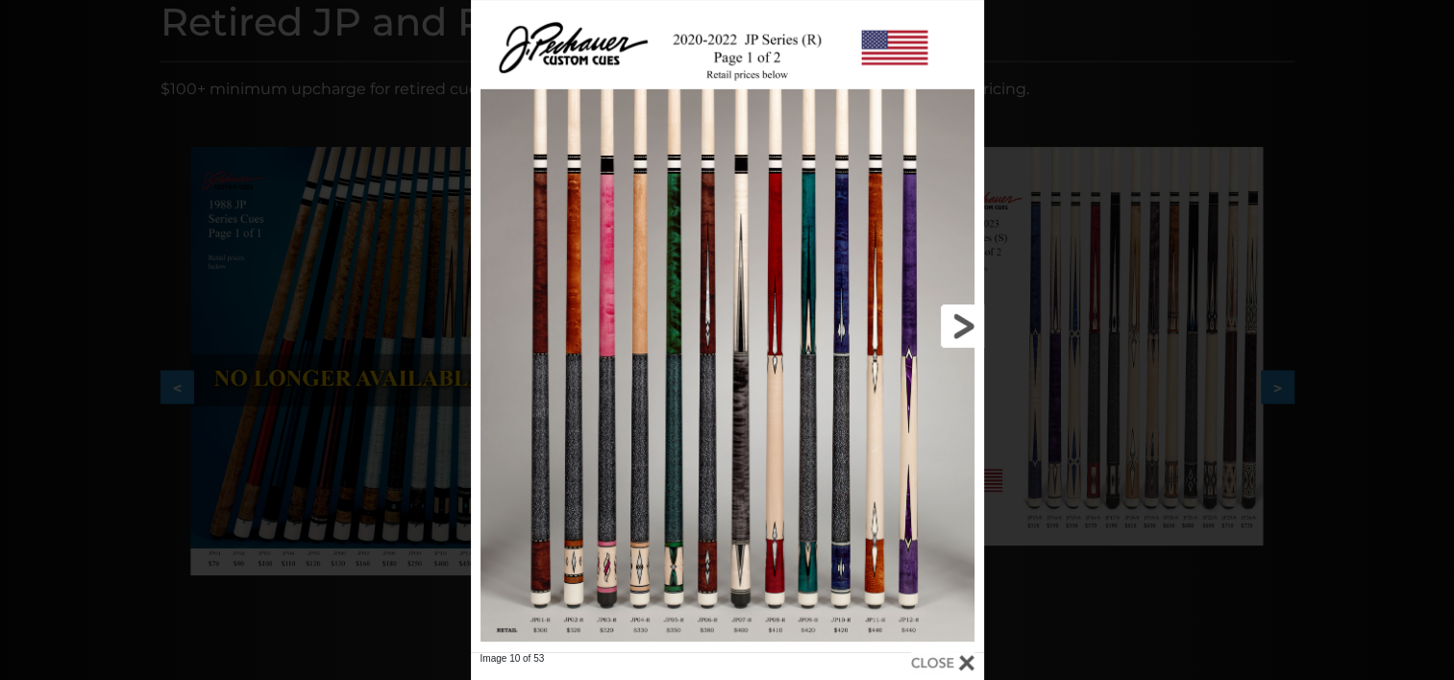
click at [946, 327] on link at bounding box center [867, 326] width 231 height 652
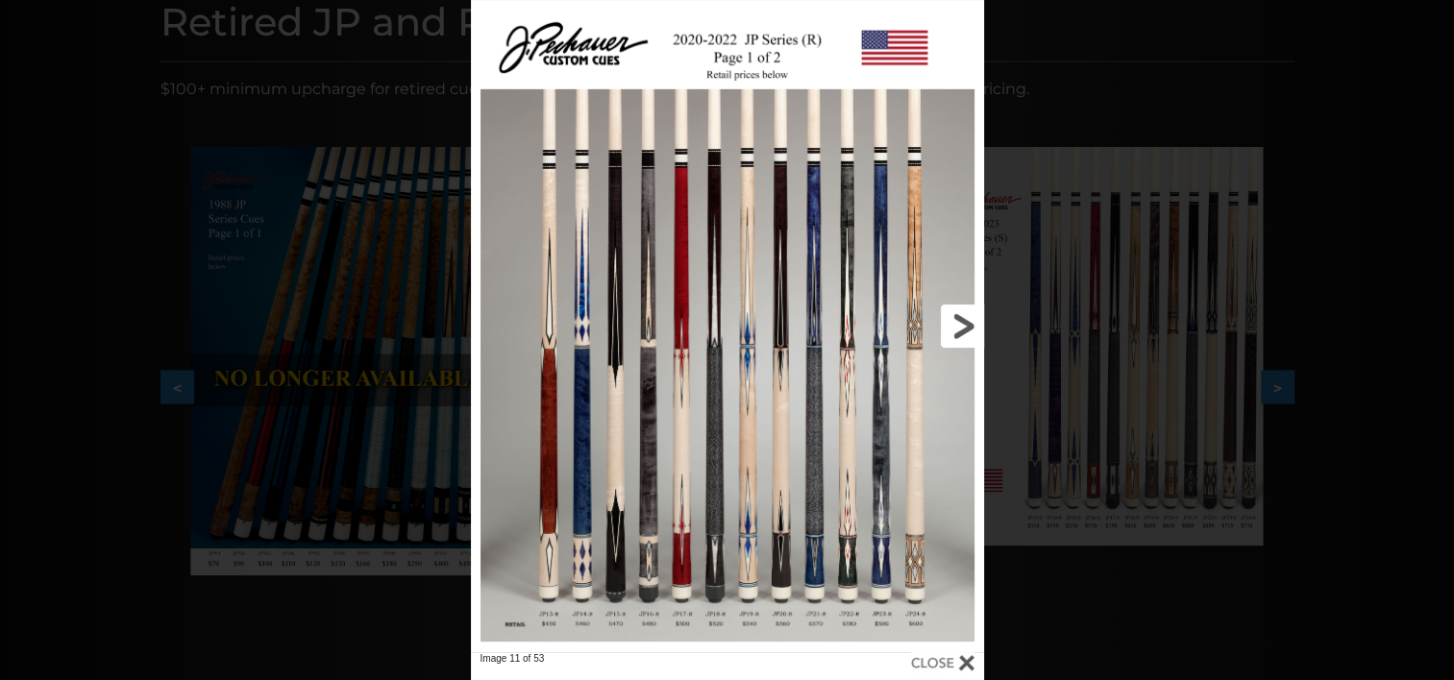
click at [942, 327] on link at bounding box center [867, 326] width 231 height 652
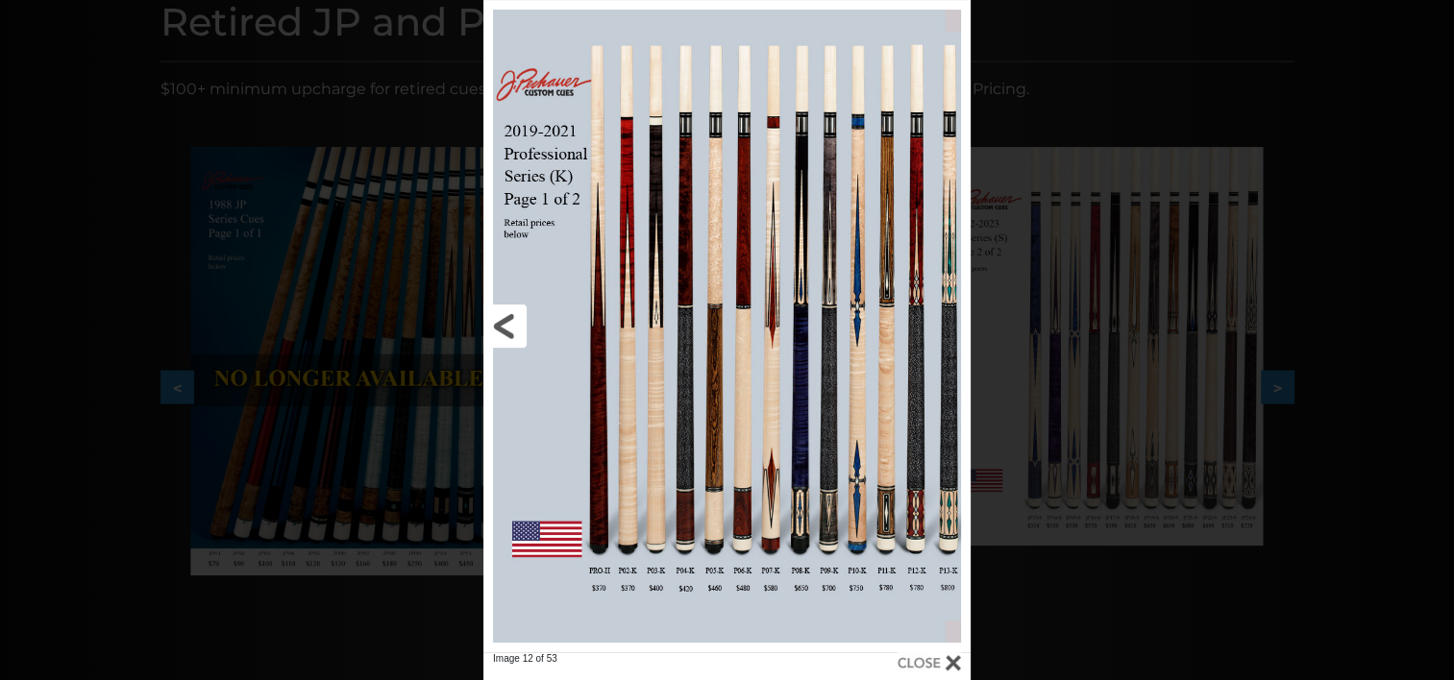
click at [514, 321] on link at bounding box center [592, 326] width 219 height 652
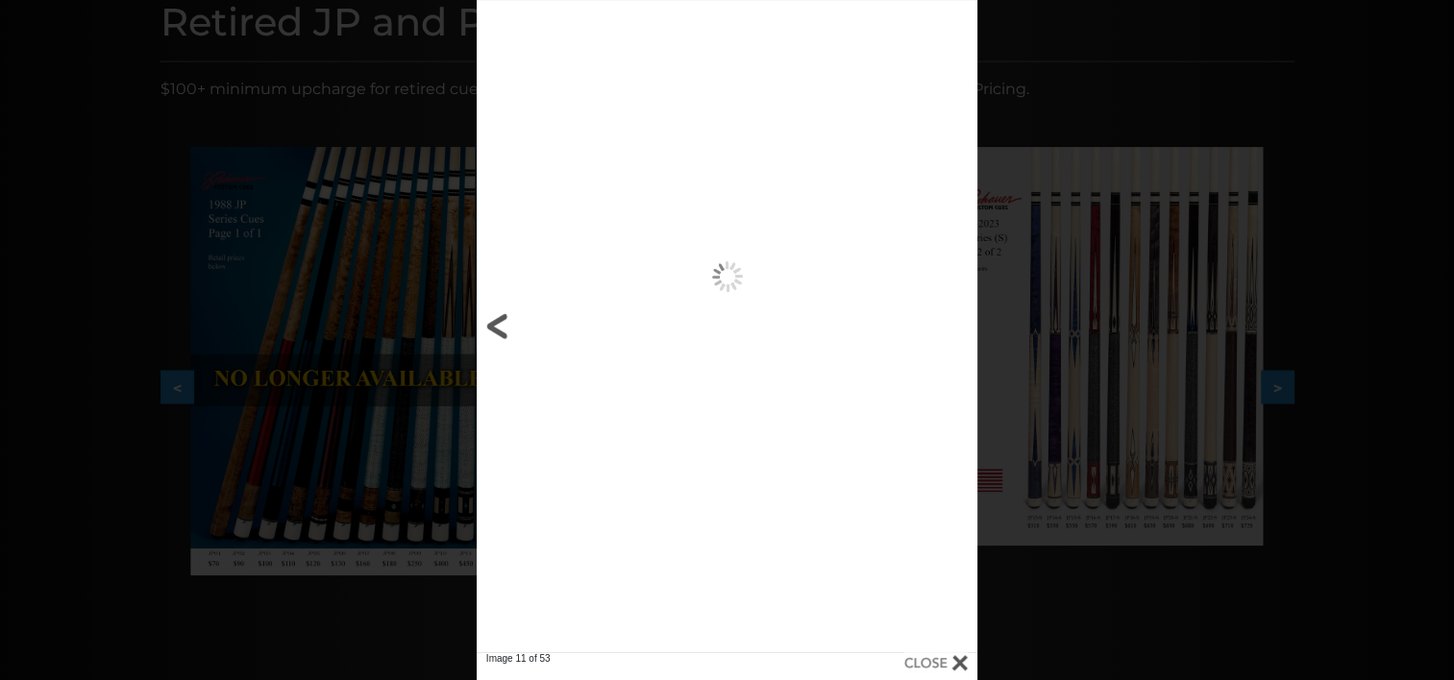
click at [514, 321] on link at bounding box center [590, 326] width 226 height 652
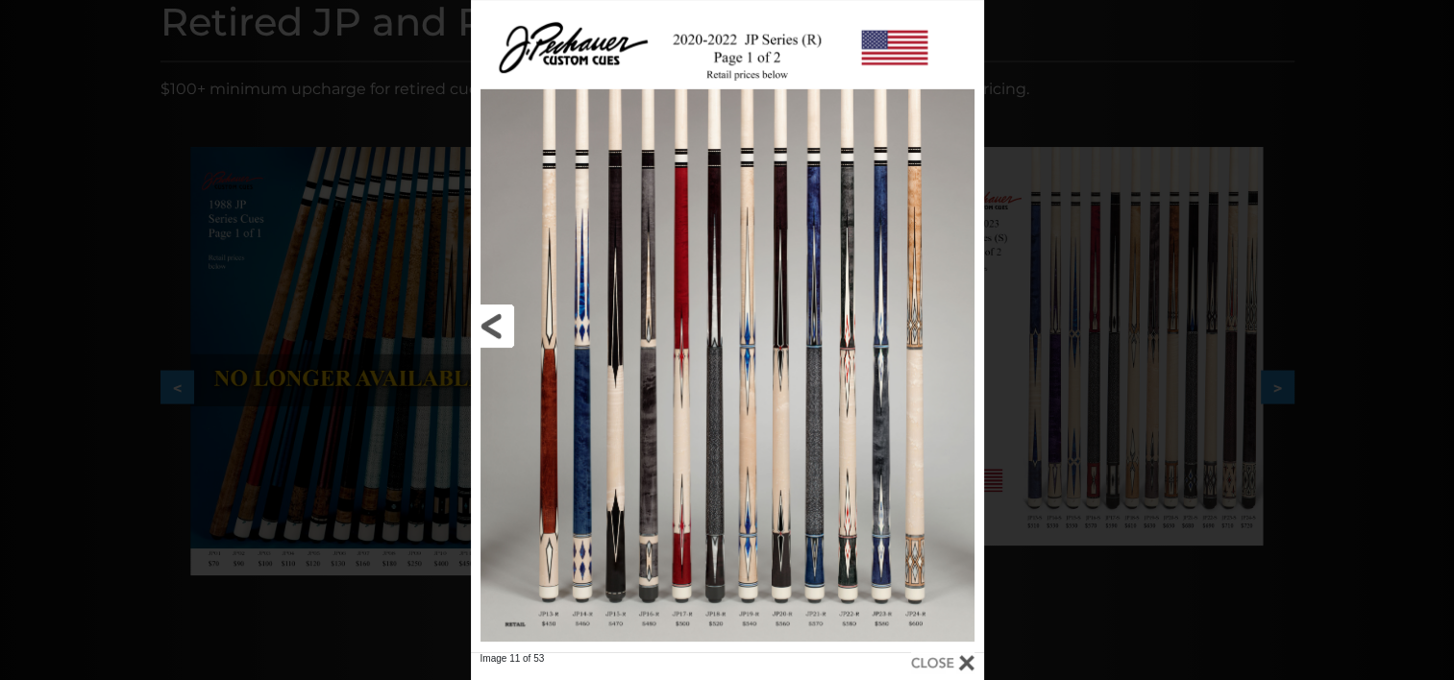
click at [494, 322] on link at bounding box center [586, 326] width 231 height 652
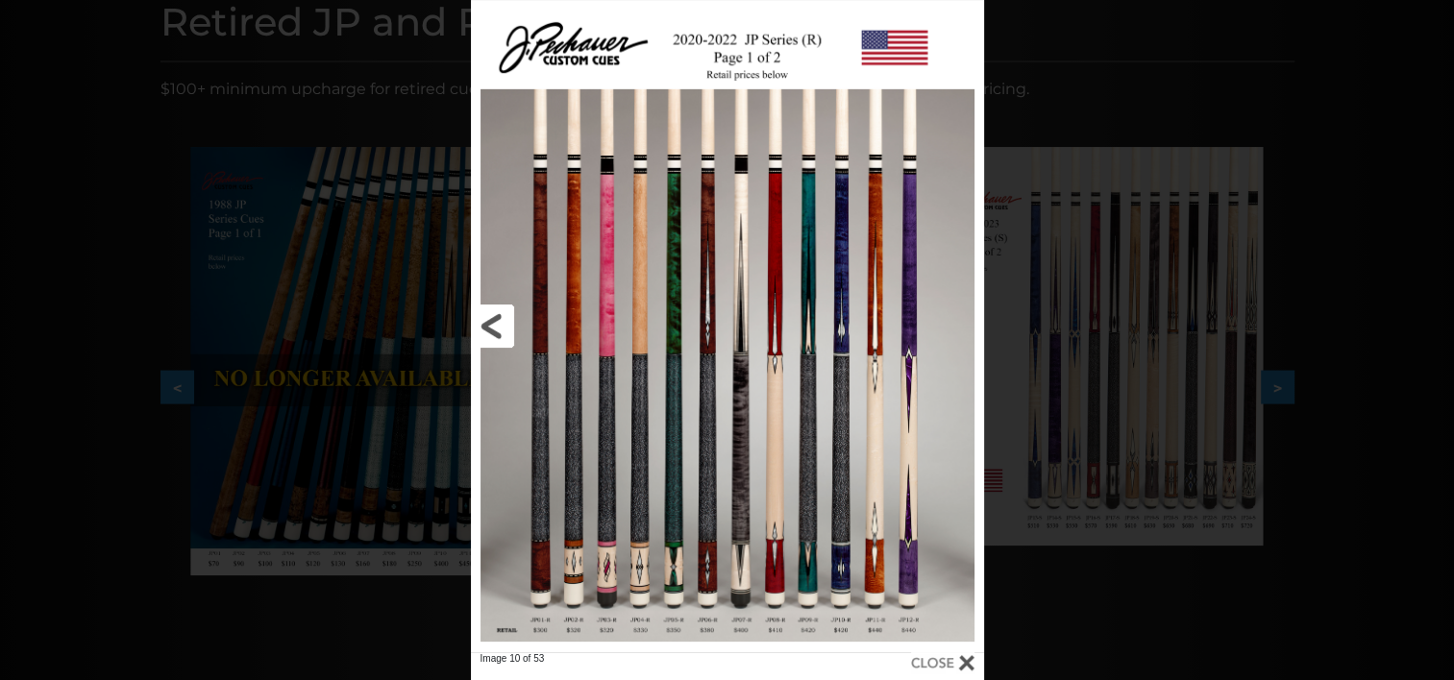
click at [492, 322] on link at bounding box center [586, 326] width 231 height 652
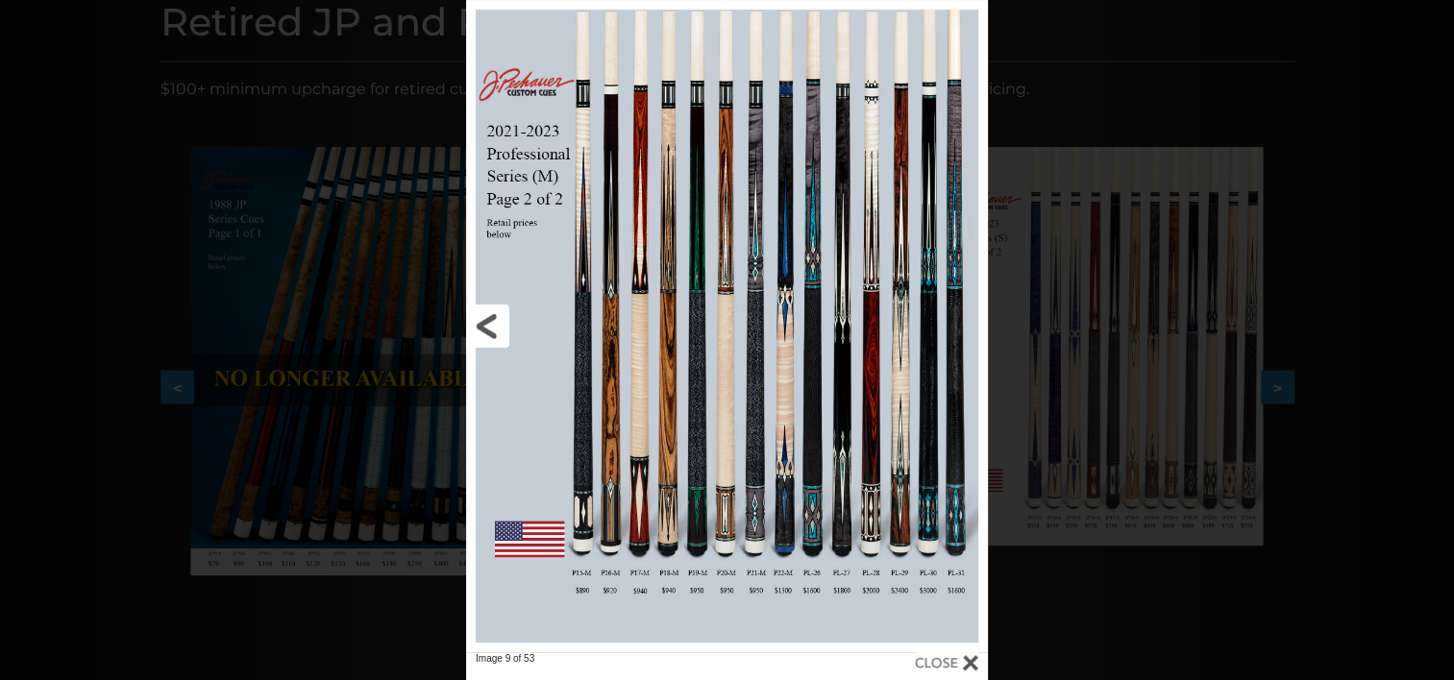
click at [490, 323] on link at bounding box center [583, 326] width 234 height 652
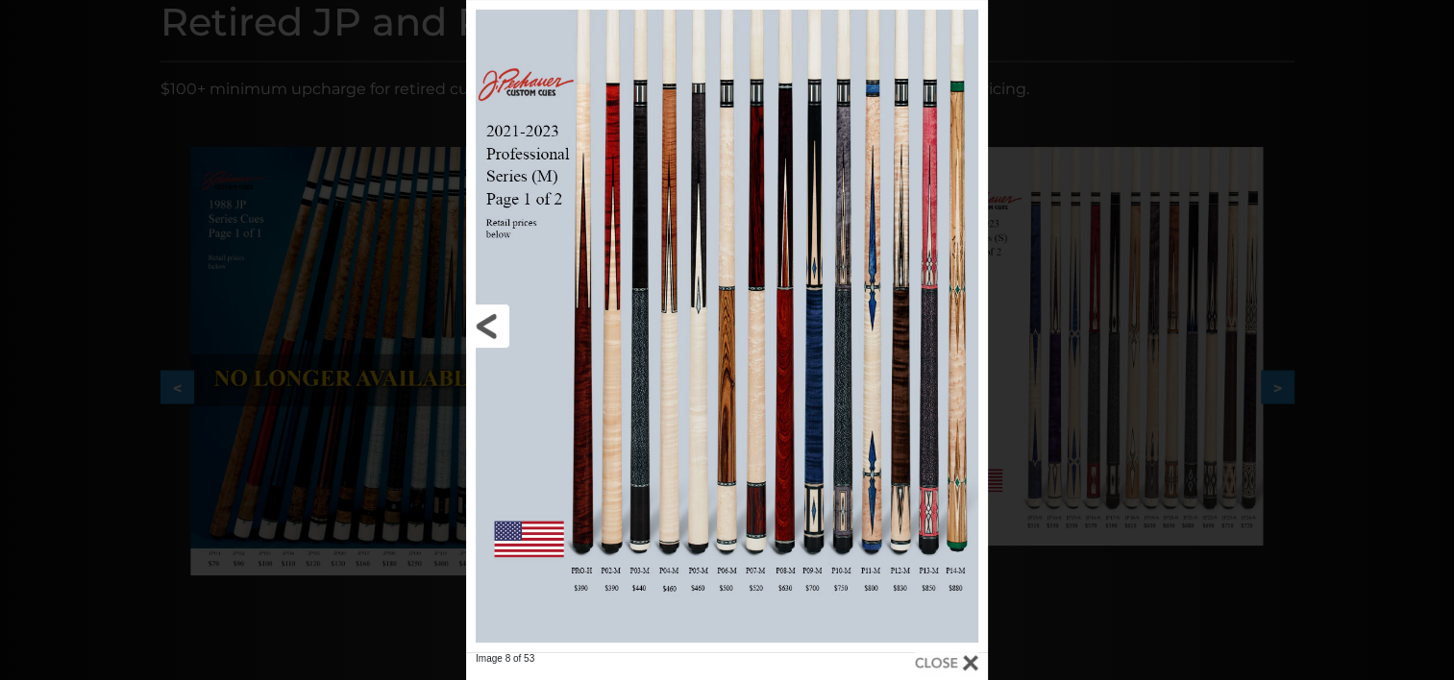
click at [491, 329] on link at bounding box center [583, 326] width 234 height 652
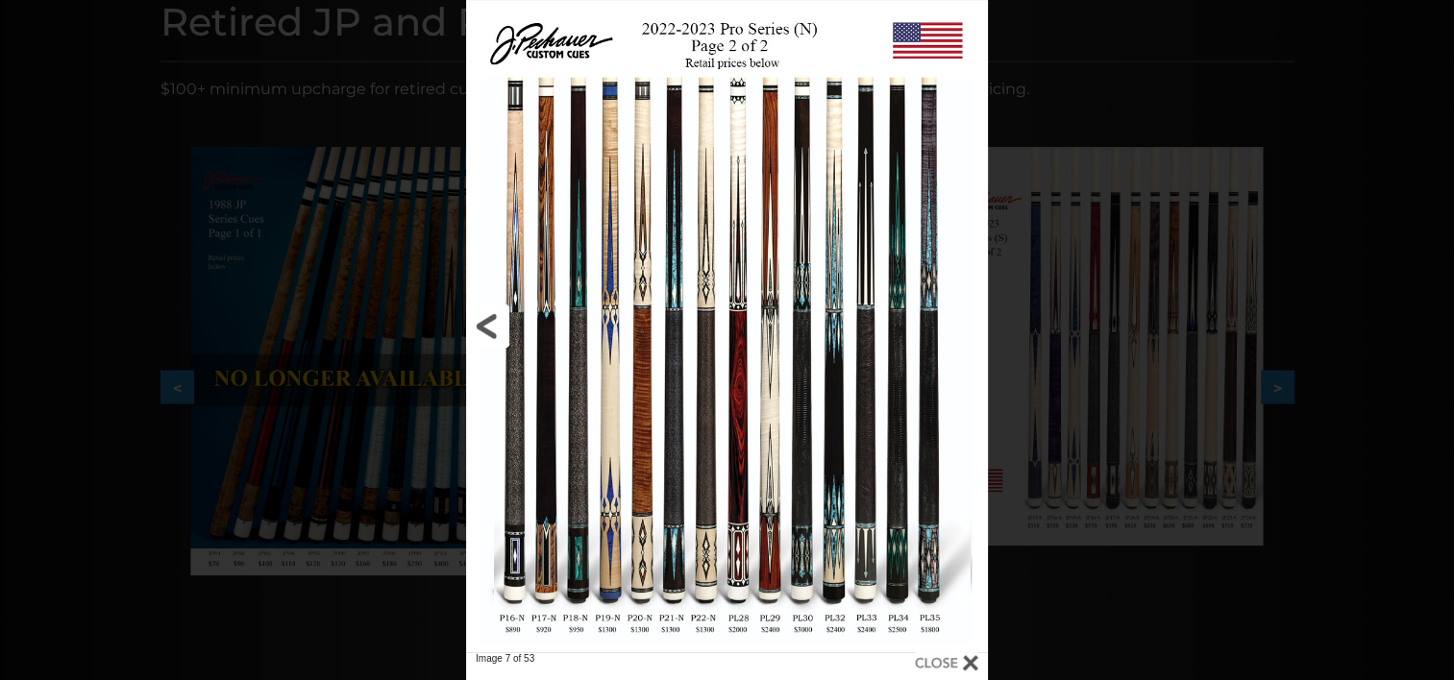
click at [491, 329] on link at bounding box center [583, 326] width 234 height 652
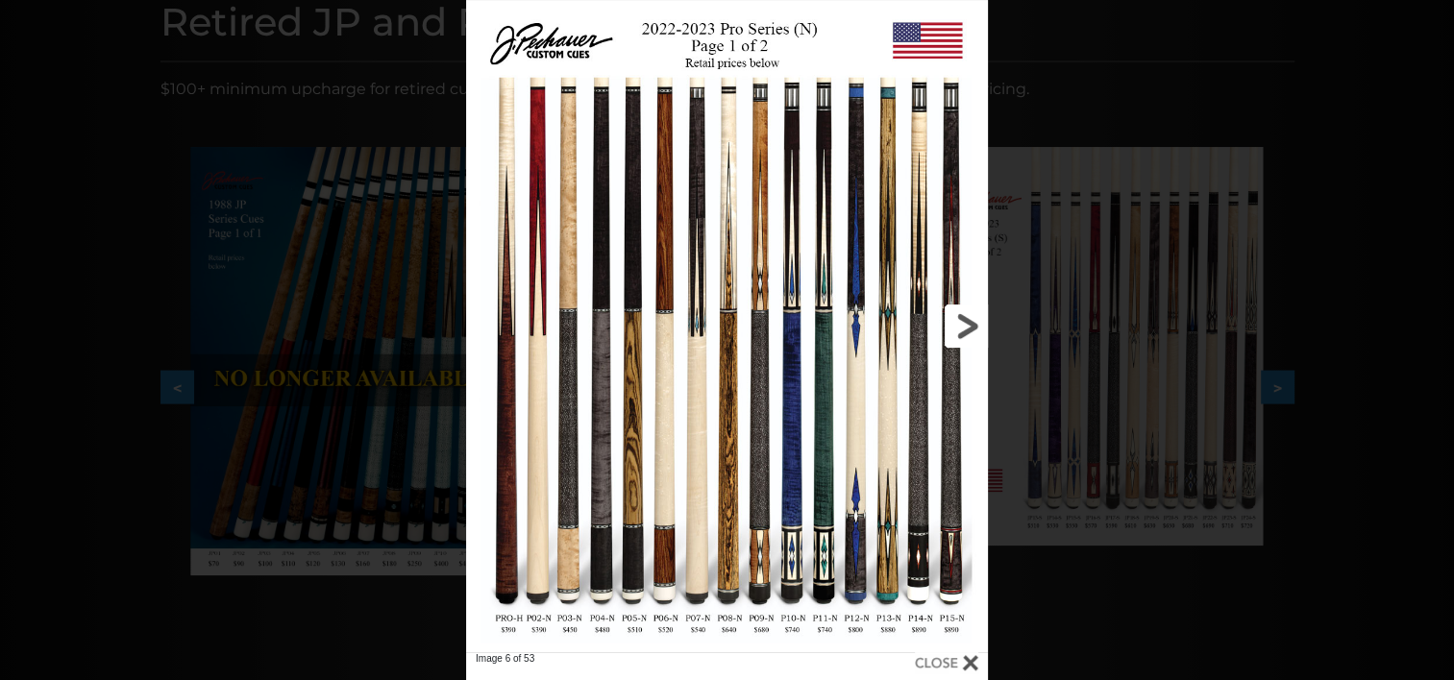
click at [970, 320] on link at bounding box center [870, 326] width 234 height 652
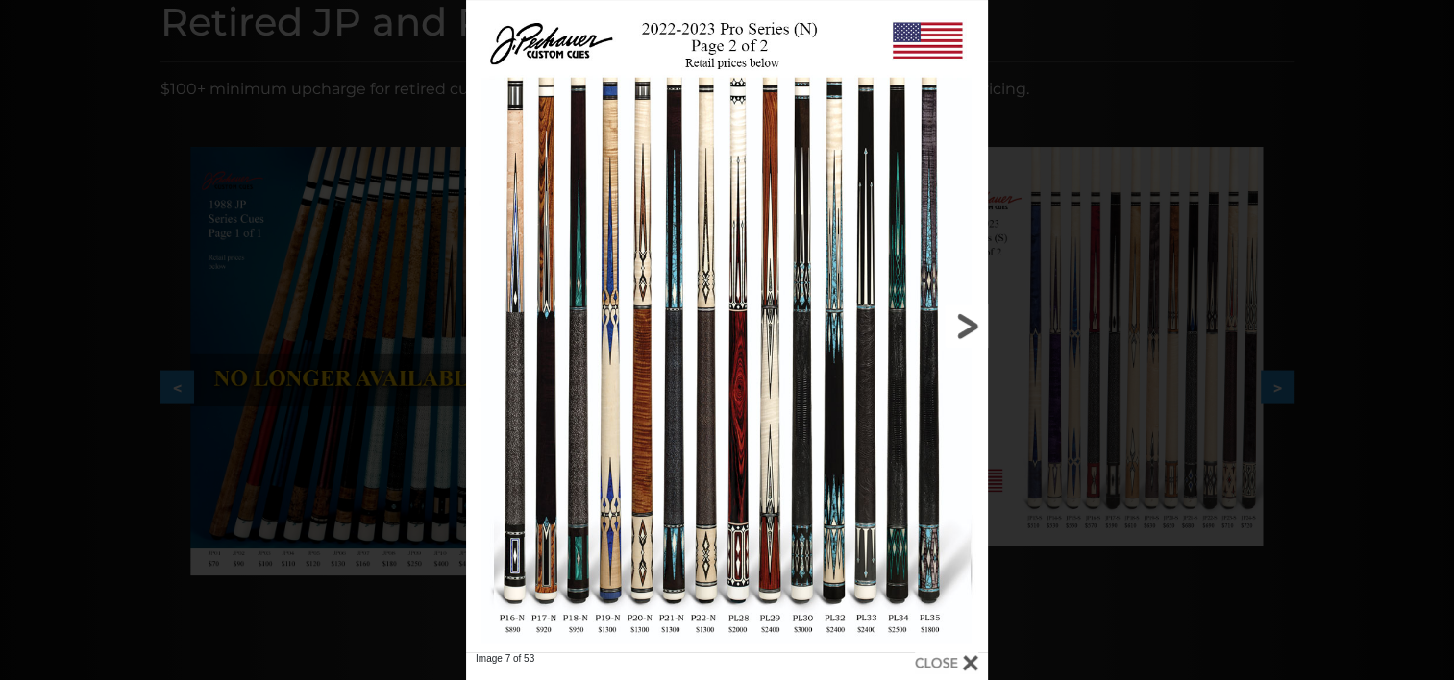
click at [968, 329] on link at bounding box center [870, 326] width 234 height 652
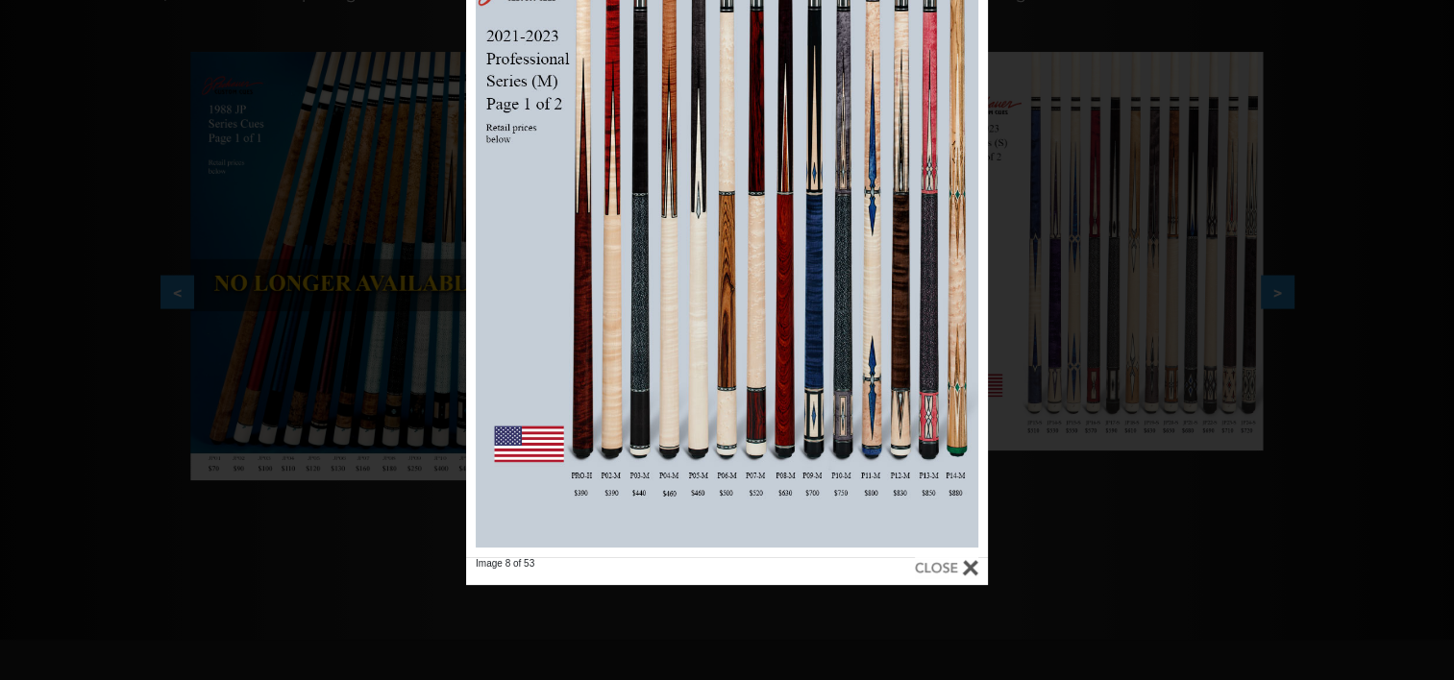
scroll to position [373, 0]
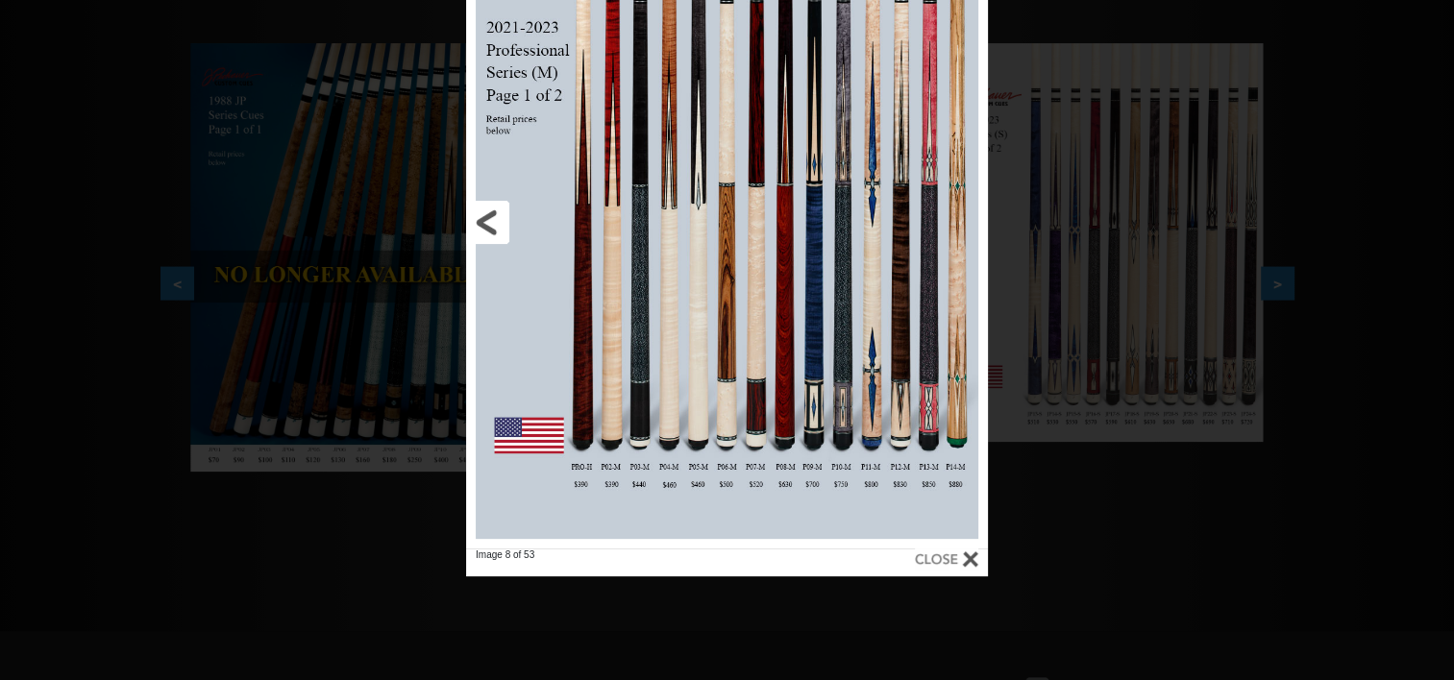
click at [485, 218] on link at bounding box center [583, 222] width 234 height 652
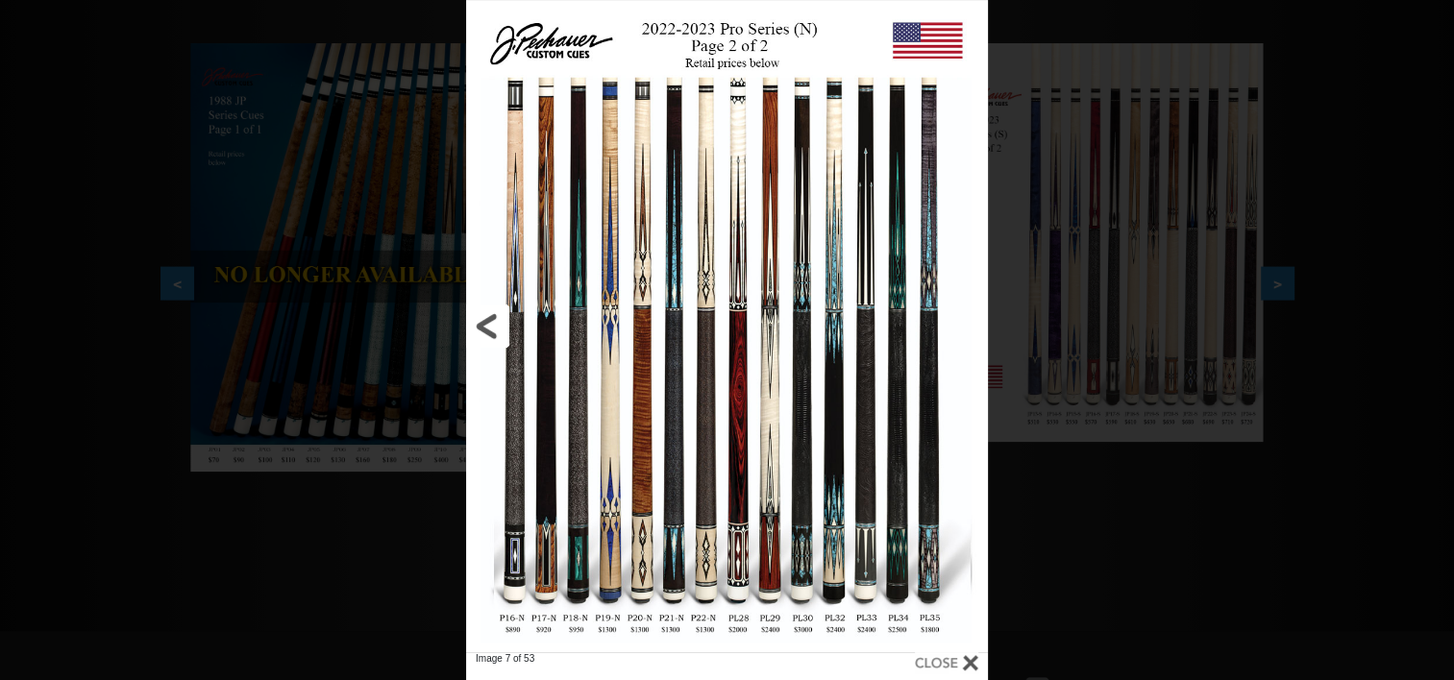
click at [497, 331] on link at bounding box center [583, 326] width 234 height 652
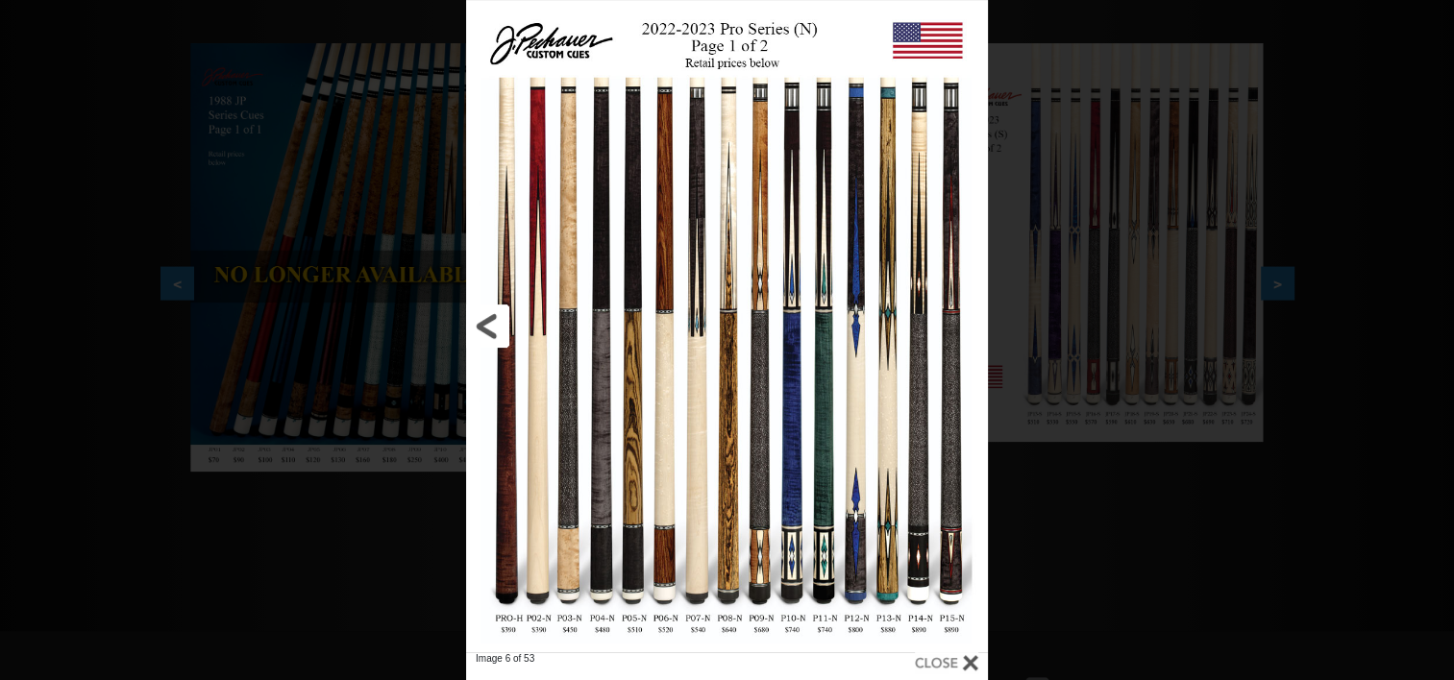
click at [492, 334] on link at bounding box center [583, 326] width 234 height 652
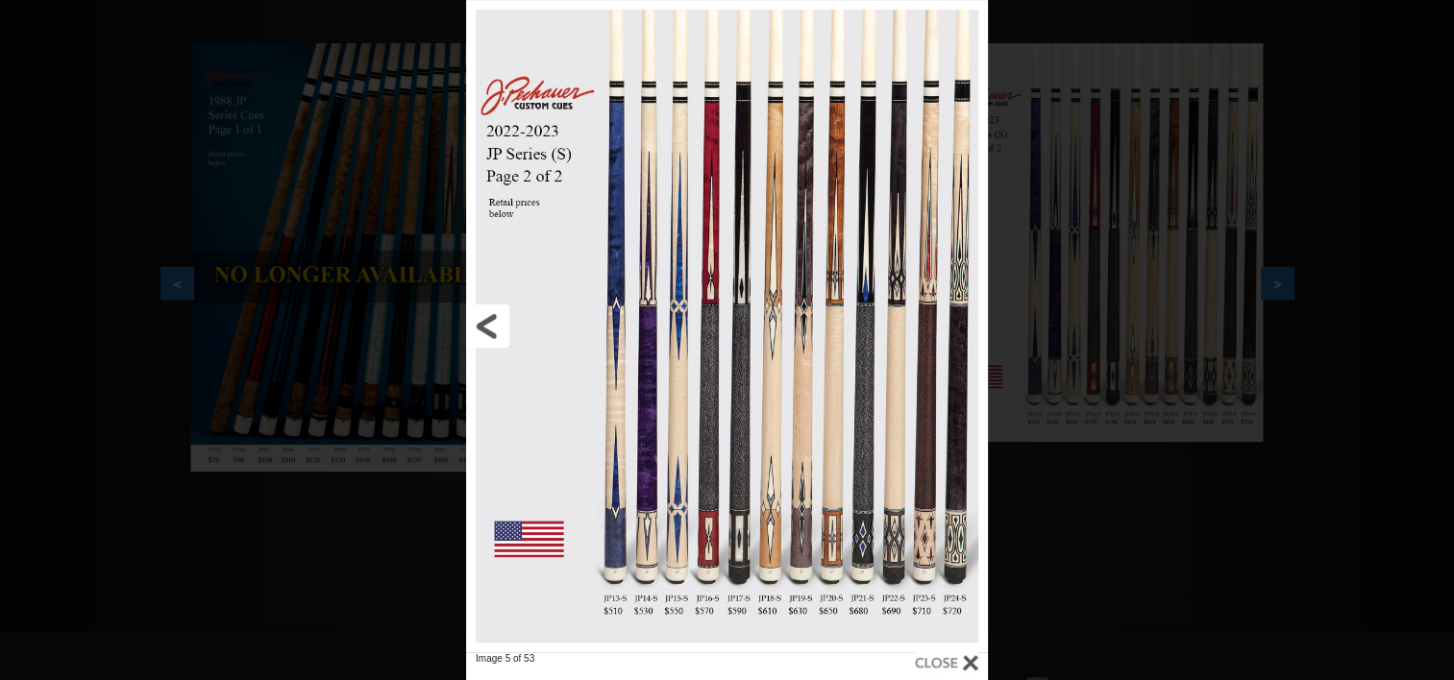
click at [491, 335] on link at bounding box center [583, 326] width 234 height 652
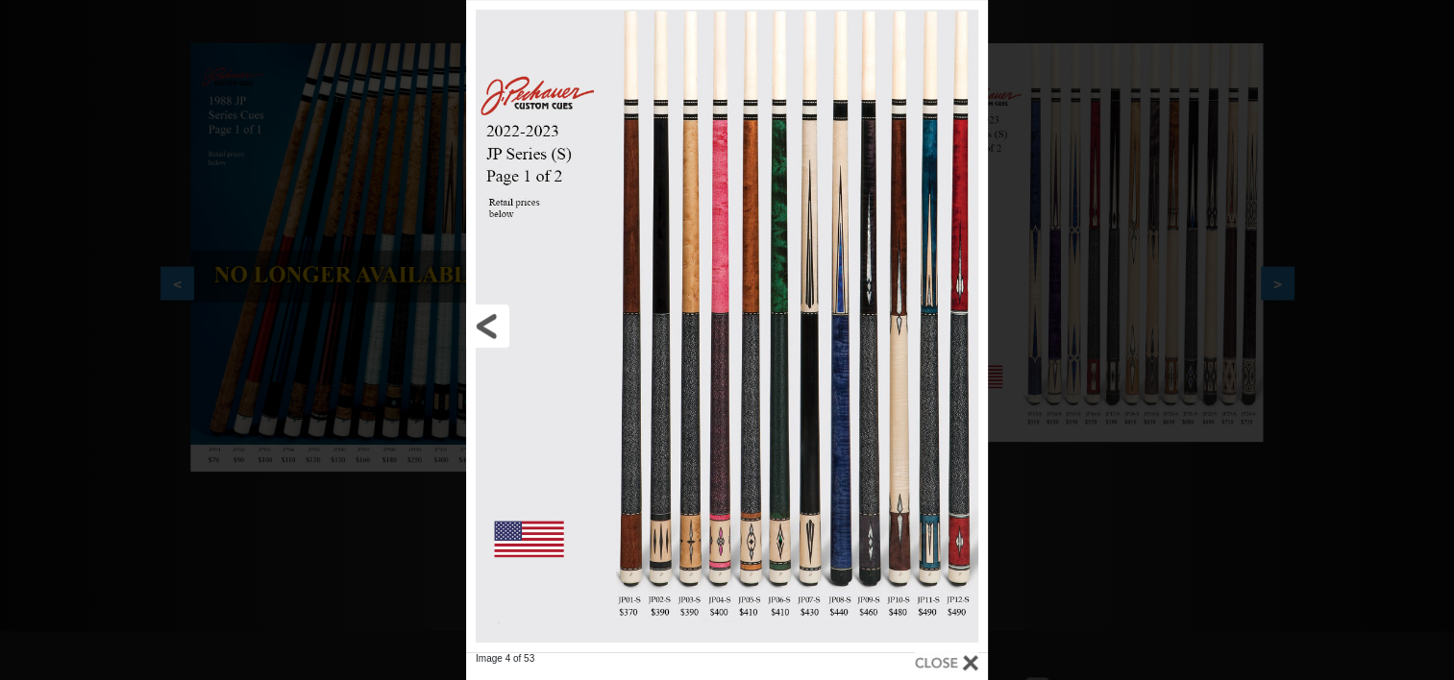
click at [491, 335] on link at bounding box center [583, 326] width 234 height 652
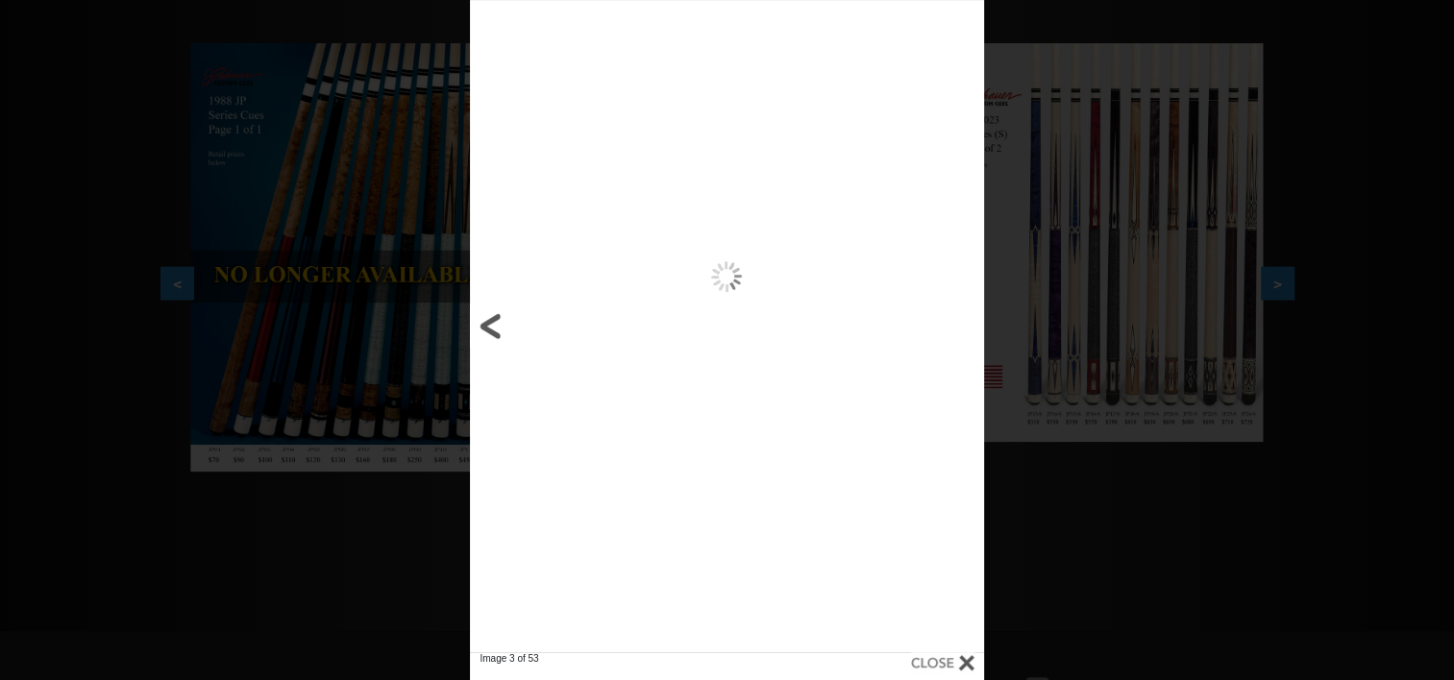
click at [491, 335] on link at bounding box center [585, 326] width 231 height 652
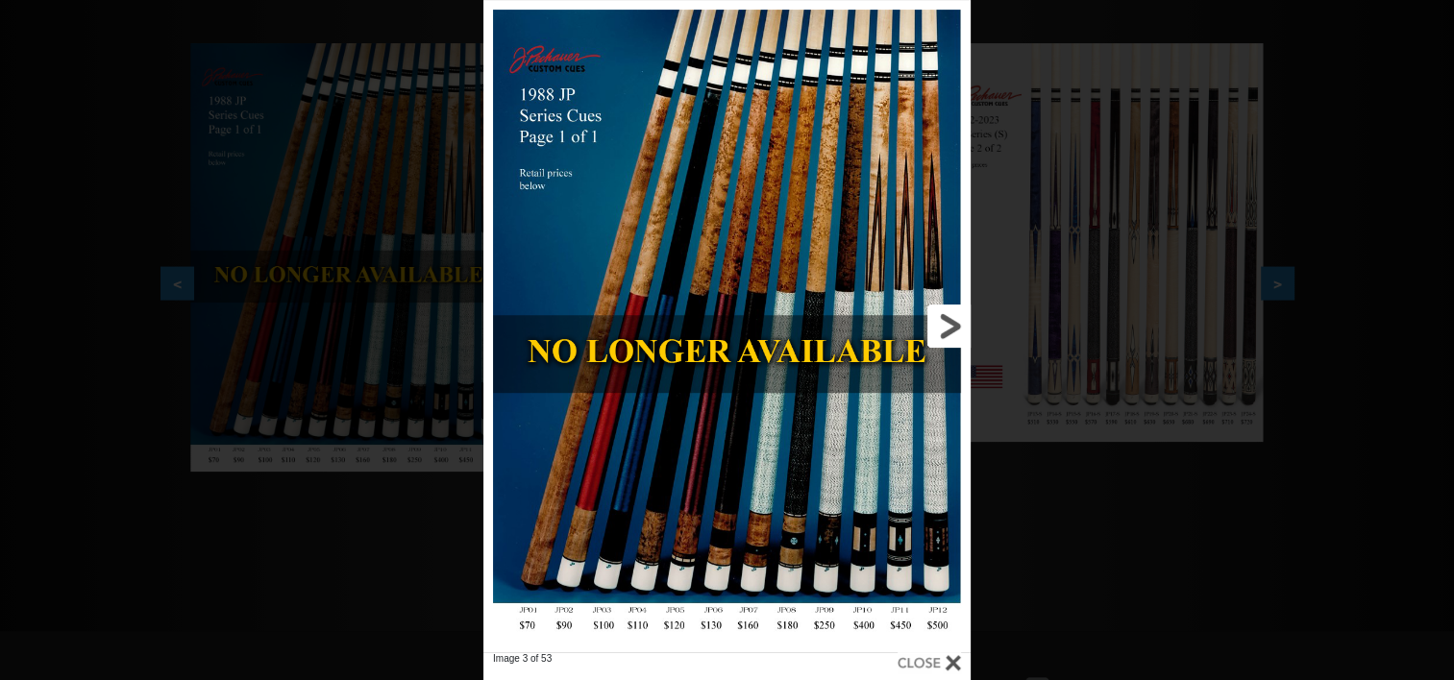
click at [941, 324] on link at bounding box center [860, 326] width 219 height 652
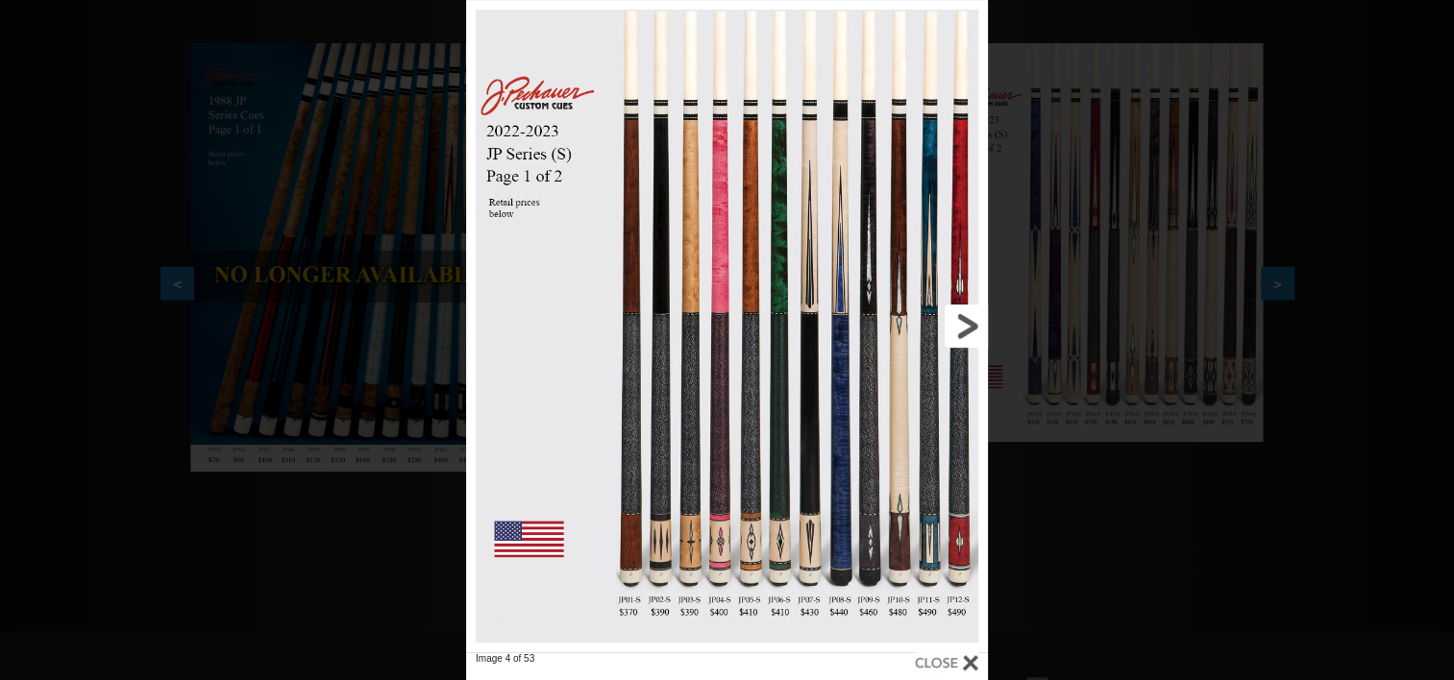
click at [962, 319] on link at bounding box center [870, 326] width 234 height 652
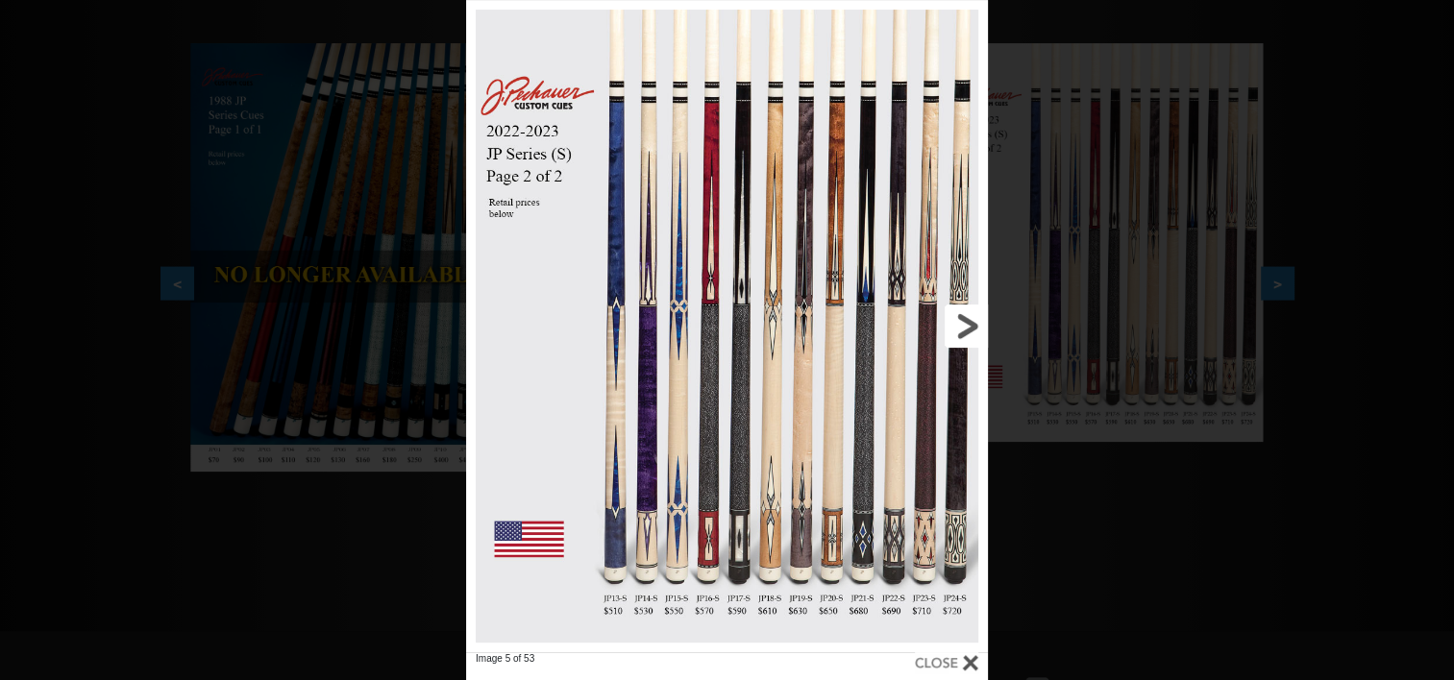
click at [962, 319] on link at bounding box center [870, 326] width 234 height 652
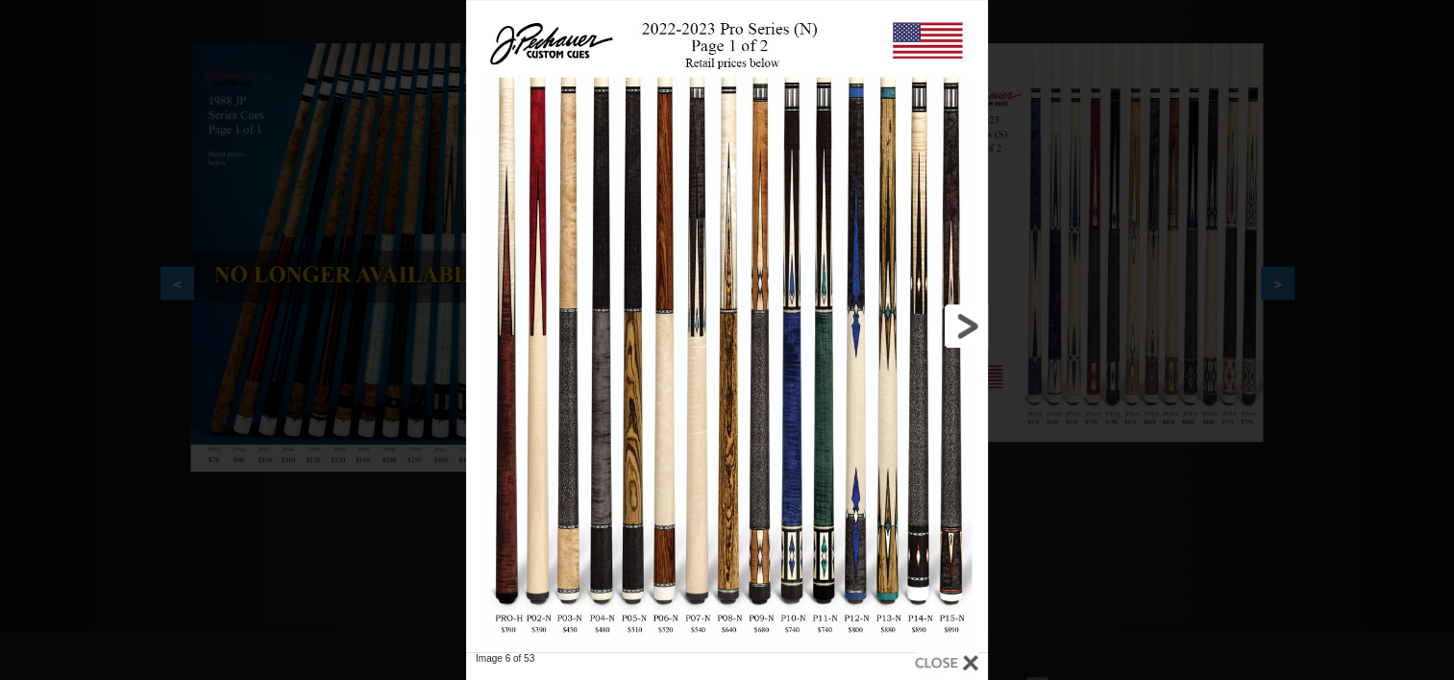
click at [962, 319] on link at bounding box center [870, 326] width 234 height 652
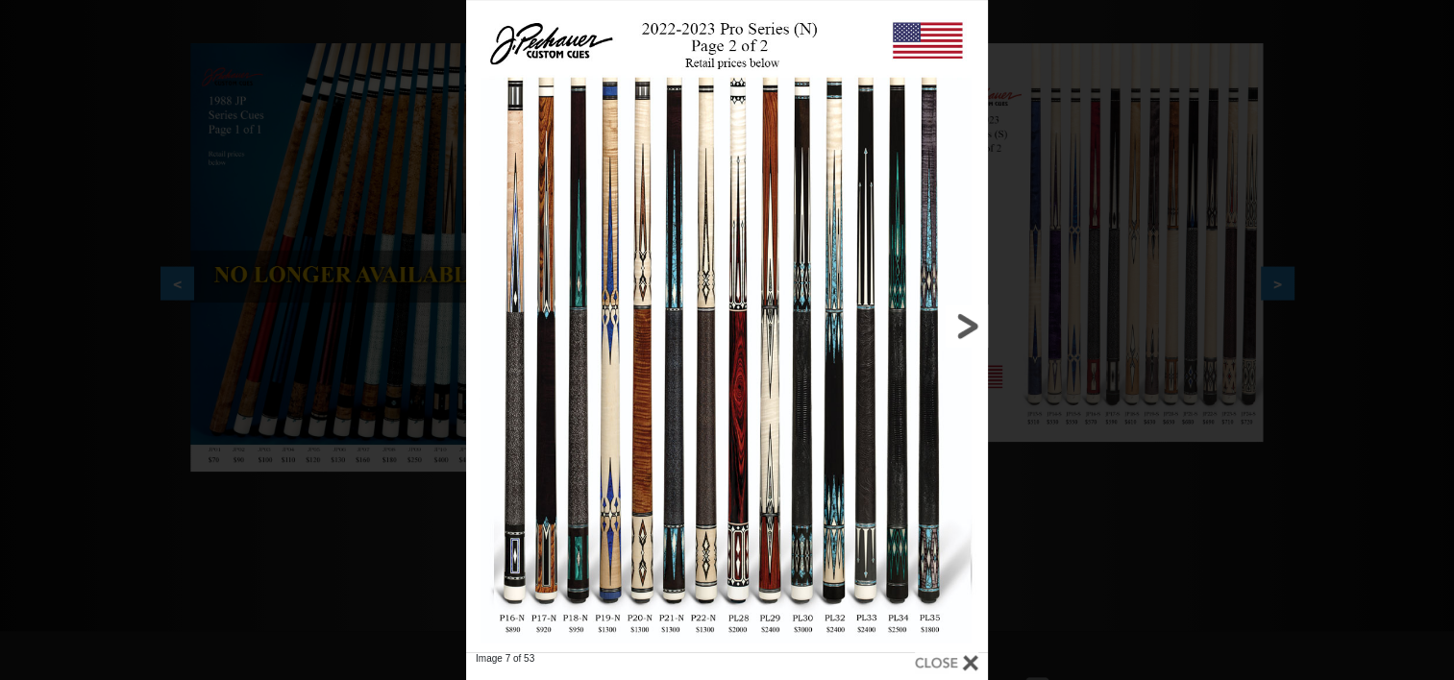
click at [962, 319] on link at bounding box center [870, 326] width 234 height 652
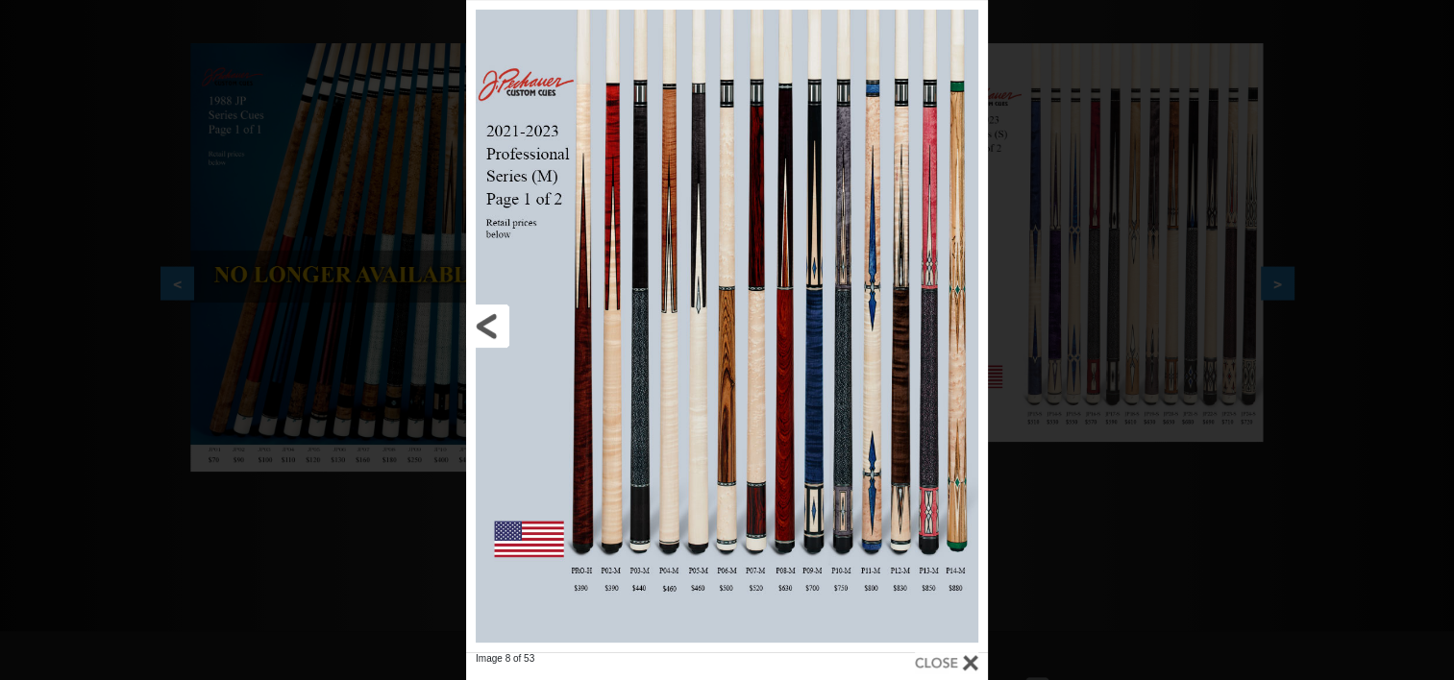
click at [492, 313] on link at bounding box center [583, 326] width 234 height 652
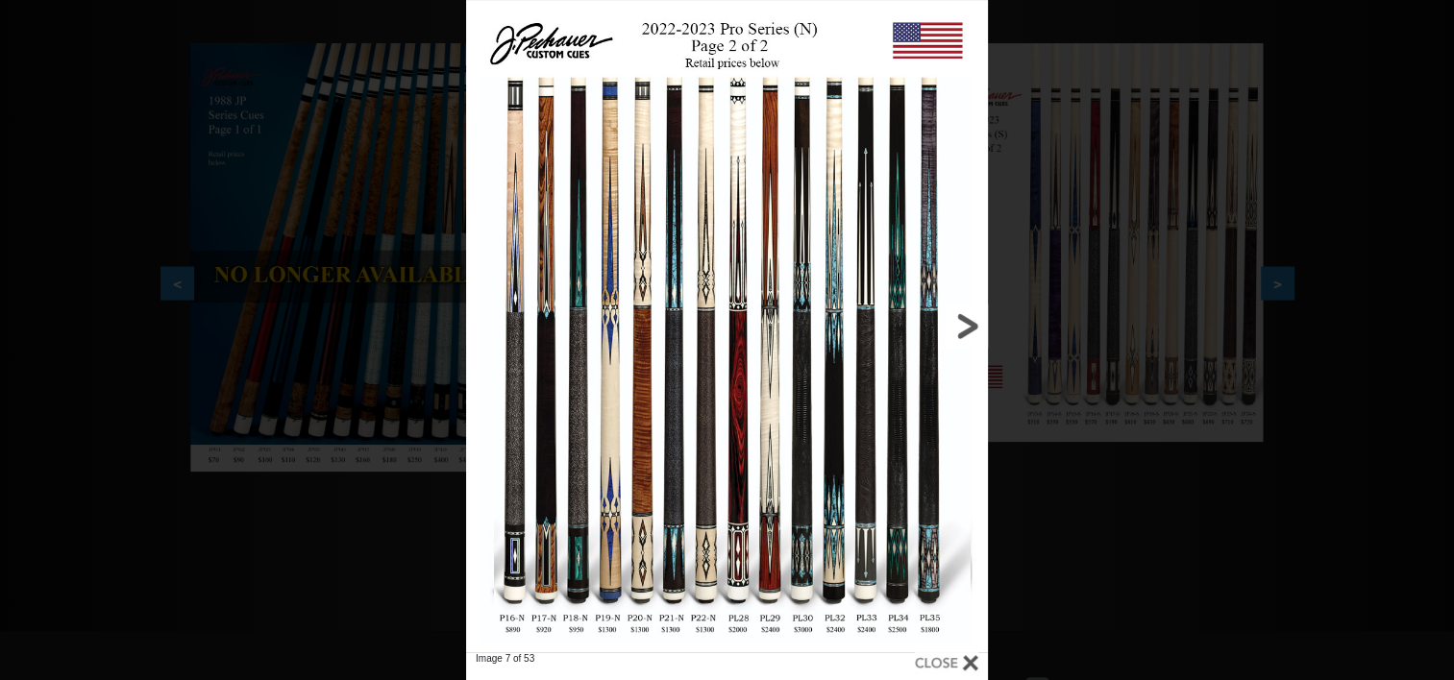
click at [962, 316] on link at bounding box center [870, 326] width 234 height 652
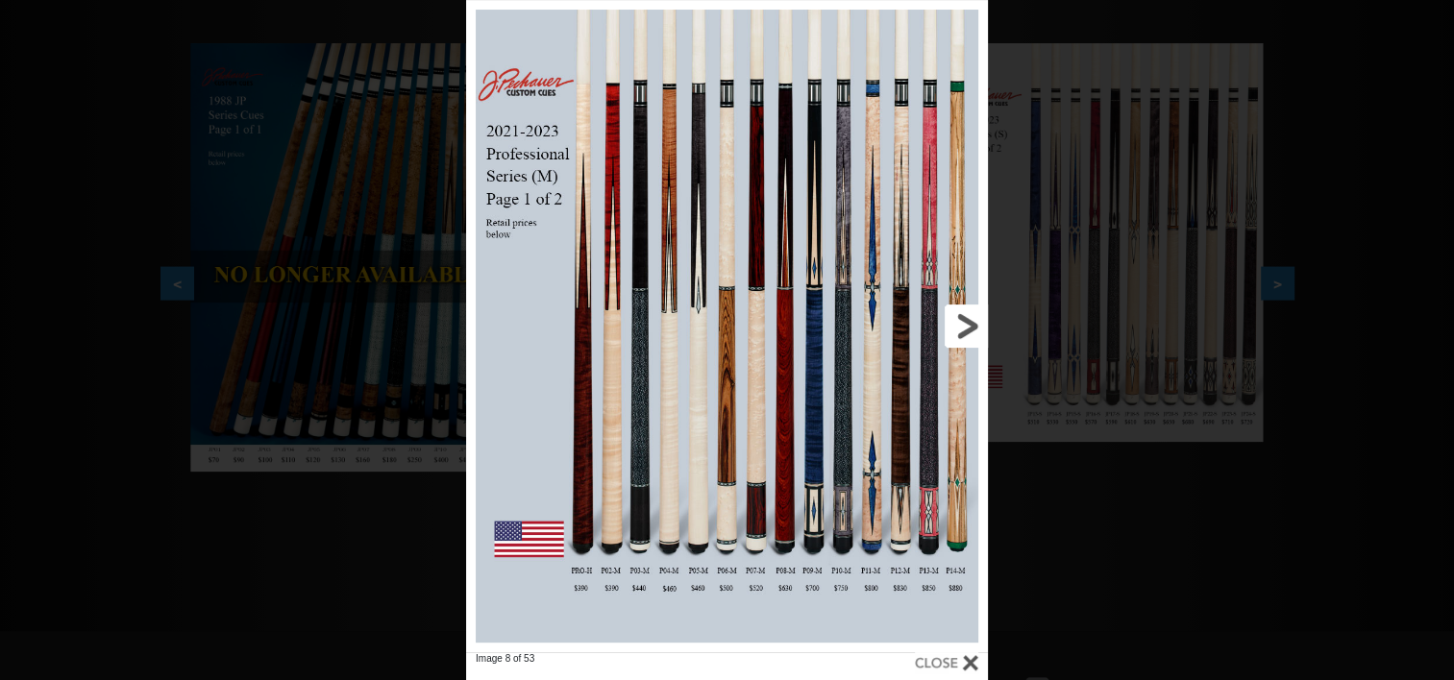
click at [962, 316] on link at bounding box center [870, 326] width 234 height 652
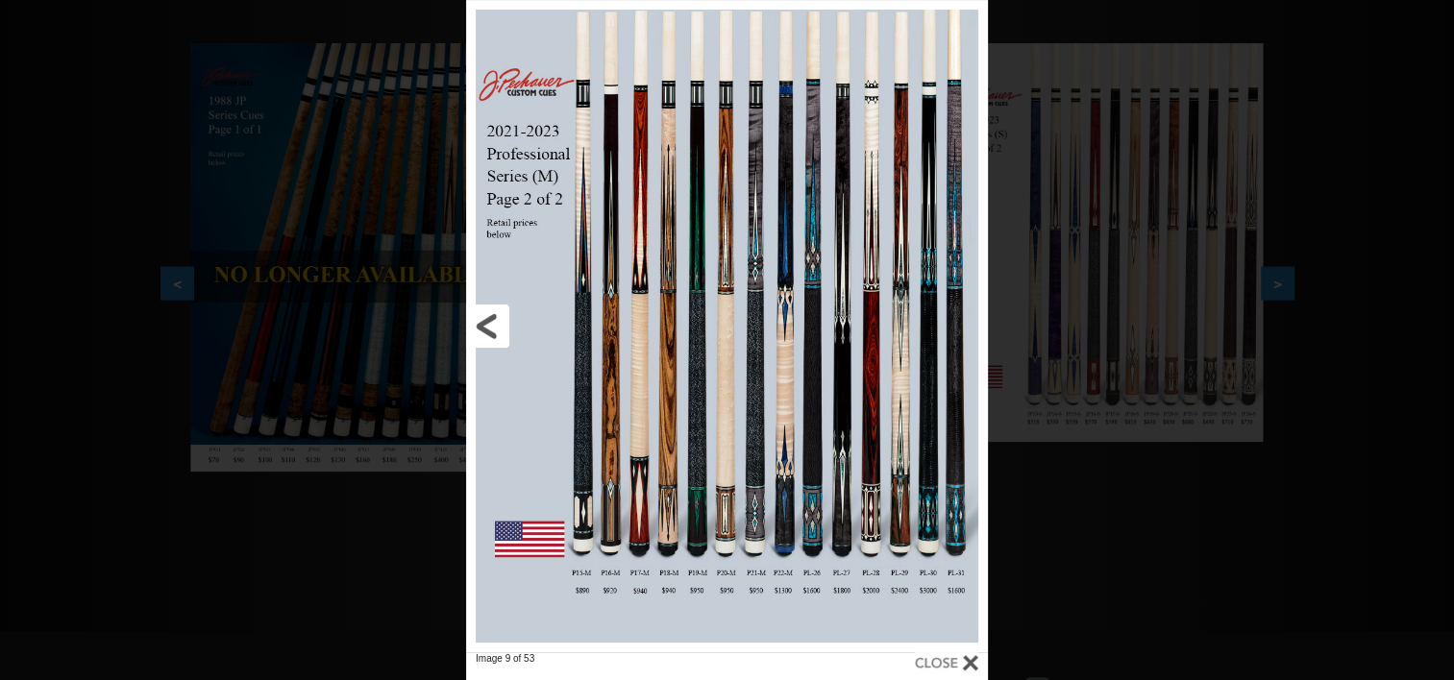
drag, startPoint x: 658, startPoint y: 522, endPoint x: 479, endPoint y: 332, distance: 260.3
click at [479, 332] on link at bounding box center [583, 326] width 234 height 652
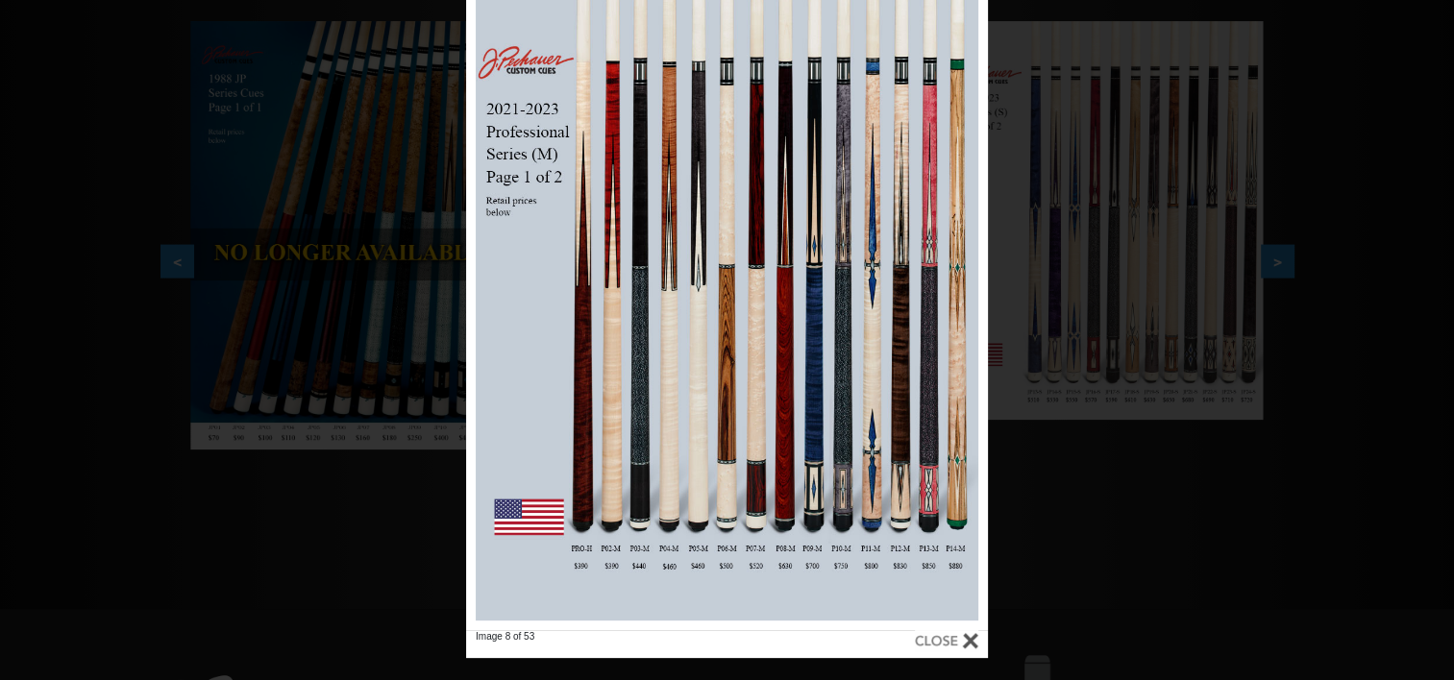
scroll to position [407, 0]
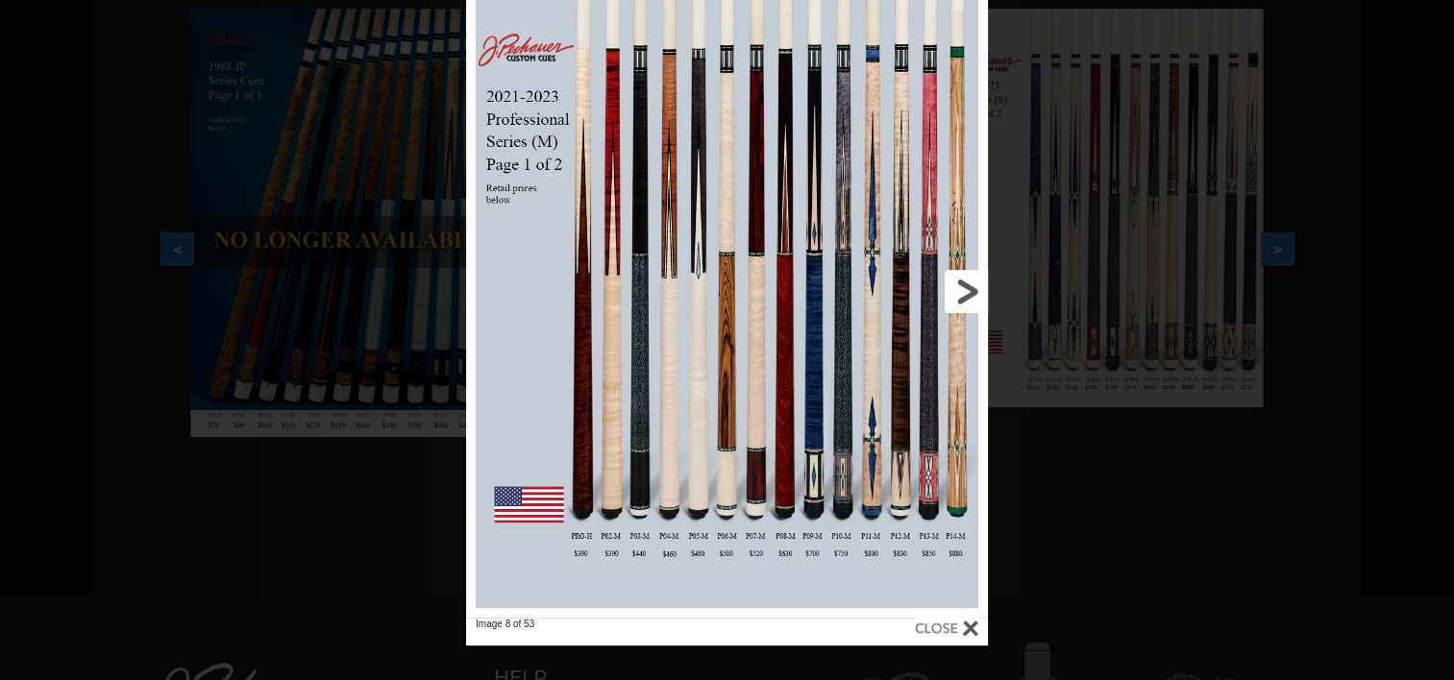
click at [966, 289] on link at bounding box center [870, 291] width 234 height 652
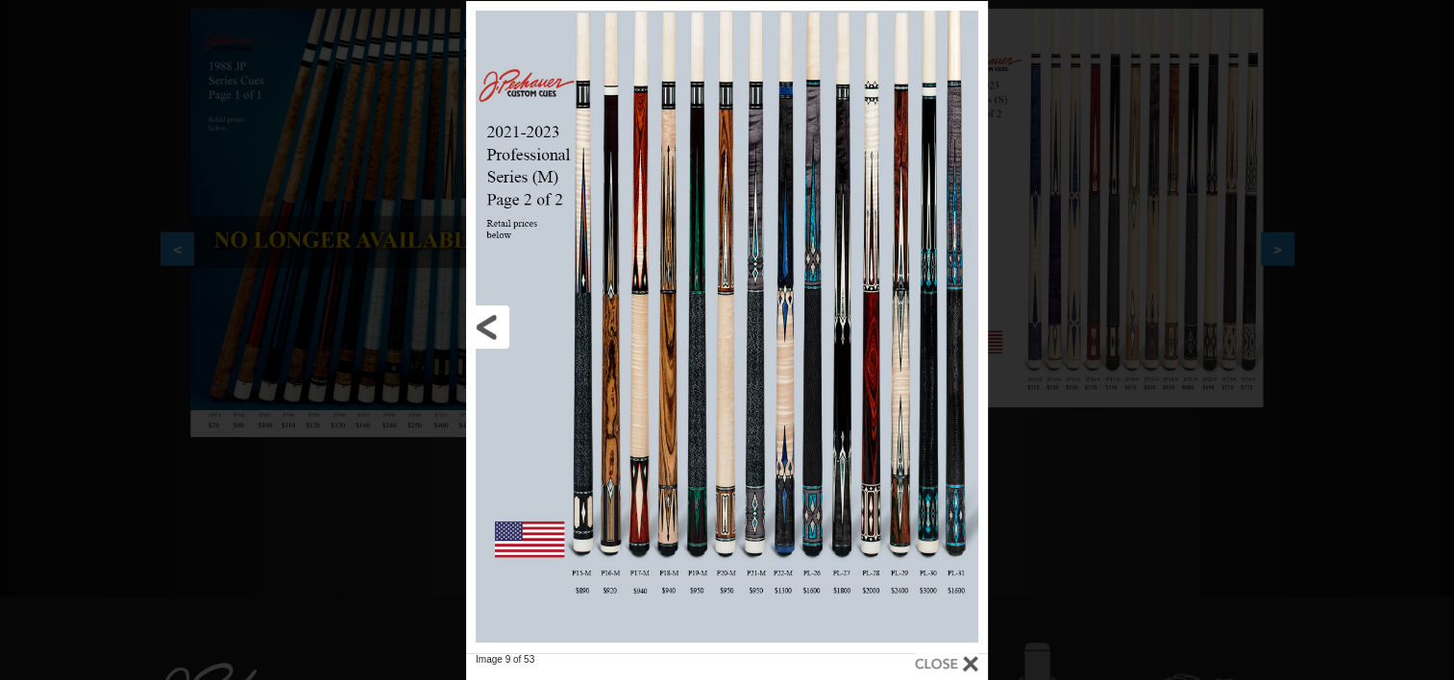
click at [494, 319] on link at bounding box center [583, 327] width 234 height 652
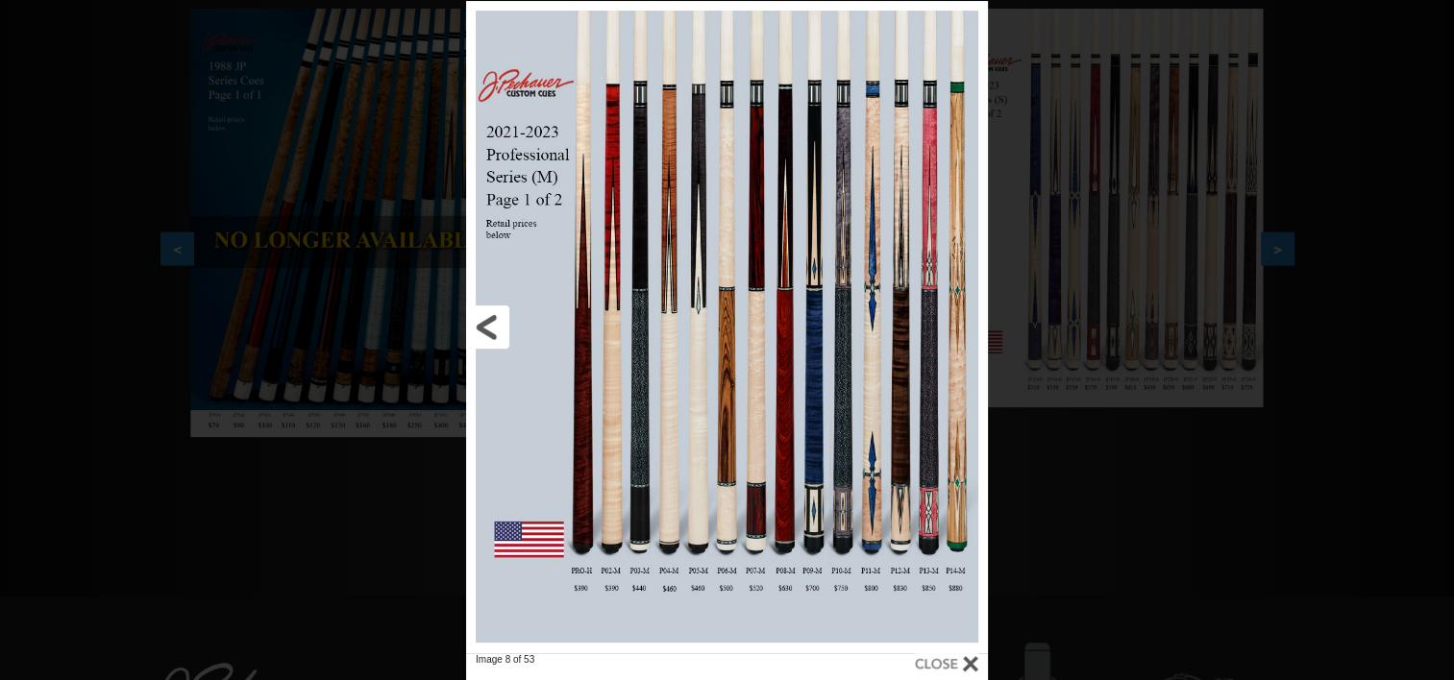
click at [492, 319] on link at bounding box center [583, 327] width 234 height 652
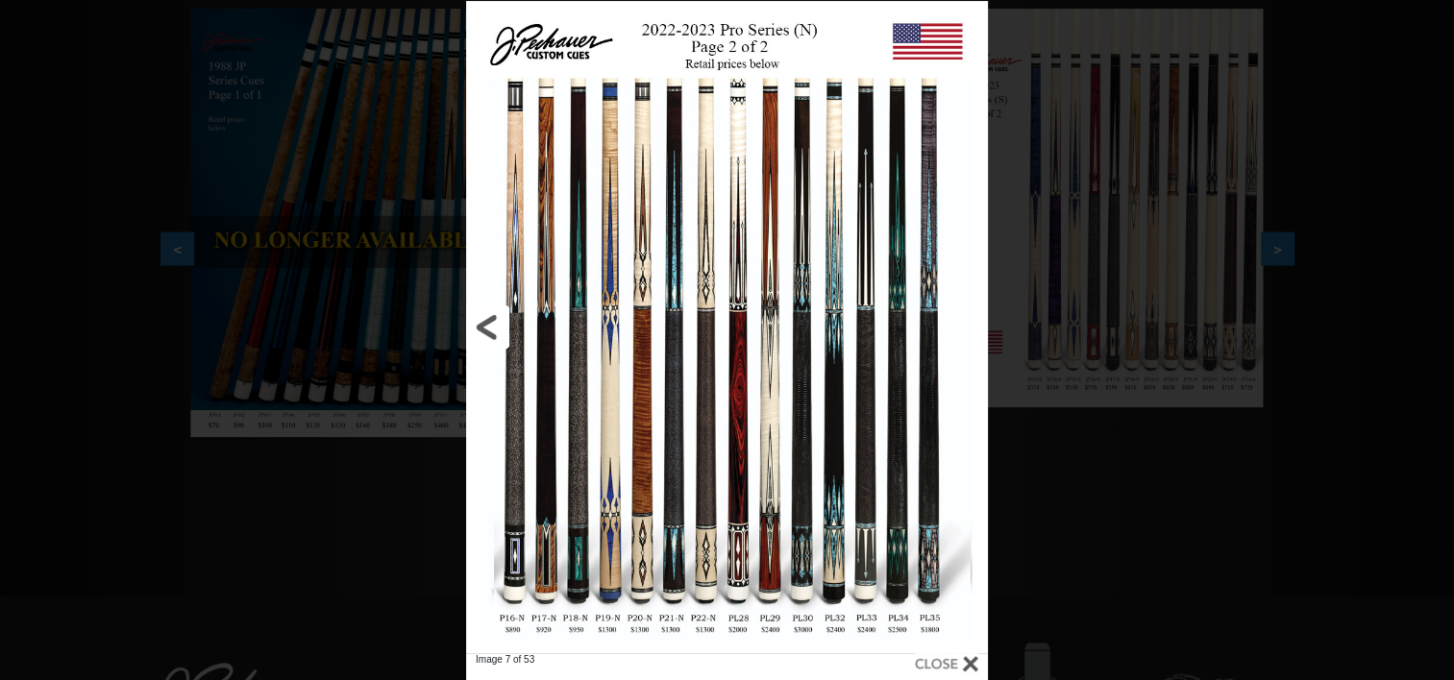
click at [482, 327] on link at bounding box center [583, 327] width 234 height 652
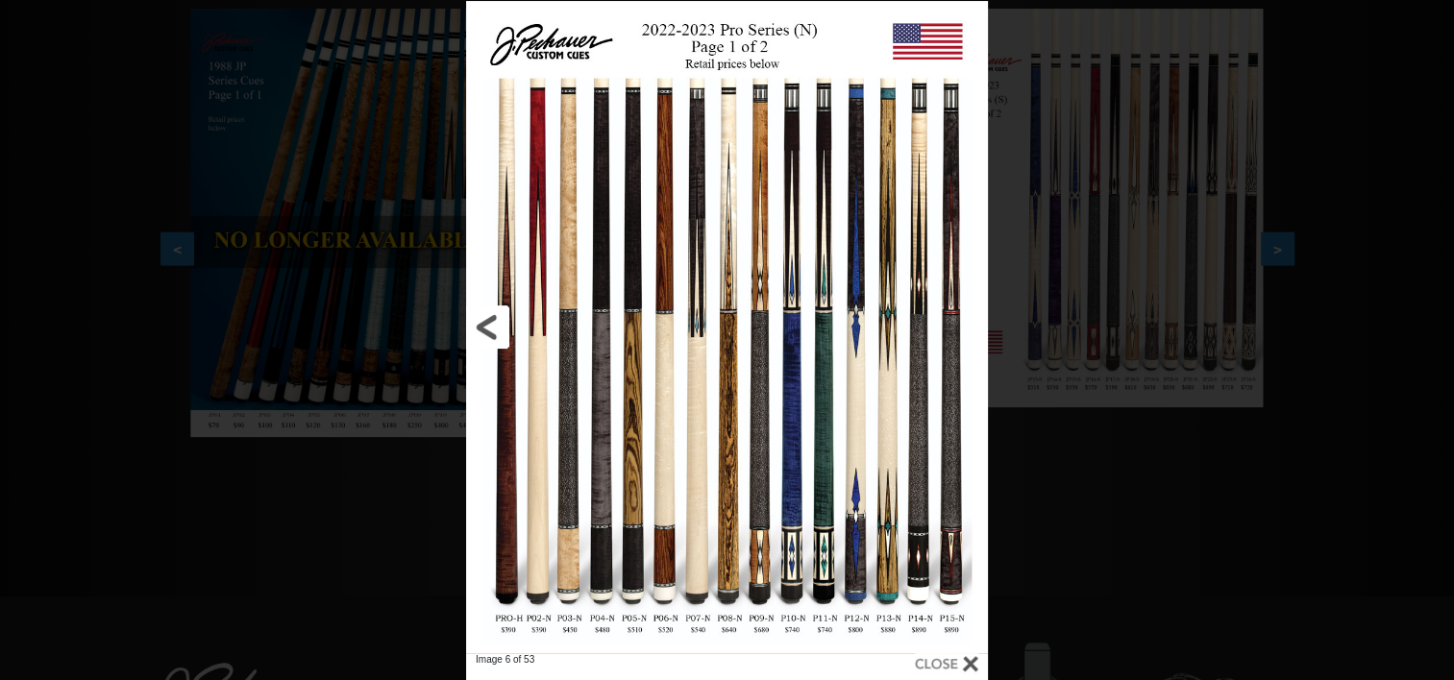
click at [496, 332] on link at bounding box center [583, 327] width 234 height 652
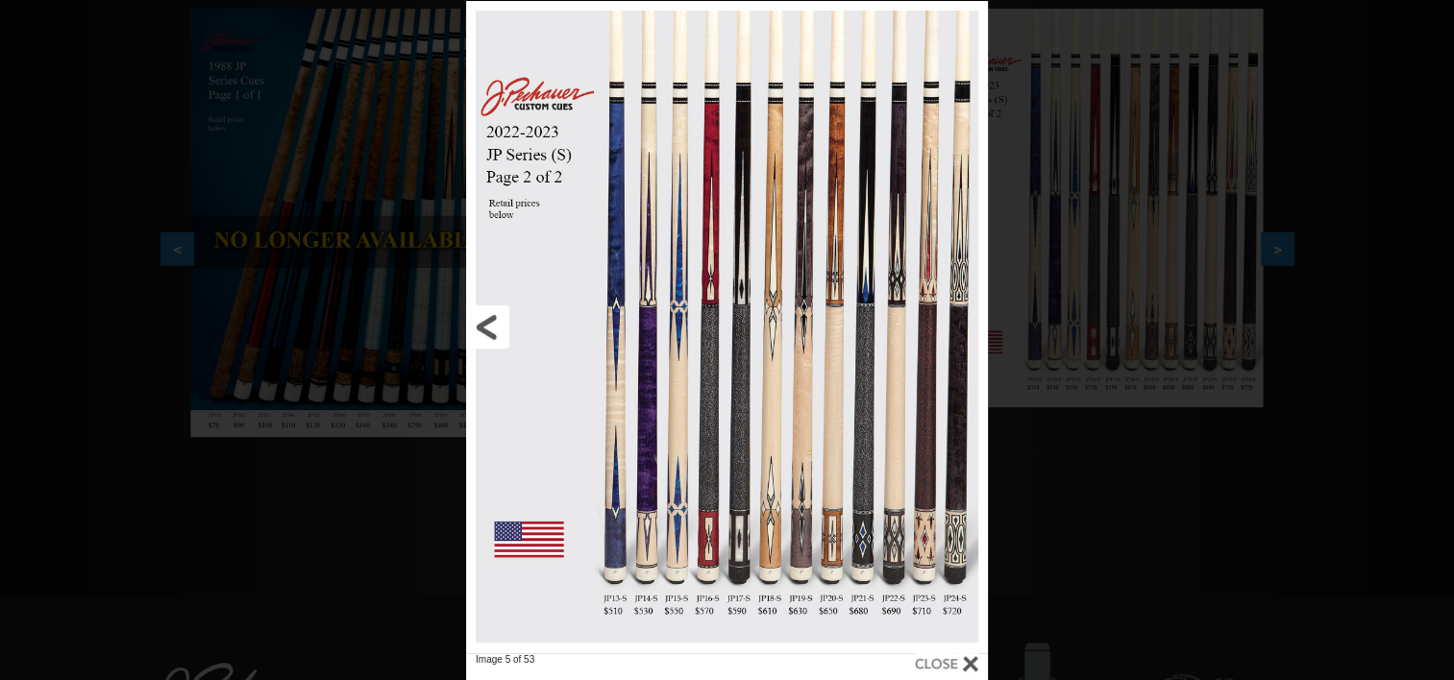
click at [496, 332] on link at bounding box center [583, 327] width 234 height 652
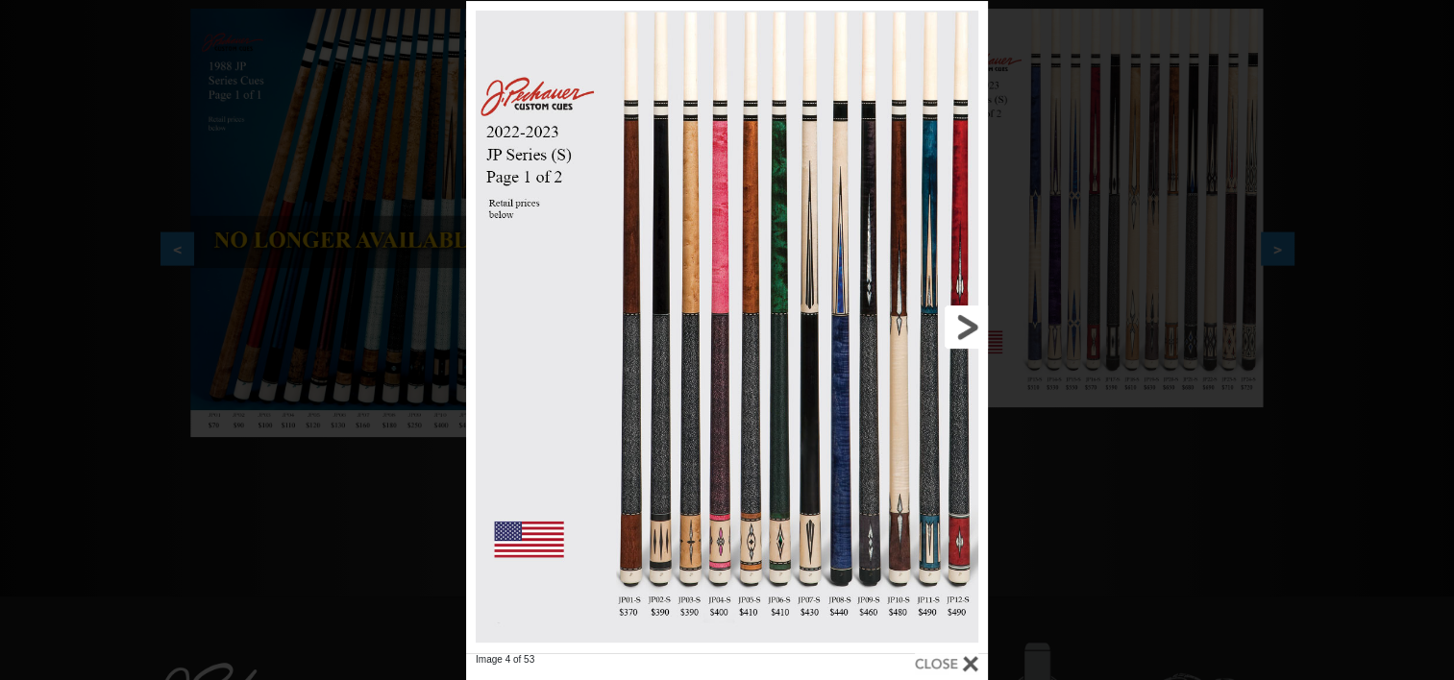
click at [966, 330] on link at bounding box center [870, 327] width 234 height 652
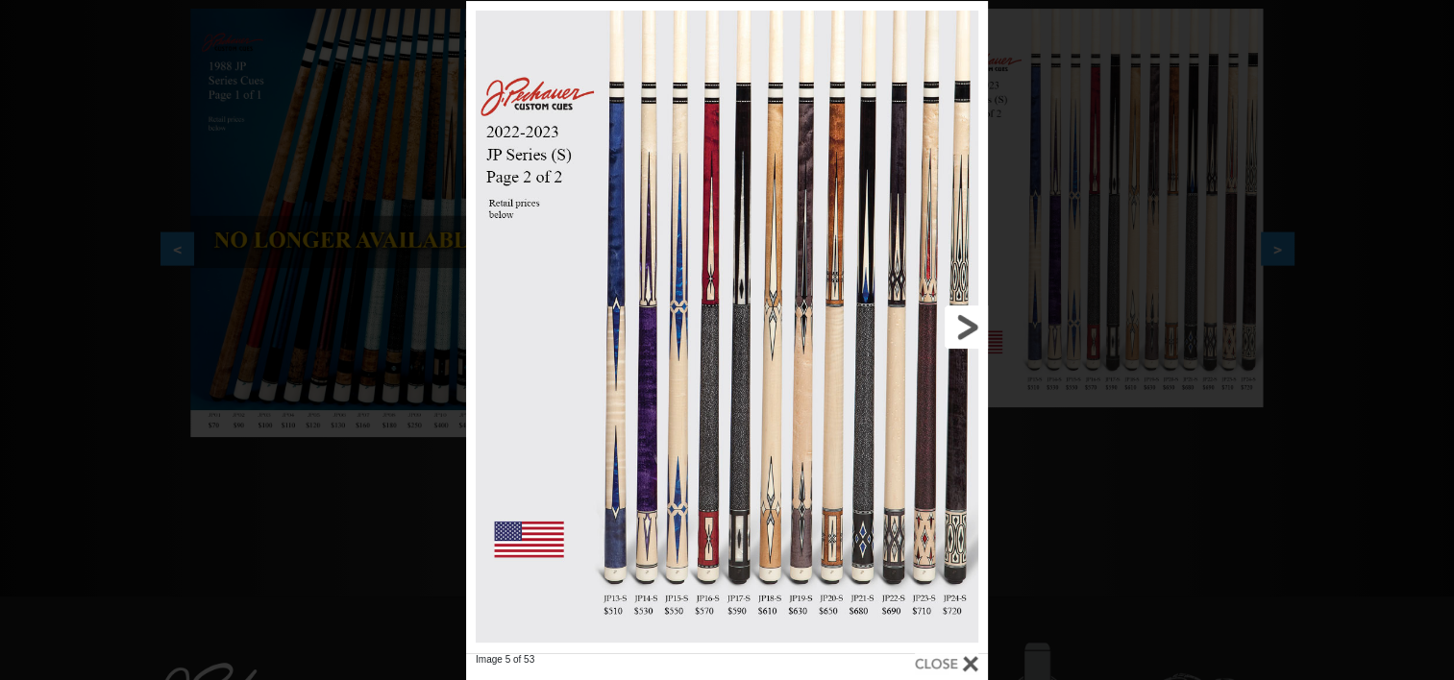
click at [966, 330] on link at bounding box center [870, 327] width 234 height 652
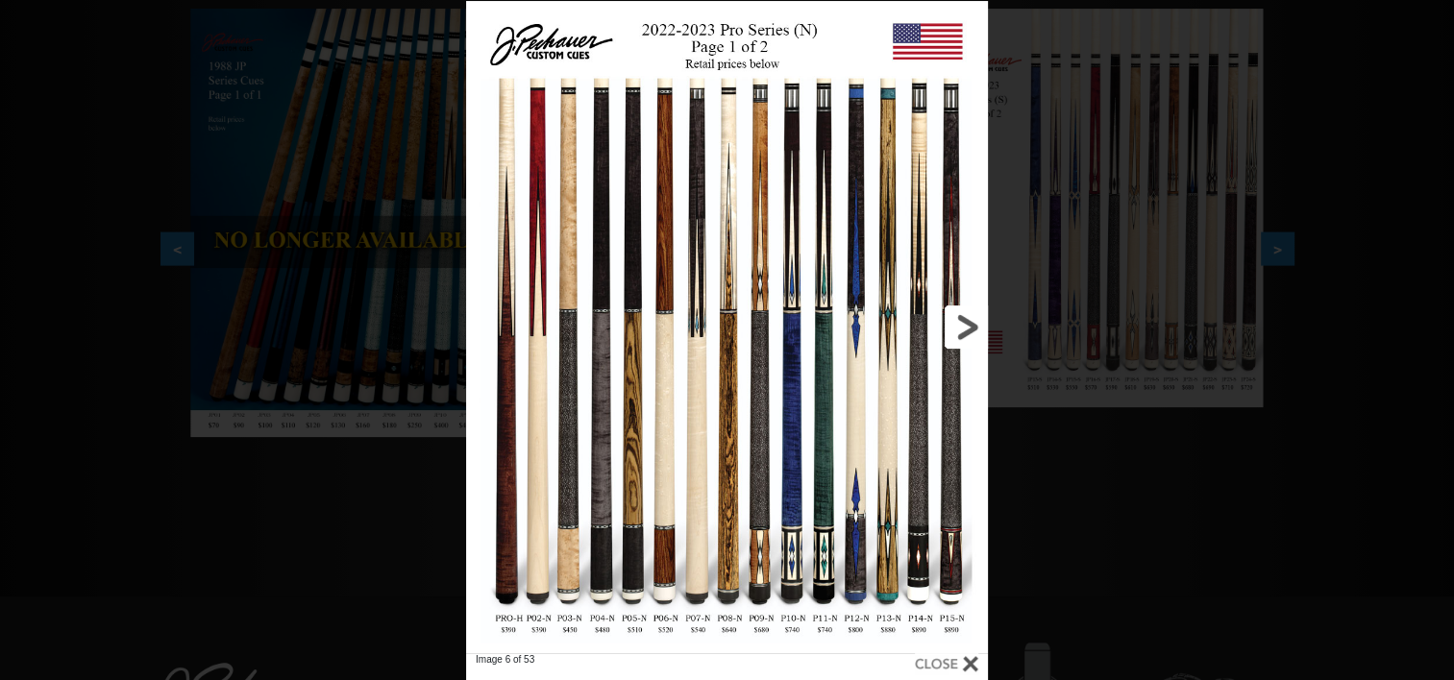
click at [960, 330] on link at bounding box center [870, 327] width 234 height 652
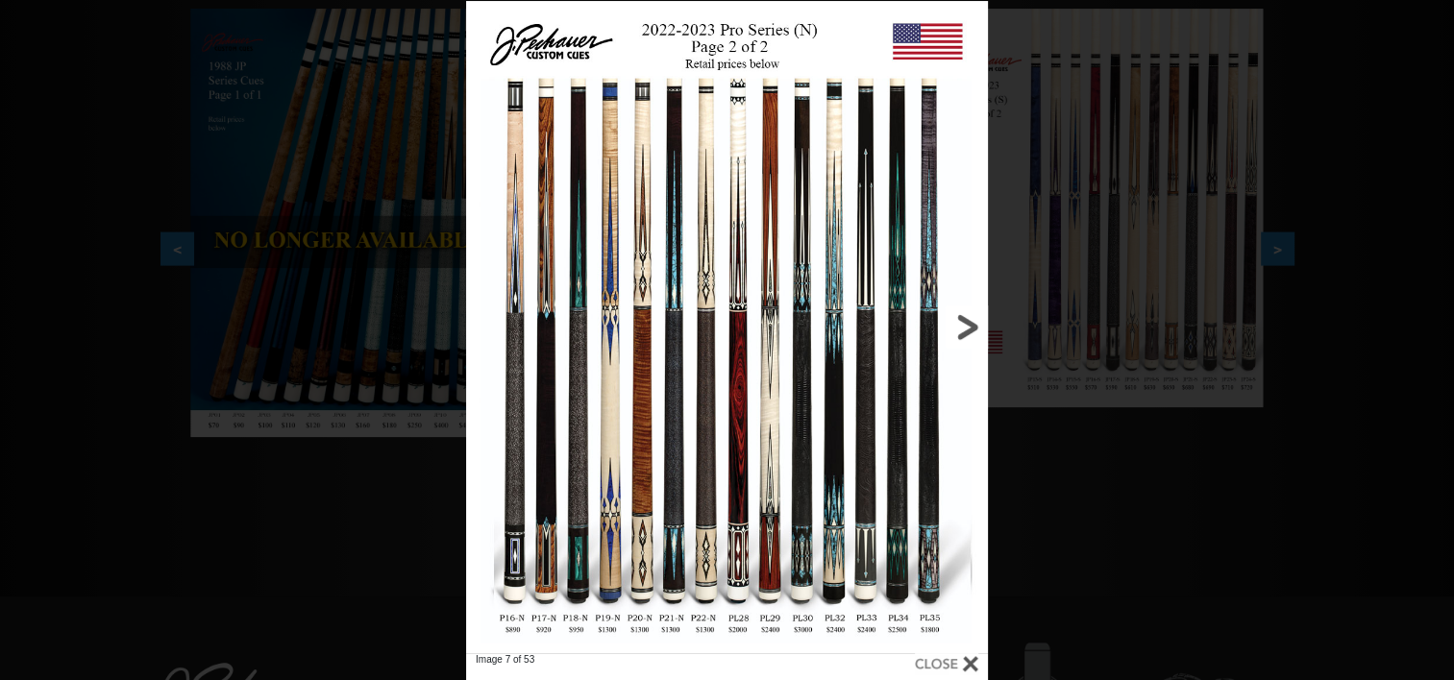
click at [960, 330] on link at bounding box center [870, 327] width 234 height 652
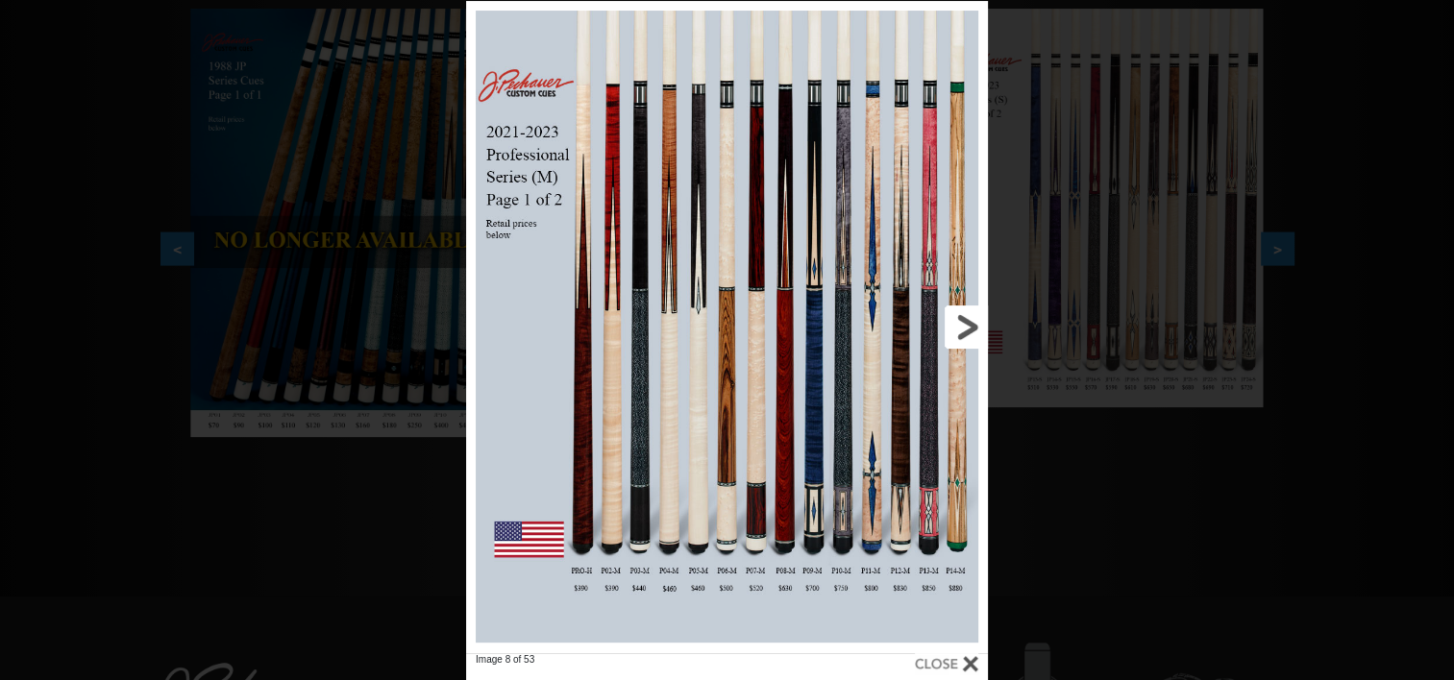
click at [972, 330] on link at bounding box center [870, 327] width 234 height 652
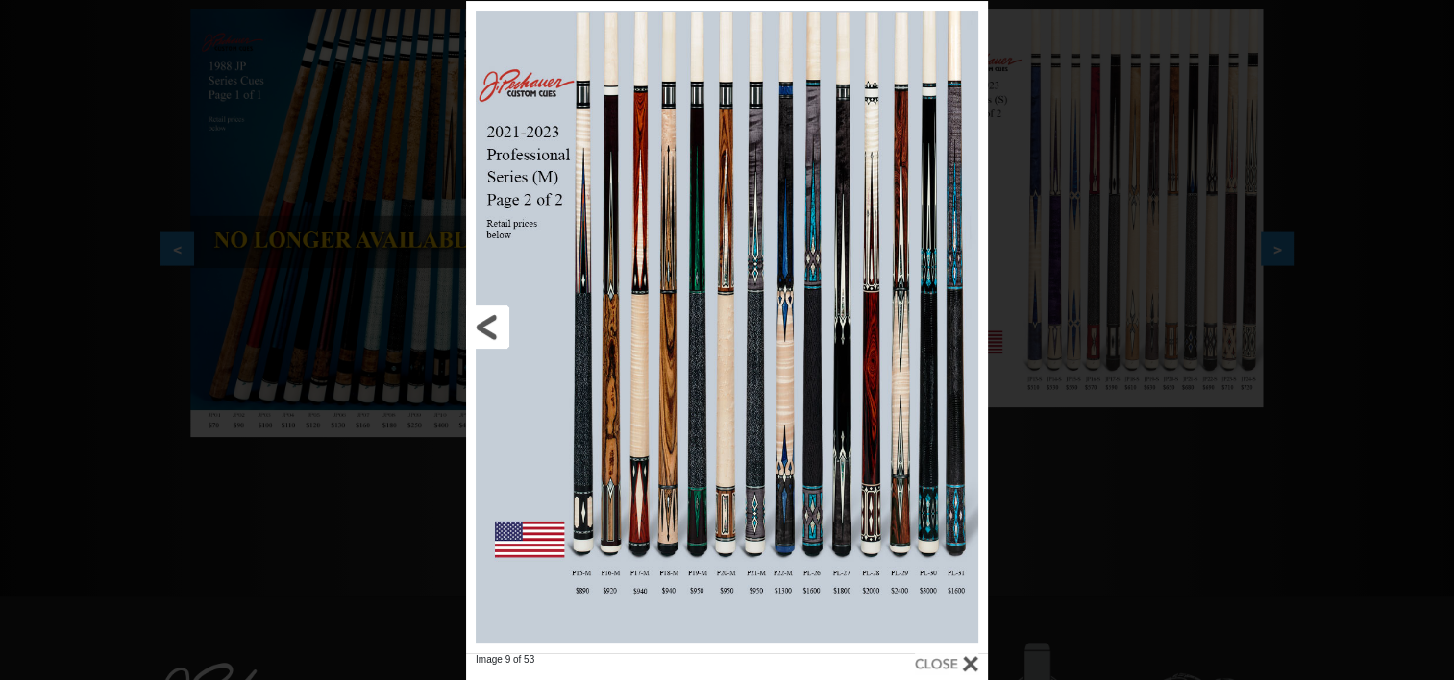
click at [497, 318] on link at bounding box center [583, 327] width 234 height 652
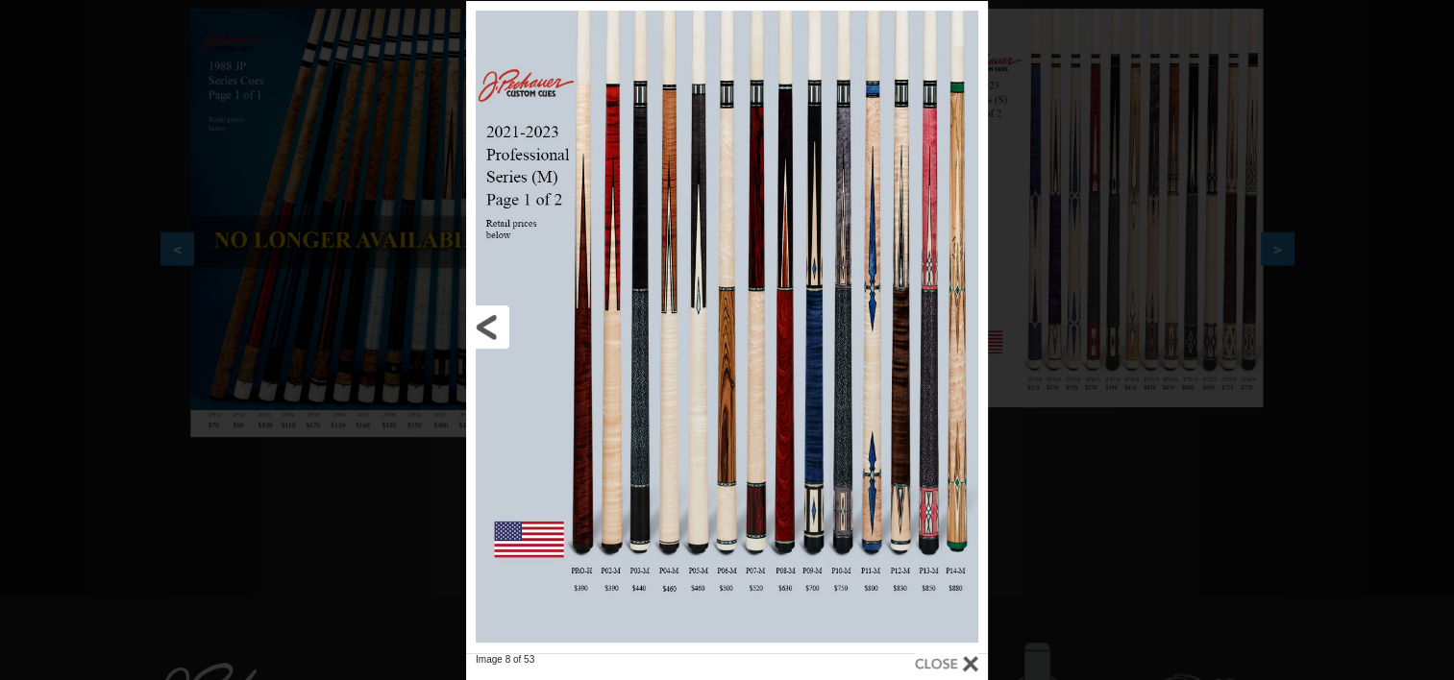
click at [497, 318] on link at bounding box center [583, 327] width 234 height 652
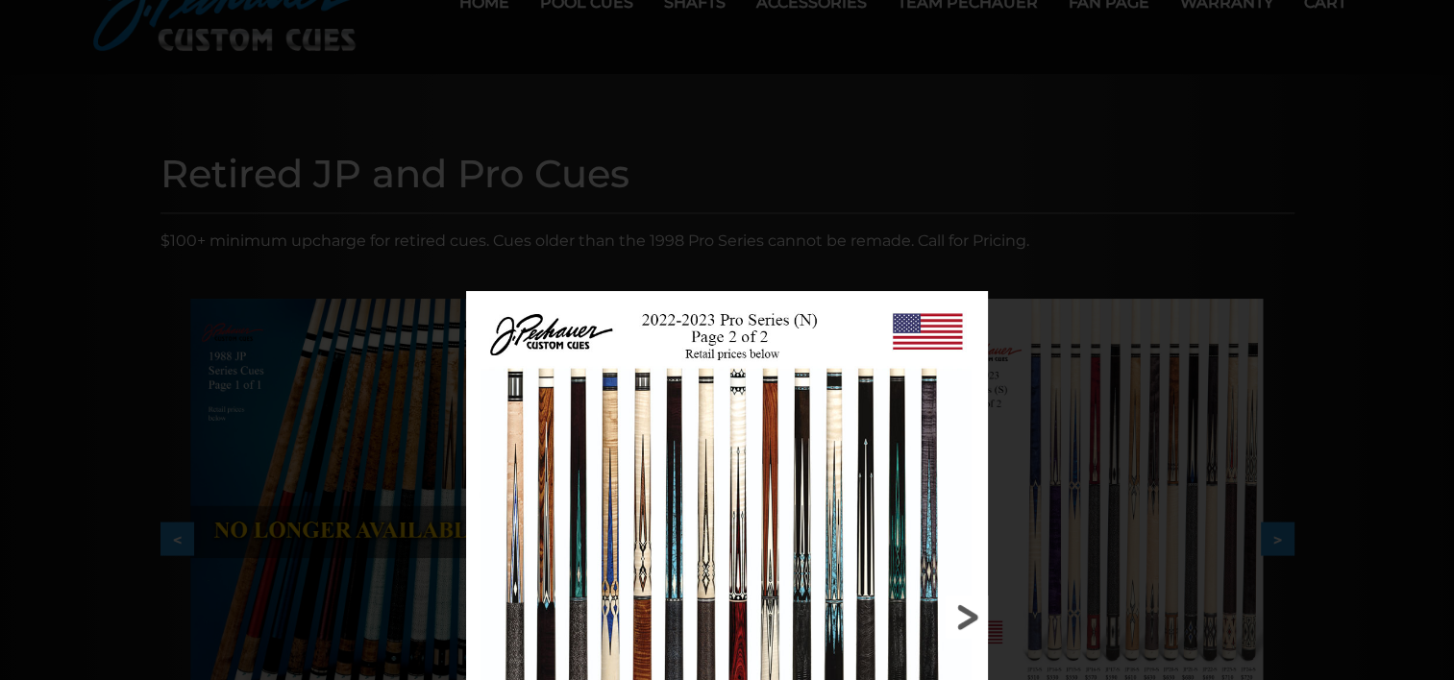
scroll to position [0, 0]
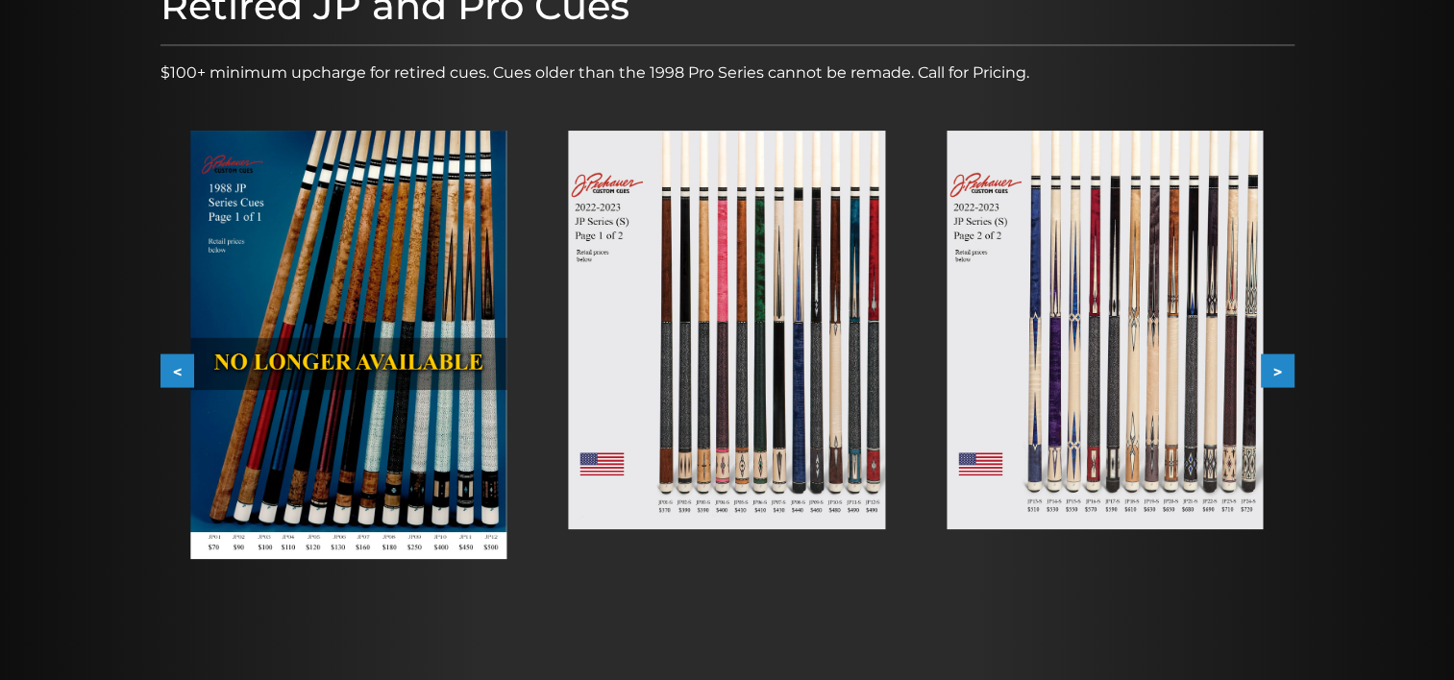
scroll to position [291, 0]
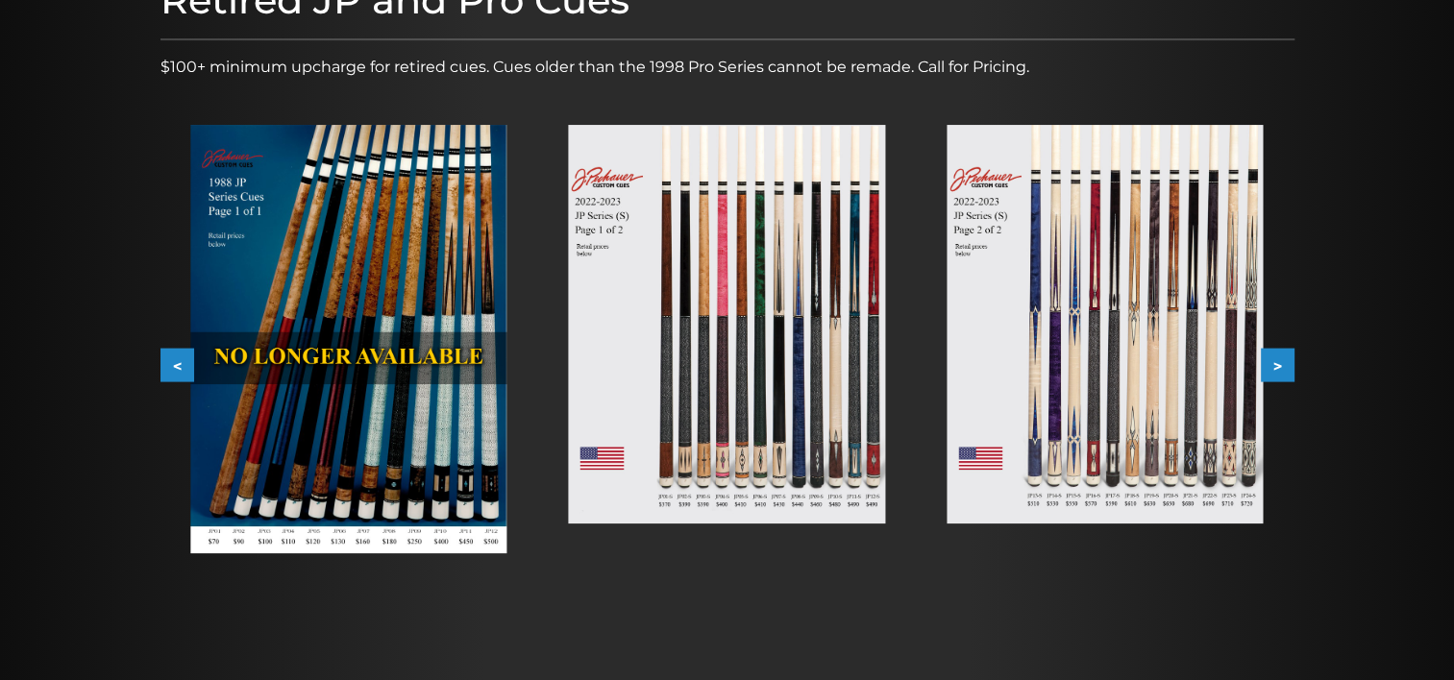
click at [682, 373] on img at bounding box center [727, 324] width 316 height 399
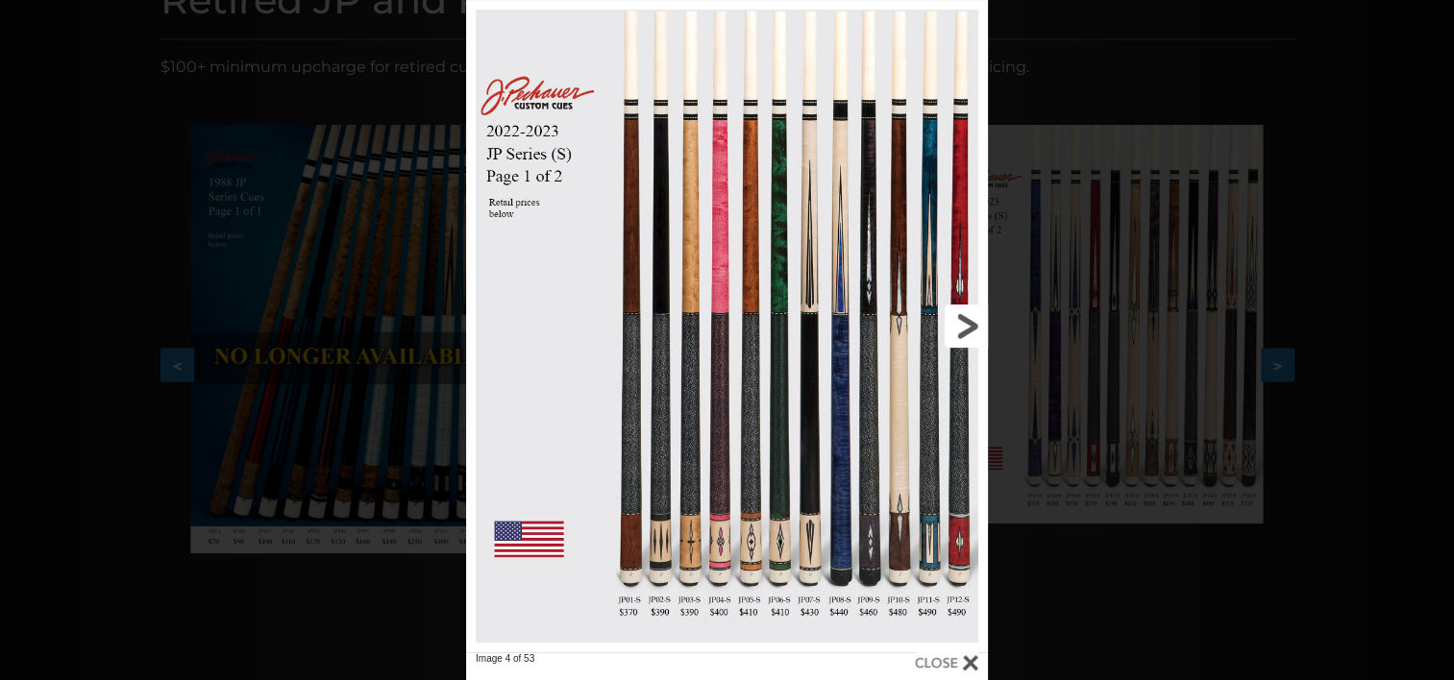
click at [964, 314] on link at bounding box center [870, 326] width 234 height 652
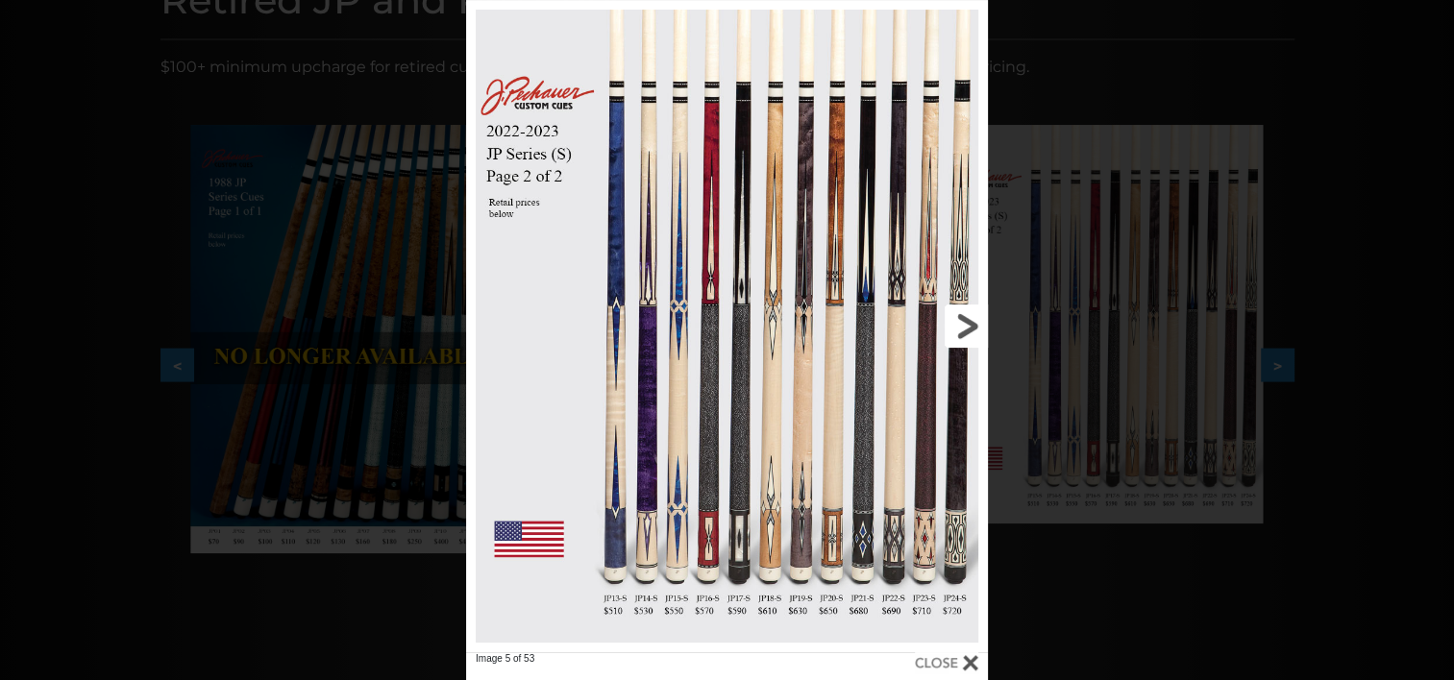
click at [964, 314] on link at bounding box center [870, 326] width 234 height 652
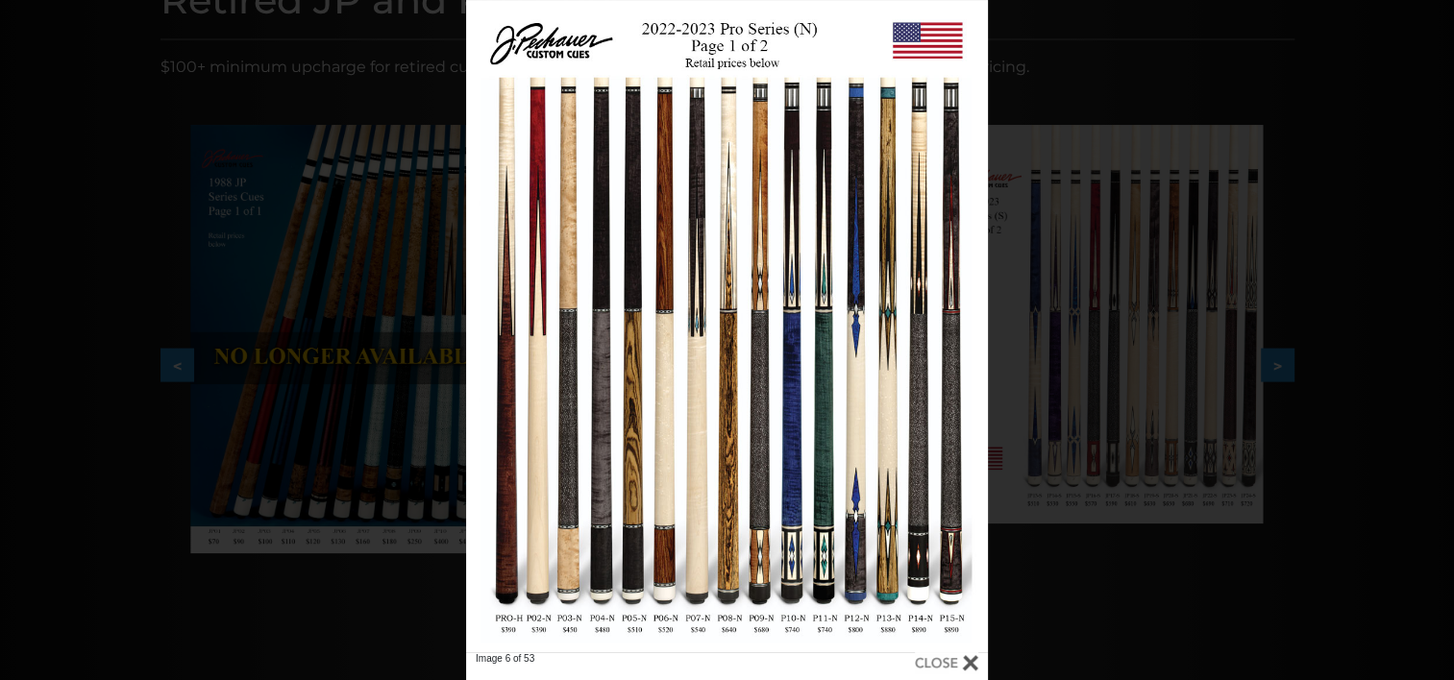
drag, startPoint x: 661, startPoint y: 501, endPoint x: 955, endPoint y: 661, distance: 334.9
click at [955, 661] on div at bounding box center [946, 662] width 63 height 21
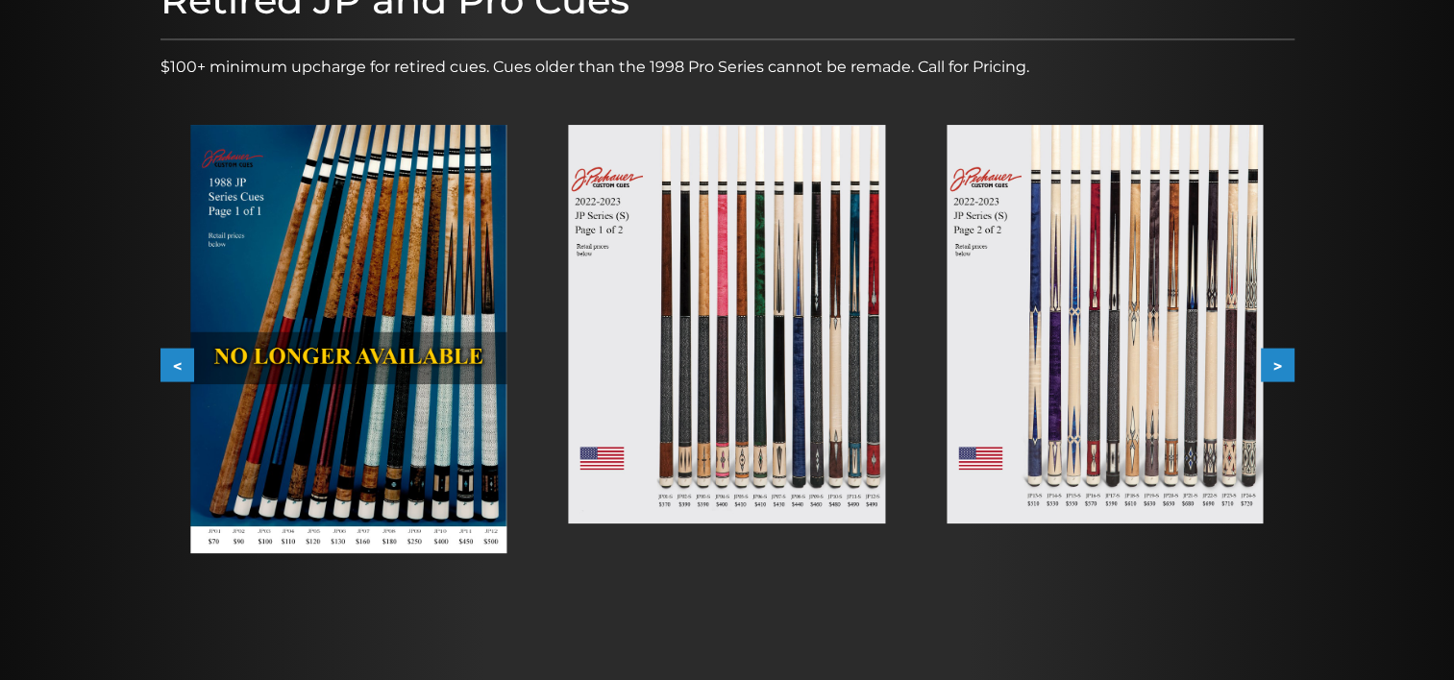
click at [1282, 370] on button ">" at bounding box center [1277, 366] width 34 height 34
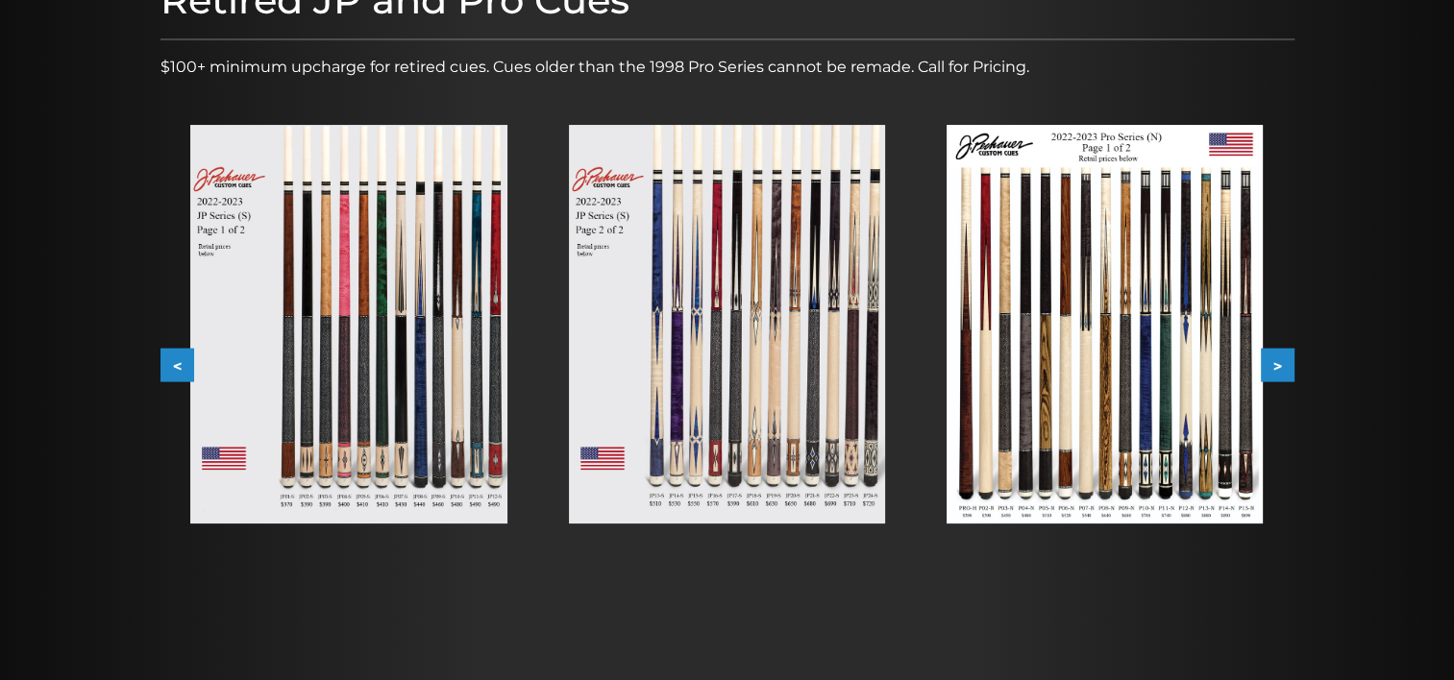
click at [1282, 370] on button ">" at bounding box center [1277, 366] width 34 height 34
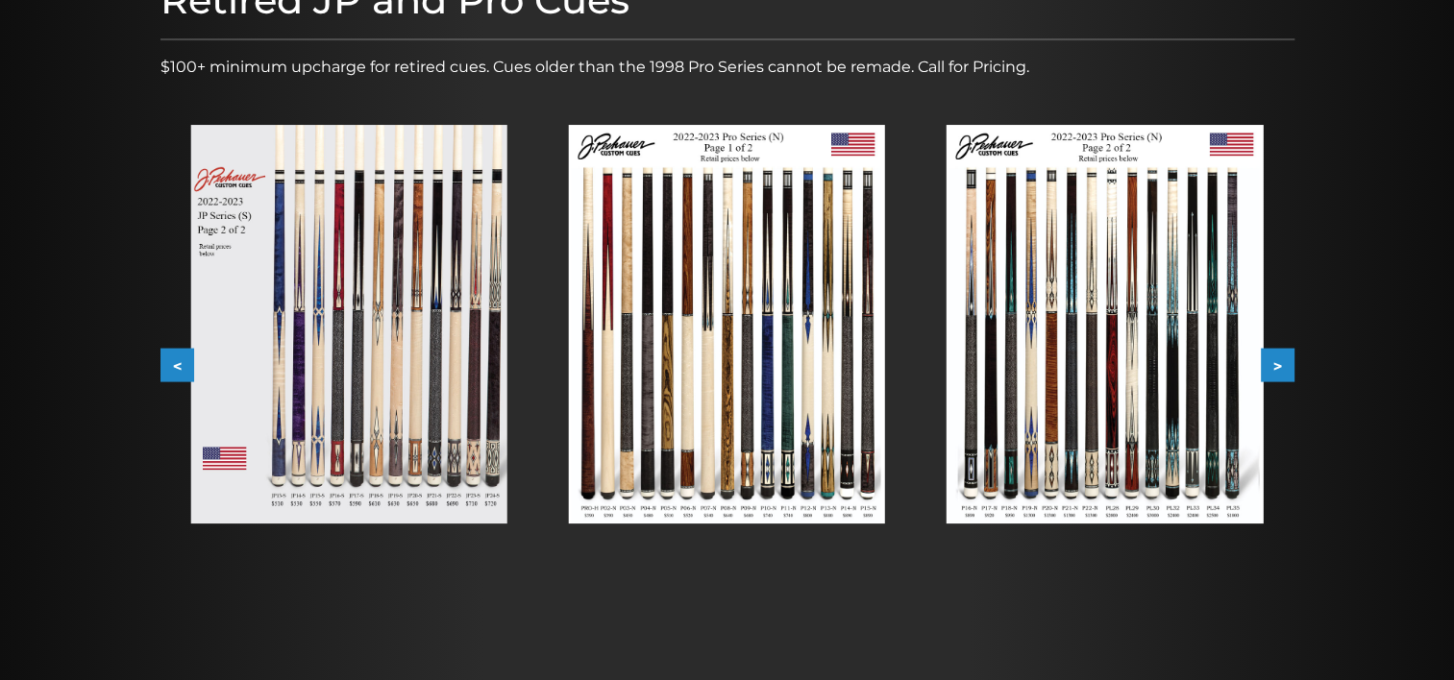
click at [1283, 354] on button ">" at bounding box center [1277, 366] width 34 height 34
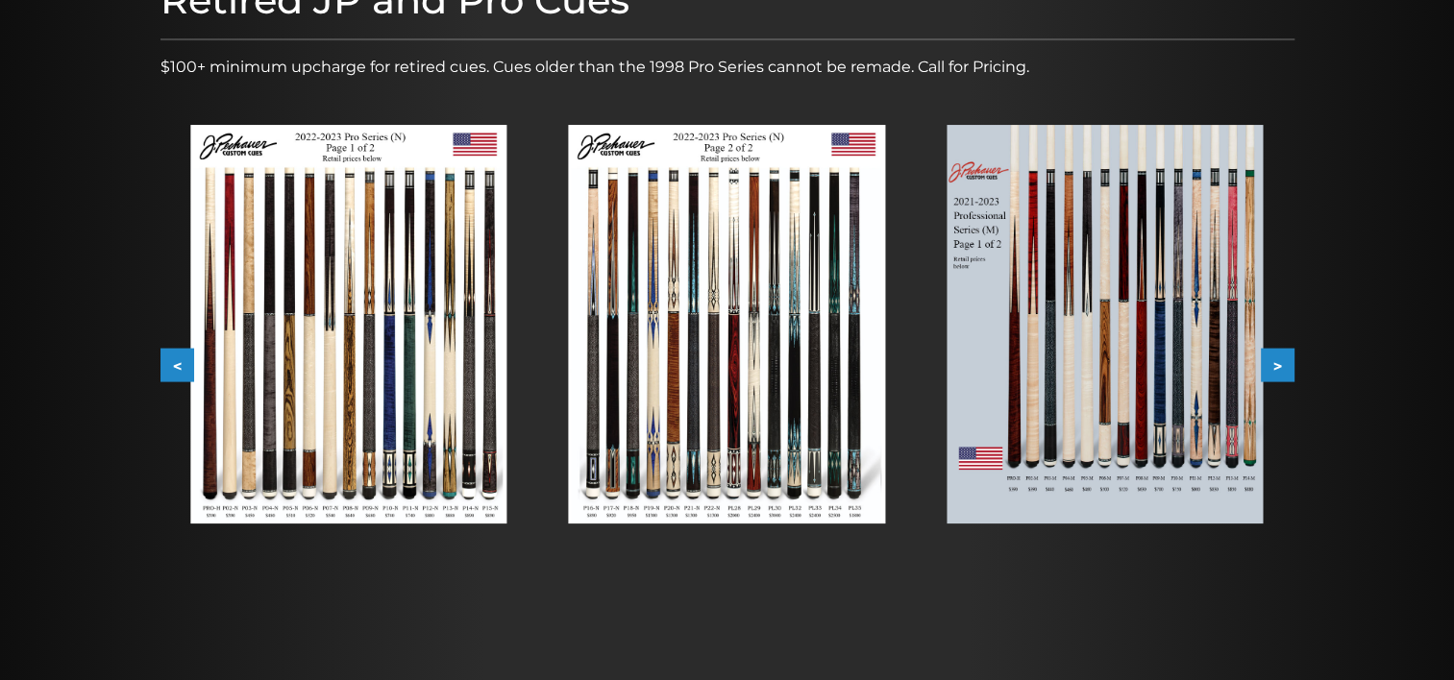
click at [1283, 354] on button ">" at bounding box center [1277, 366] width 34 height 34
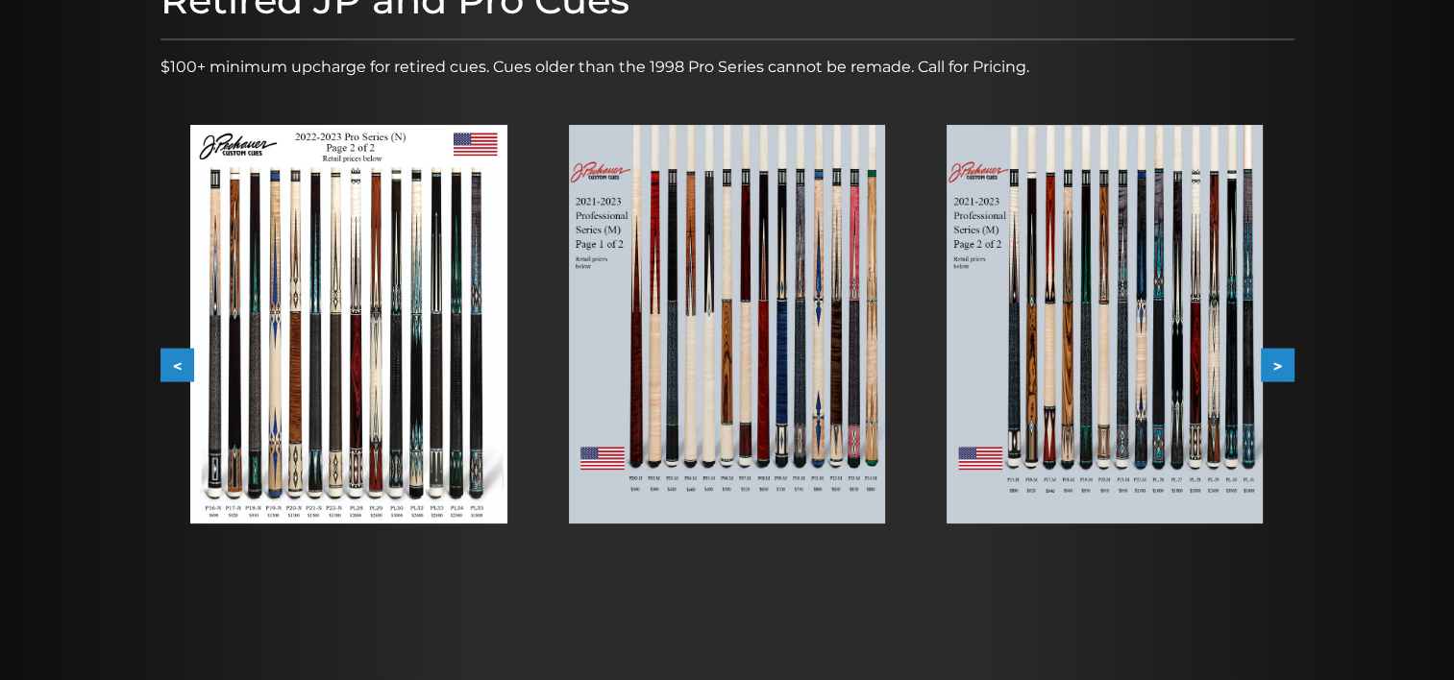
click at [741, 361] on img at bounding box center [727, 324] width 316 height 399
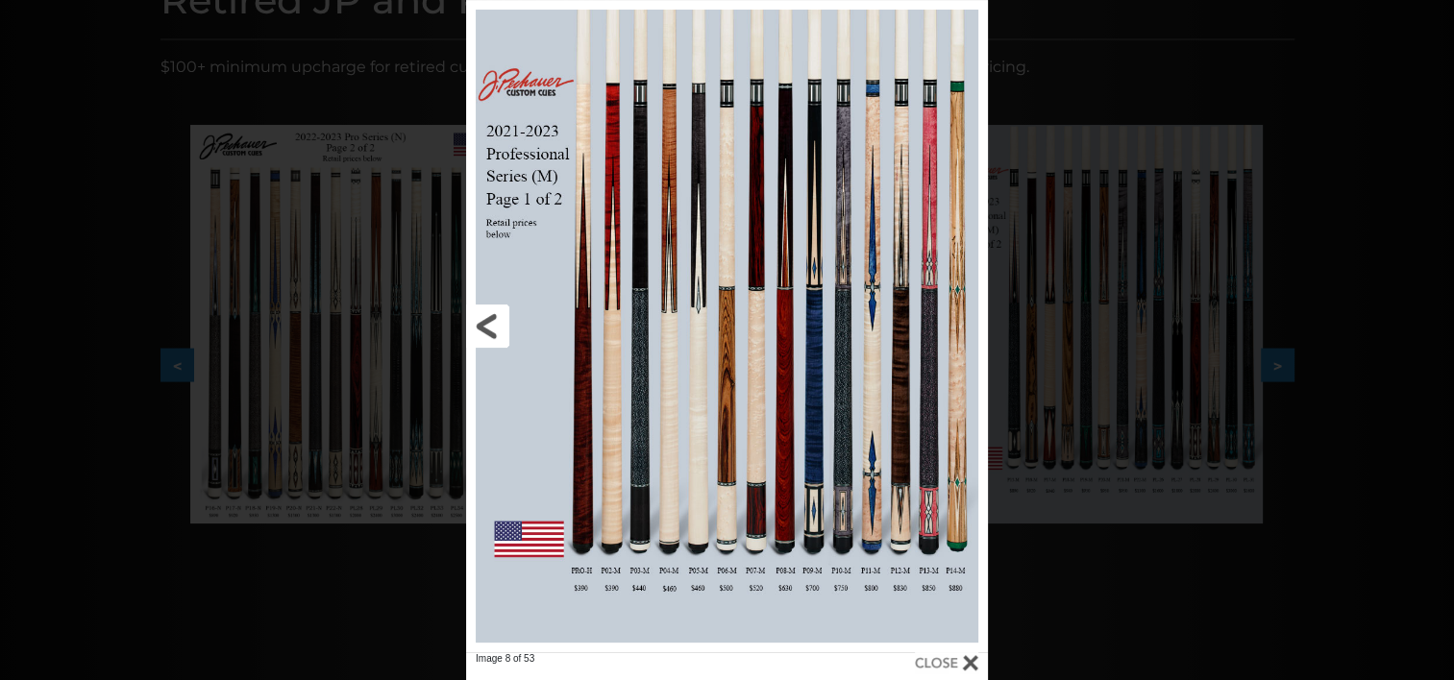
click at [498, 326] on link at bounding box center [583, 326] width 234 height 652
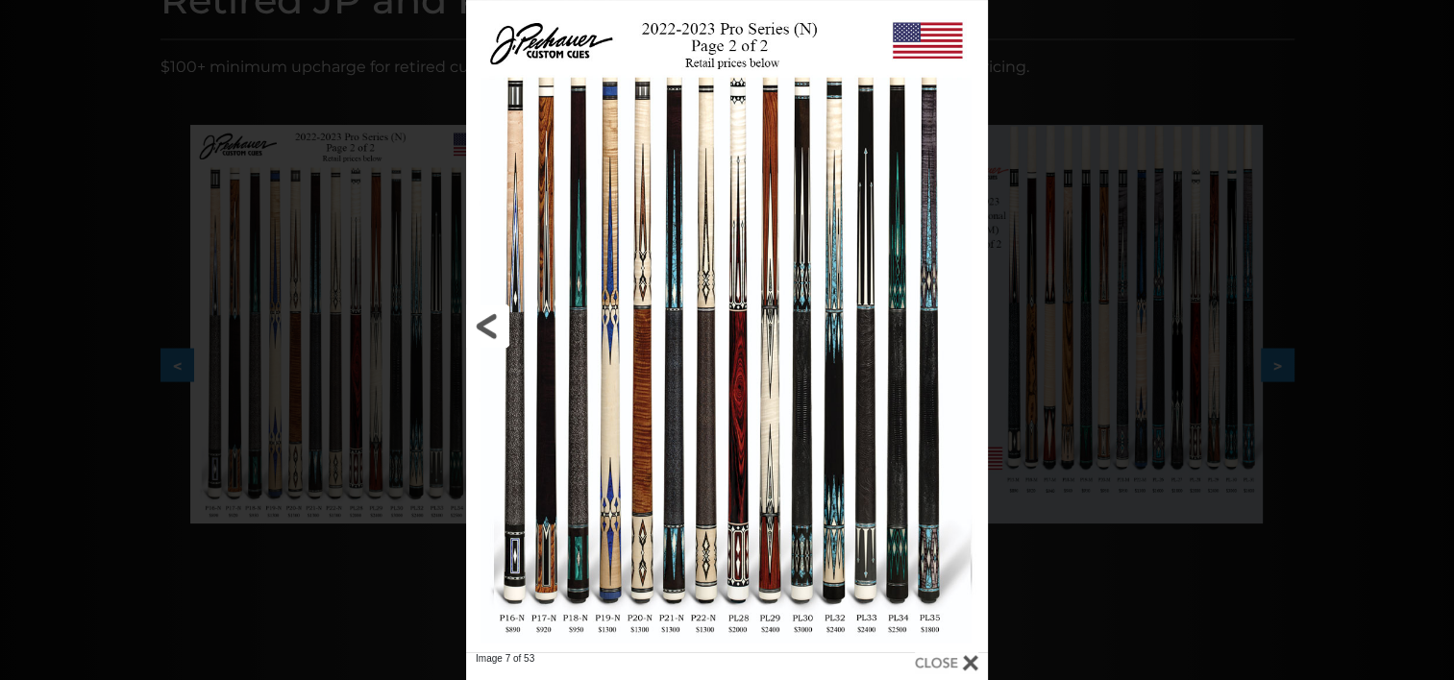
click at [498, 326] on link at bounding box center [583, 326] width 234 height 652
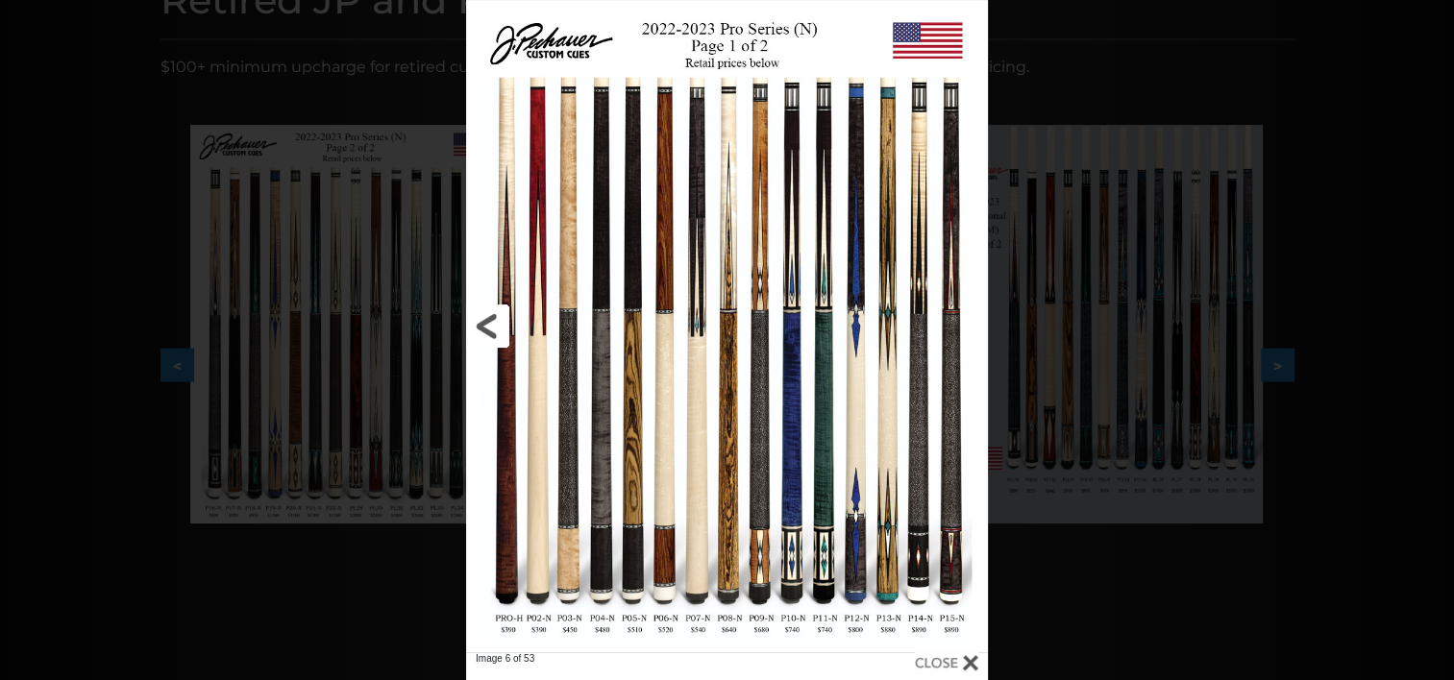
click at [494, 324] on link at bounding box center [583, 326] width 234 height 652
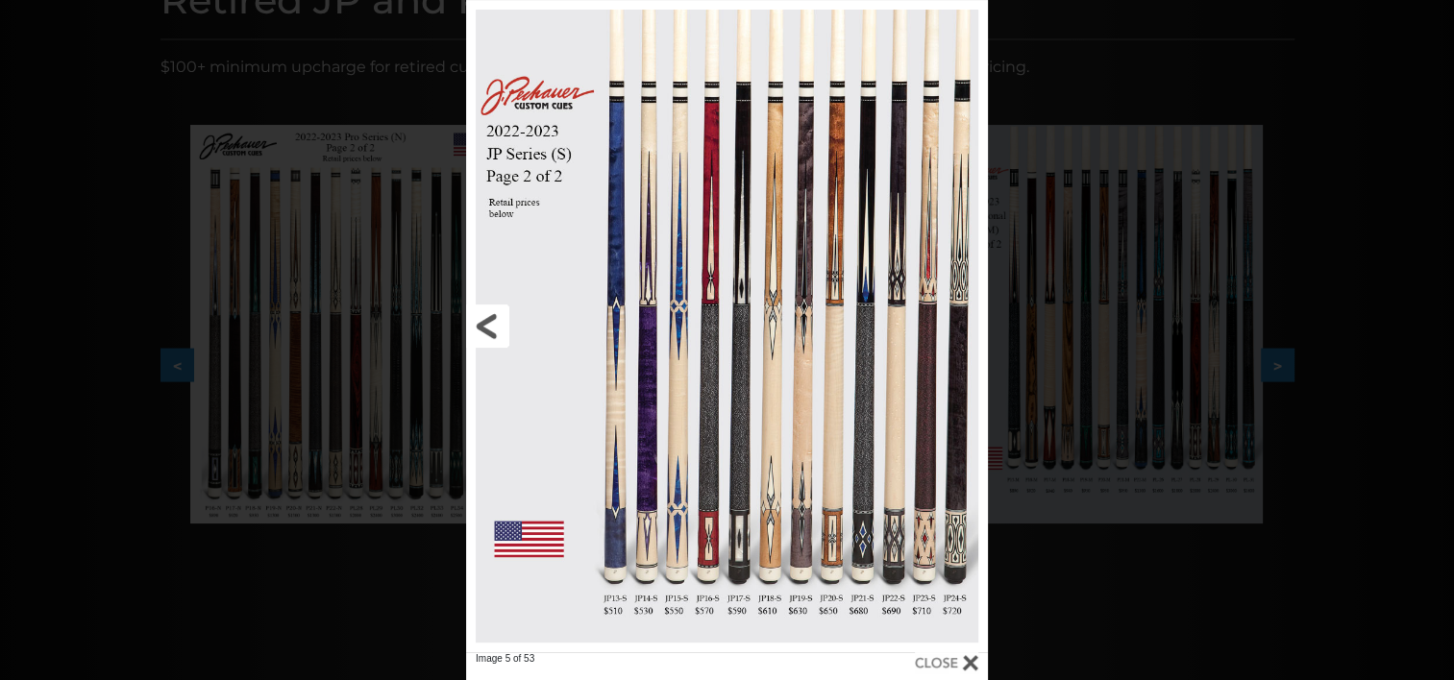
click at [492, 324] on link at bounding box center [583, 326] width 234 height 652
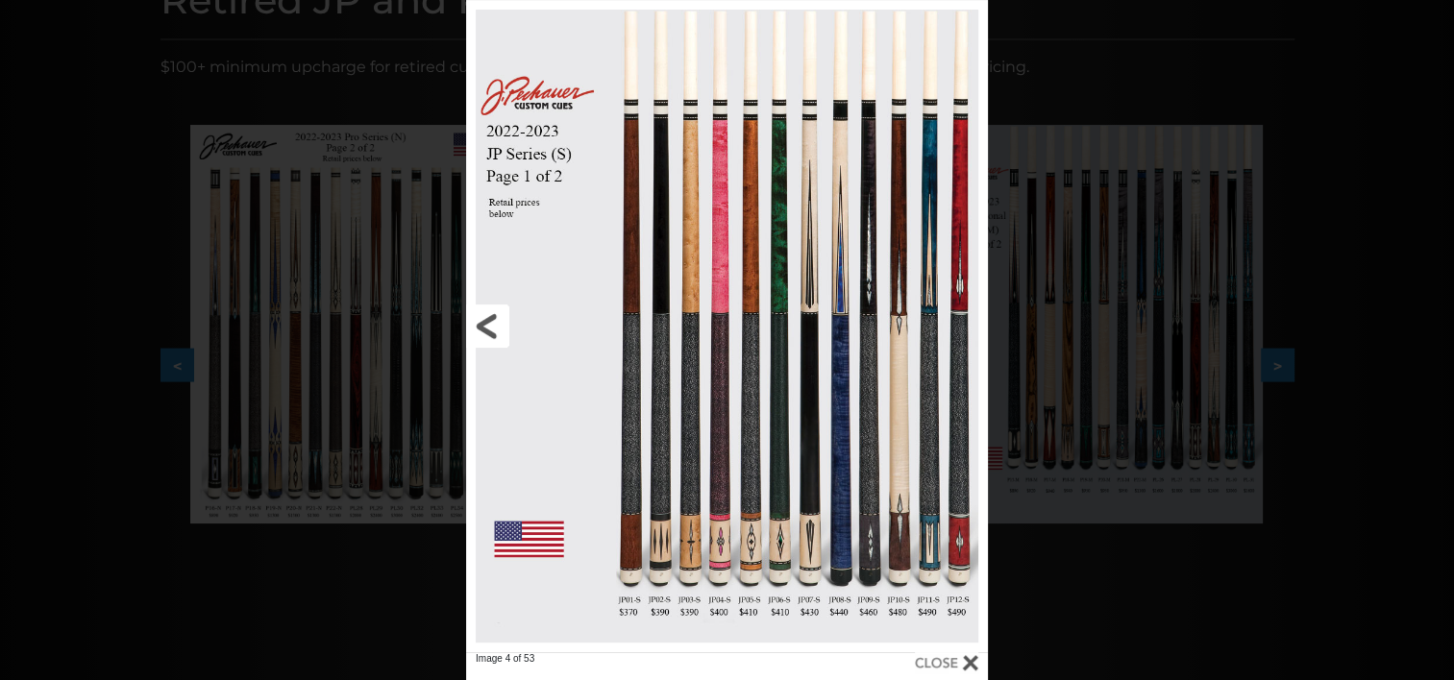
click at [492, 324] on link at bounding box center [583, 326] width 234 height 652
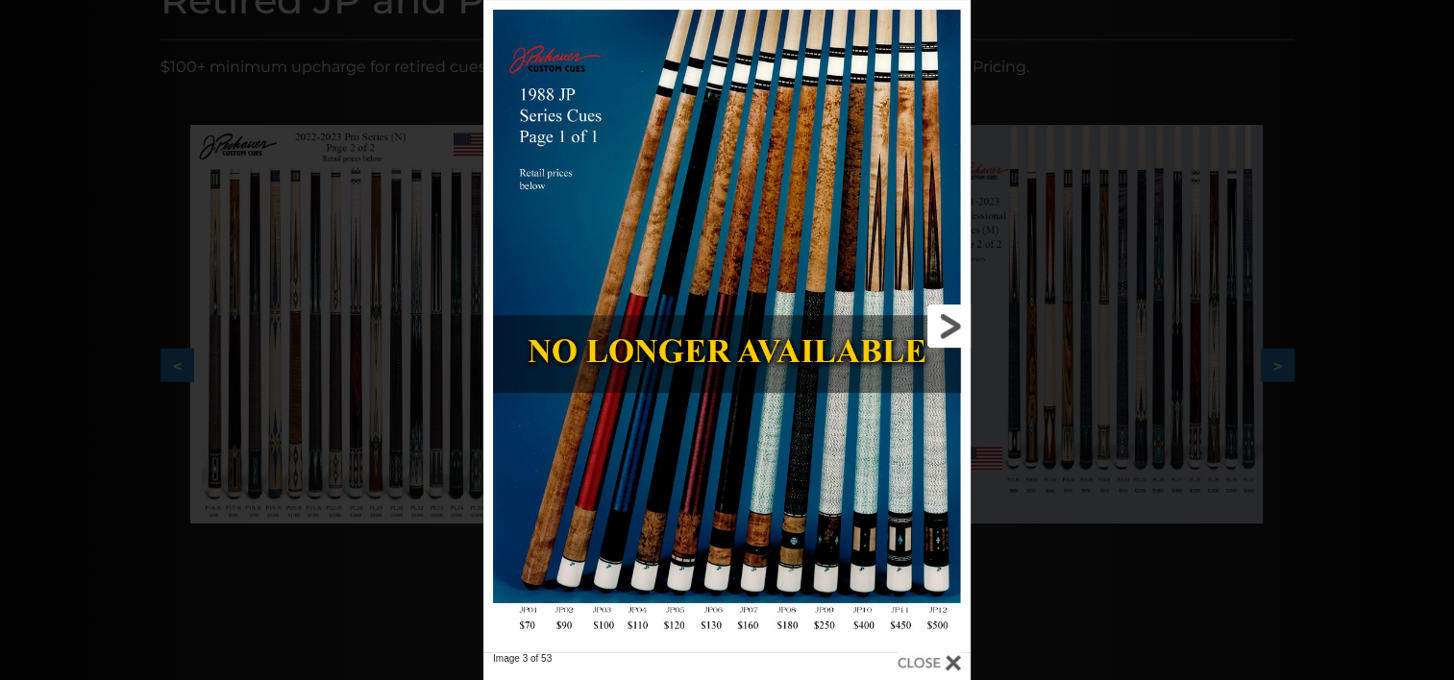
click at [936, 324] on link at bounding box center [860, 326] width 219 height 652
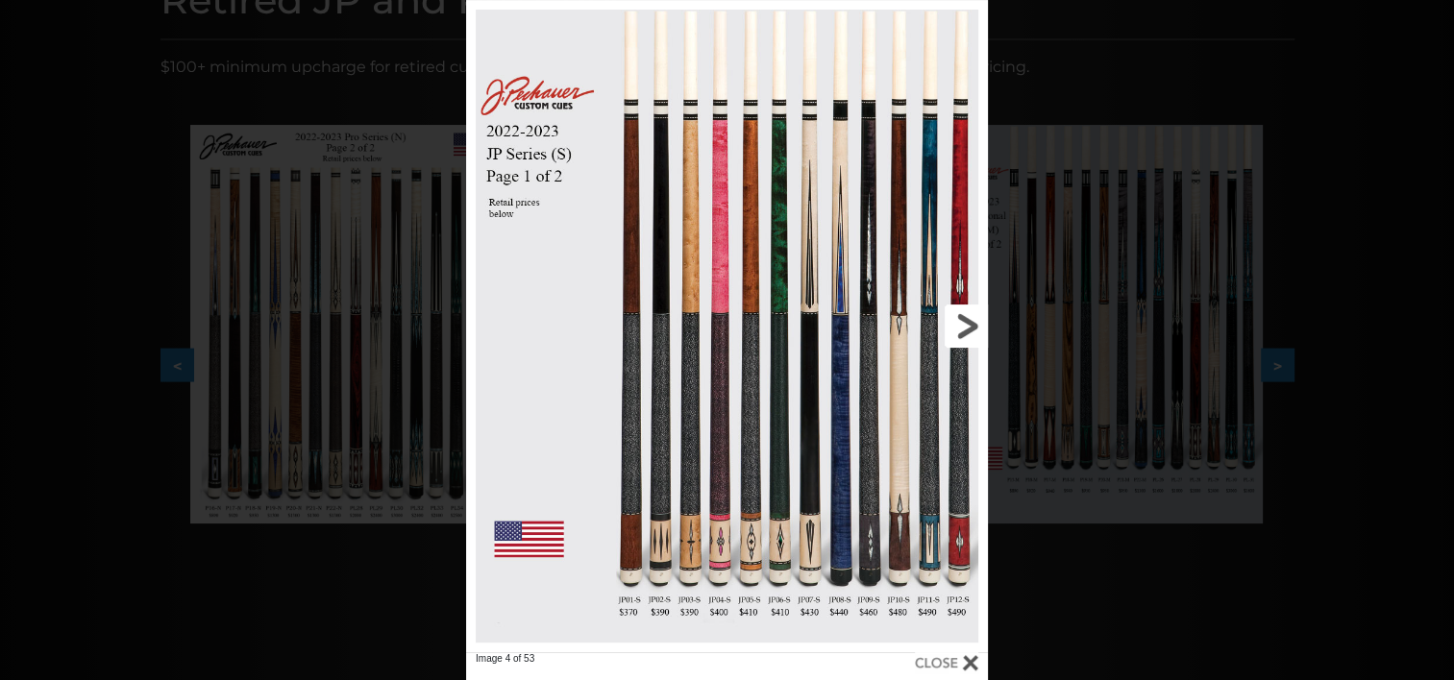
click at [962, 324] on link at bounding box center [870, 326] width 234 height 652
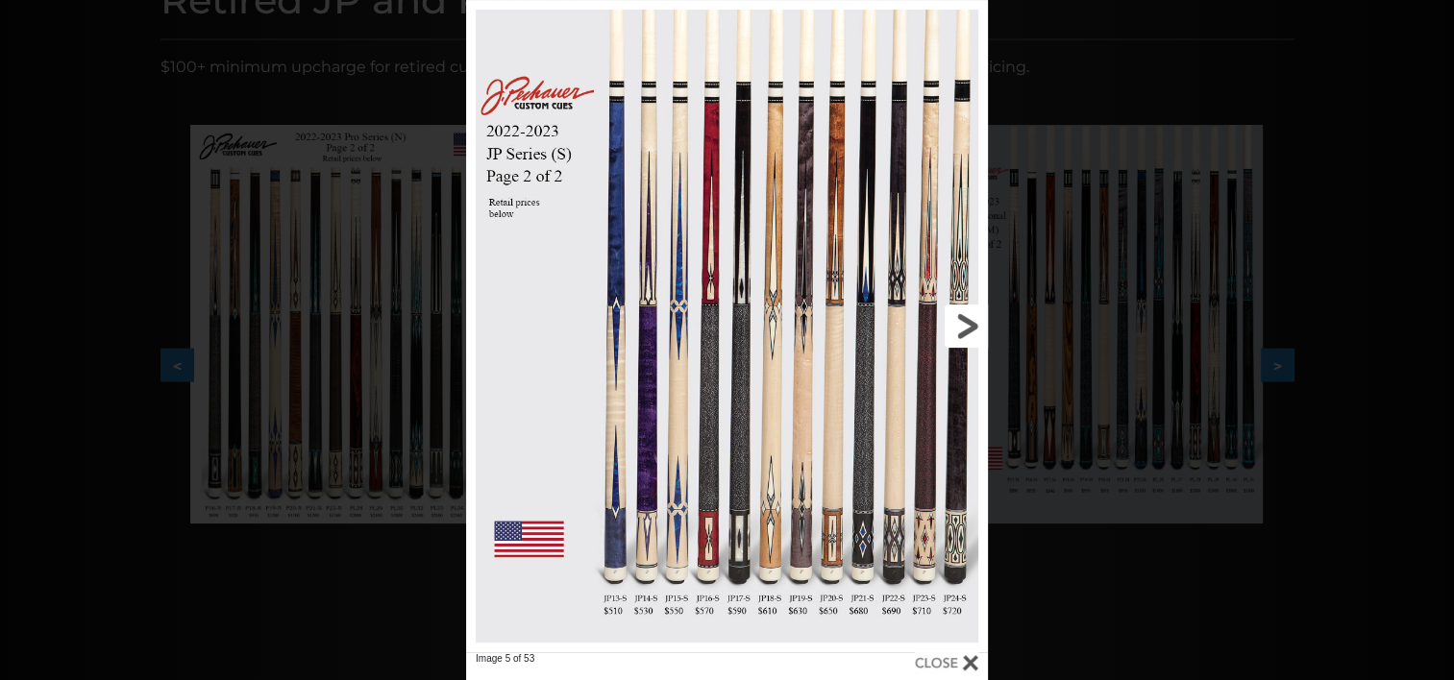
click at [962, 324] on link at bounding box center [870, 326] width 234 height 652
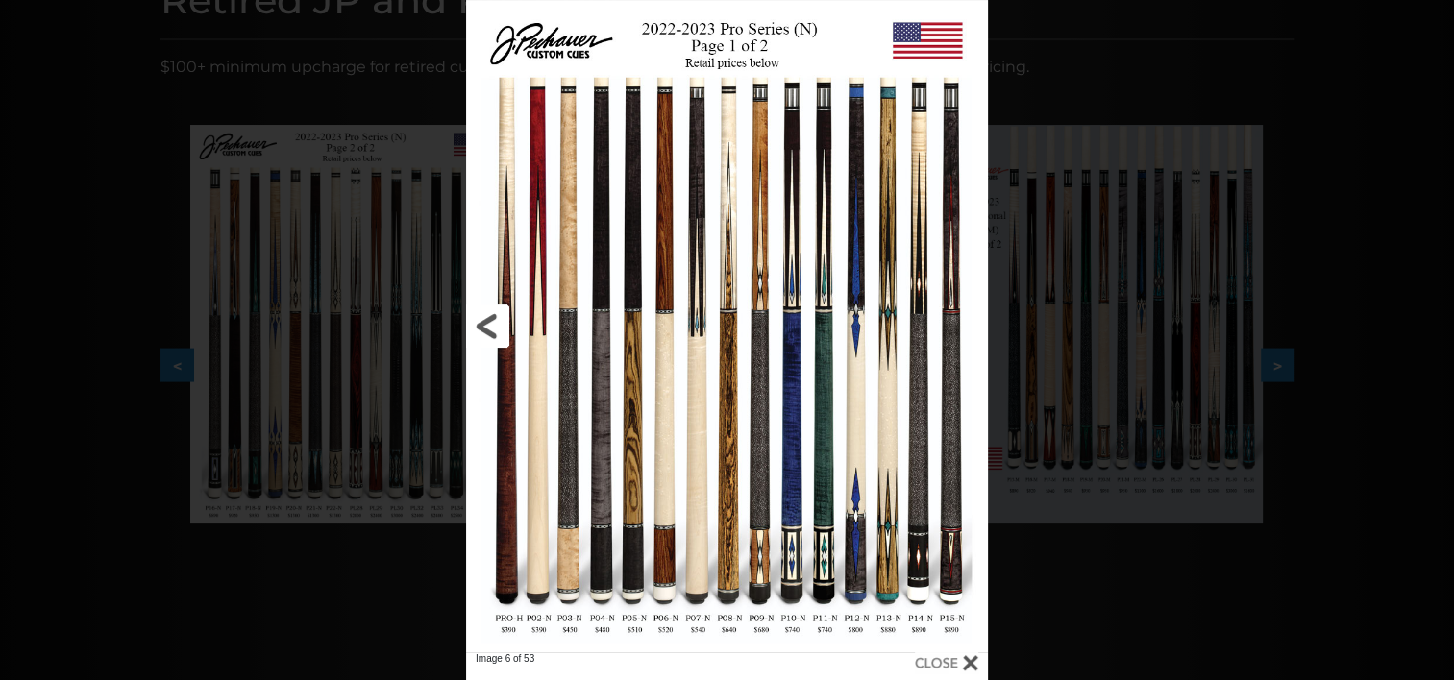
click at [491, 323] on link at bounding box center [583, 326] width 234 height 652
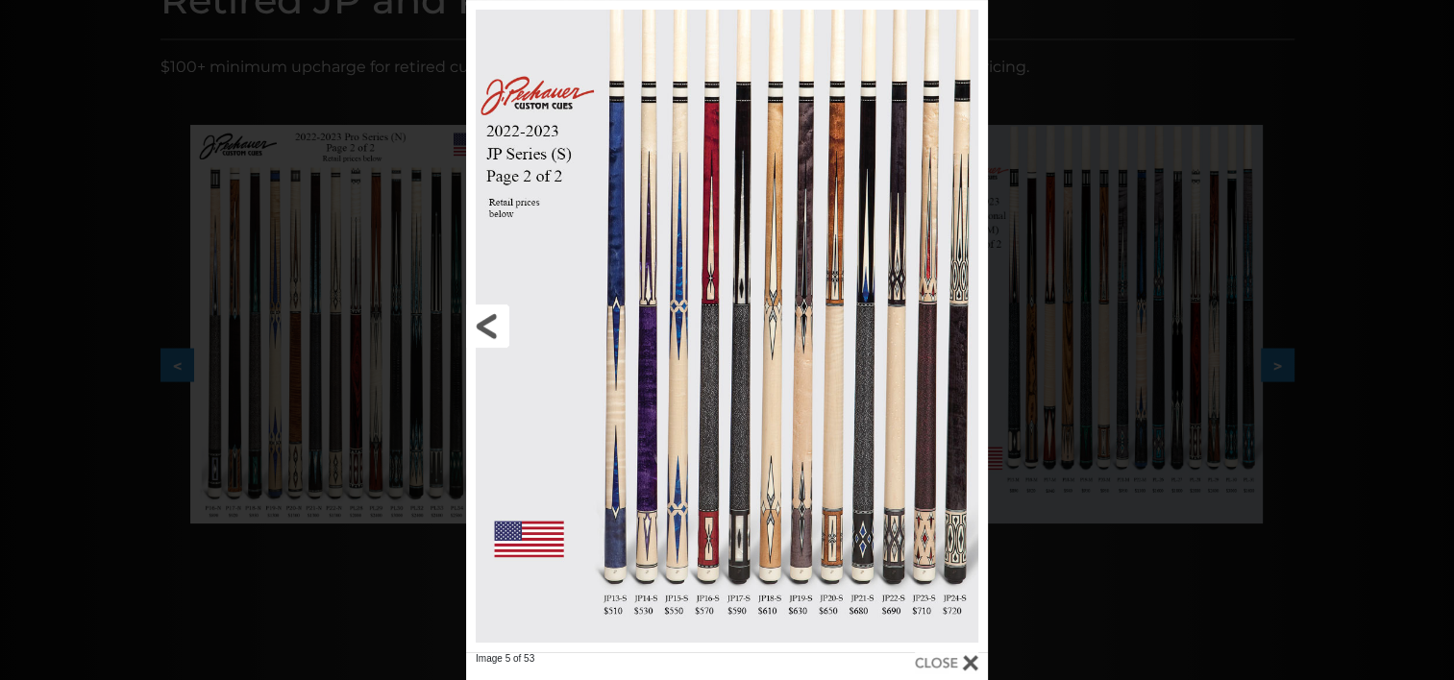
click at [491, 321] on link at bounding box center [583, 326] width 234 height 652
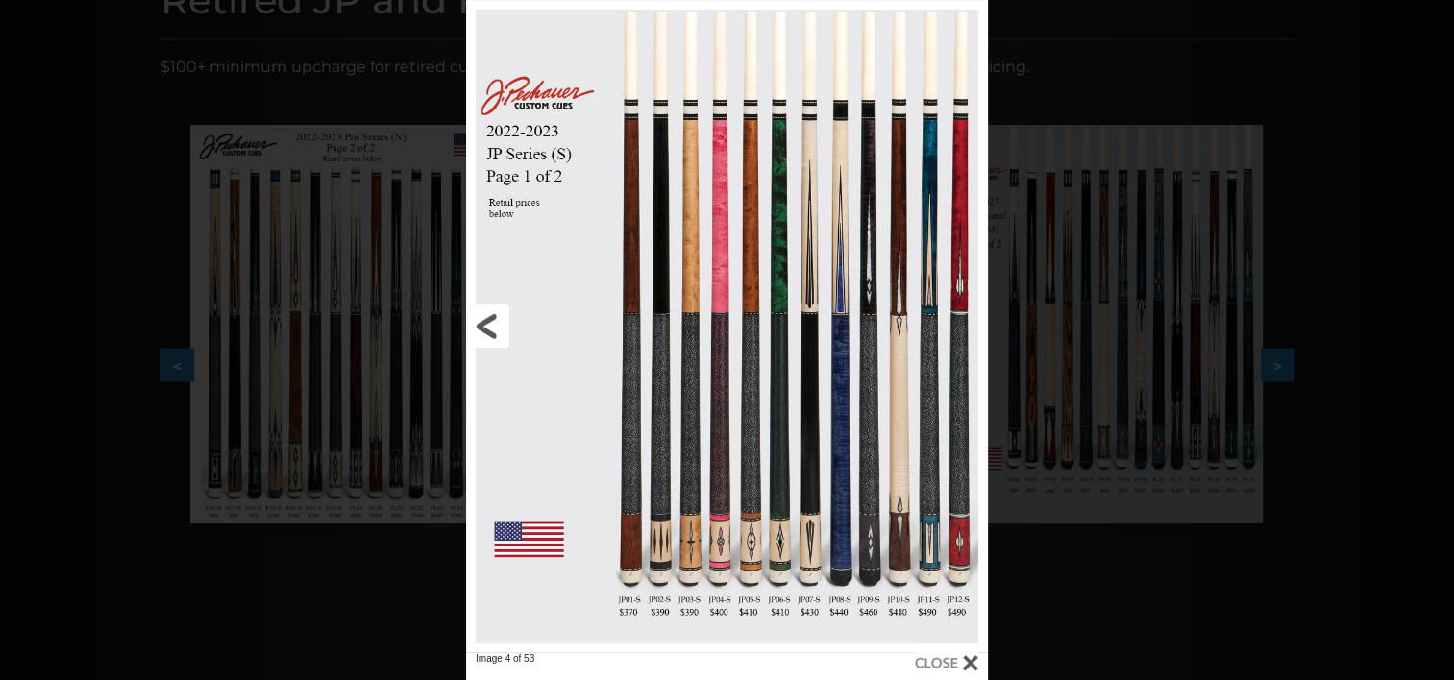
click at [491, 321] on link at bounding box center [583, 326] width 234 height 652
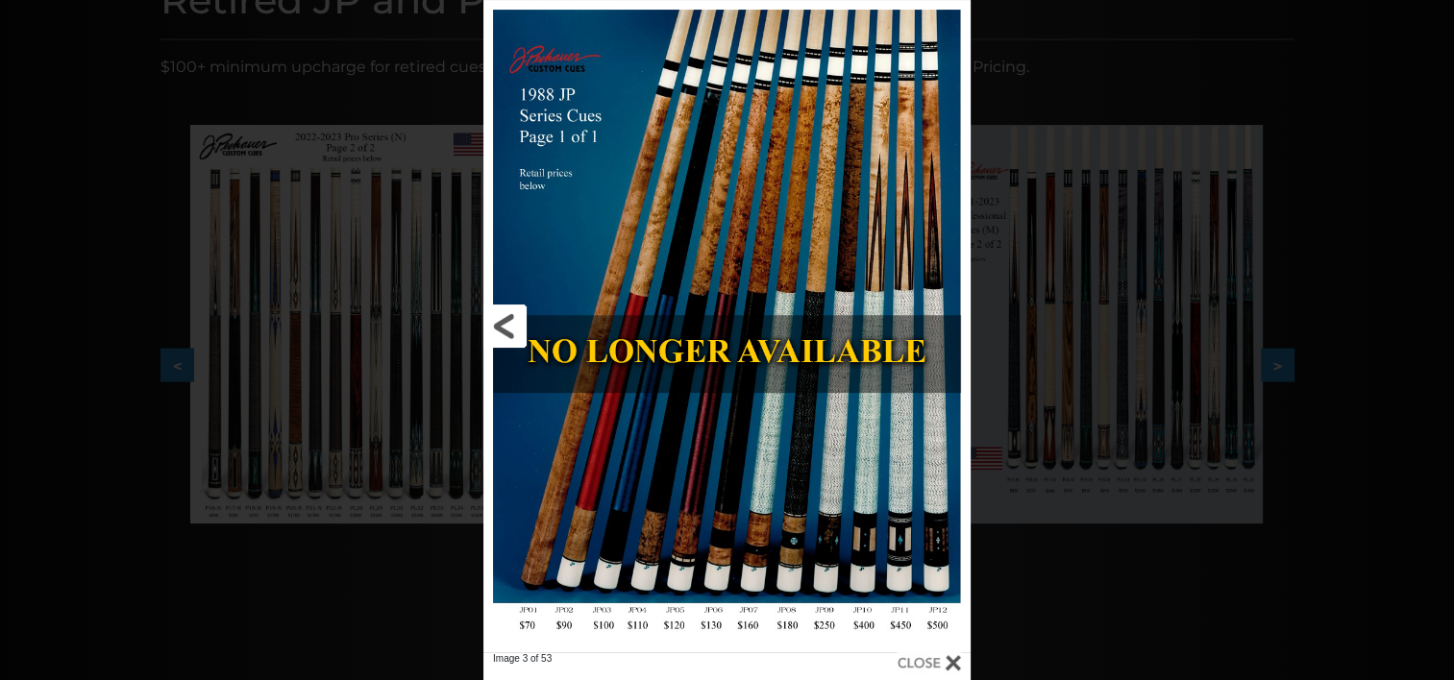
click at [491, 321] on link at bounding box center [592, 326] width 219 height 652
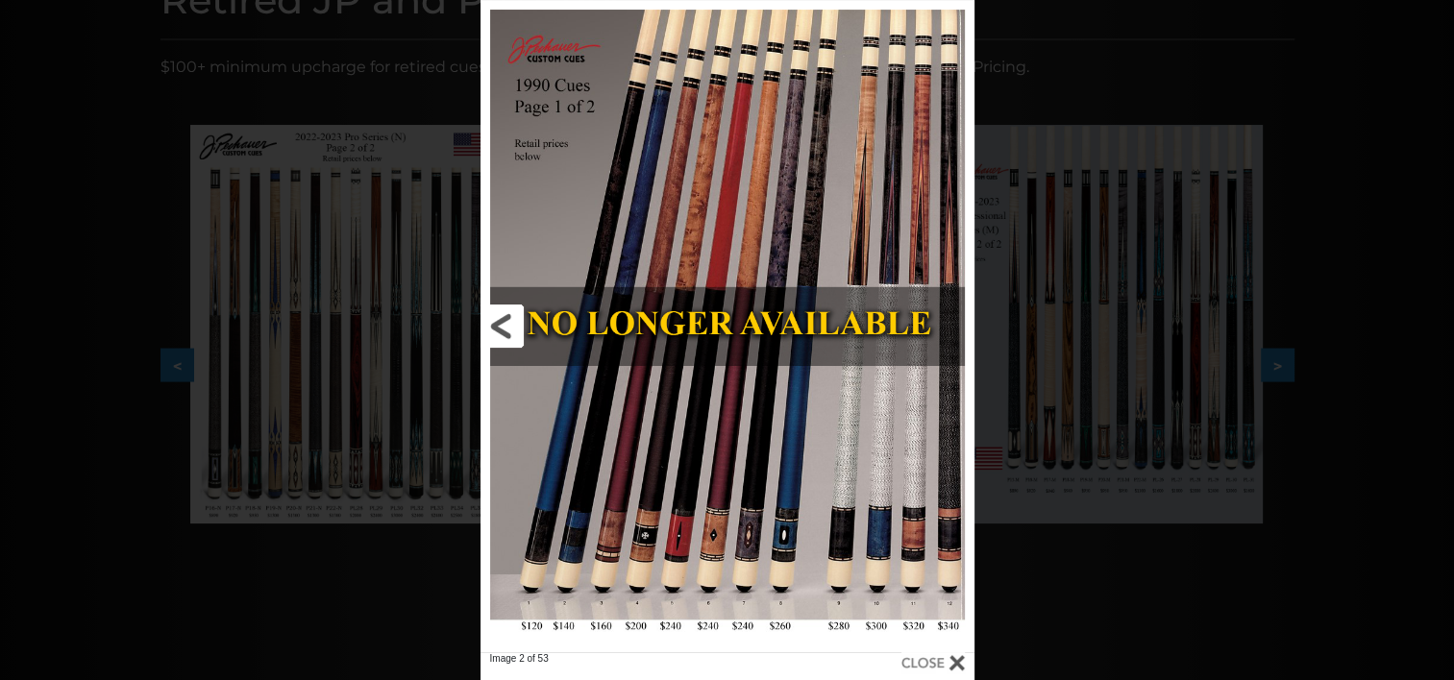
click at [491, 321] on link at bounding box center [591, 326] width 222 height 652
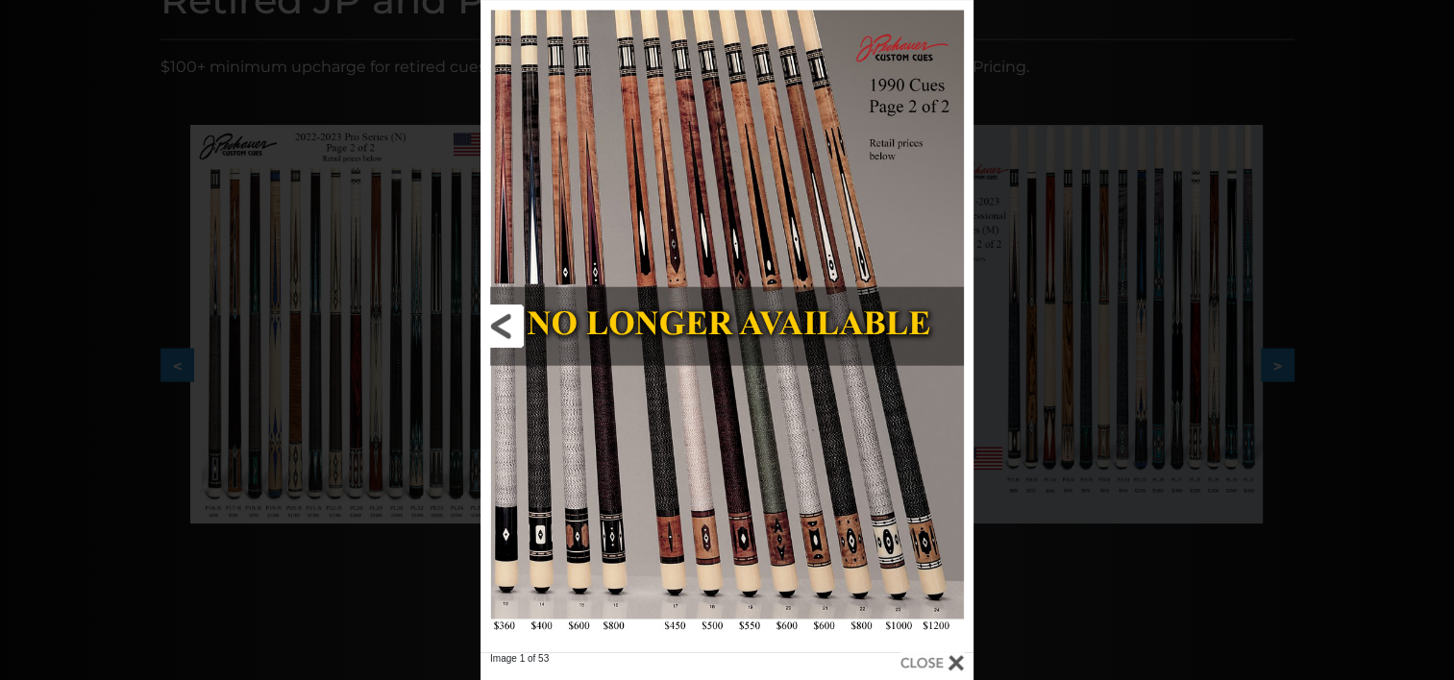
click at [491, 321] on link at bounding box center [591, 326] width 222 height 652
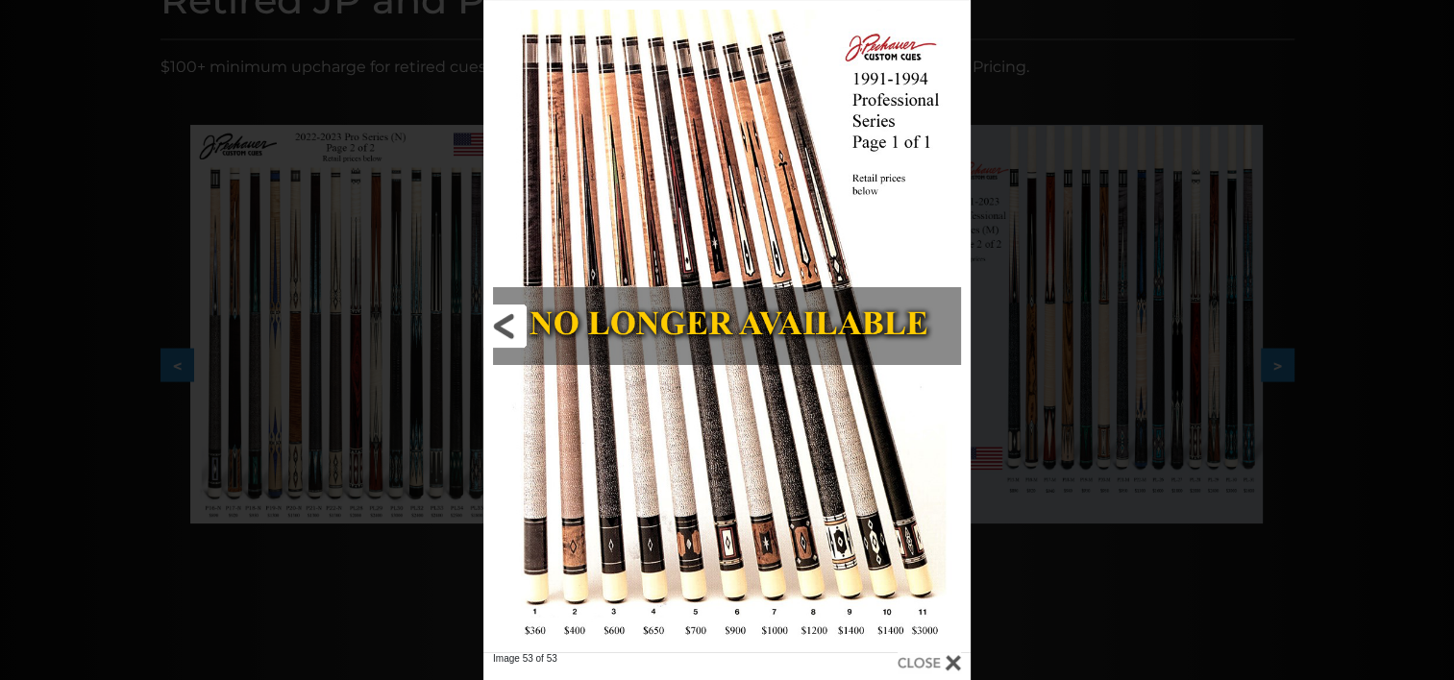
click at [491, 321] on link at bounding box center [592, 326] width 219 height 652
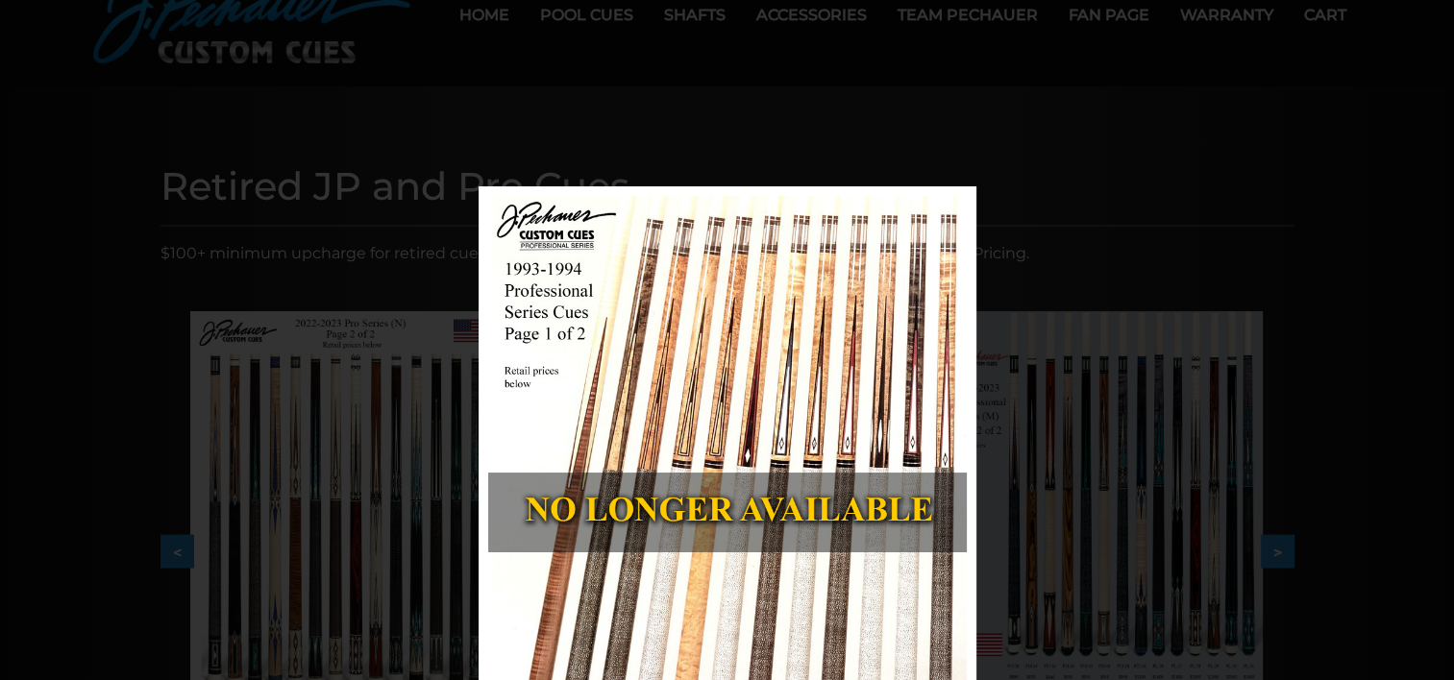
scroll to position [104, 0]
